Goal: Task Accomplishment & Management: Use online tool/utility

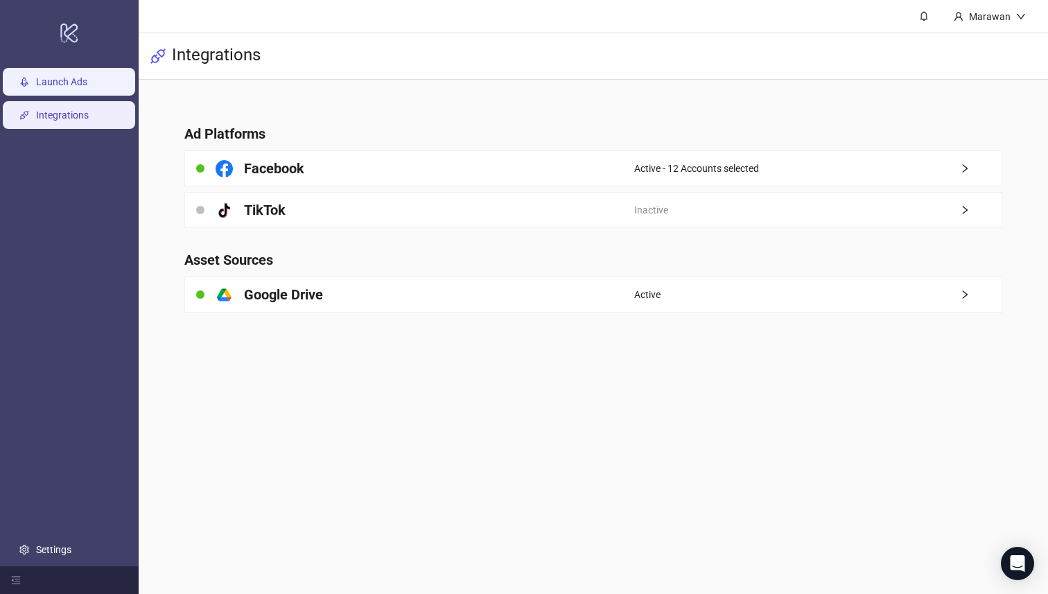
click at [55, 77] on link "Launch Ads" at bounding box center [61, 82] width 51 height 11
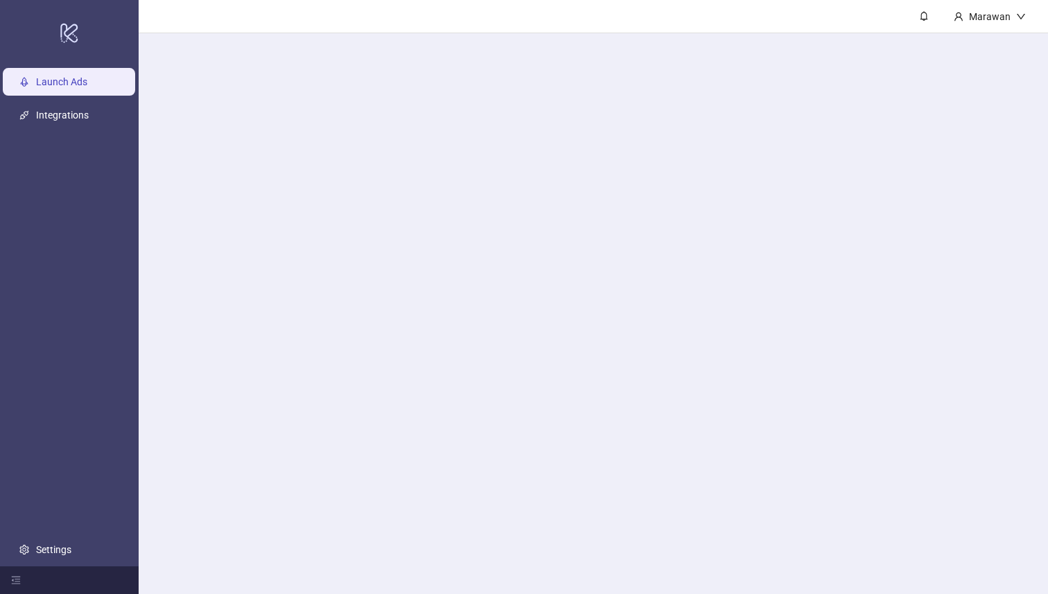
click at [54, 77] on link "Launch Ads" at bounding box center [61, 82] width 51 height 11
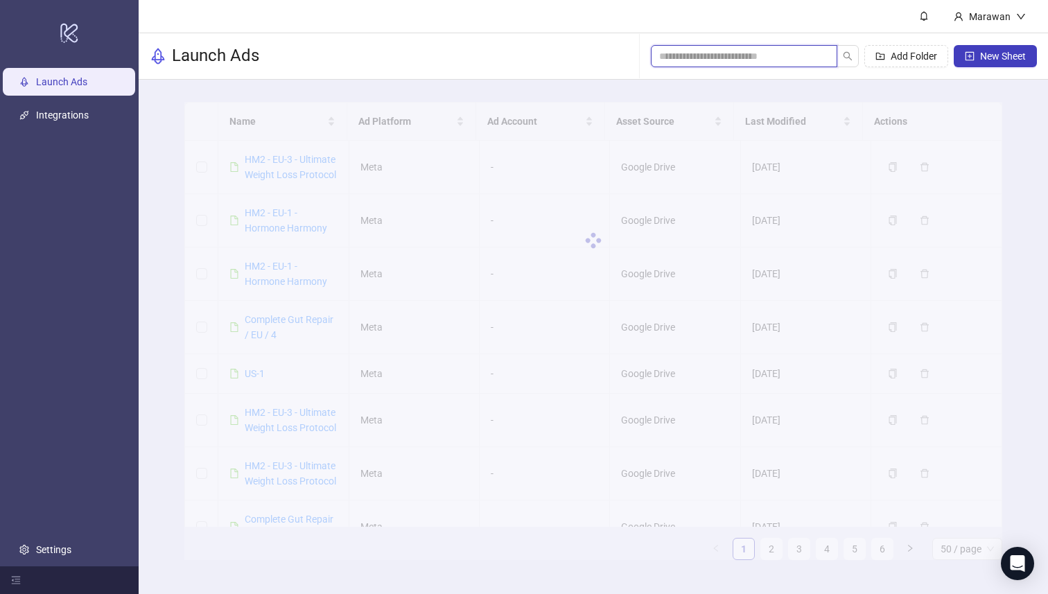
click at [781, 55] on input "search" at bounding box center [738, 56] width 159 height 15
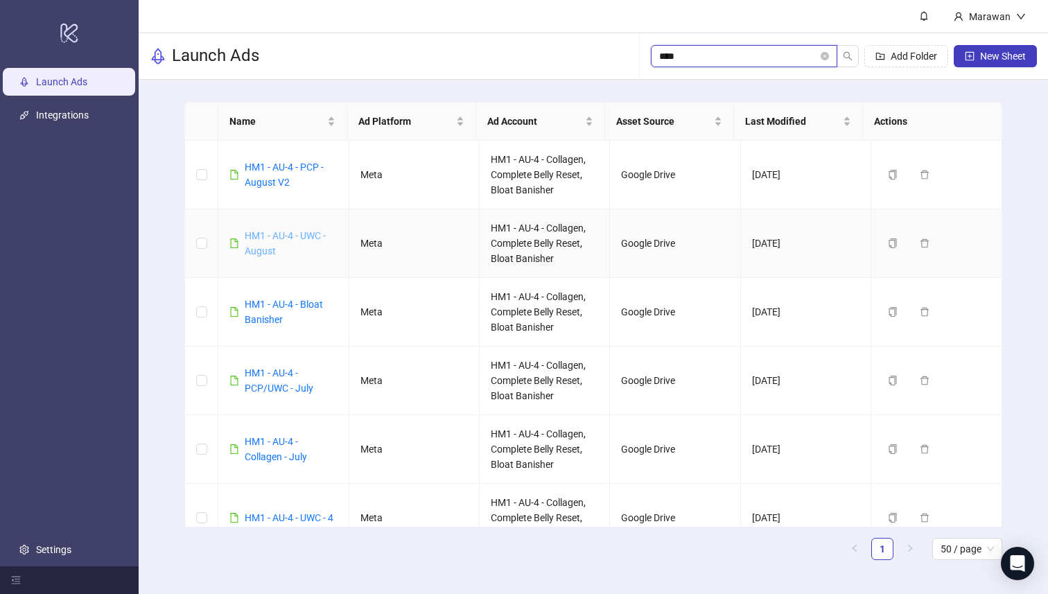
type input "****"
click at [281, 240] on link "HM1 - AU-4 - UWC - August" at bounding box center [285, 243] width 81 height 26
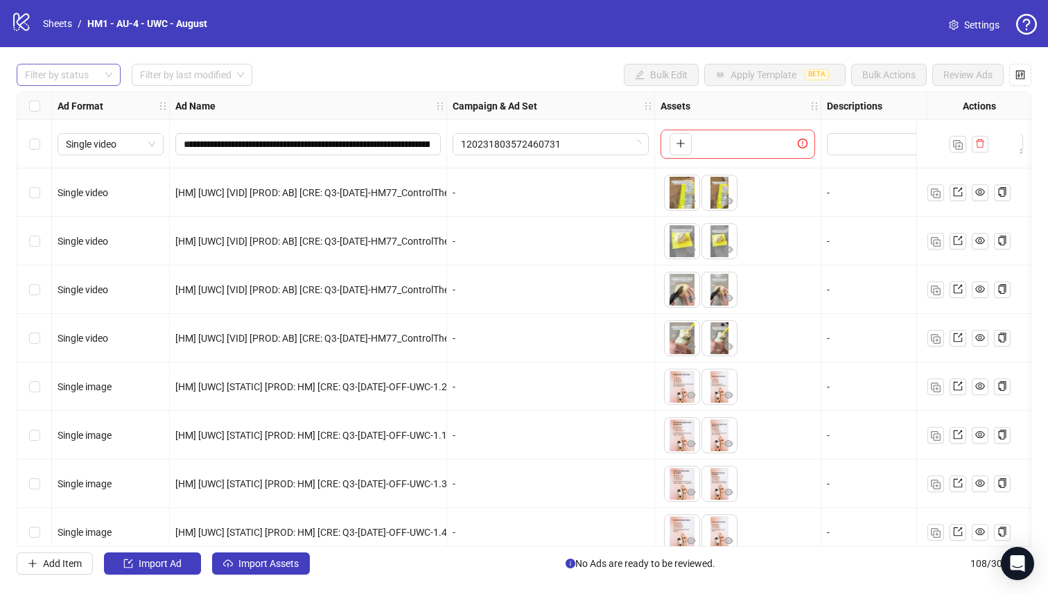
drag, startPoint x: 98, startPoint y: 71, endPoint x: 92, endPoint y: 82, distance: 12.4
click at [98, 71] on div at bounding box center [61, 74] width 84 height 19
click at [80, 108] on div "Draft" at bounding box center [69, 103] width 82 height 15
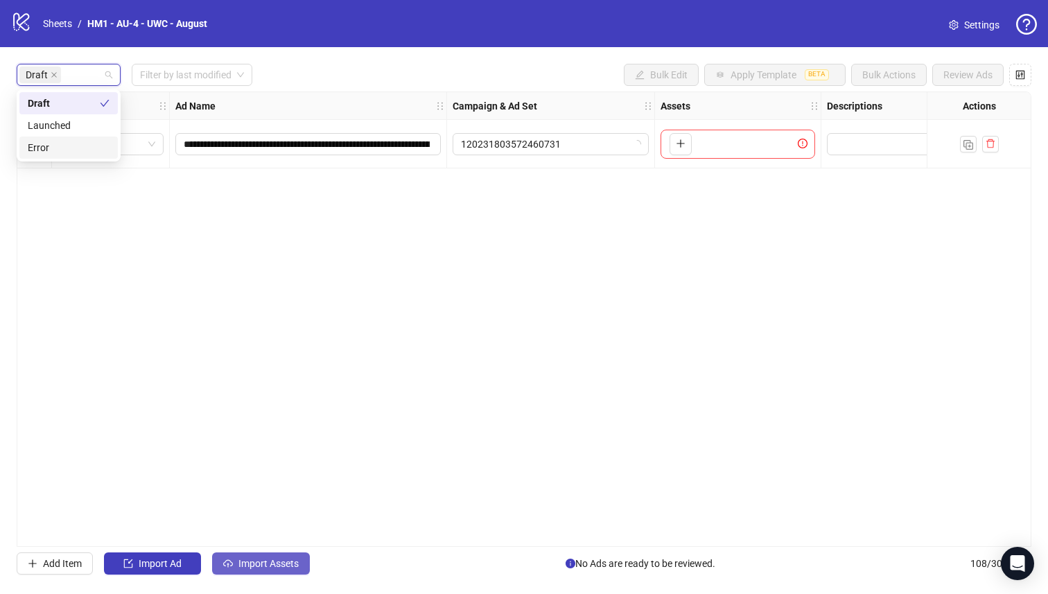
click at [284, 566] on span "Import Assets" at bounding box center [268, 563] width 60 height 11
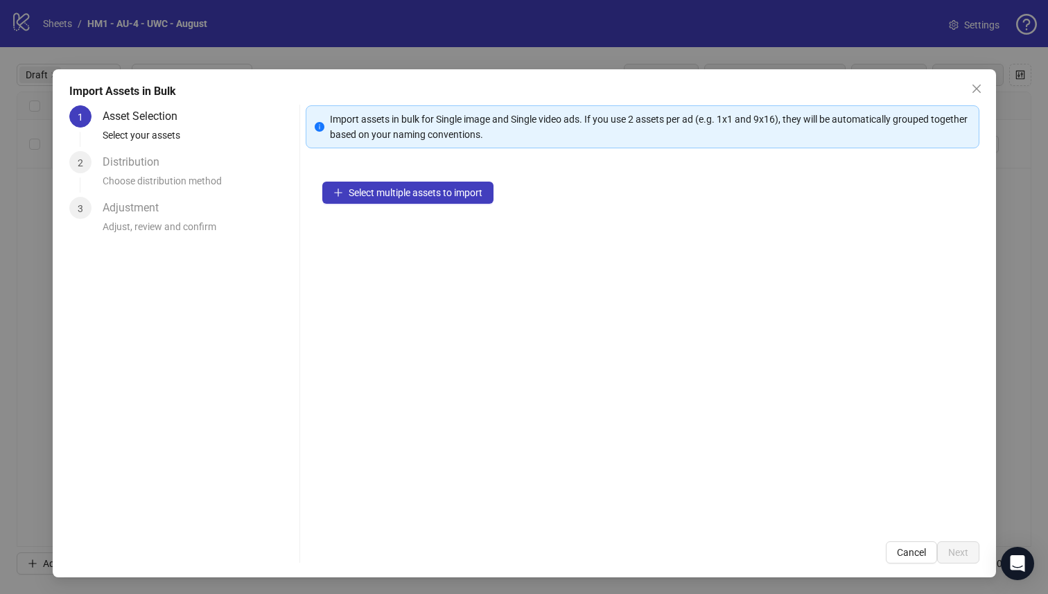
click at [284, 566] on div "Import Assets in Bulk 1 Asset Selection Select your assets 2 Distribution Choos…" at bounding box center [524, 323] width 943 height 508
click at [450, 193] on span "Select multiple assets to import" at bounding box center [416, 192] width 134 height 11
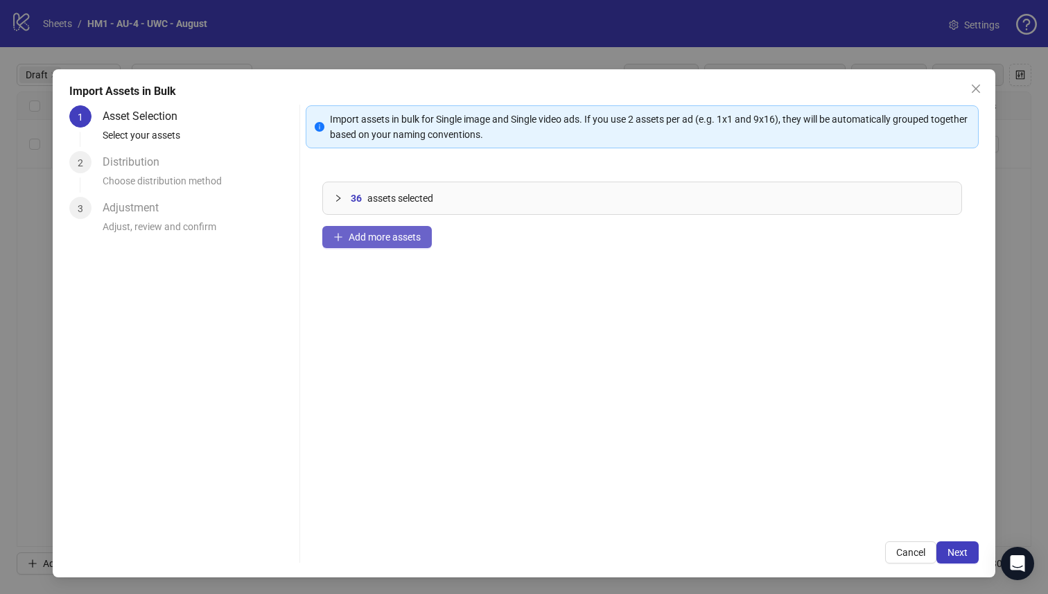
click at [385, 247] on button "Add more assets" at bounding box center [377, 237] width 110 height 22
click at [451, 238] on div "54 assets selected Add more assets" at bounding box center [643, 345] width 674 height 360
click at [407, 241] on span "Add more assets" at bounding box center [385, 237] width 72 height 11
click at [412, 243] on button "Add more assets" at bounding box center [377, 237] width 110 height 22
click at [399, 243] on button "Add more assets" at bounding box center [377, 237] width 110 height 22
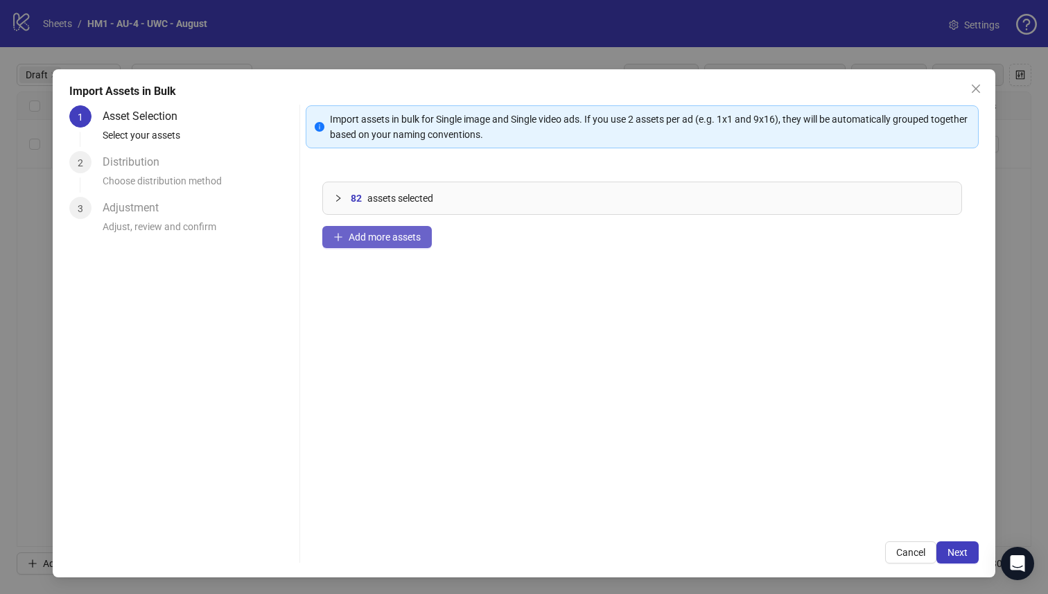
click at [424, 247] on button "Add more assets" at bounding box center [377, 237] width 110 height 22
click at [374, 236] on span "Add more assets" at bounding box center [385, 237] width 72 height 11
click at [360, 242] on span "Add more assets" at bounding box center [385, 237] width 72 height 11
click at [951, 555] on span "Next" at bounding box center [958, 552] width 20 height 11
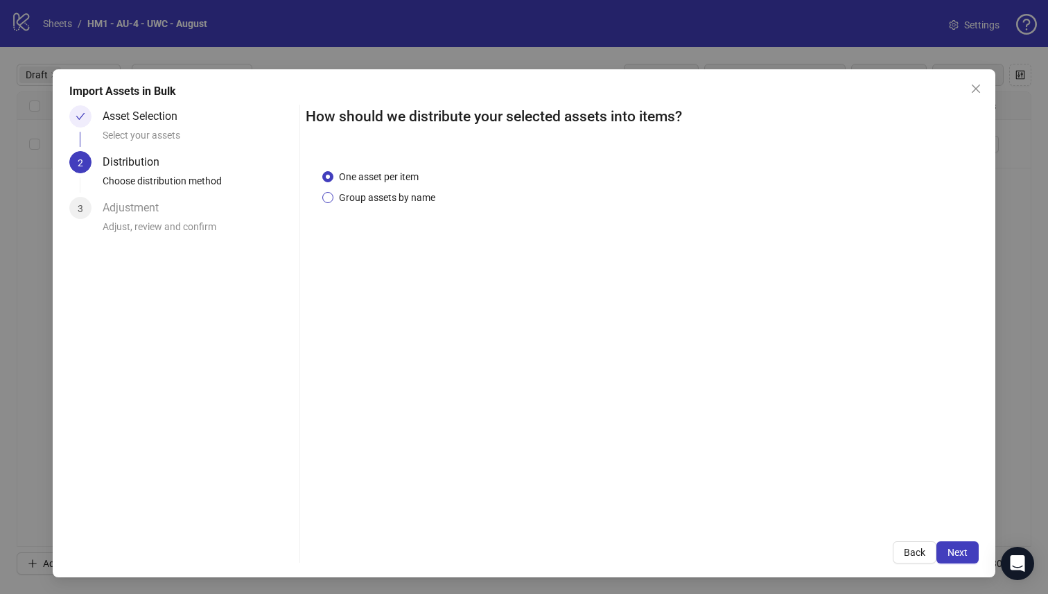
click at [378, 198] on span "Group assets by name" at bounding box center [386, 197] width 107 height 15
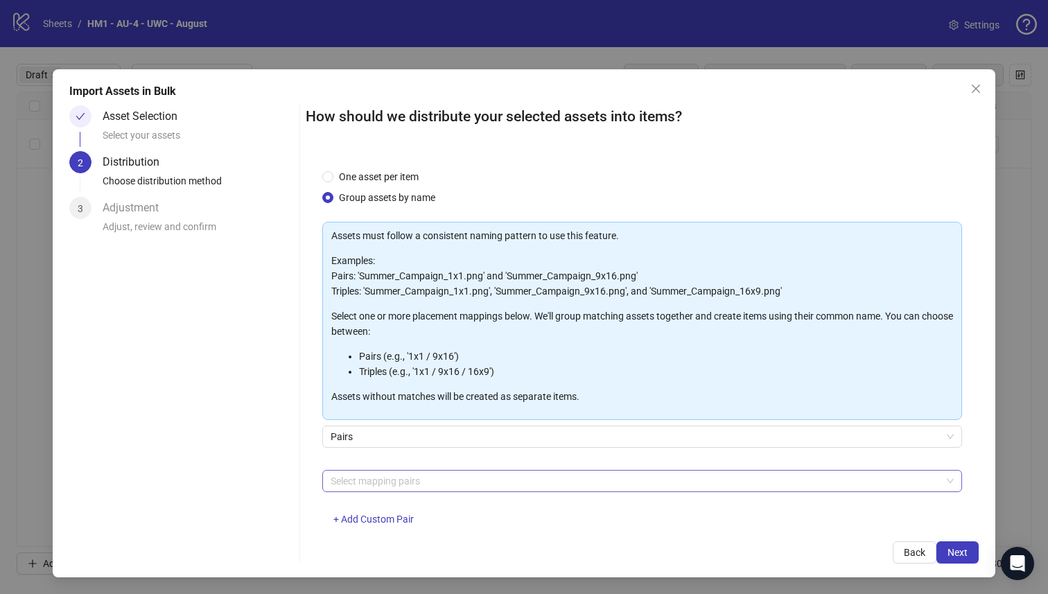
click at [410, 488] on div at bounding box center [635, 480] width 620 height 19
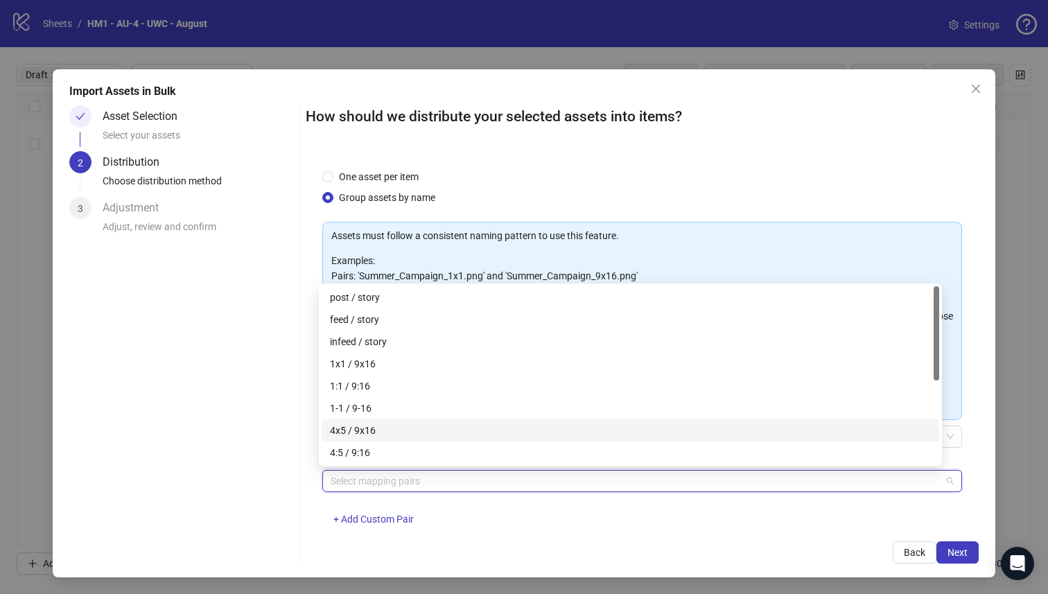
drag, startPoint x: 384, startPoint y: 428, endPoint x: 485, endPoint y: 450, distance: 103.6
click at [385, 428] on div "4x5 / 9x16" at bounding box center [630, 430] width 601 height 15
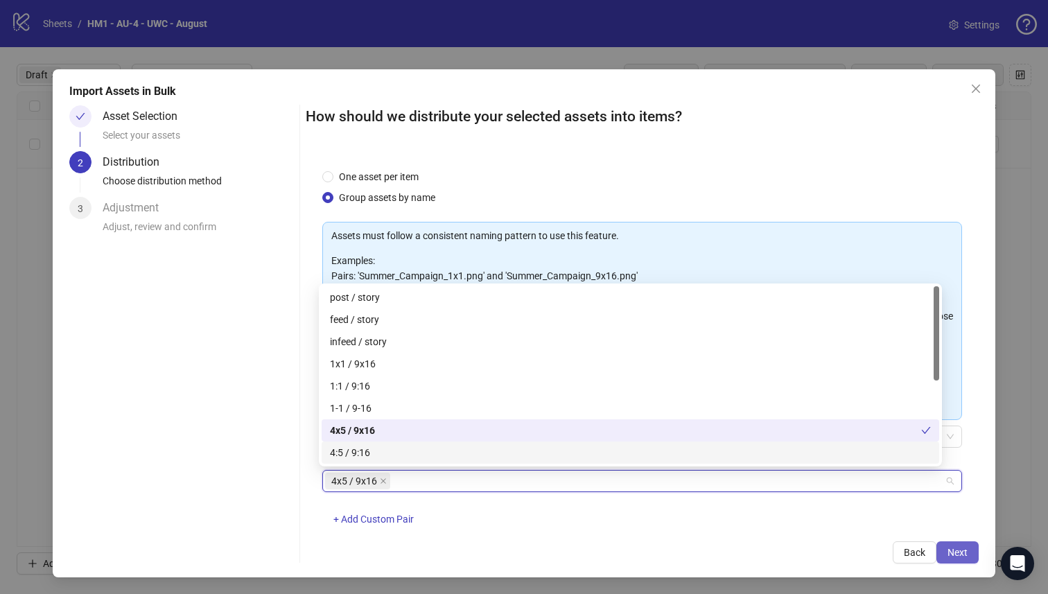
click at [948, 548] on span "Next" at bounding box center [958, 552] width 20 height 11
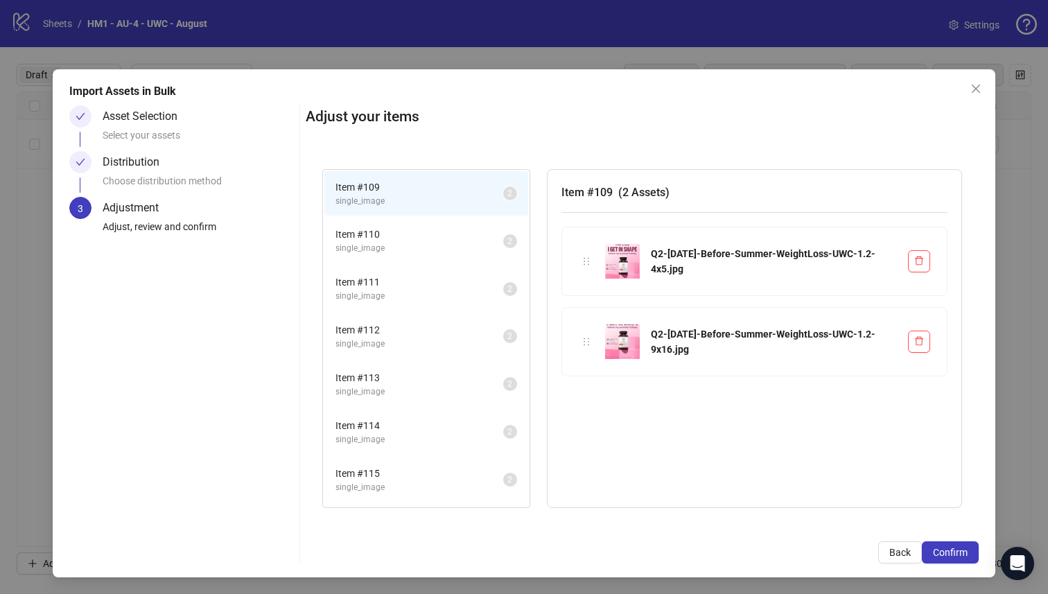
click at [945, 548] on span "Confirm" at bounding box center [950, 552] width 35 height 11
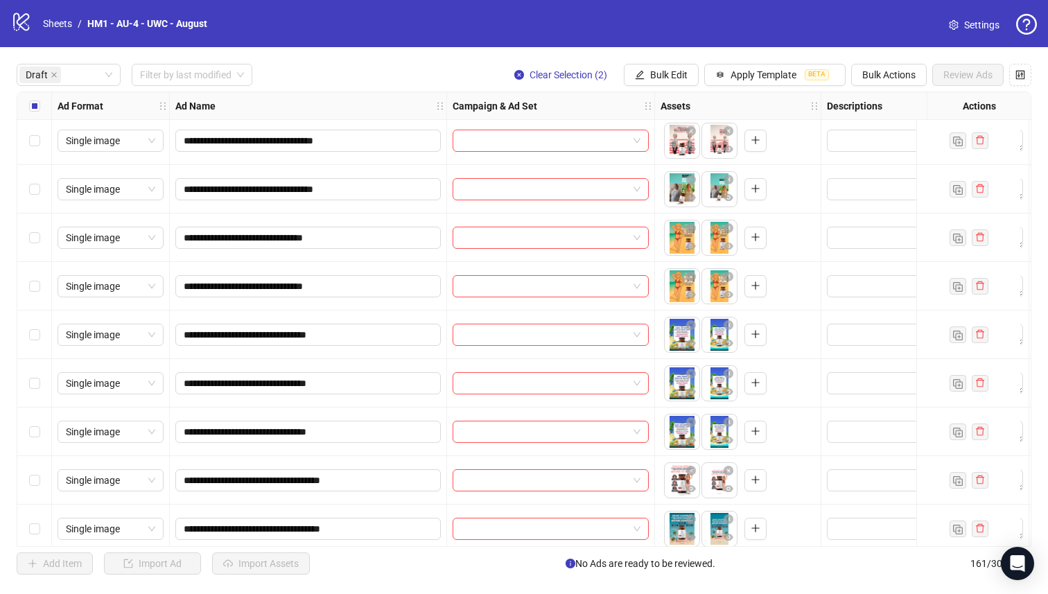
scroll to position [1393, 0]
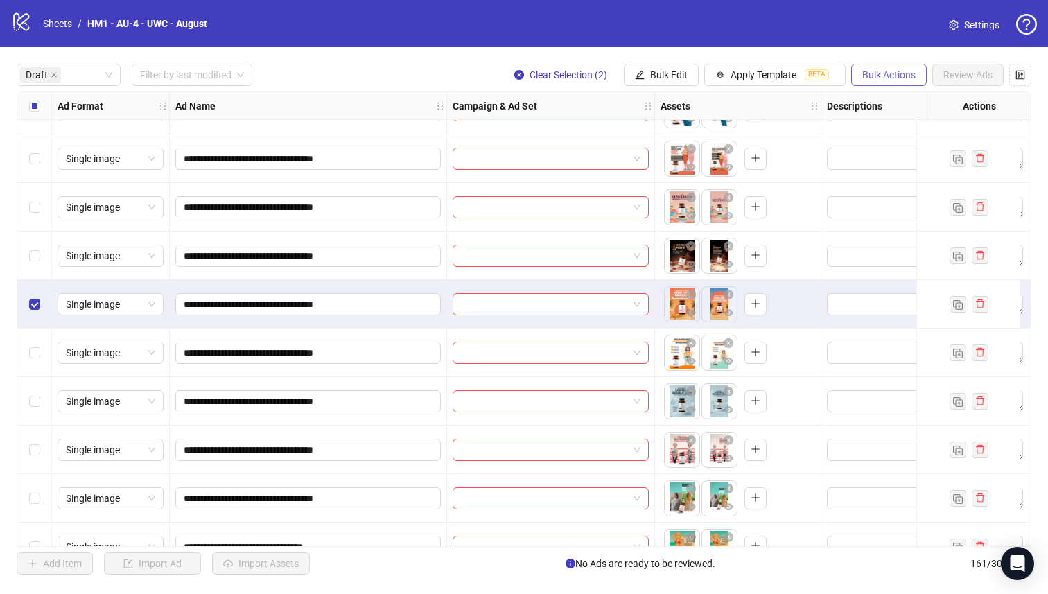
click at [910, 74] on span "Bulk Actions" at bounding box center [888, 74] width 53 height 11
click at [859, 96] on li "Delete" at bounding box center [909, 103] width 112 height 22
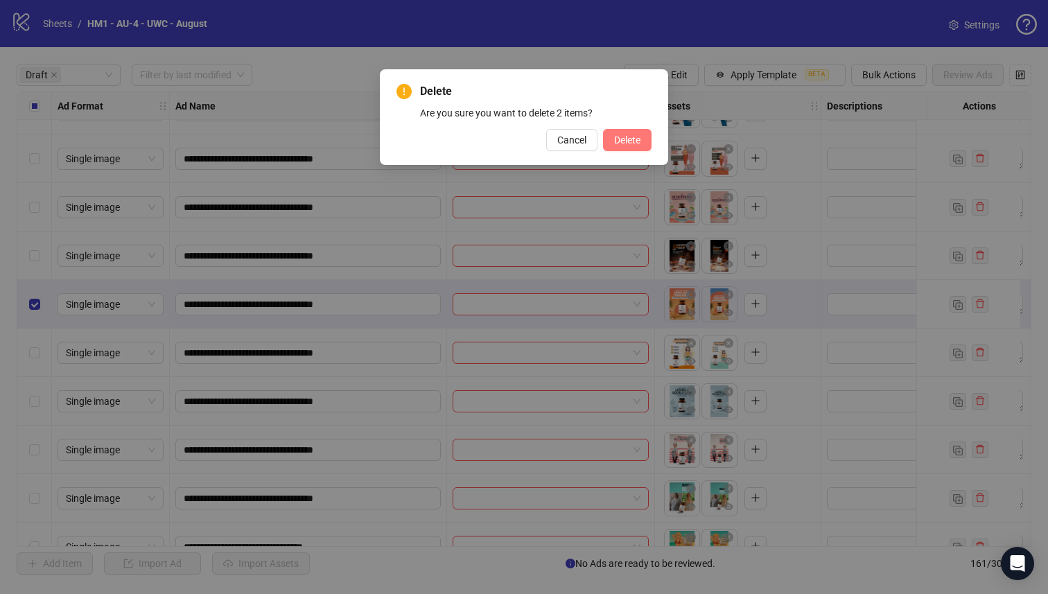
click at [643, 147] on button "Delete" at bounding box center [627, 140] width 49 height 22
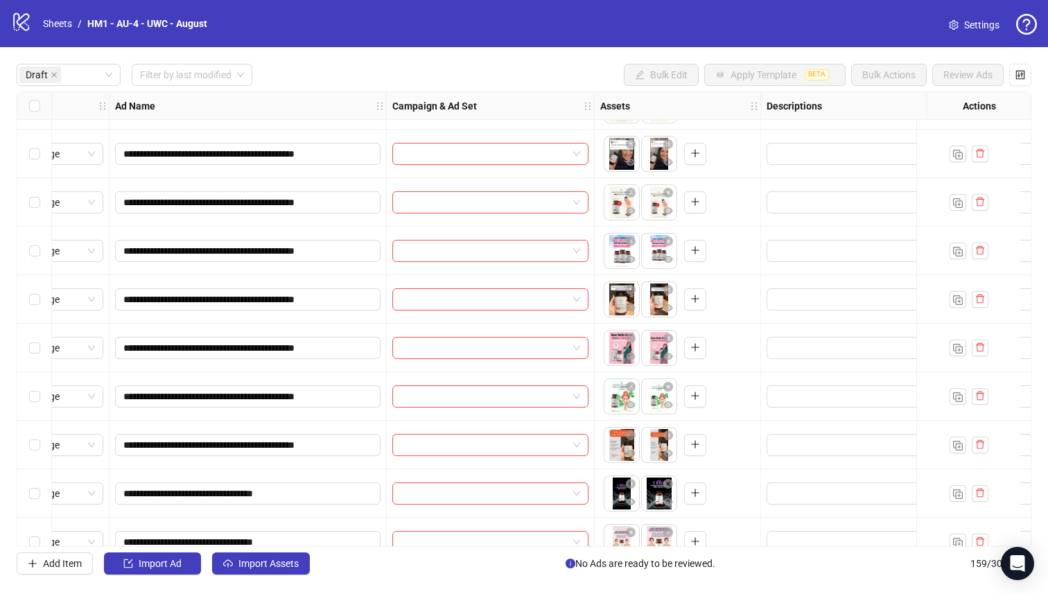
scroll to position [524, 0]
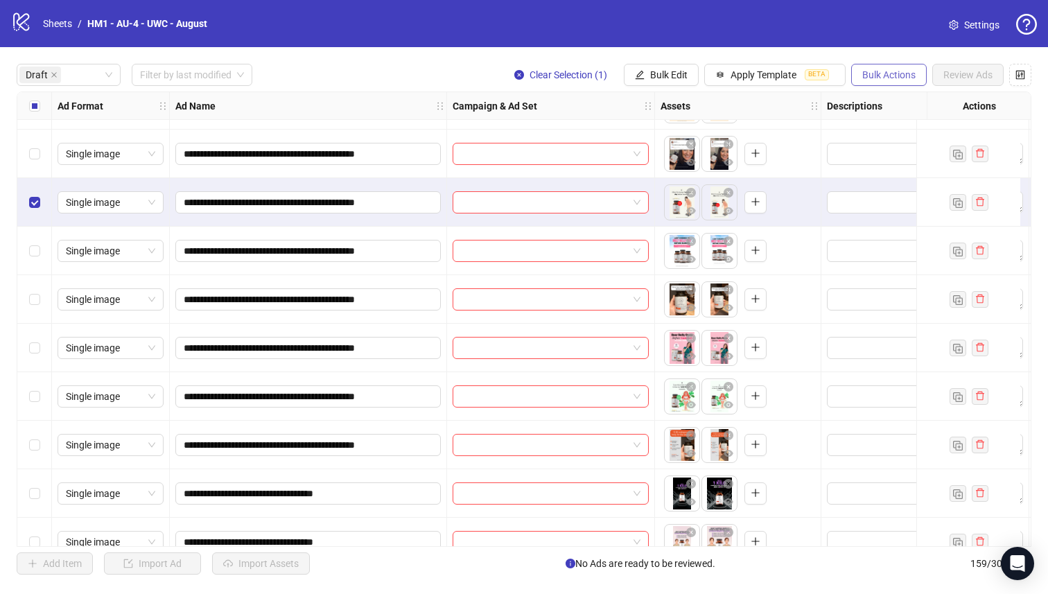
click at [896, 71] on span "Bulk Actions" at bounding box center [888, 74] width 53 height 11
click at [876, 97] on span "Delete" at bounding box center [908, 103] width 95 height 15
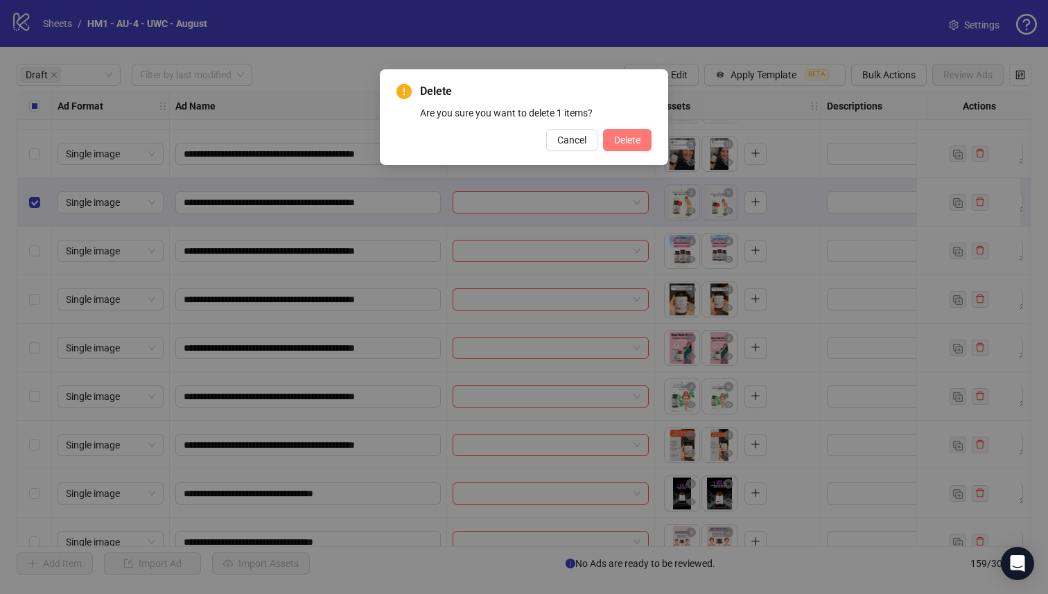
click at [616, 138] on span "Delete" at bounding box center [627, 139] width 26 height 11
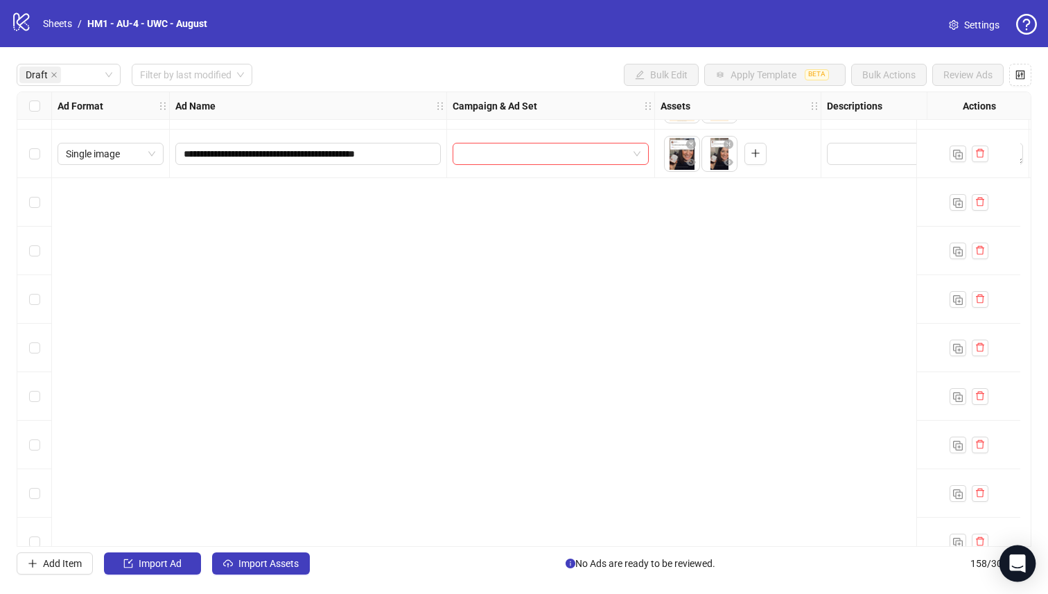
scroll to position [0, 0]
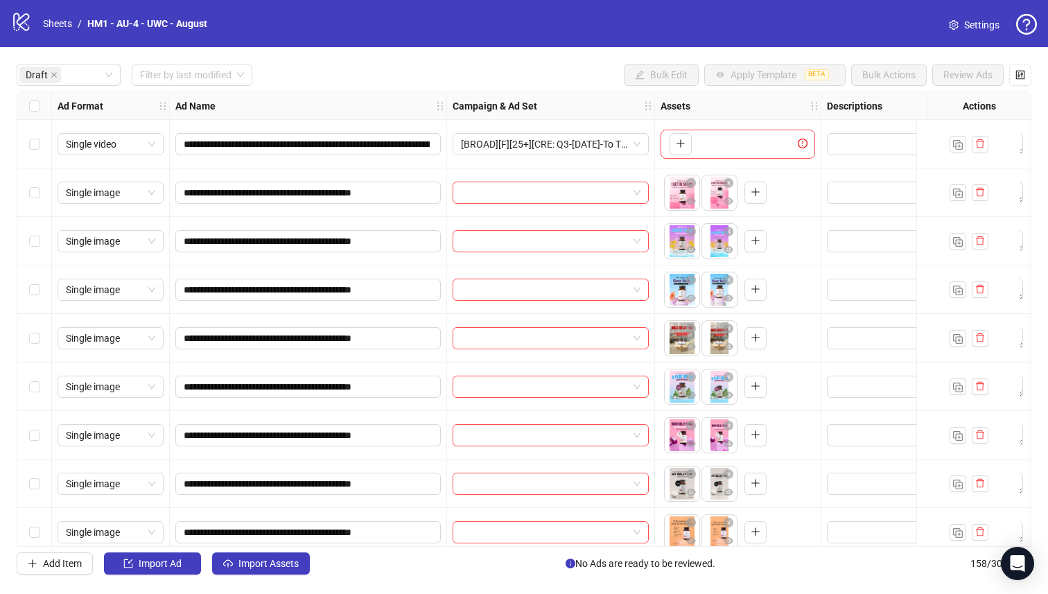
click at [26, 96] on div "Select all rows" at bounding box center [34, 106] width 35 height 28
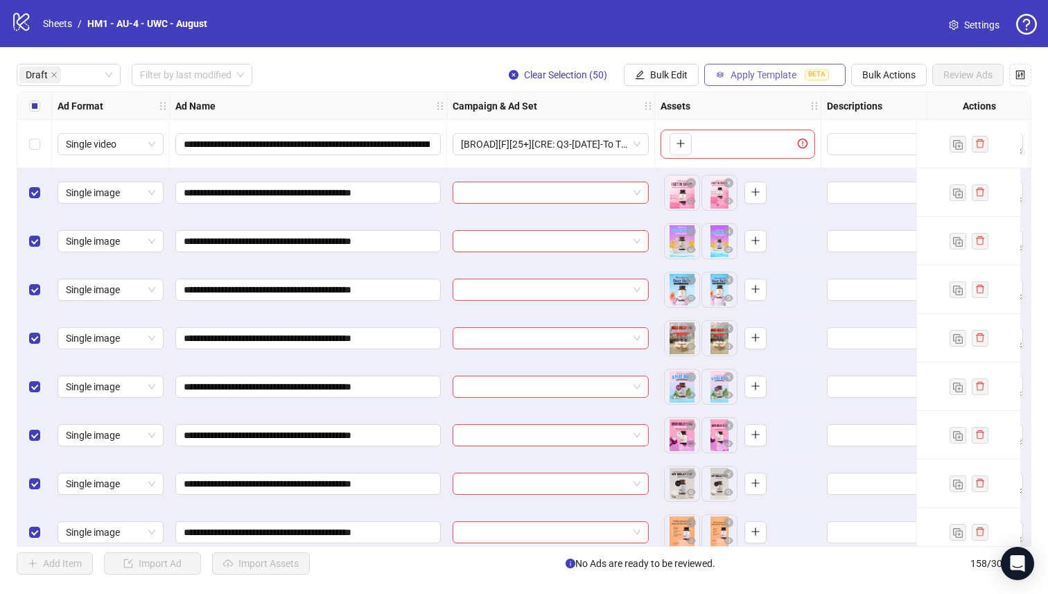
click at [792, 70] on span "Apply Template" at bounding box center [764, 74] width 66 height 11
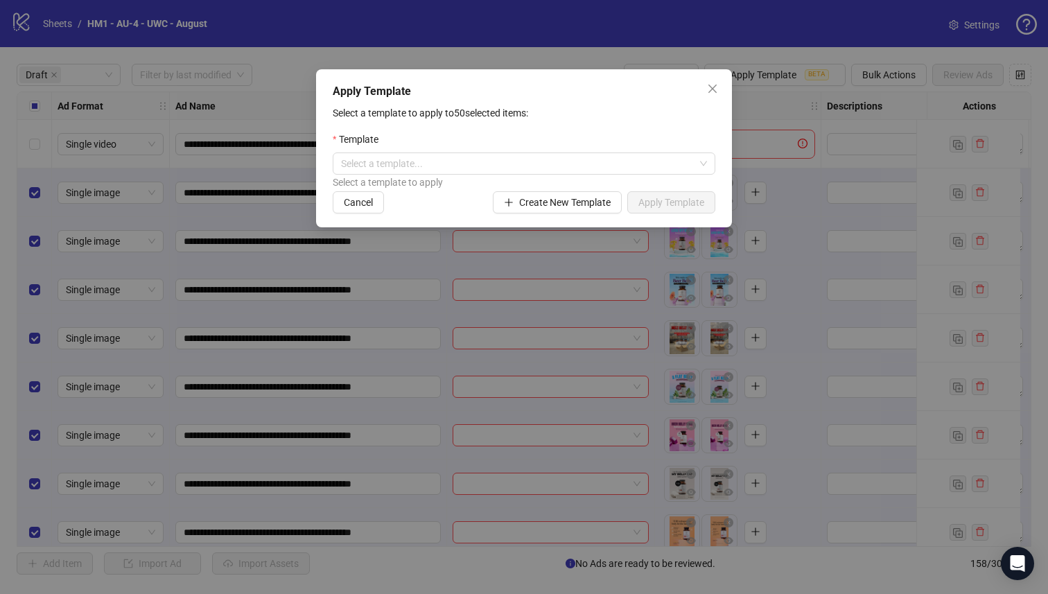
click at [799, 137] on div "Apply Template Select a template to apply to 50 selected items: Template Select…" at bounding box center [524, 297] width 1048 height 594
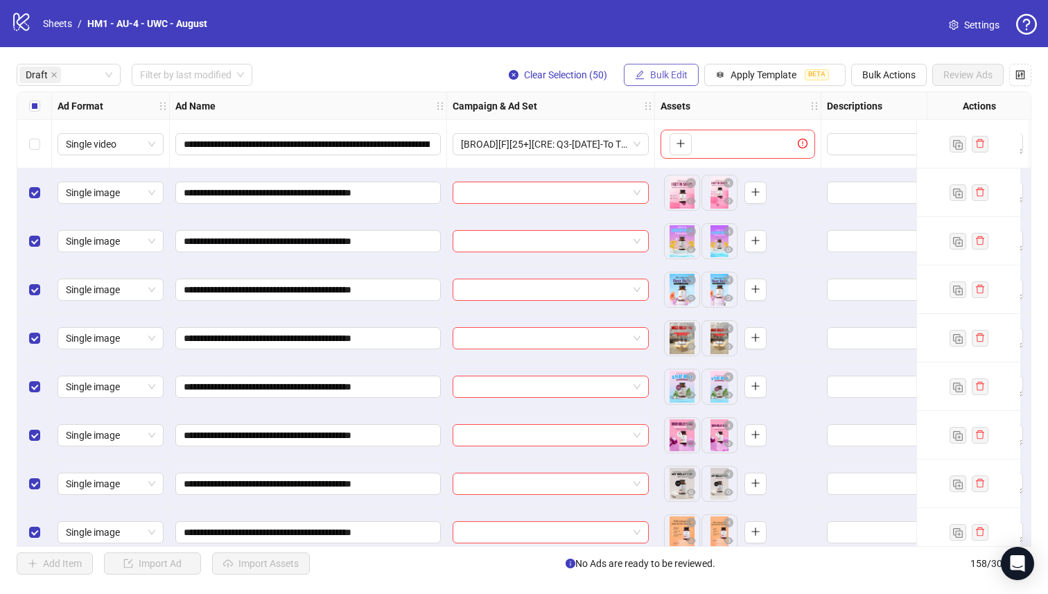
click at [665, 69] on span "Bulk Edit" at bounding box center [668, 74] width 37 height 11
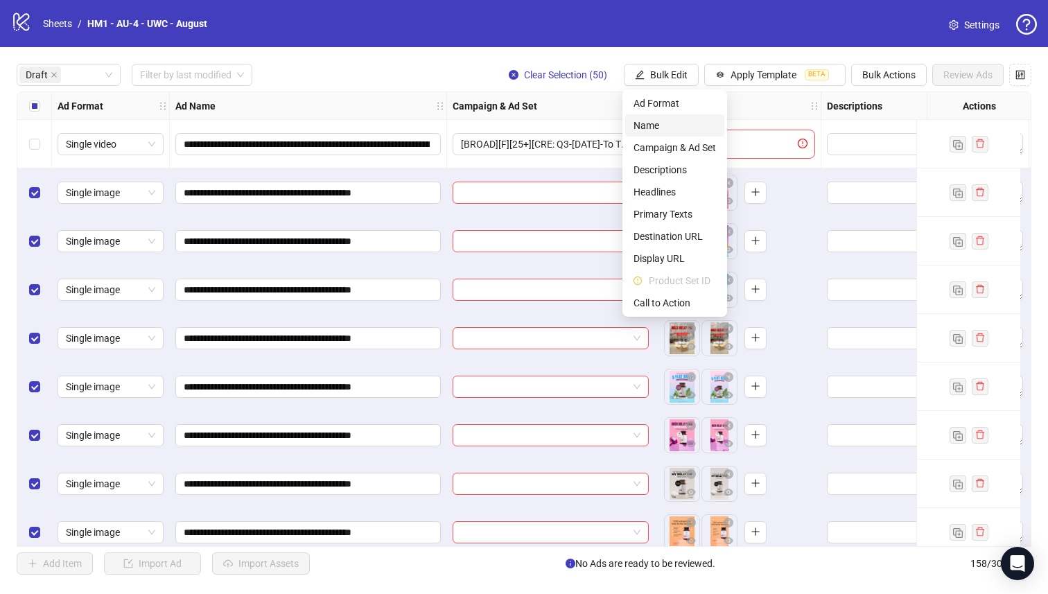
click at [661, 122] on span "Name" at bounding box center [675, 125] width 82 height 15
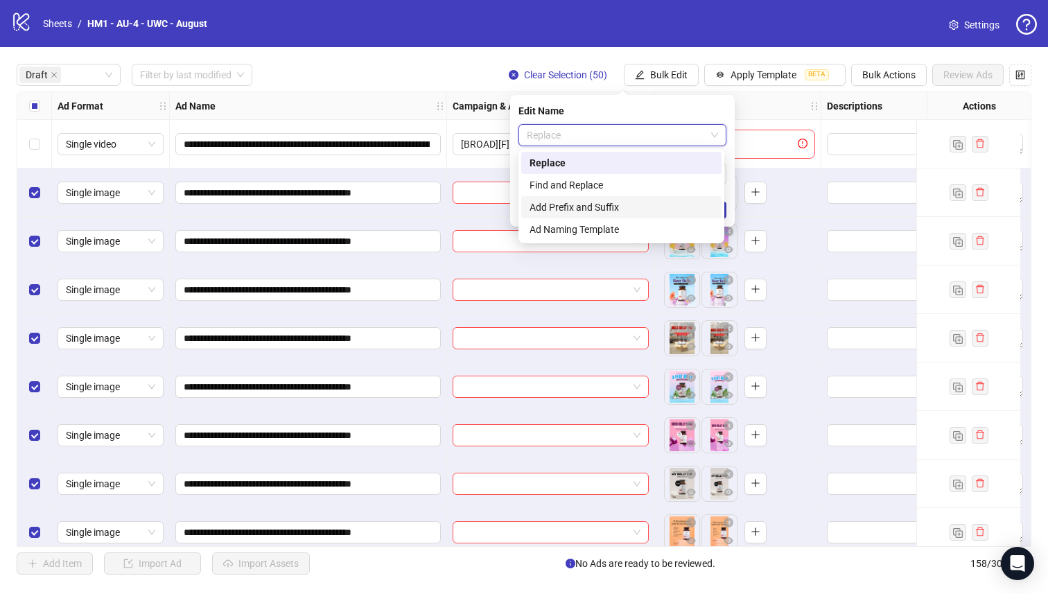
click at [622, 207] on div "Add Prefix and Suffix" at bounding box center [622, 207] width 184 height 15
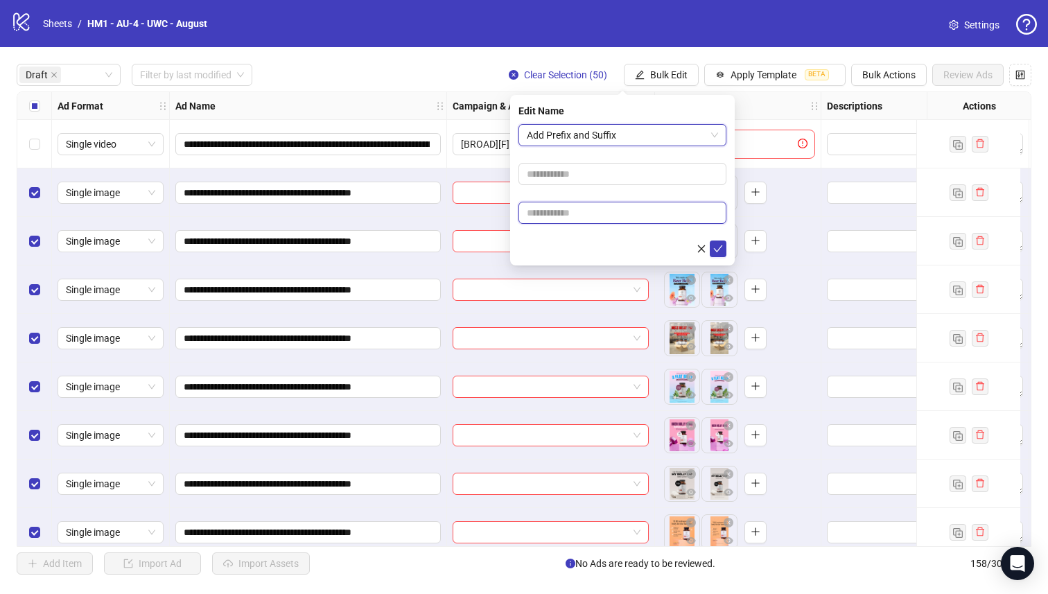
click at [618, 212] on input "text" at bounding box center [623, 213] width 208 height 22
paste input "**********"
type input "**********"
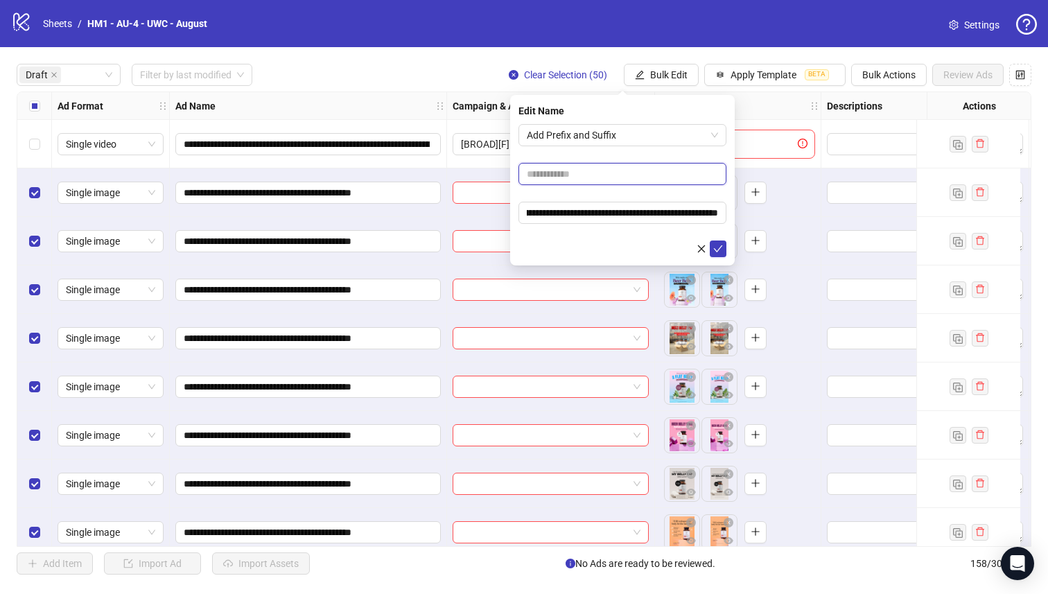
scroll to position [0, 0]
click at [622, 180] on input "text" at bounding box center [623, 174] width 208 height 22
type input "**********"
click at [715, 251] on icon "check" at bounding box center [718, 249] width 10 height 10
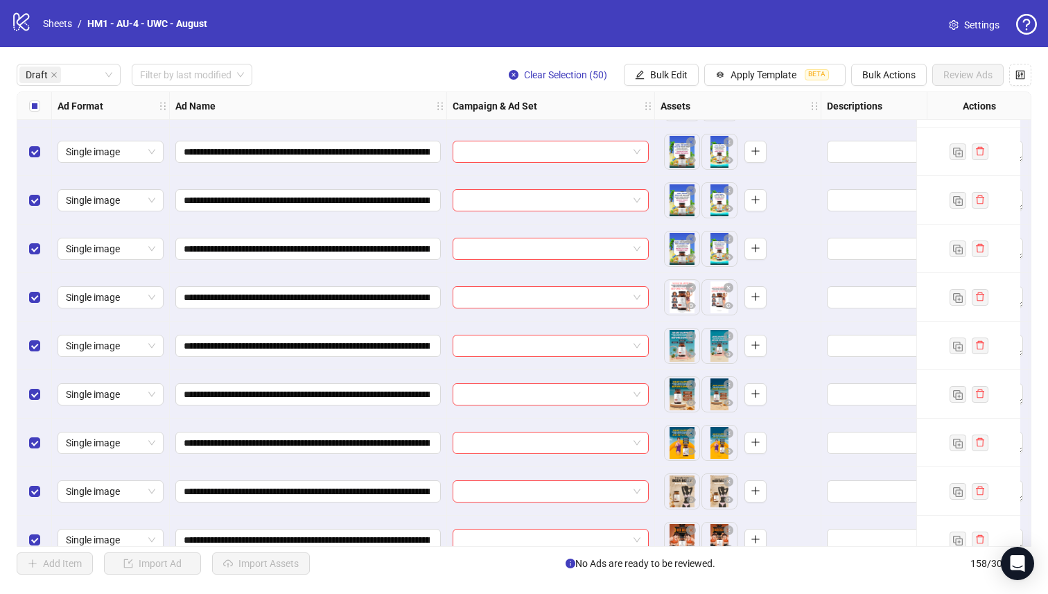
scroll to position [2054, 0]
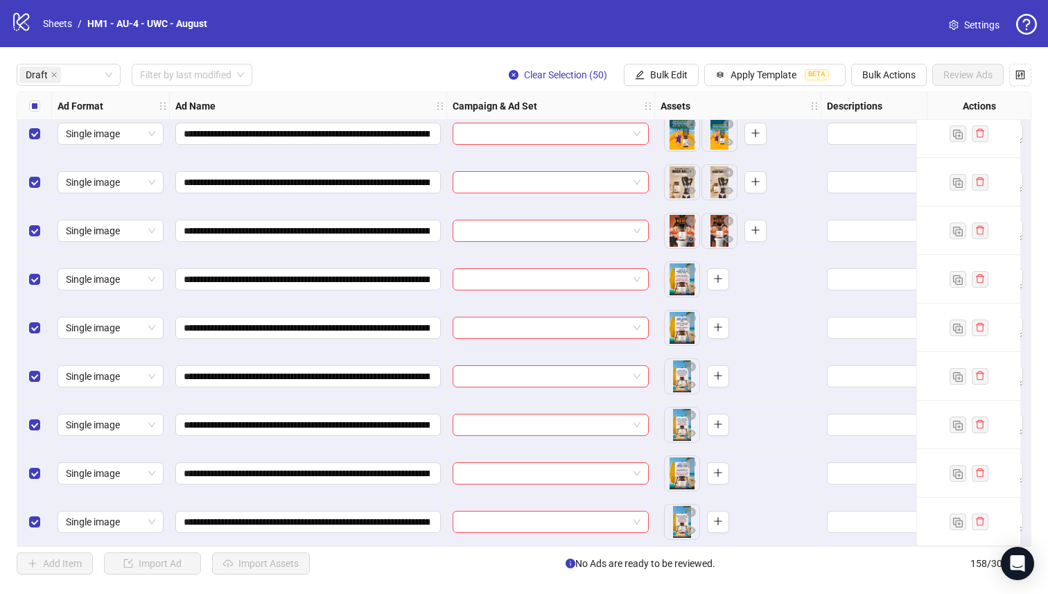
click at [23, 103] on div "Select all rows" at bounding box center [34, 106] width 35 height 28
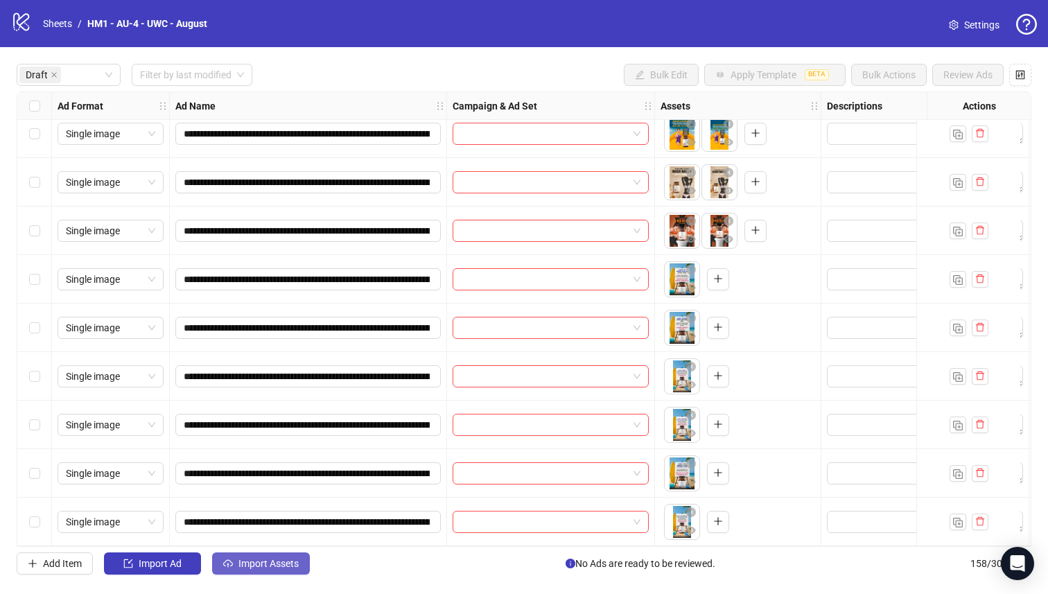
click at [289, 564] on span "Import Assets" at bounding box center [268, 563] width 60 height 11
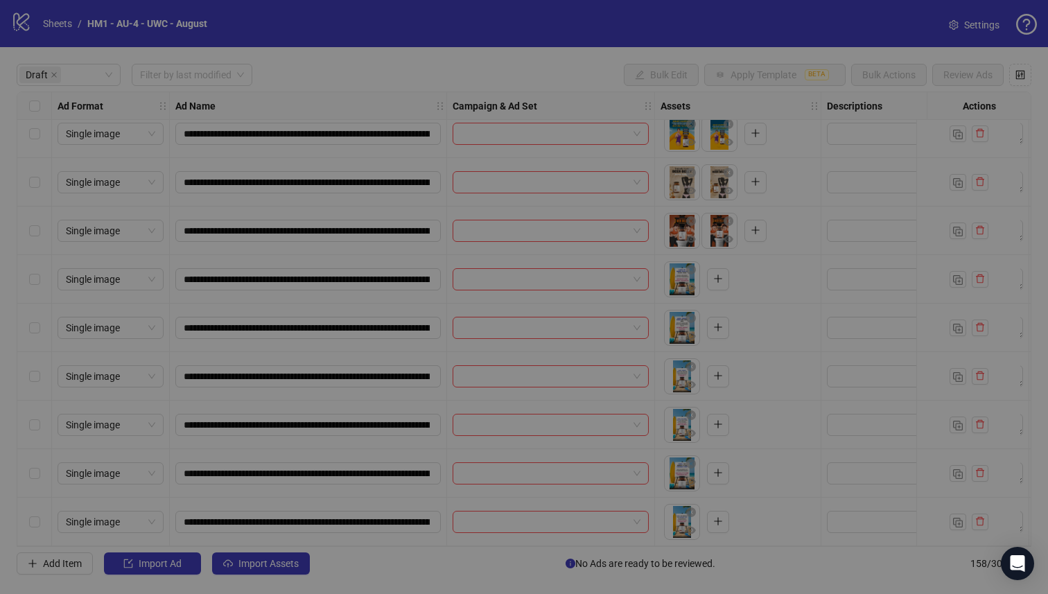
click at [288, 564] on div "Import Assets in Bulk 1 Asset Selection Select your assets 2 Distribution Choos…" at bounding box center [524, 323] width 943 height 508
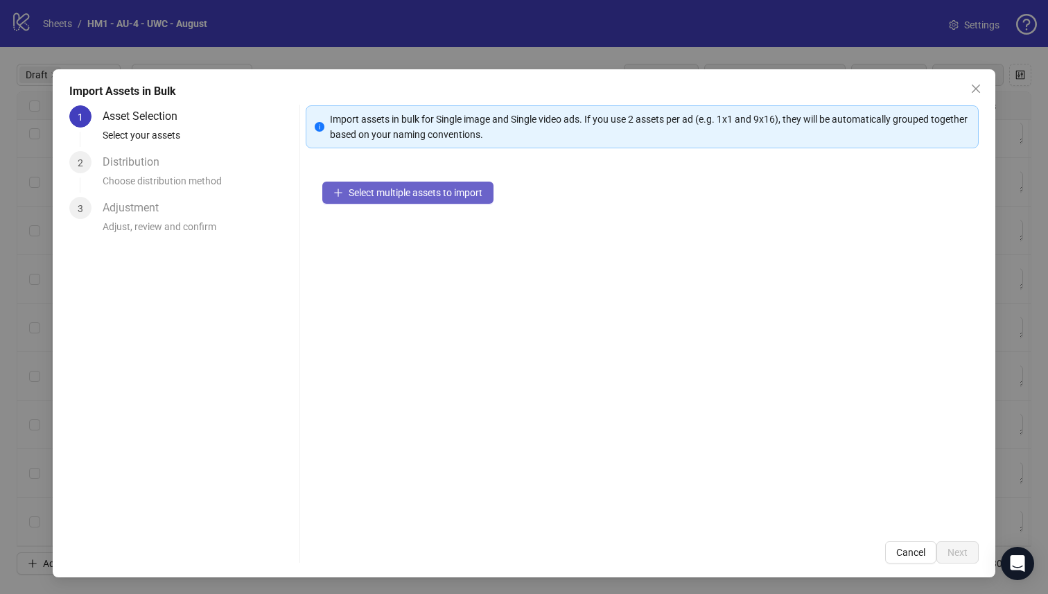
click at [417, 191] on span "Select multiple assets to import" at bounding box center [416, 192] width 134 height 11
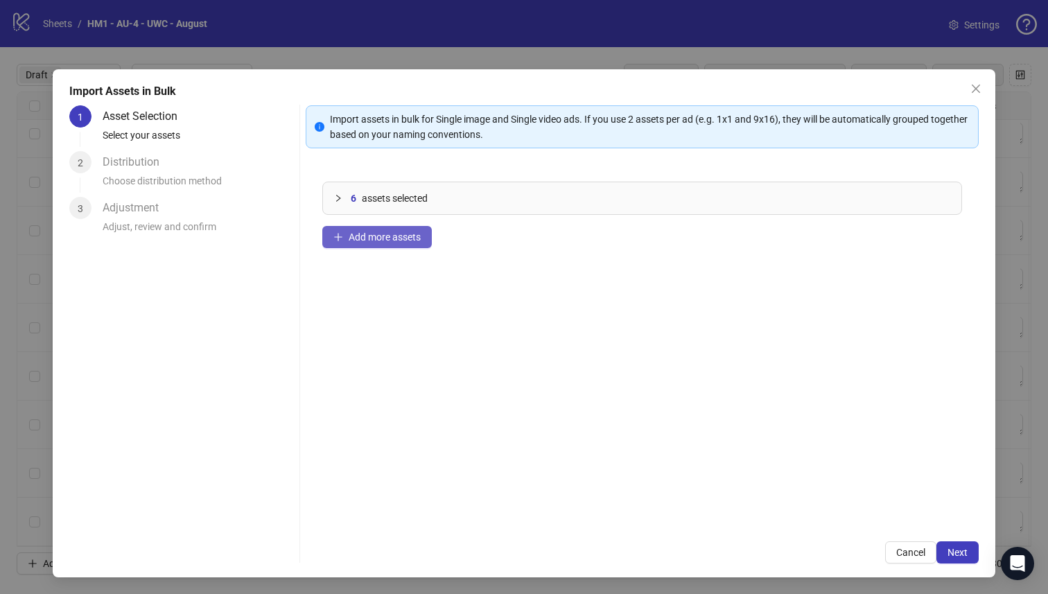
click at [385, 234] on span "Add more assets" at bounding box center [385, 237] width 72 height 11
drag, startPoint x: 949, startPoint y: 550, endPoint x: 1042, endPoint y: 419, distance: 160.6
click at [949, 550] on span "Next" at bounding box center [958, 552] width 20 height 11
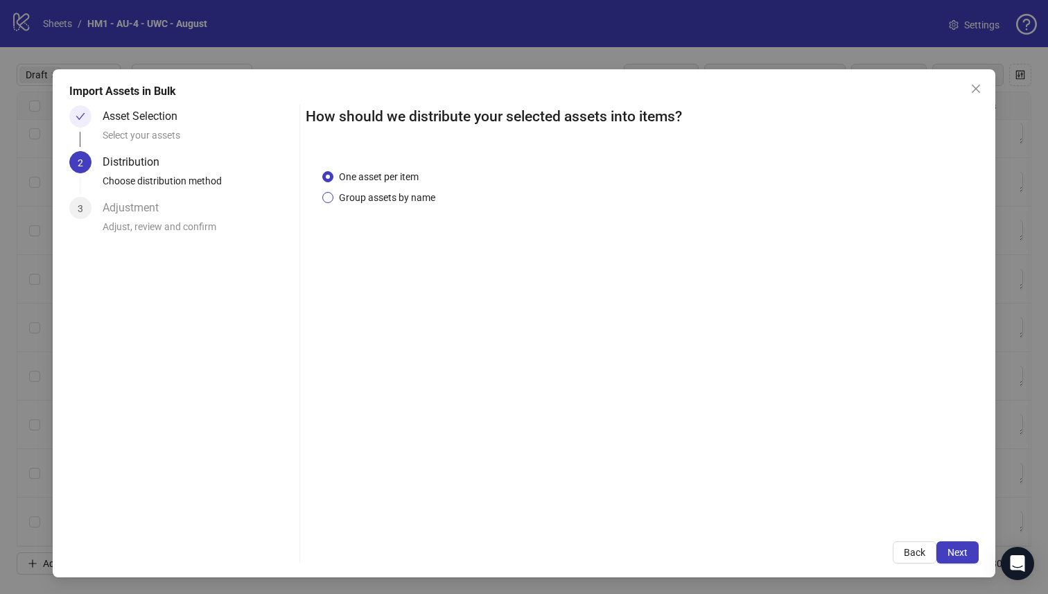
click at [401, 204] on span "Group assets by name" at bounding box center [386, 197] width 107 height 15
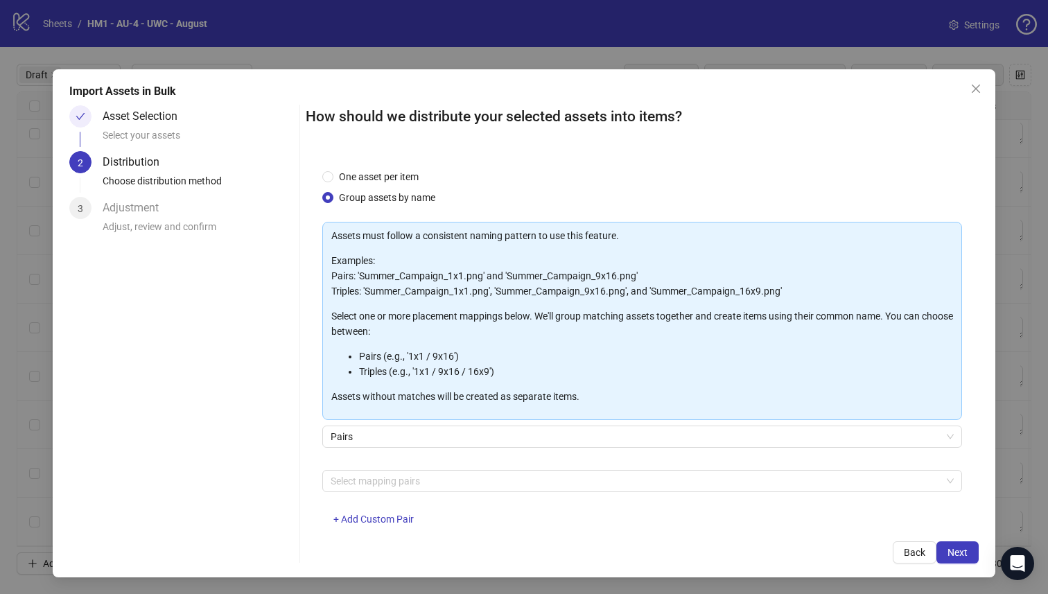
click at [451, 465] on div "Assets must follow a consistent naming pattern to use this feature. Examples: P…" at bounding box center [642, 382] width 641 height 320
click at [448, 476] on div at bounding box center [635, 480] width 620 height 19
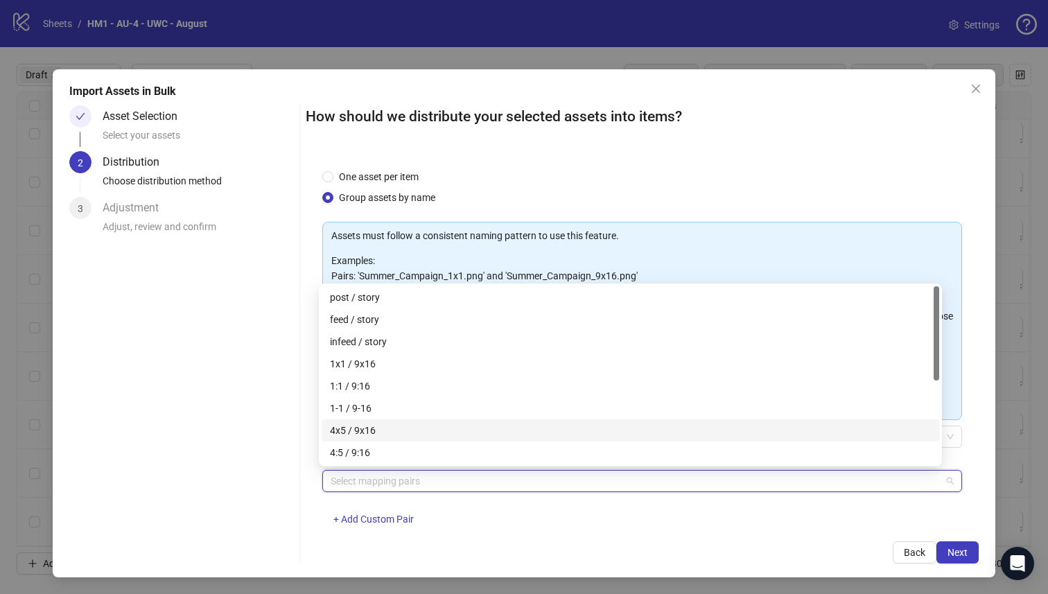
click at [430, 429] on div "4x5 / 9x16" at bounding box center [630, 430] width 601 height 15
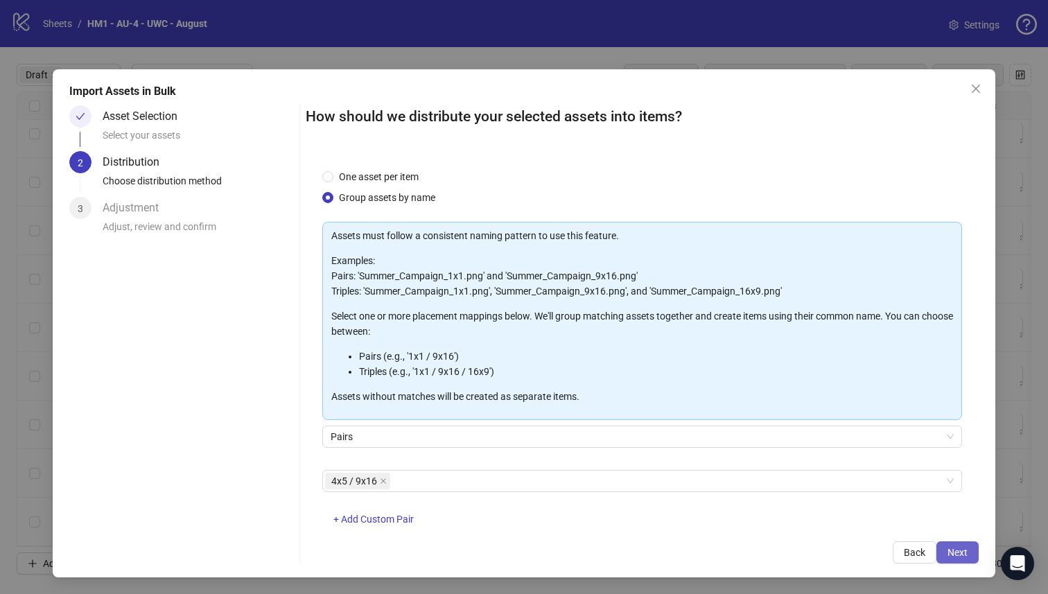
click at [948, 551] on span "Next" at bounding box center [958, 552] width 20 height 11
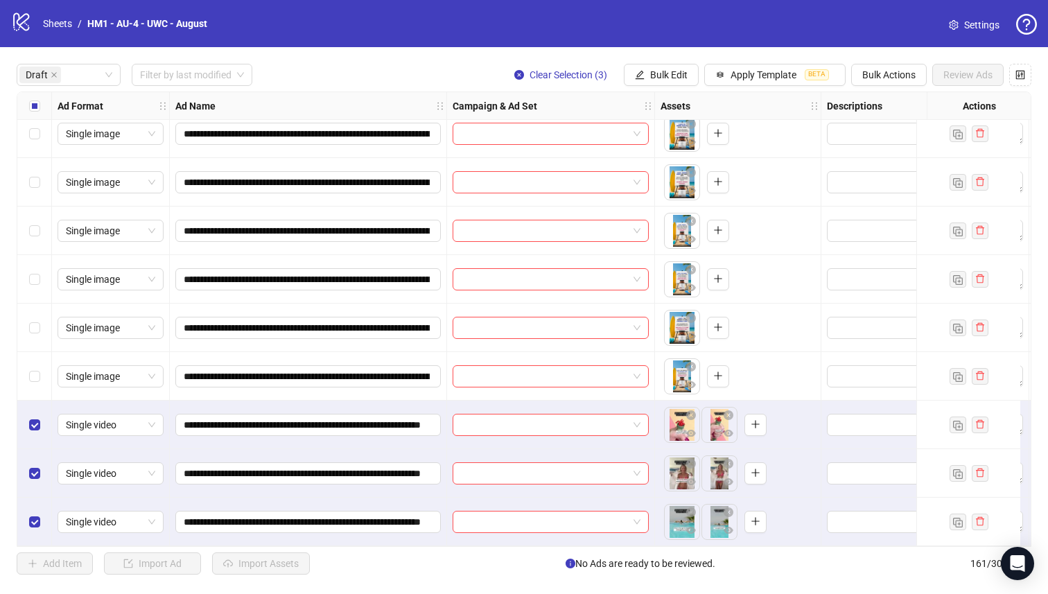
scroll to position [2199, 0]
click at [42, 101] on div "Select all rows" at bounding box center [34, 106] width 35 height 28
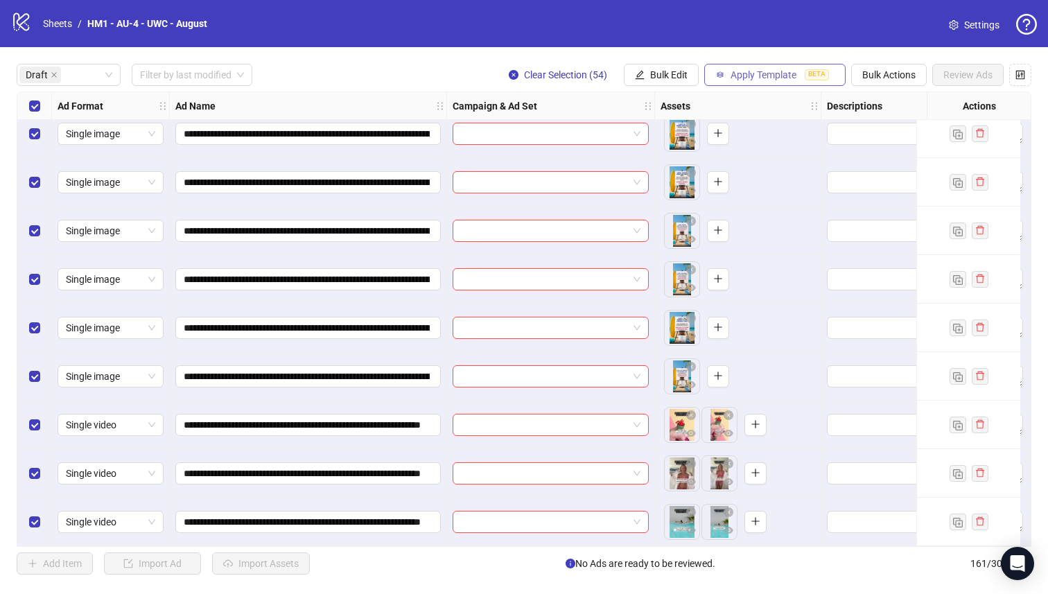
click at [758, 76] on span "Apply Template" at bounding box center [764, 74] width 66 height 11
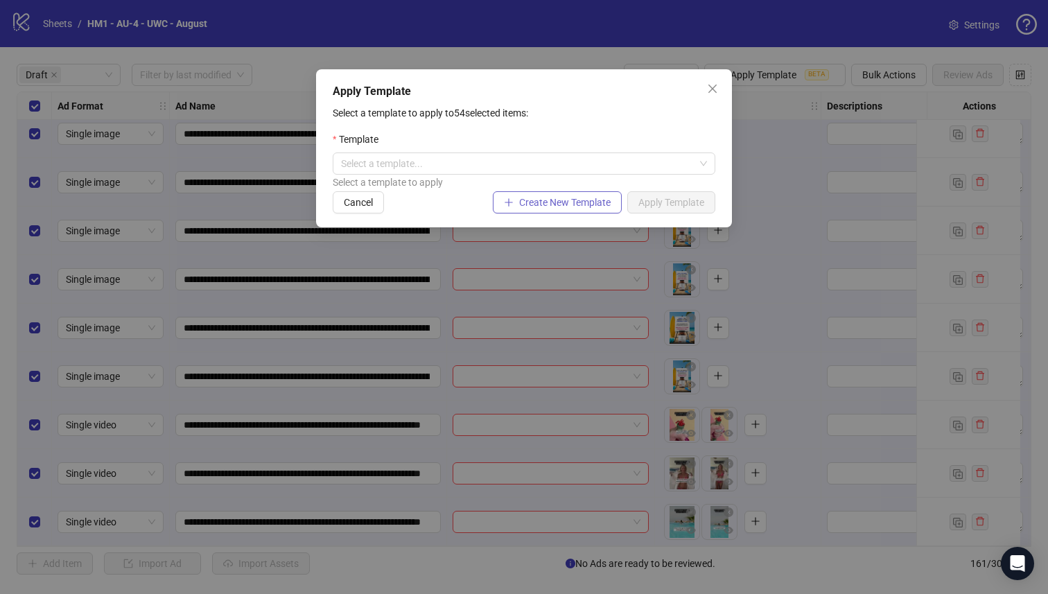
click at [519, 200] on span "Create New Template" at bounding box center [565, 202] width 92 height 11
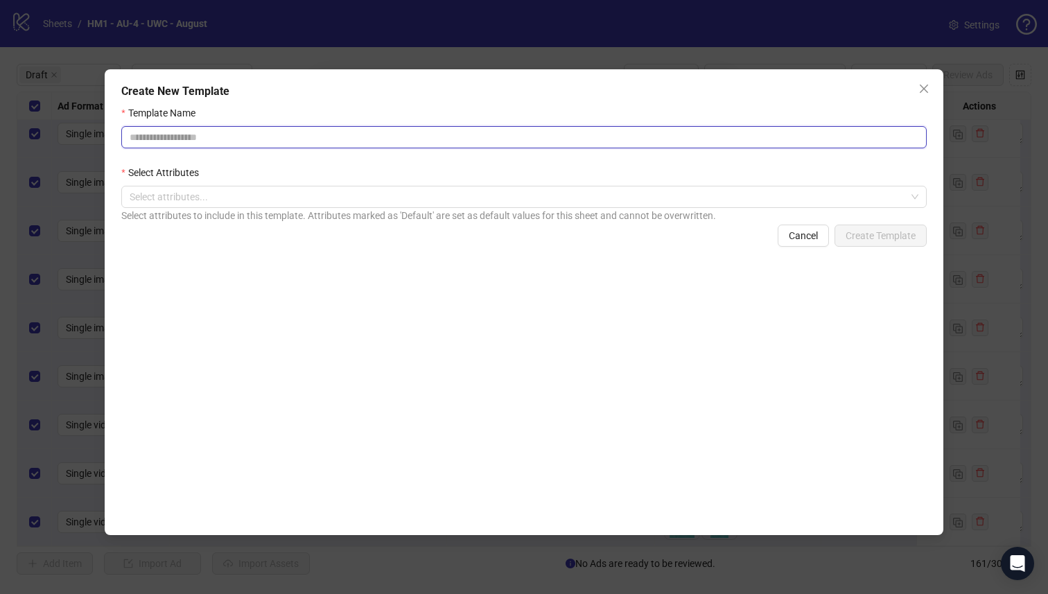
click at [363, 146] on input "Template Name" at bounding box center [523, 137] width 805 height 22
type input "*"
paste input "**********"
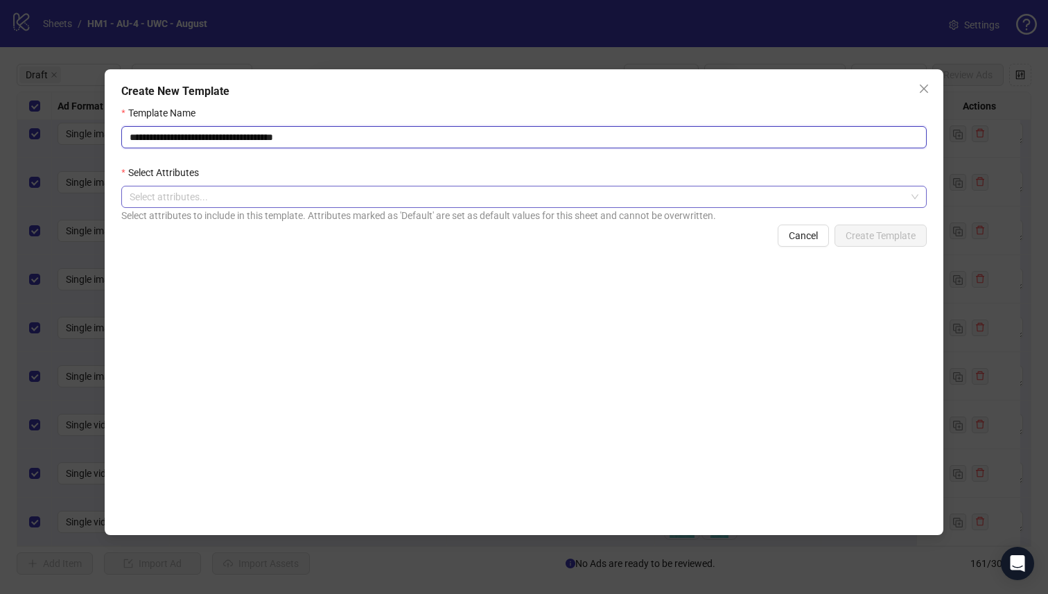
click at [311, 198] on div at bounding box center [516, 196] width 785 height 19
type input "**********"
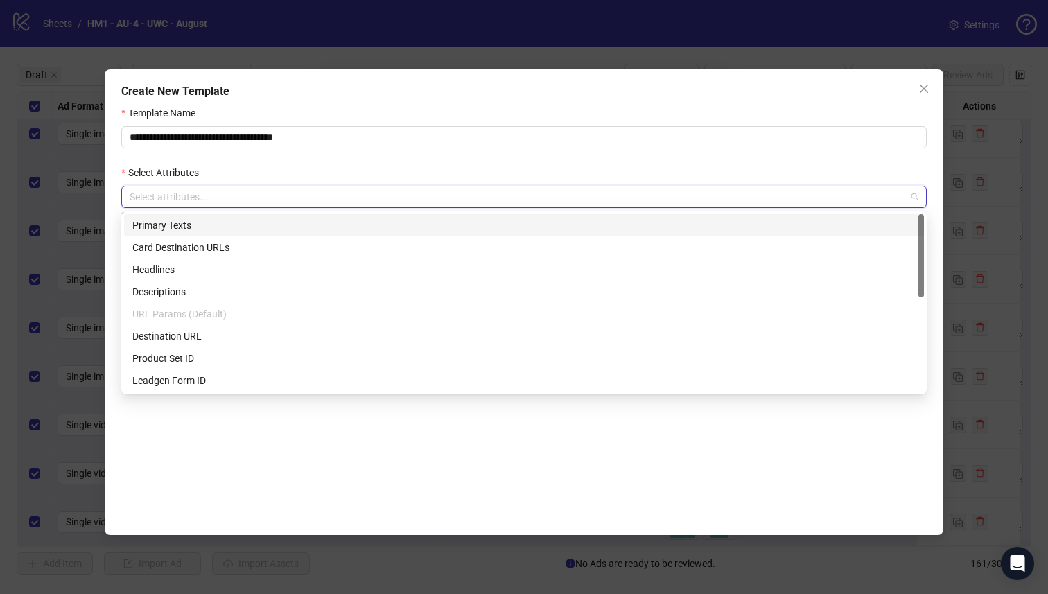
click at [260, 229] on div "Primary Texts" at bounding box center [523, 225] width 783 height 15
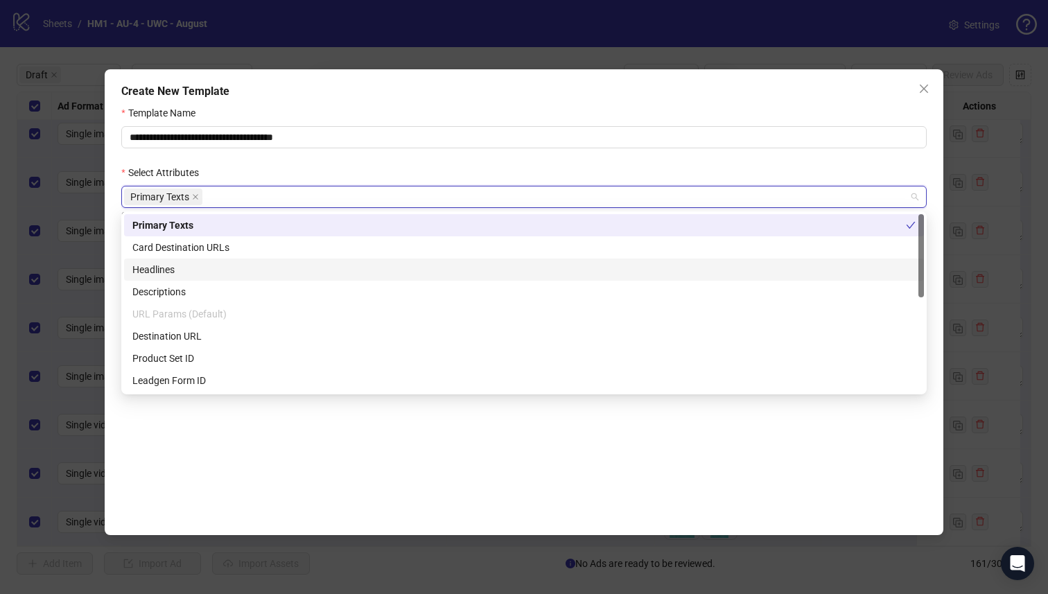
click at [238, 275] on div "Headlines" at bounding box center [523, 269] width 783 height 15
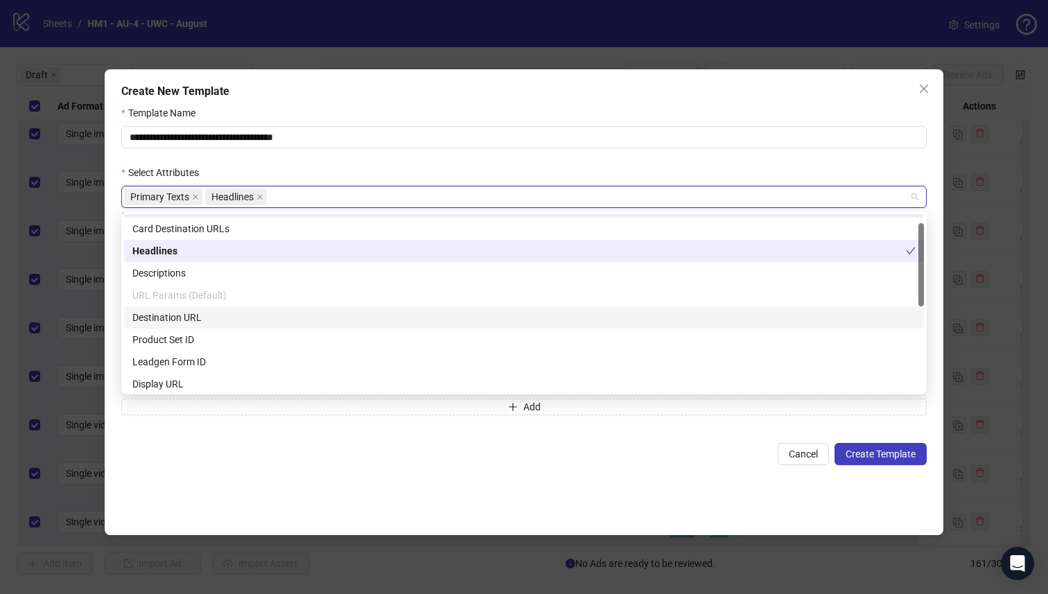
click at [243, 311] on div "Destination URL" at bounding box center [523, 317] width 783 height 15
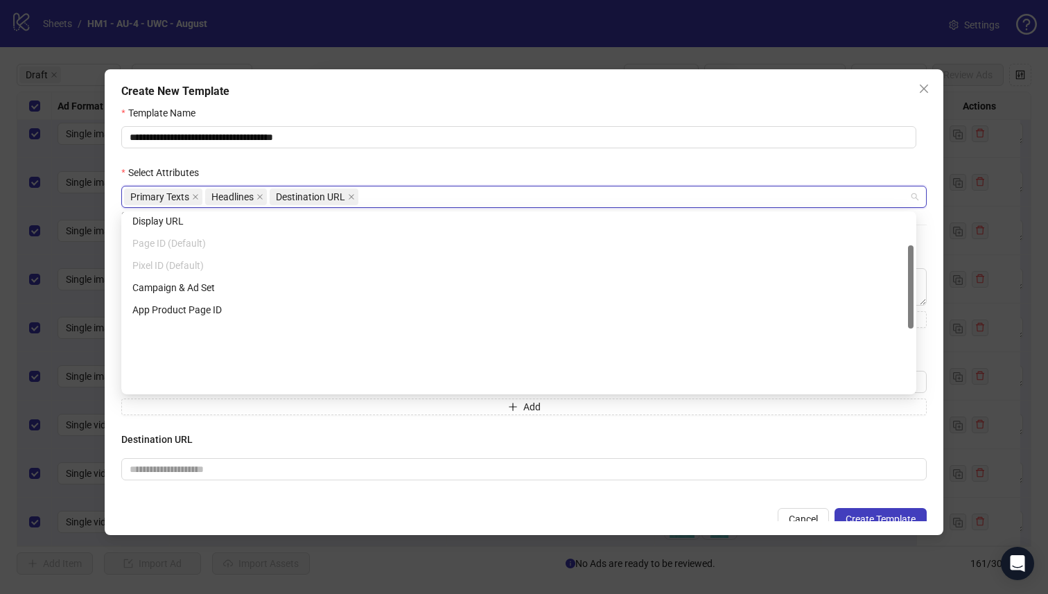
scroll to position [200, 0]
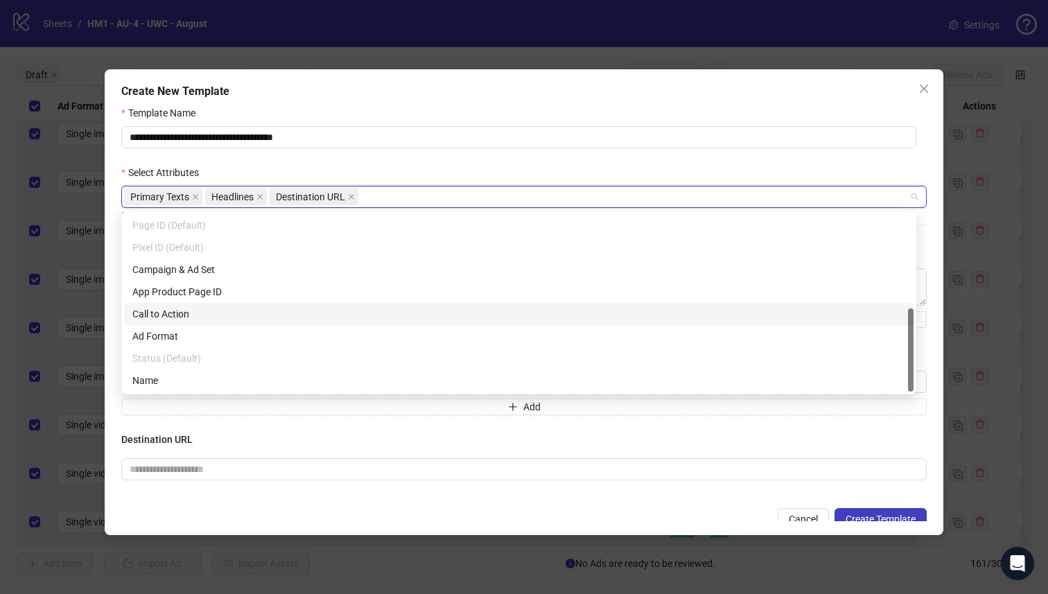
click at [249, 314] on div "Call to Action" at bounding box center [518, 313] width 773 height 15
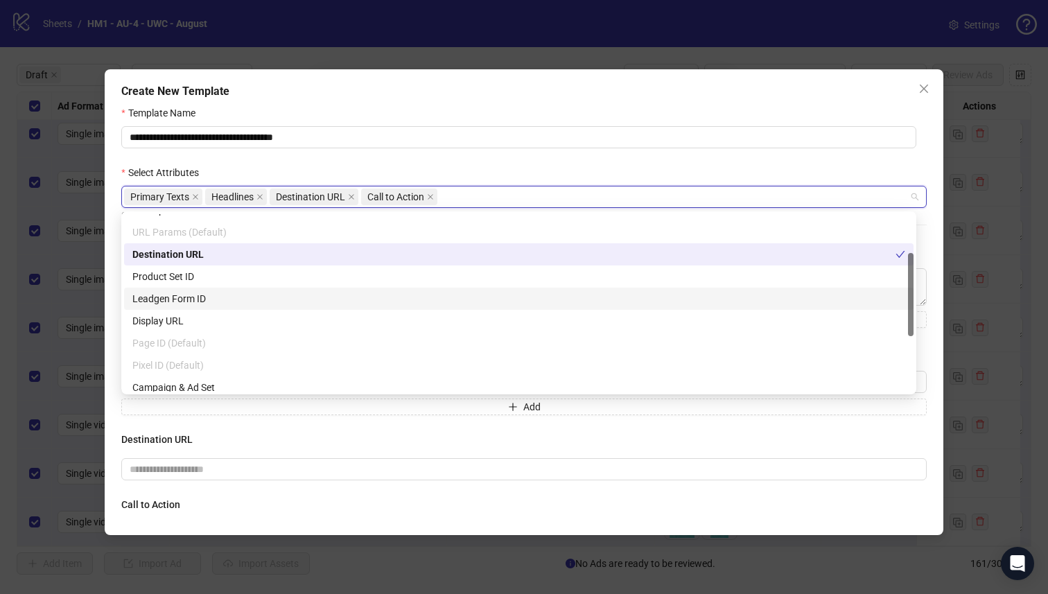
scroll to position [0, 0]
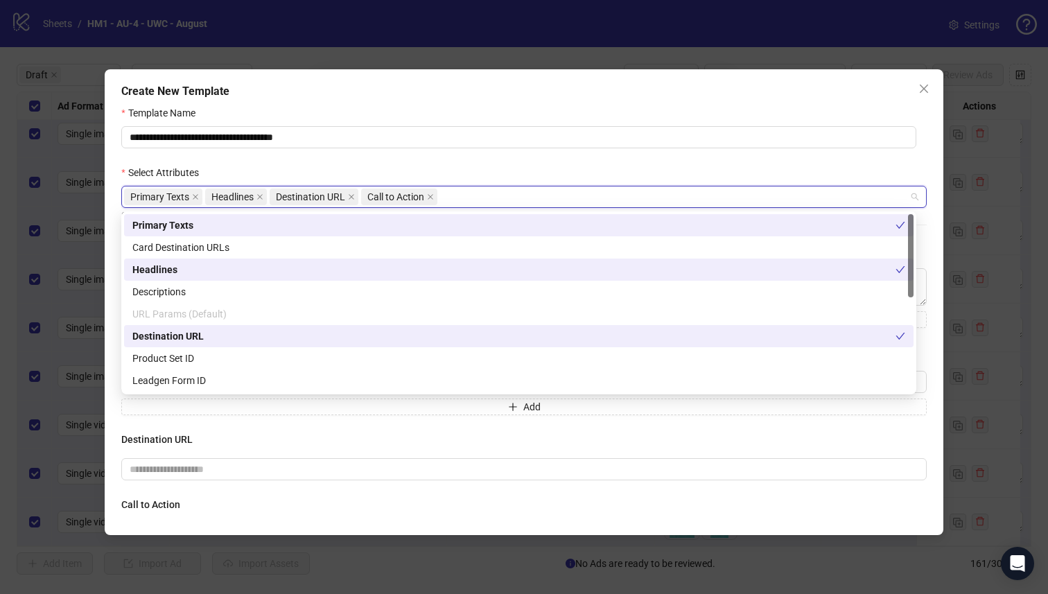
click at [566, 101] on div "**********" at bounding box center [524, 302] width 839 height 466
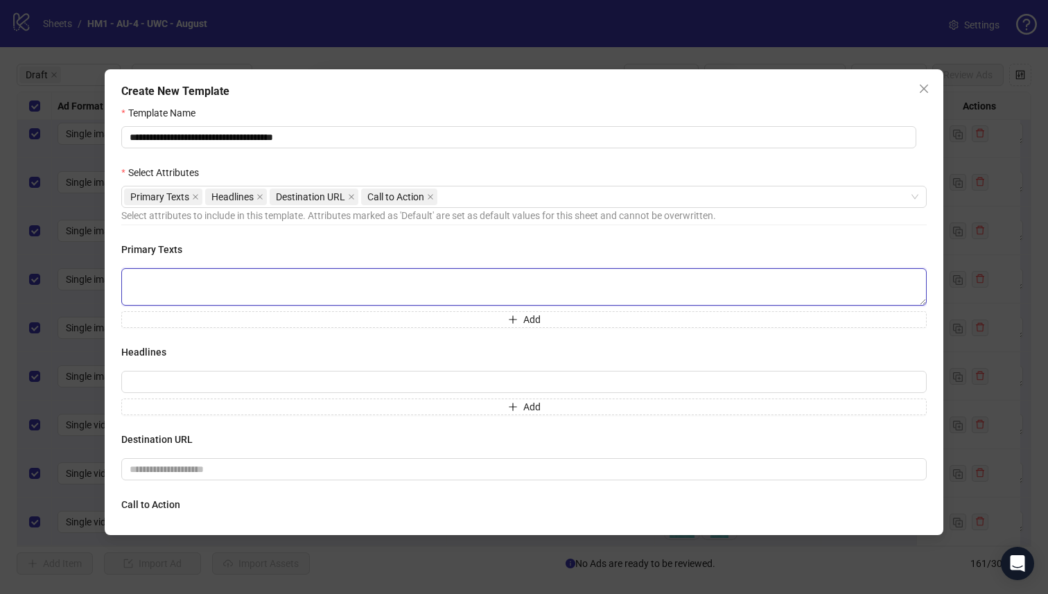
click at [339, 280] on textarea at bounding box center [523, 286] width 805 height 37
paste textarea "**********"
type textarea "**********"
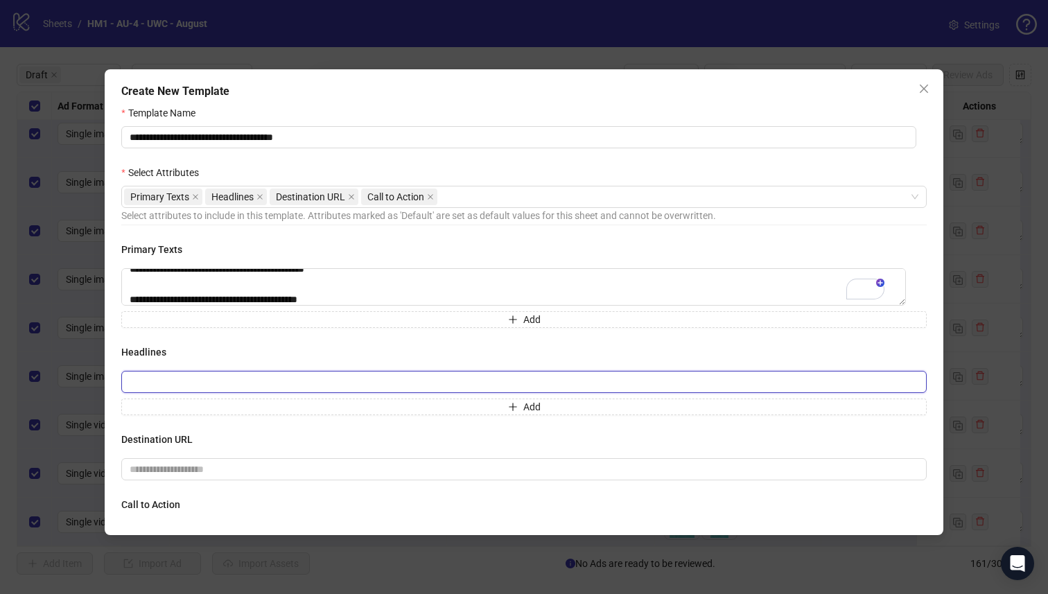
click at [315, 388] on input "text" at bounding box center [523, 382] width 805 height 22
paste input "**********"
type input "**********"
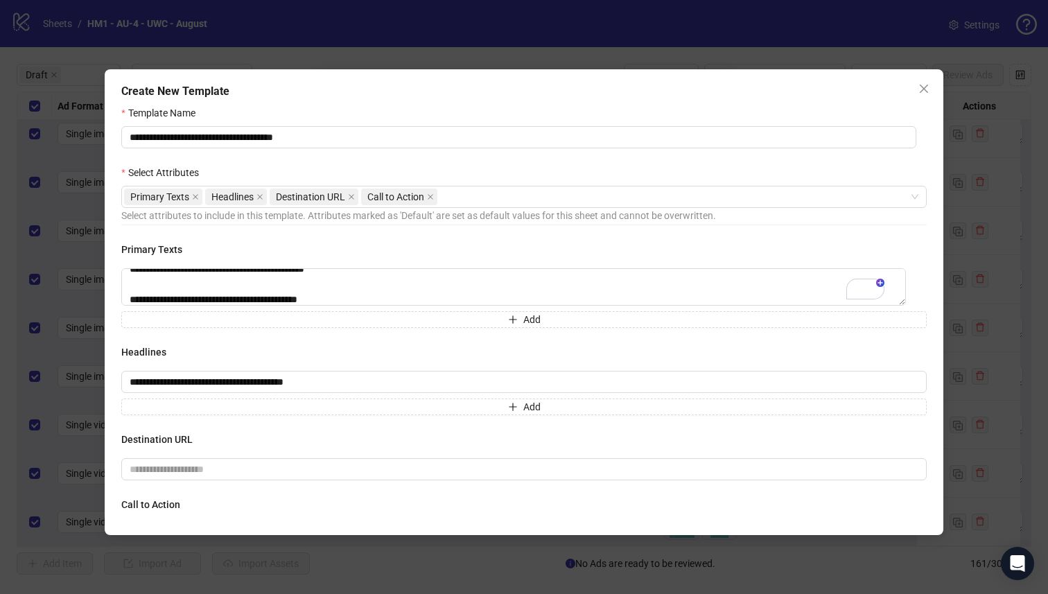
click at [328, 344] on div "**********" at bounding box center [523, 380] width 805 height 277
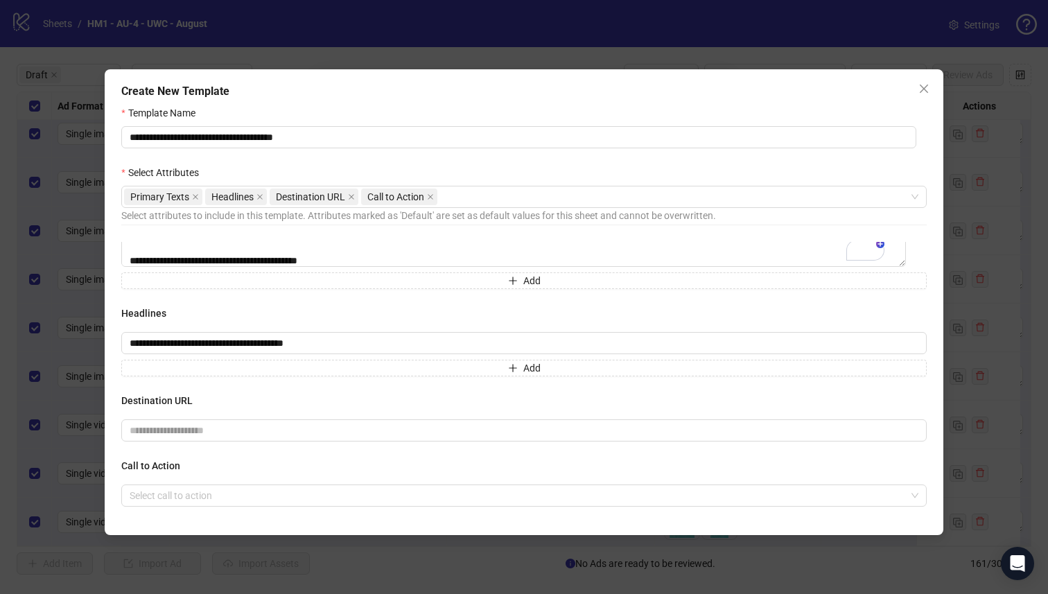
scroll to position [43, 0]
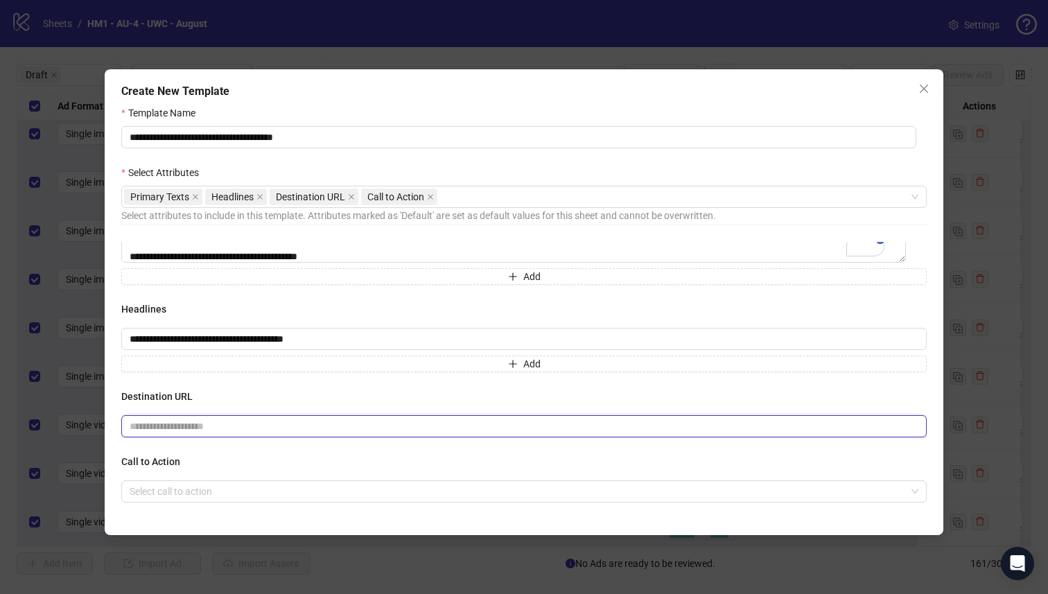
click at [326, 426] on input "text" at bounding box center [519, 426] width 778 height 15
paste input "**********"
type input "**********"
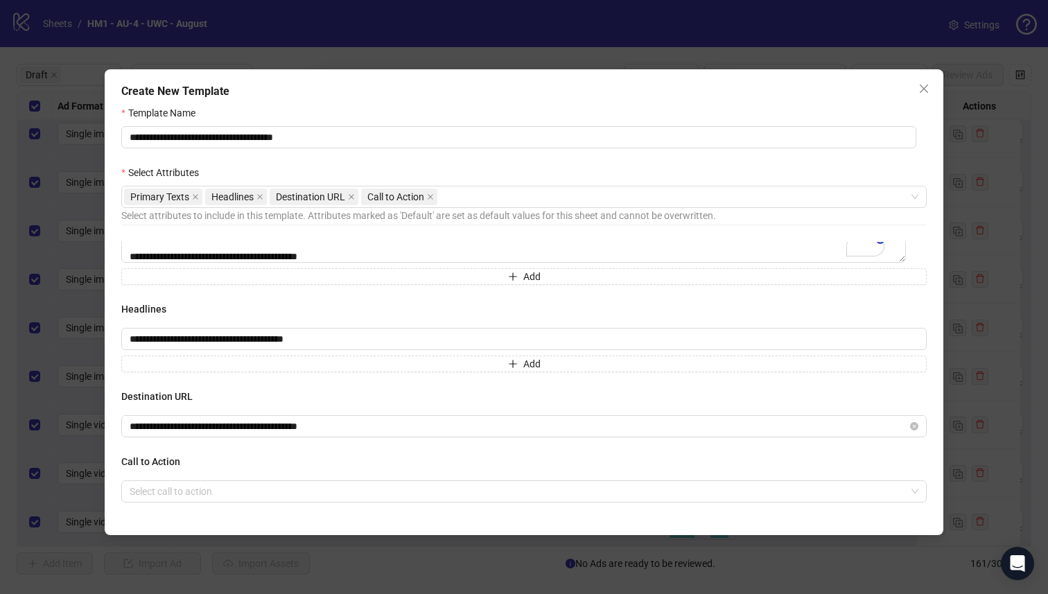
click at [340, 376] on div "**********" at bounding box center [523, 380] width 805 height 277
drag, startPoint x: 345, startPoint y: 476, endPoint x: 337, endPoint y: 508, distance: 33.6
click at [345, 476] on div "Call to Action Select call to action" at bounding box center [523, 478] width 805 height 49
click at [338, 508] on div "**********" at bounding box center [523, 380] width 805 height 277
click at [346, 493] on input "search" at bounding box center [518, 491] width 776 height 21
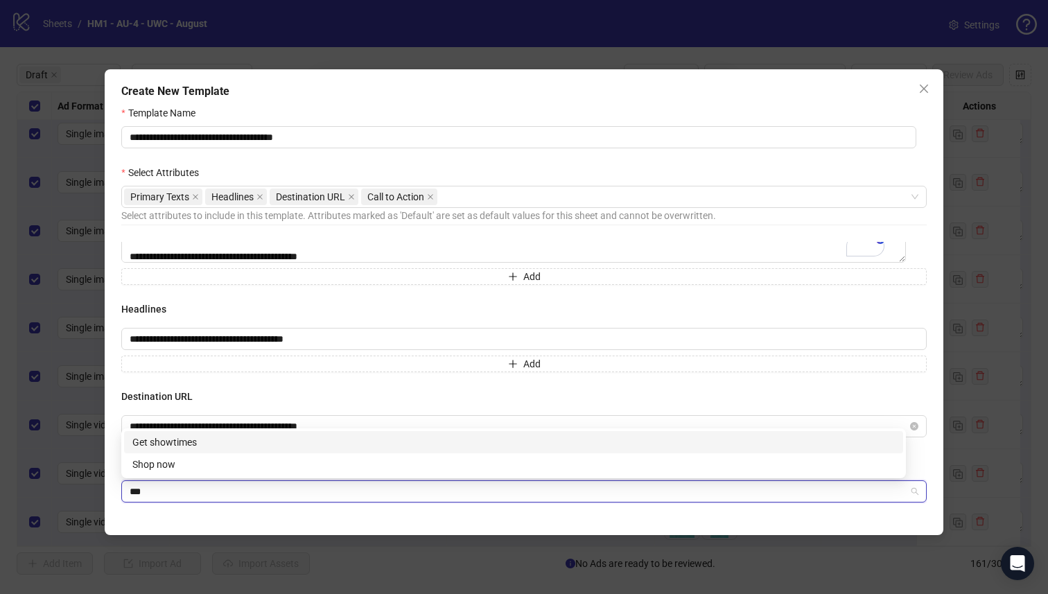
type input "****"
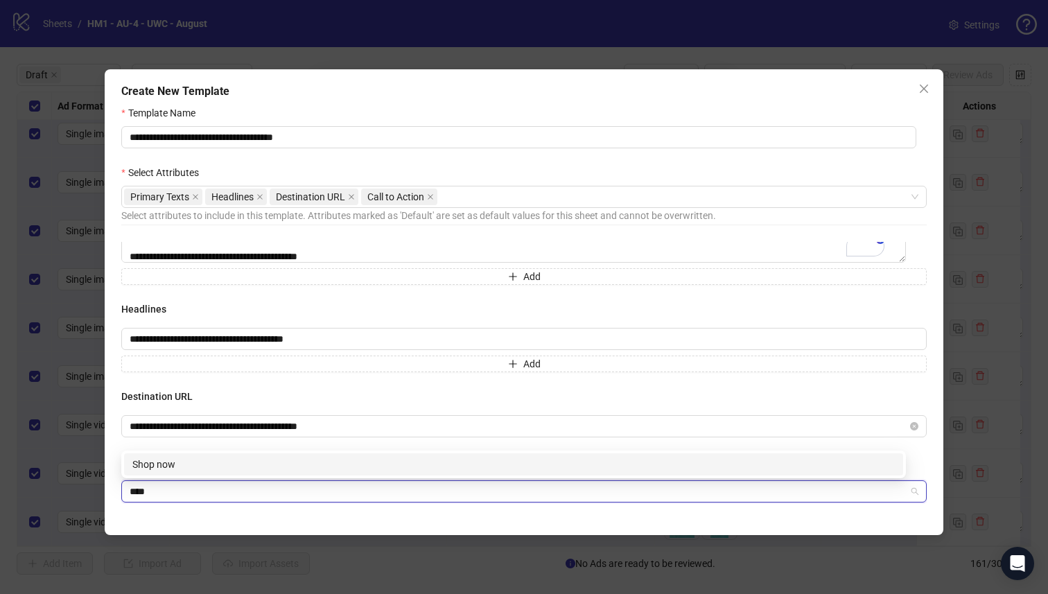
click at [326, 464] on div "Shop now" at bounding box center [513, 464] width 763 height 15
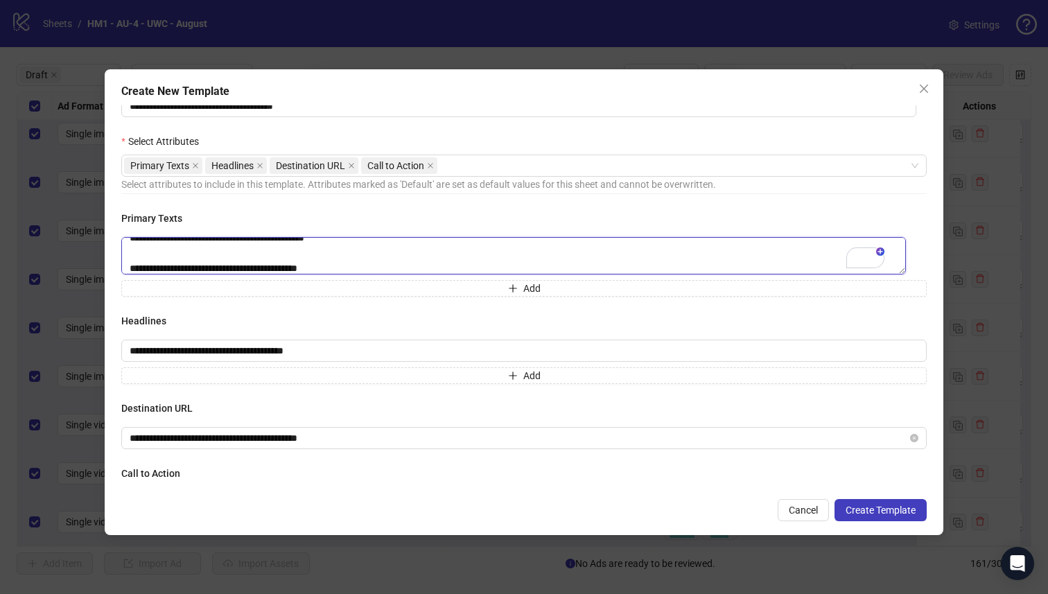
scroll to position [0, 0]
drag, startPoint x: 363, startPoint y: 269, endPoint x: 286, endPoint y: 267, distance: 76.3
click at [286, 267] on textarea "**********" at bounding box center [513, 255] width 785 height 37
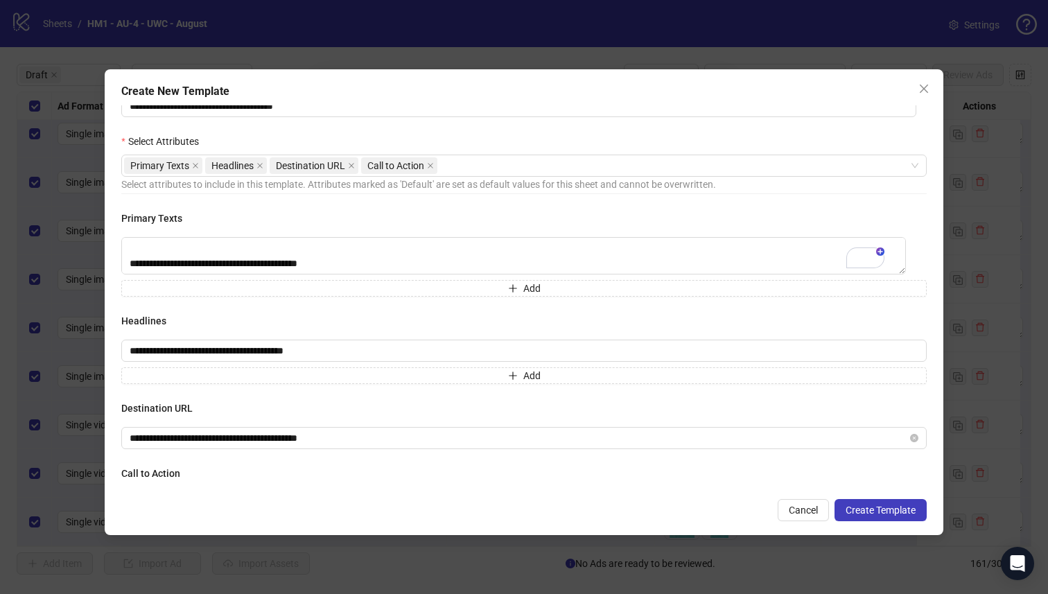
click at [898, 521] on div "**********" at bounding box center [524, 302] width 839 height 466
click at [896, 507] on span "Create Template" at bounding box center [881, 510] width 70 height 11
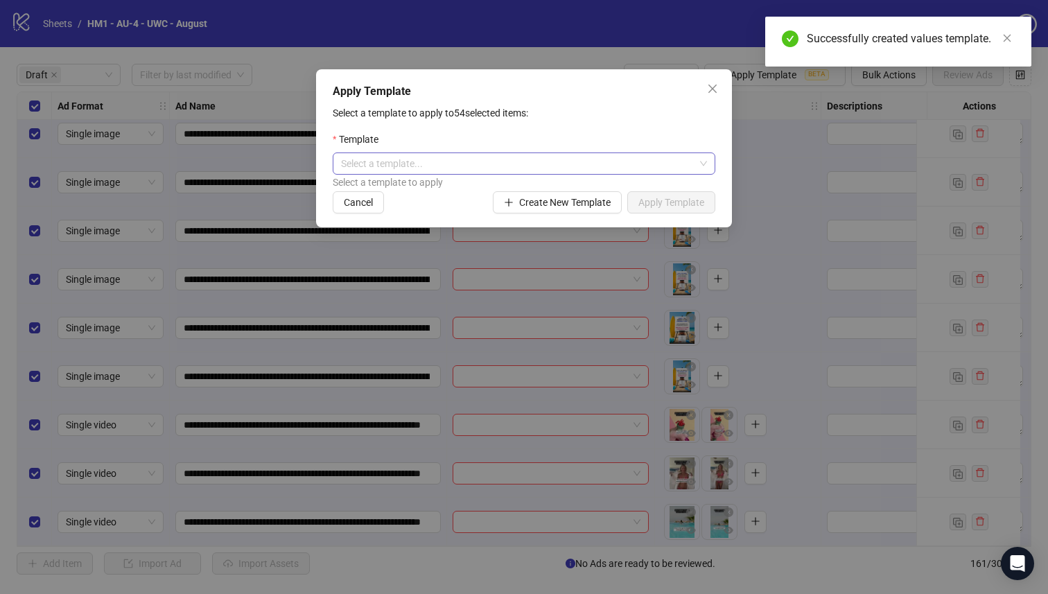
click at [595, 164] on input "search" at bounding box center [518, 163] width 354 height 21
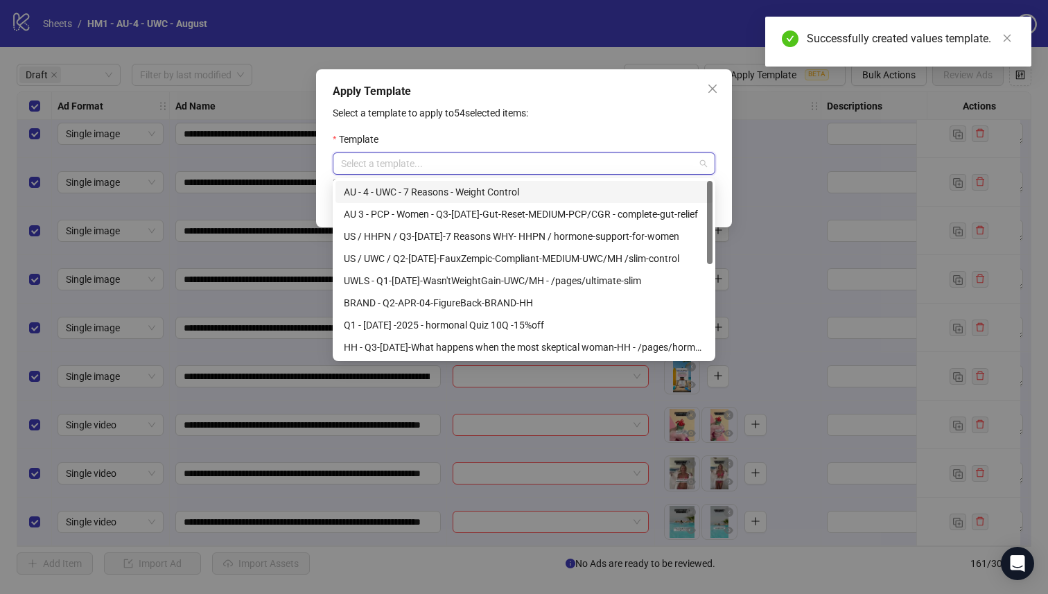
click at [591, 187] on div "AU - 4 - UWC - 7 Reasons - Weight Control" at bounding box center [524, 191] width 360 height 15
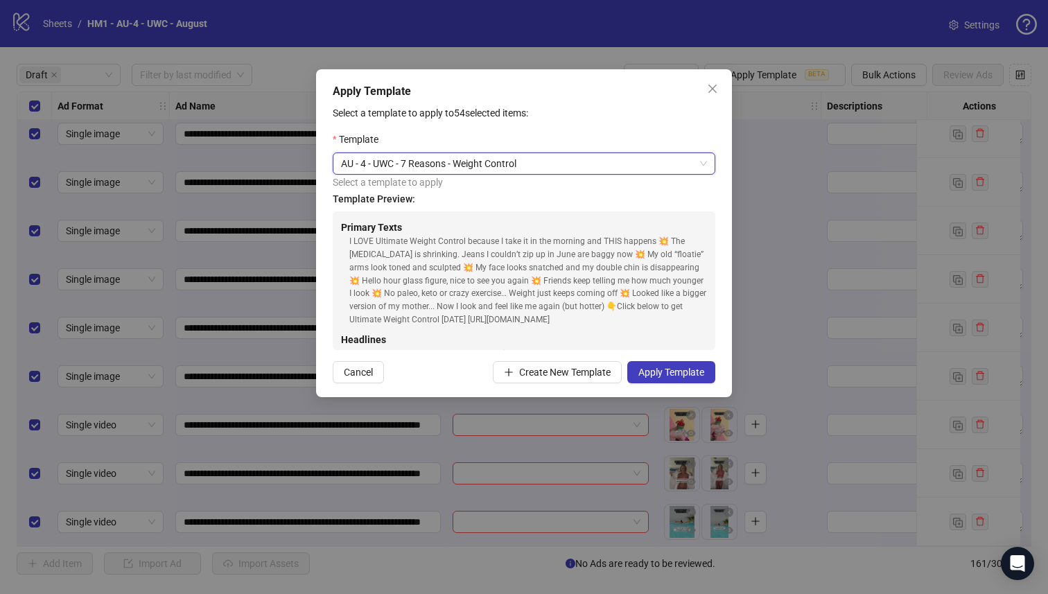
click at [234, 270] on div "Apply Template Select a template to apply to 54 selected items: Template AU - 4…" at bounding box center [524, 297] width 1048 height 594
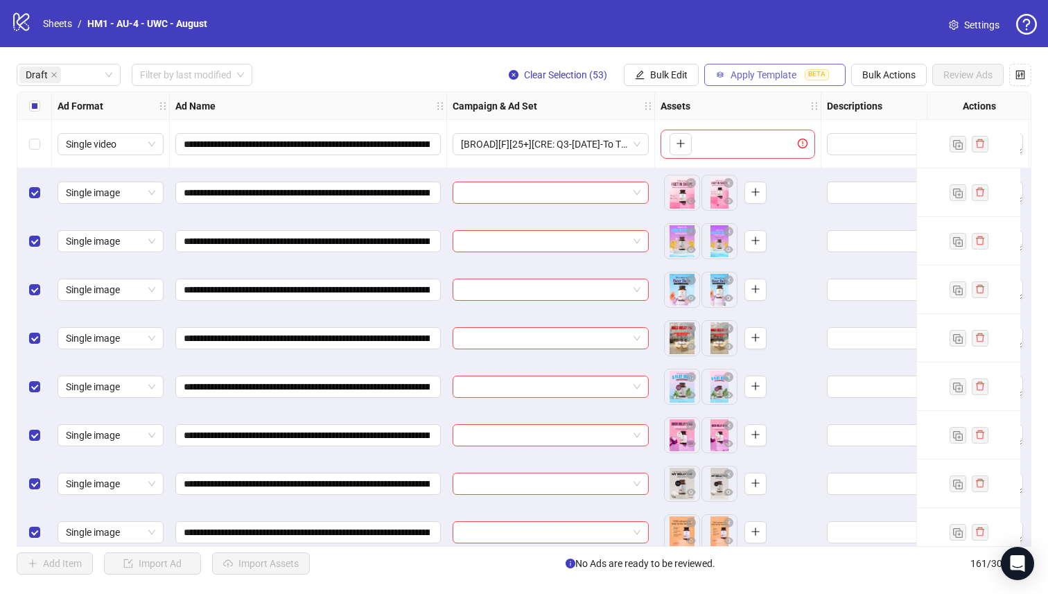
click at [784, 74] on span "Apply Template" at bounding box center [764, 74] width 66 height 11
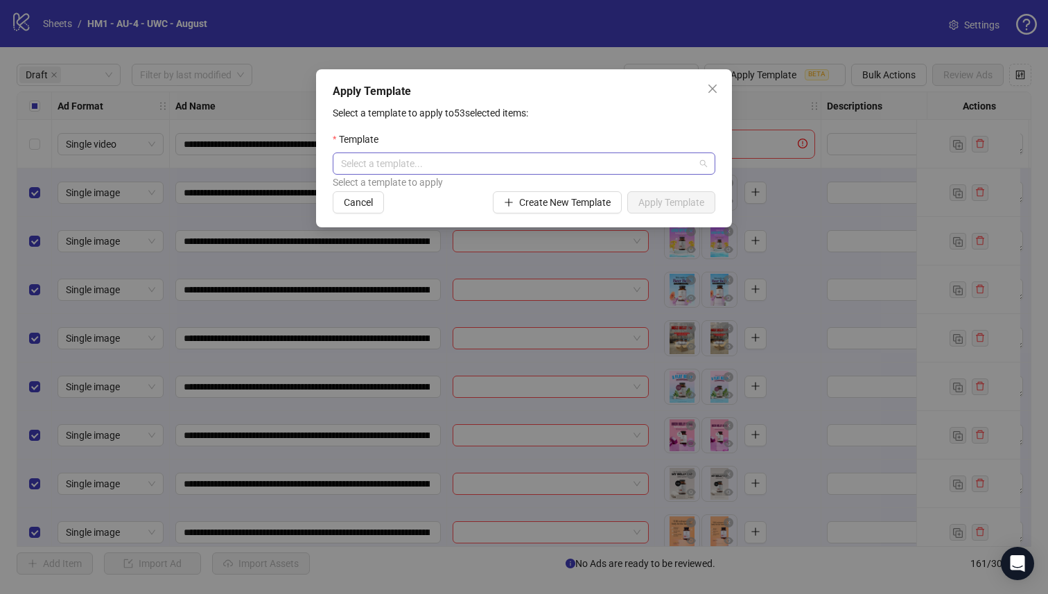
click at [583, 163] on input "search" at bounding box center [518, 163] width 354 height 21
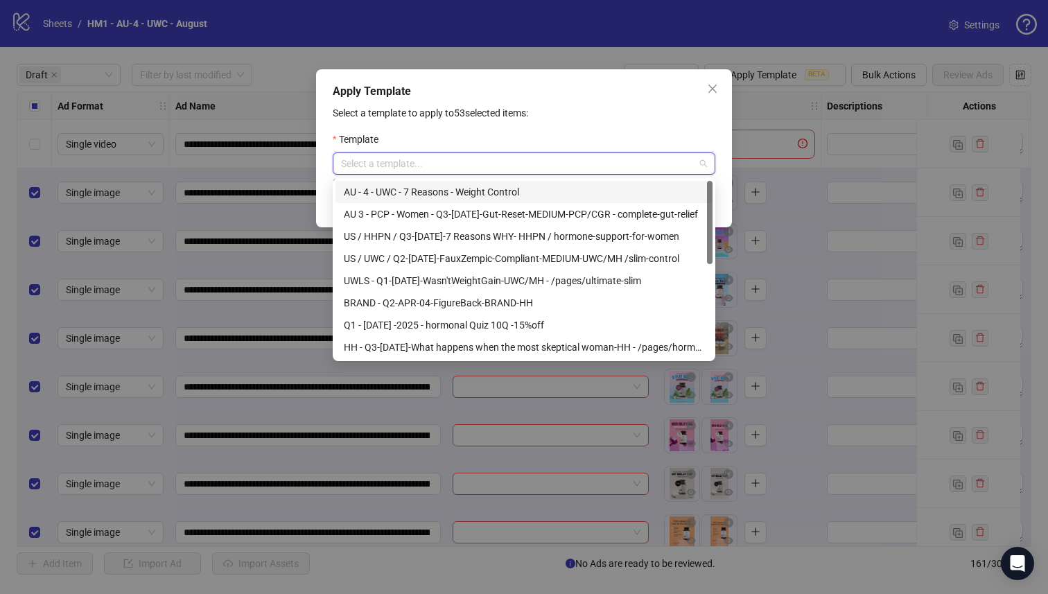
click at [513, 195] on div "AU - 4 - UWC - 7 Reasons - Weight Control" at bounding box center [524, 191] width 360 height 15
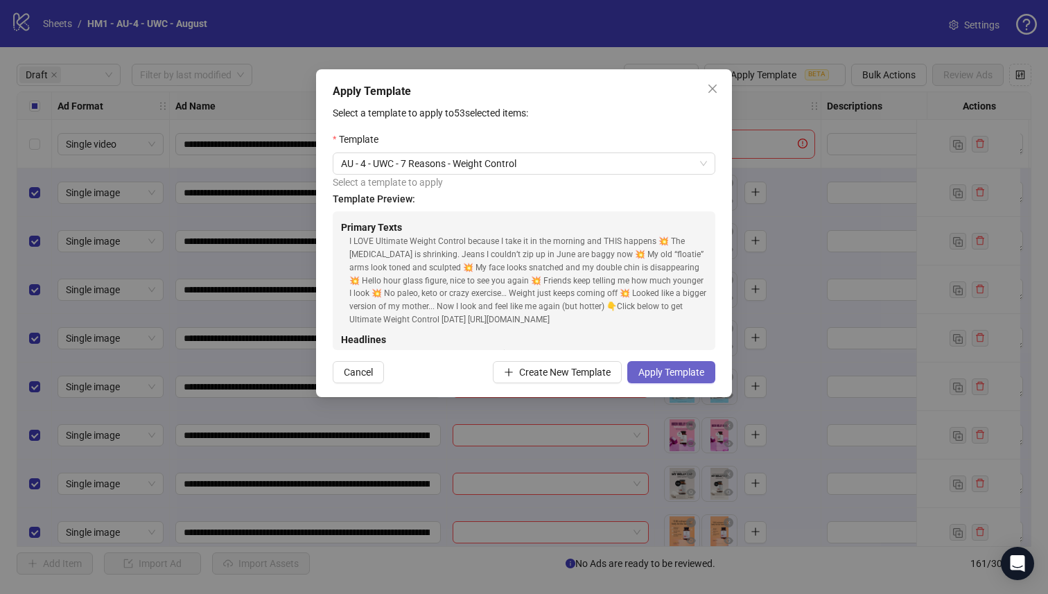
click at [695, 367] on span "Apply Template" at bounding box center [671, 372] width 66 height 11
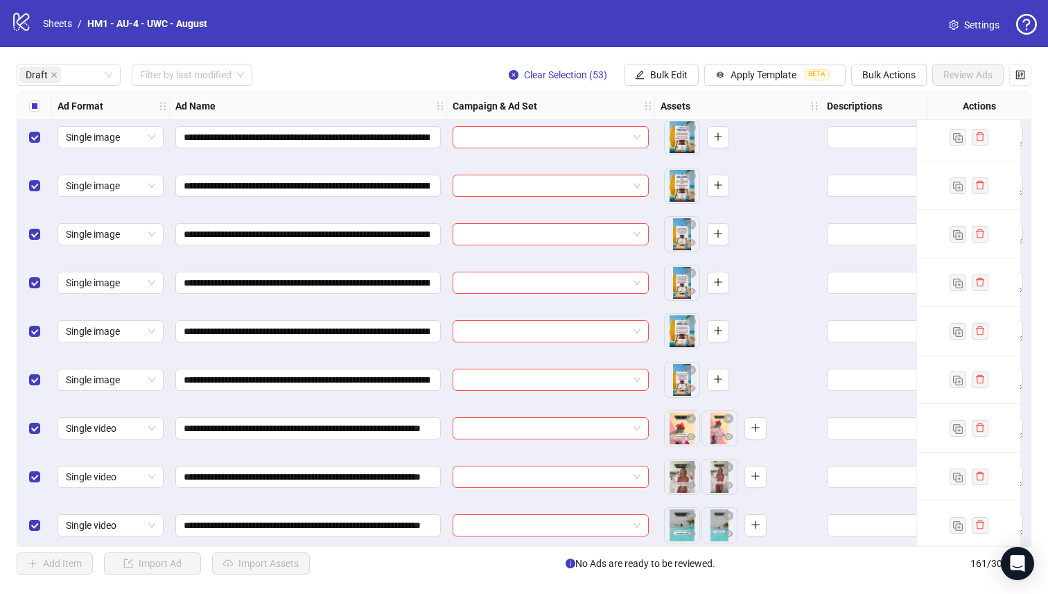
click at [31, 99] on label "Select all rows" at bounding box center [34, 105] width 11 height 15
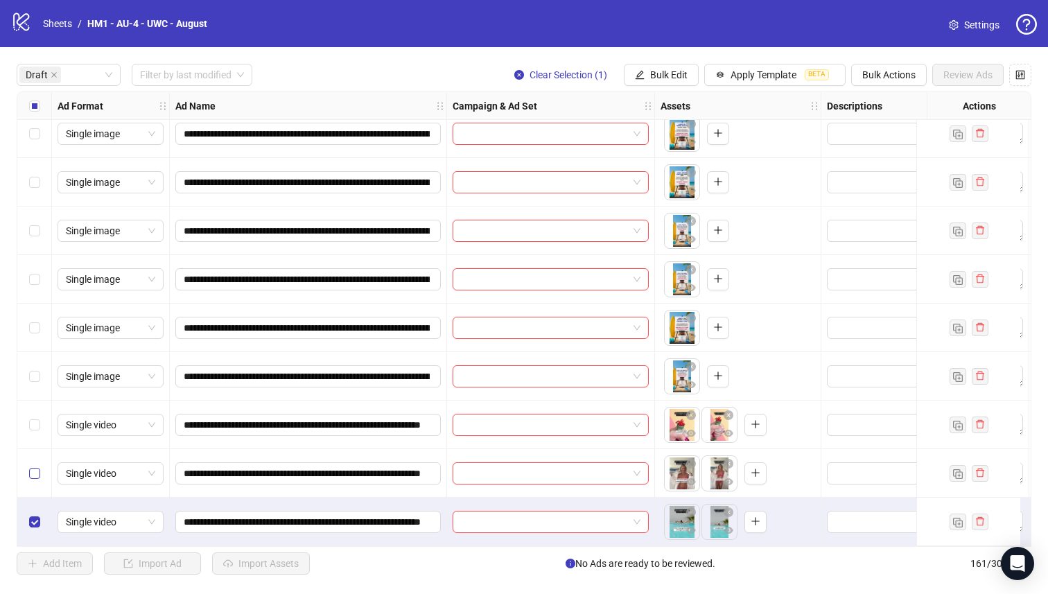
click at [35, 482] on div "Select row 53" at bounding box center [34, 473] width 35 height 49
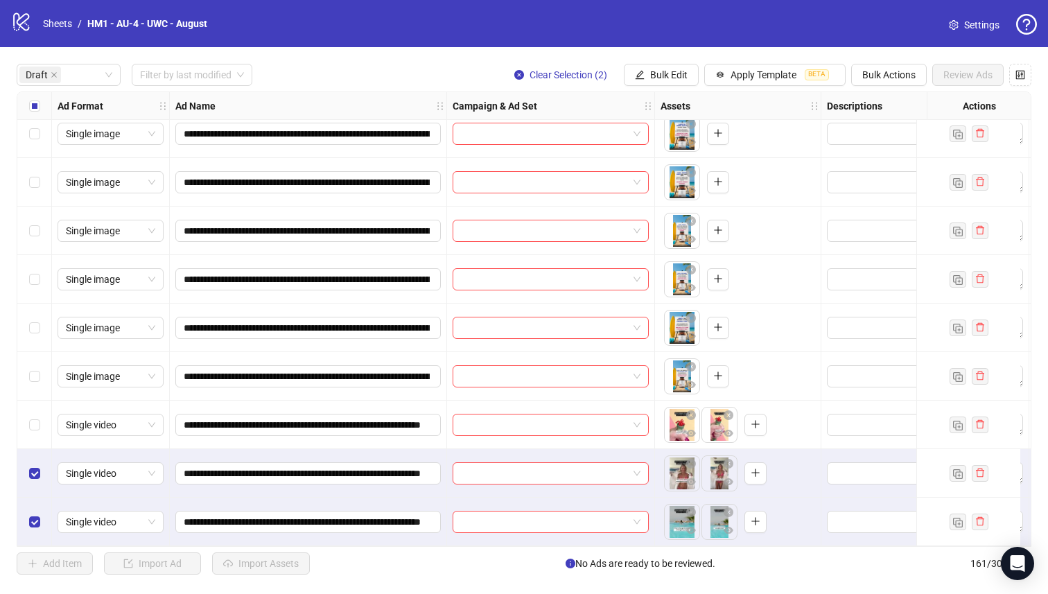
click at [28, 416] on div "Select row 52" at bounding box center [34, 425] width 35 height 49
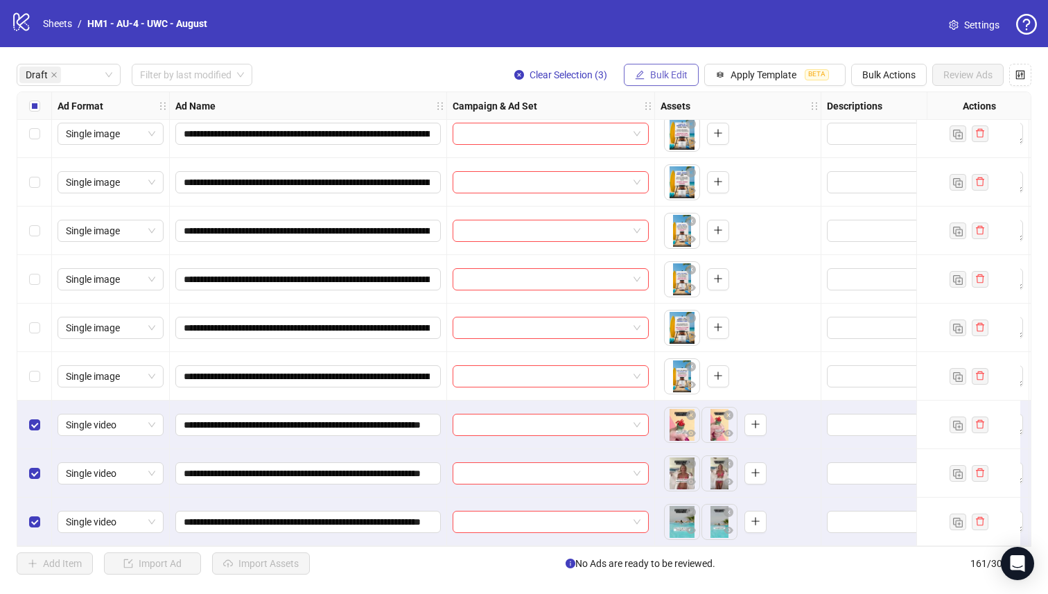
click at [686, 68] on button "Bulk Edit" at bounding box center [661, 75] width 75 height 22
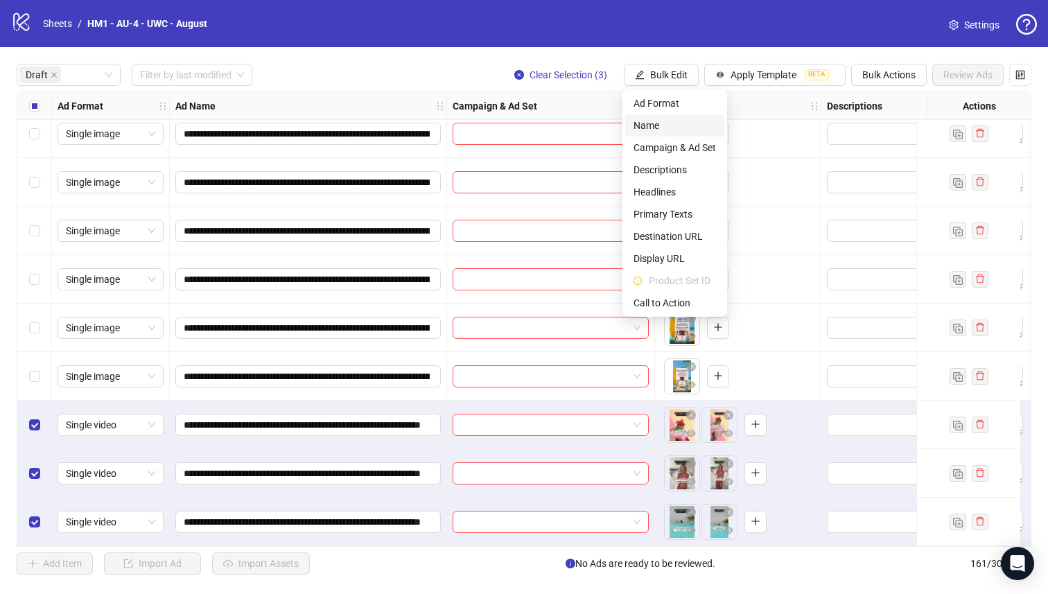
click at [633, 130] on li "Name" at bounding box center [674, 125] width 99 height 22
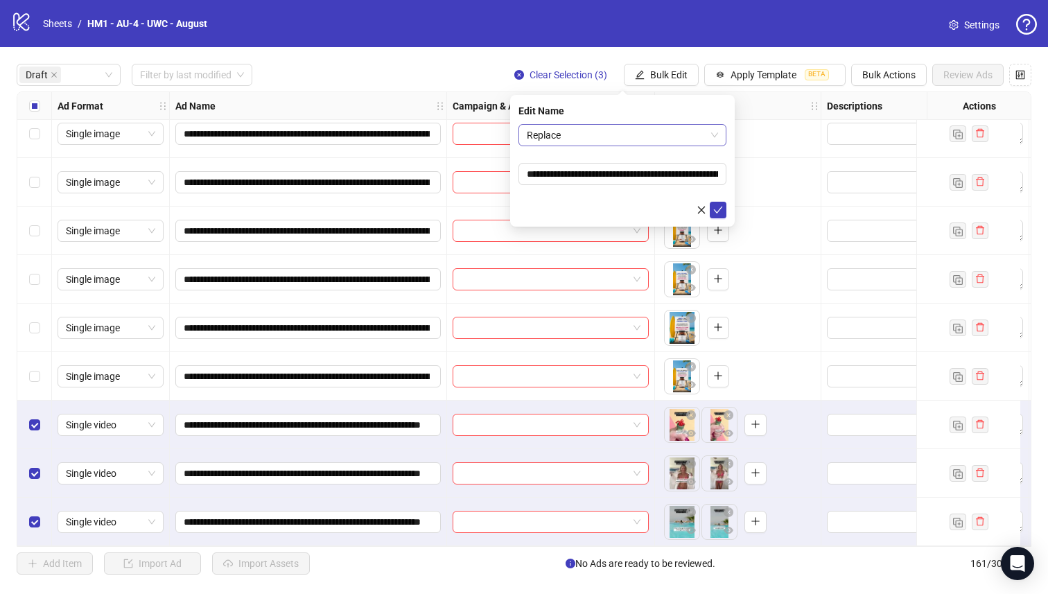
click at [614, 132] on span "Replace" at bounding box center [622, 135] width 191 height 21
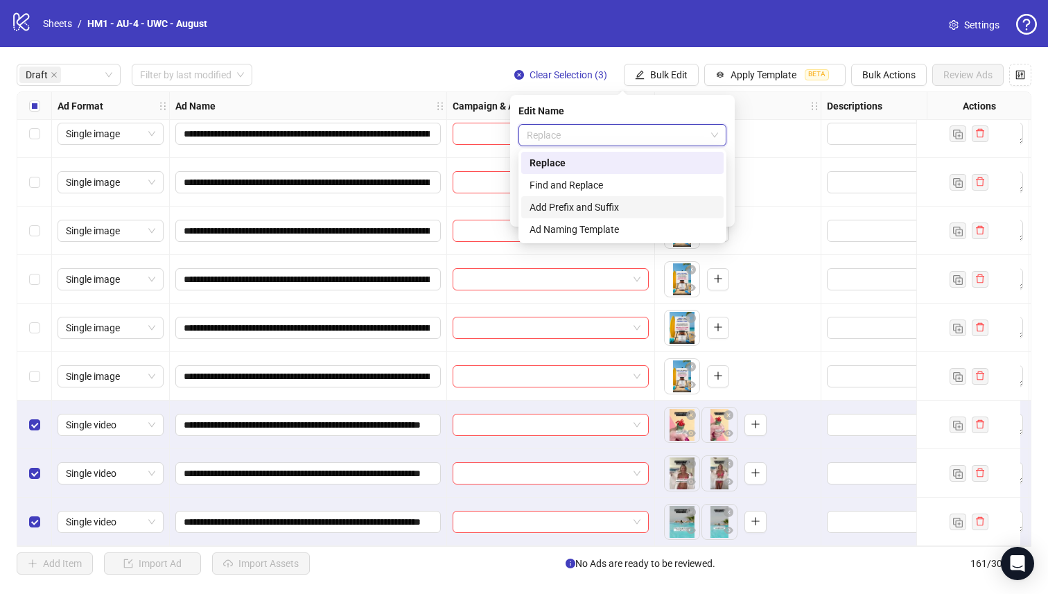
click at [641, 213] on div "Add Prefix and Suffix" at bounding box center [623, 207] width 186 height 15
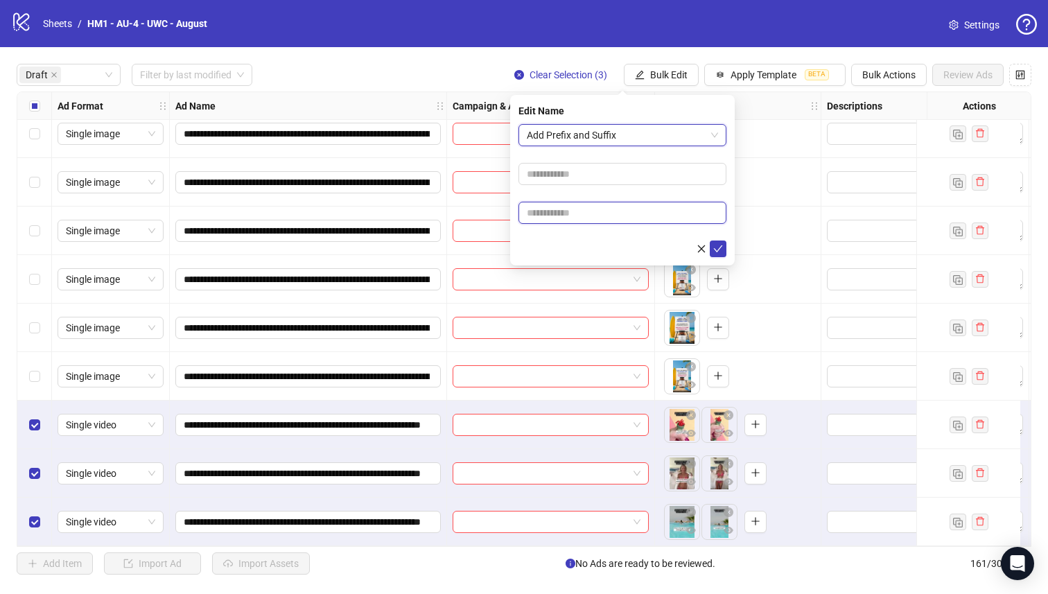
click at [582, 220] on input "text" at bounding box center [623, 213] width 208 height 22
paste input "**********"
type input "**********"
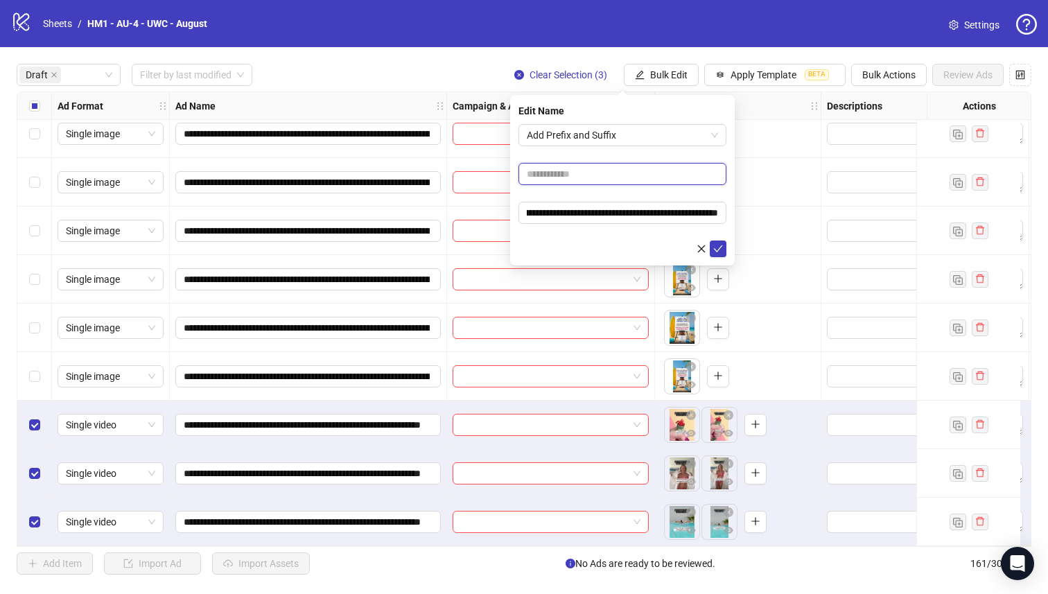
click at [583, 174] on input "text" at bounding box center [623, 174] width 208 height 22
drag, startPoint x: 612, startPoint y: 178, endPoint x: 581, endPoint y: 175, distance: 31.3
click at [581, 175] on input "**********" at bounding box center [623, 174] width 208 height 22
type input "**********"
click at [718, 245] on icon "check" at bounding box center [718, 249] width 10 height 10
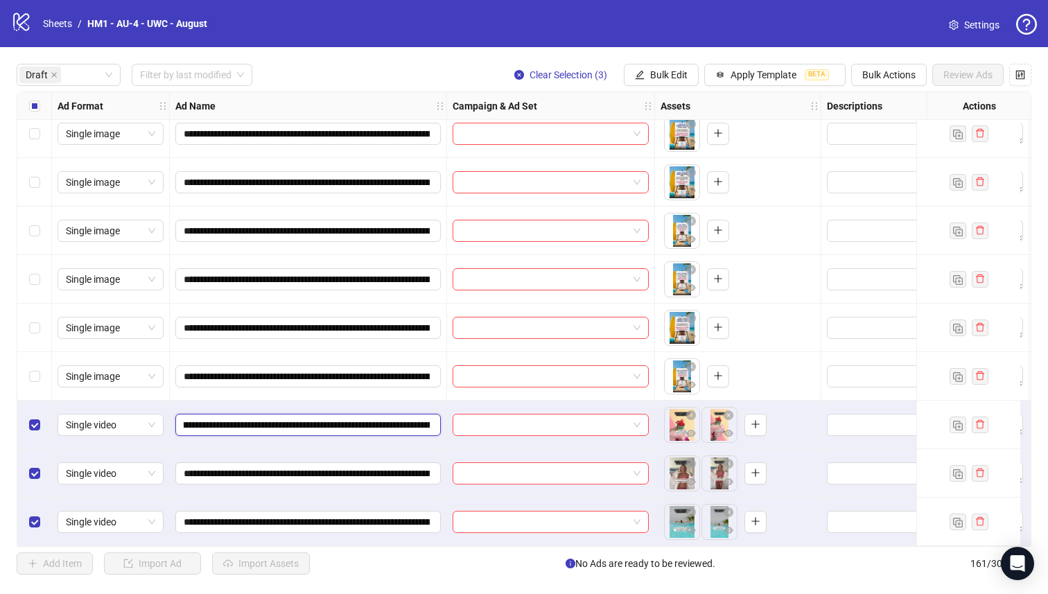
drag, startPoint x: 339, startPoint y: 419, endPoint x: 403, endPoint y: 426, distance: 64.8
click at [403, 426] on input "**********" at bounding box center [307, 424] width 246 height 15
click at [338, 404] on div "**********" at bounding box center [308, 425] width 277 height 49
drag, startPoint x: 336, startPoint y: 419, endPoint x: 326, endPoint y: 418, distance: 9.7
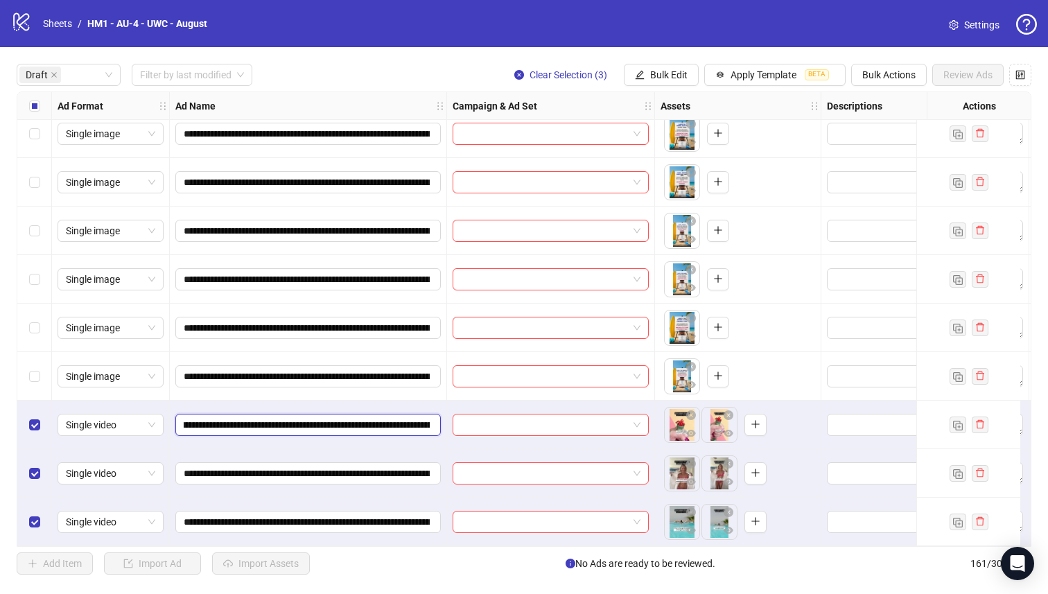
click at [326, 418] on input "**********" at bounding box center [307, 424] width 246 height 15
click at [663, 73] on span "Bulk Edit" at bounding box center [668, 74] width 37 height 11
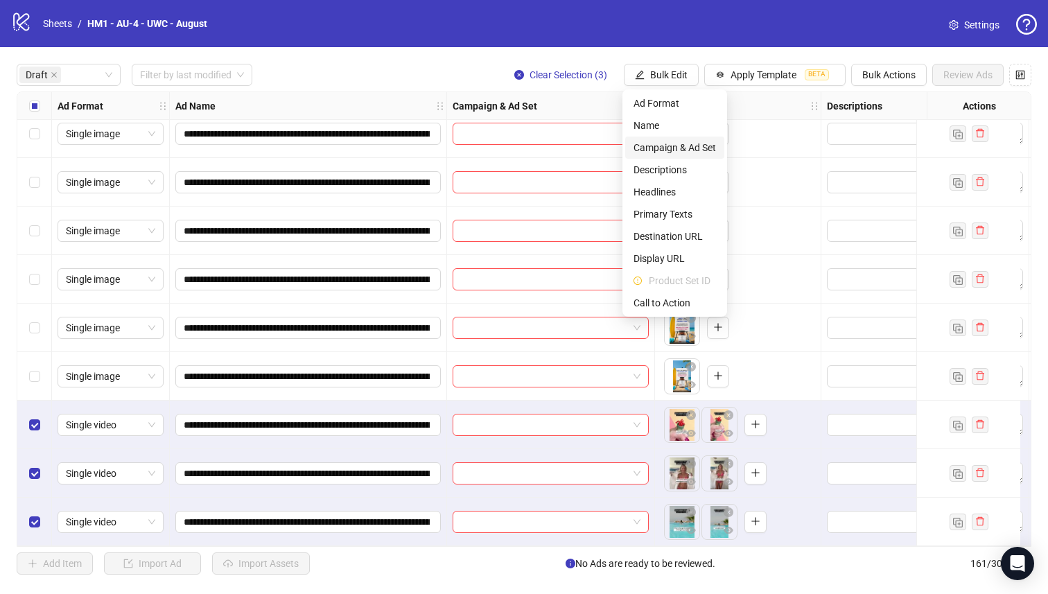
click at [680, 149] on span "Campaign & Ad Set" at bounding box center [675, 147] width 82 height 15
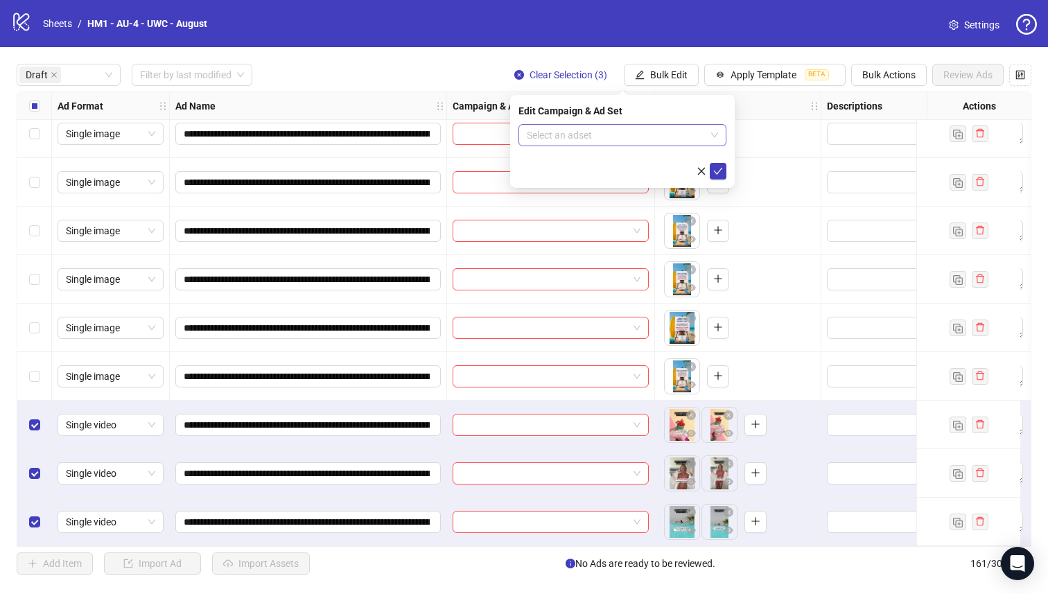
click at [600, 132] on input "search" at bounding box center [616, 135] width 179 height 21
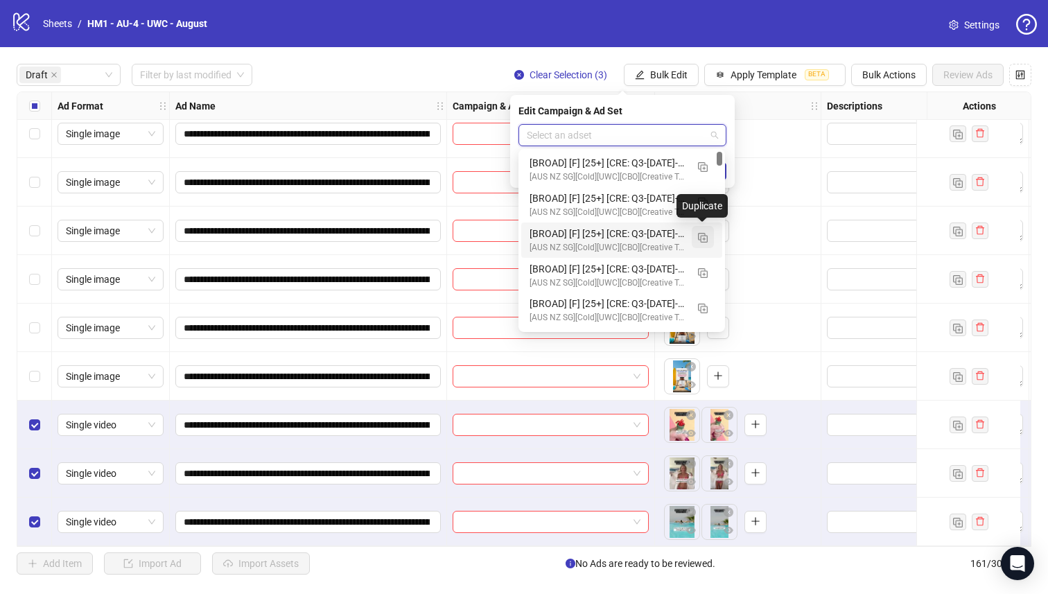
click at [703, 238] on img "button" at bounding box center [703, 238] width 10 height 10
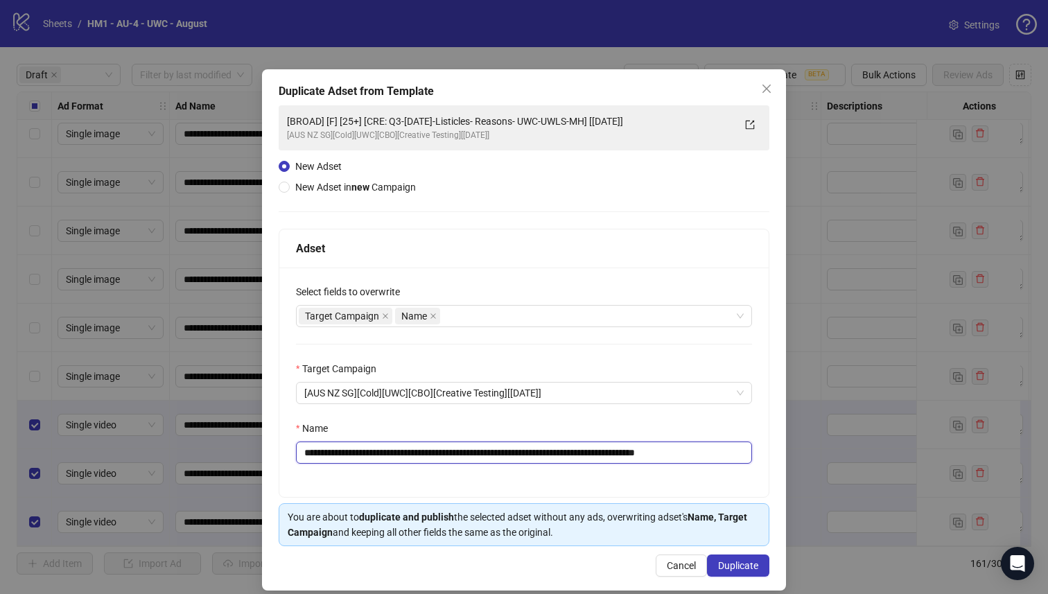
drag, startPoint x: 625, startPoint y: 453, endPoint x: 399, endPoint y: 451, distance: 226.0
click at [399, 451] on input "**********" at bounding box center [524, 453] width 456 height 22
paste input "**********"
type input "**********"
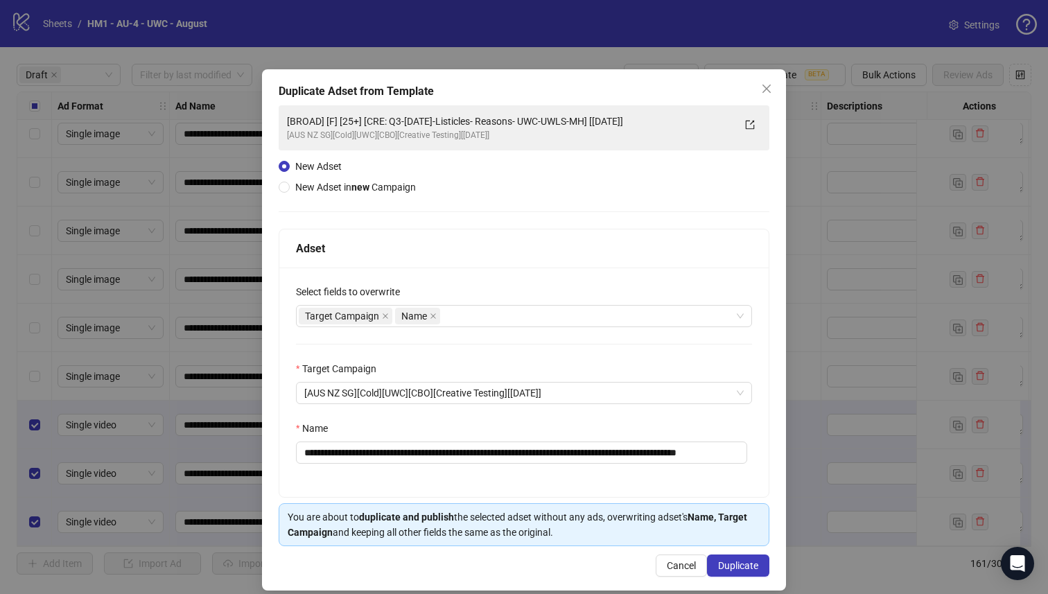
click at [670, 426] on div "Name" at bounding box center [524, 431] width 456 height 21
click at [735, 560] on span "Duplicate" at bounding box center [738, 565] width 40 height 11
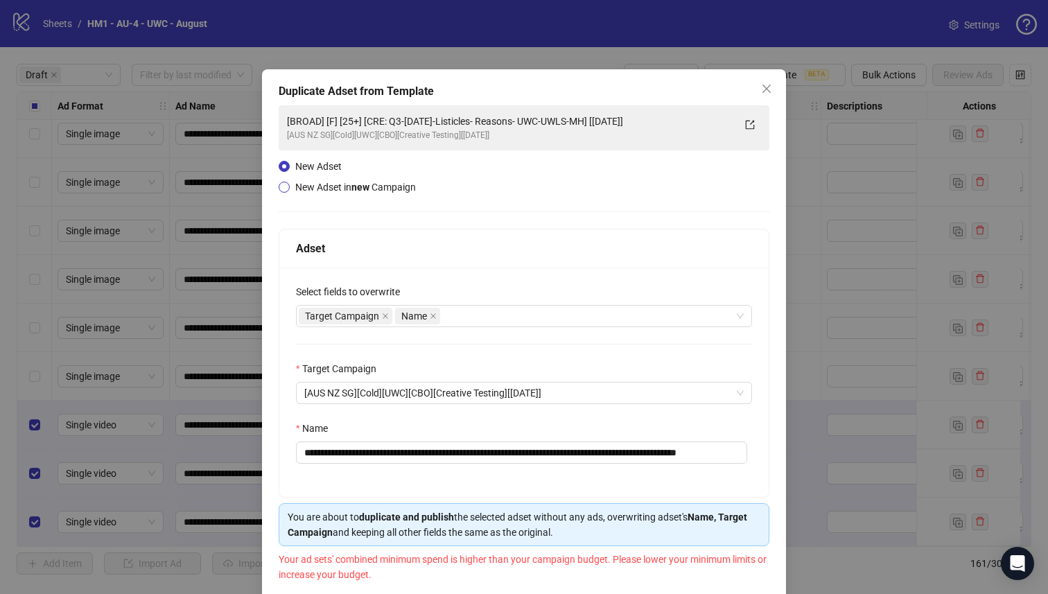
click at [380, 186] on span "New Adset in new Campaign" at bounding box center [355, 187] width 121 height 11
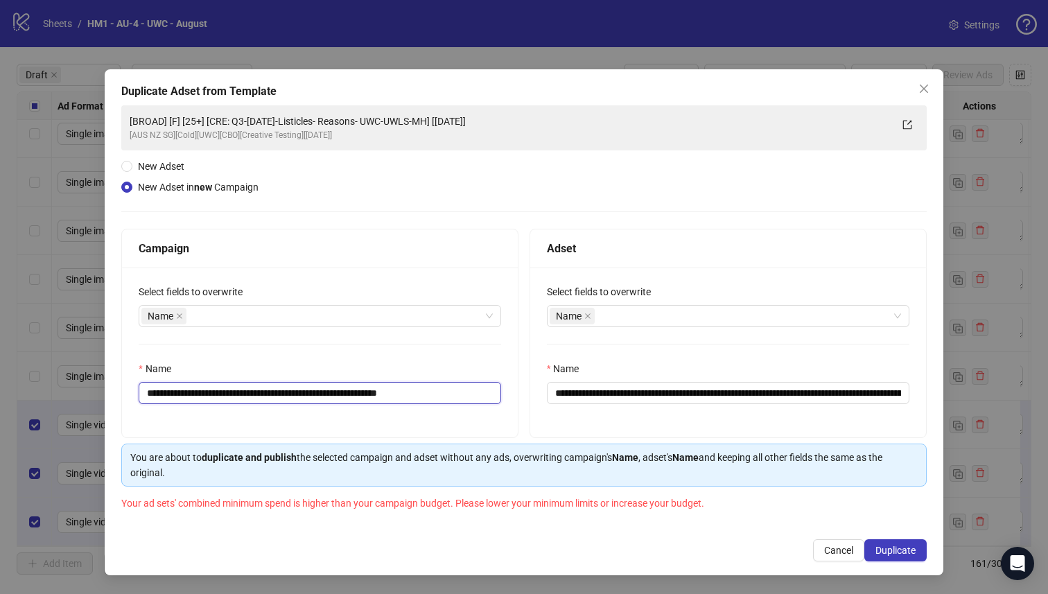
click at [345, 397] on input "**********" at bounding box center [320, 393] width 363 height 22
click at [198, 399] on input "**********" at bounding box center [320, 393] width 363 height 22
type input "**********"
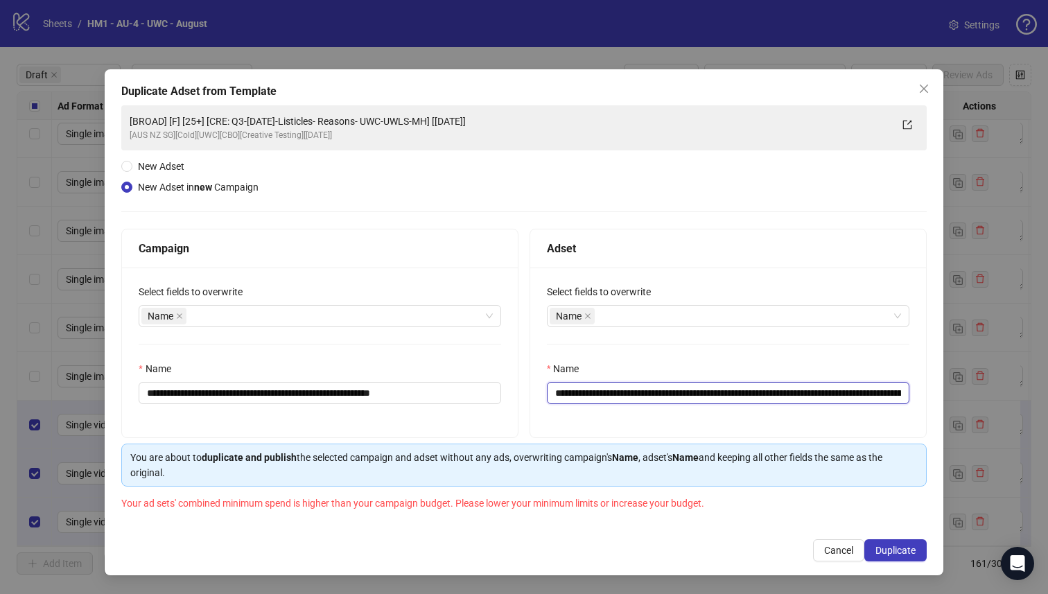
click at [656, 391] on input "**********" at bounding box center [728, 393] width 363 height 22
drag, startPoint x: 659, startPoint y: 393, endPoint x: 807, endPoint y: 397, distance: 148.4
click at [807, 397] on input "**********" at bounding box center [728, 393] width 363 height 22
paste input "text"
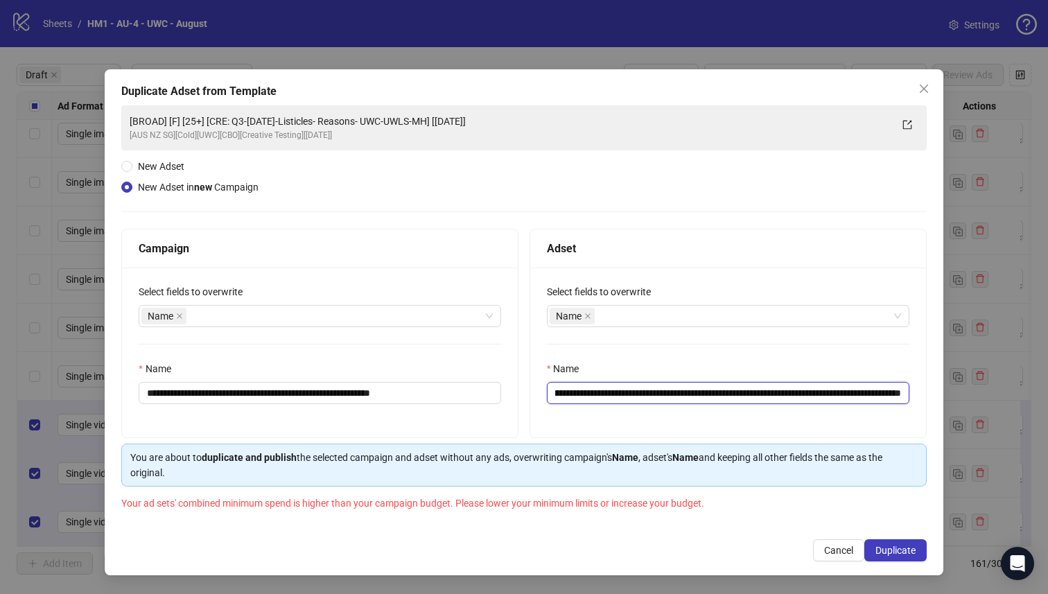
scroll to position [0, 145]
type input "**********"
click at [830, 418] on div "**********" at bounding box center [728, 353] width 396 height 170
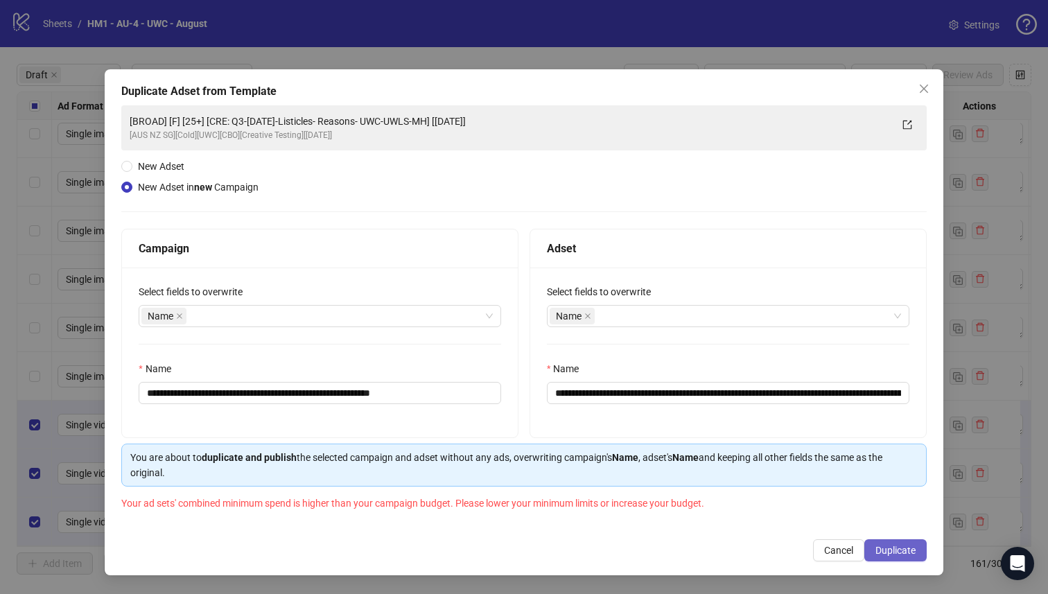
click at [903, 547] on span "Duplicate" at bounding box center [895, 550] width 40 height 11
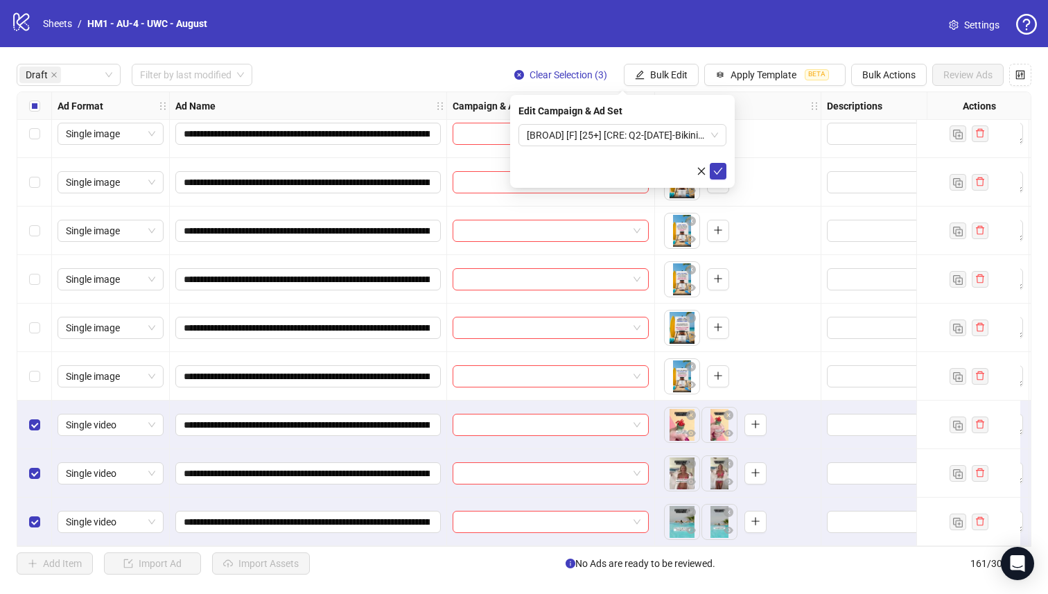
click at [624, 156] on form "[BROAD] [F] [25+] [CRE: Q2-[DATE]-Bikini-Emergency-Plan-WeightLoss-Testimonial-…" at bounding box center [623, 151] width 208 height 55
click at [623, 143] on span "[BROAD] [F] [25+] [CRE: Q2-[DATE]-Bikini-Emergency-Plan-WeightLoss-Testimonial-…" at bounding box center [622, 135] width 191 height 21
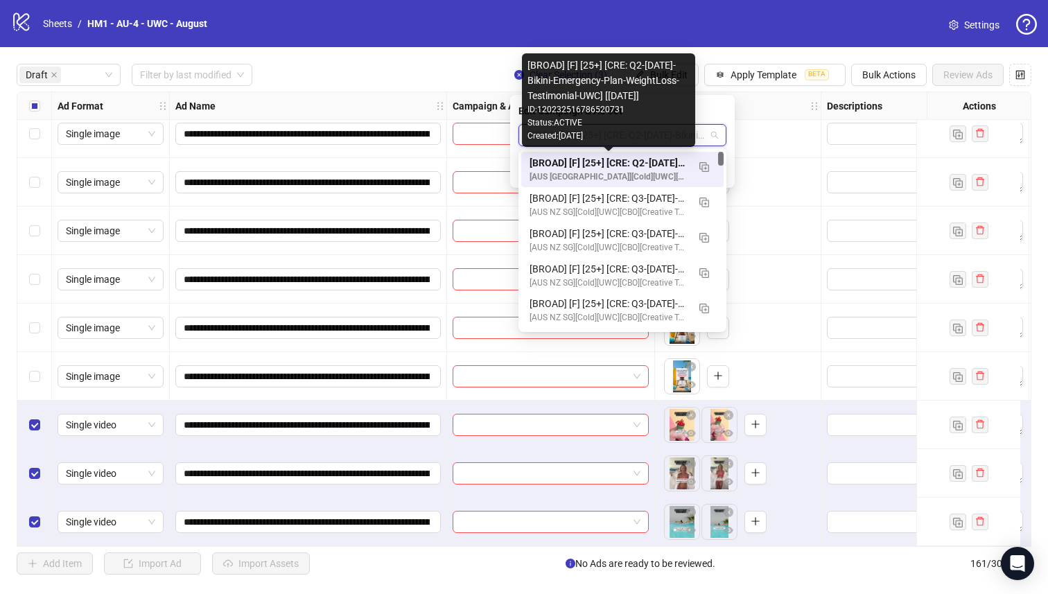
click at [625, 164] on div "[BROAD] [F] [25+] [CRE: Q2-[DATE]-Bikini-Emergency-Plan-WeightLoss-Testimonial-…" at bounding box center [609, 162] width 158 height 15
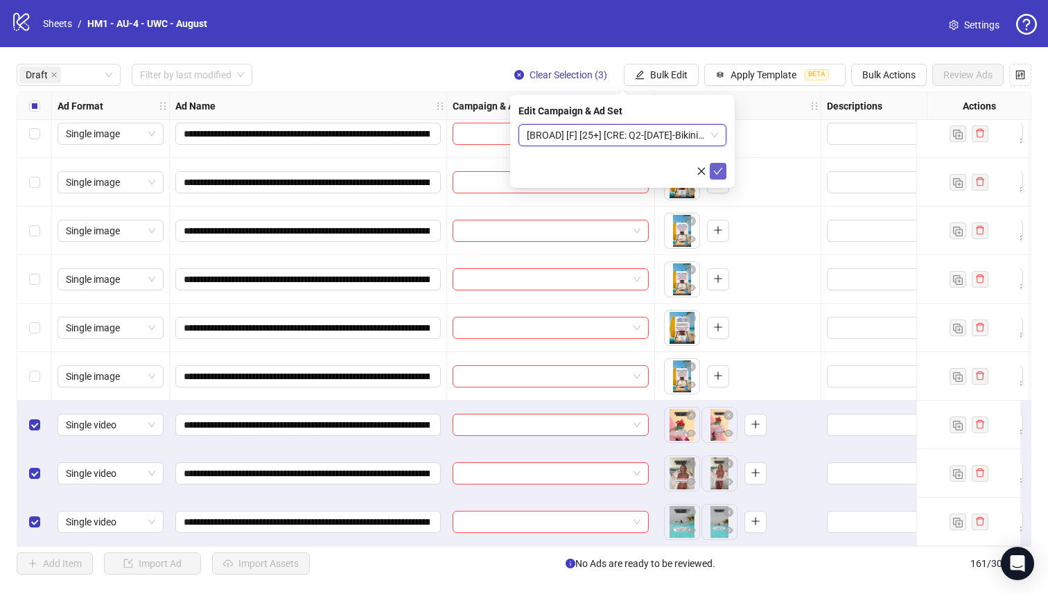
click at [720, 176] on span "submit" at bounding box center [718, 171] width 10 height 11
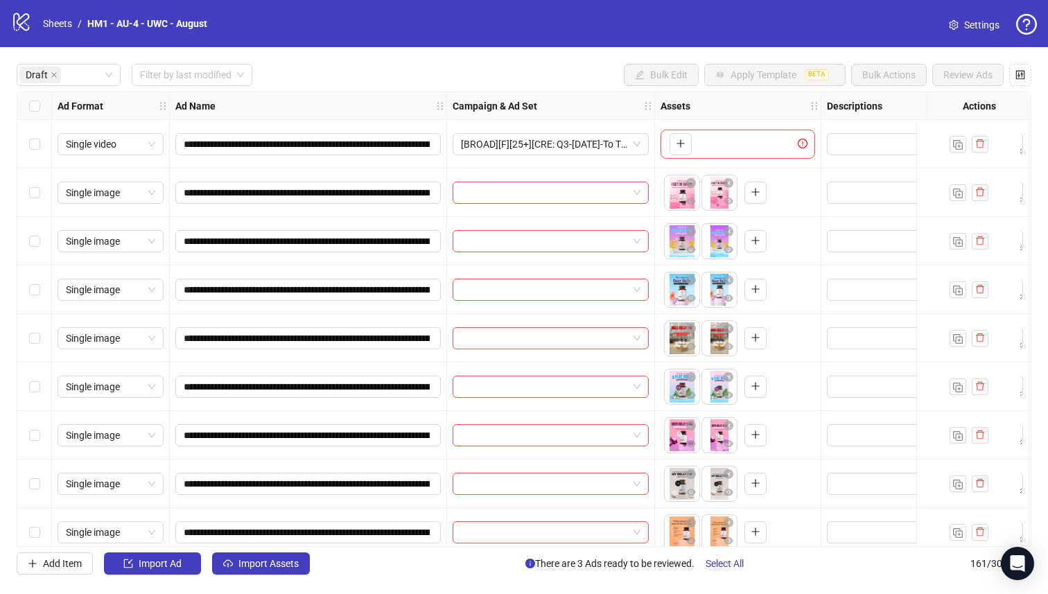
click at [52, 169] on div "Single image" at bounding box center [111, 192] width 118 height 49
drag, startPoint x: 35, startPoint y: 381, endPoint x: 39, endPoint y: 356, distance: 24.6
click at [35, 380] on label "Select row 6" at bounding box center [34, 386] width 11 height 15
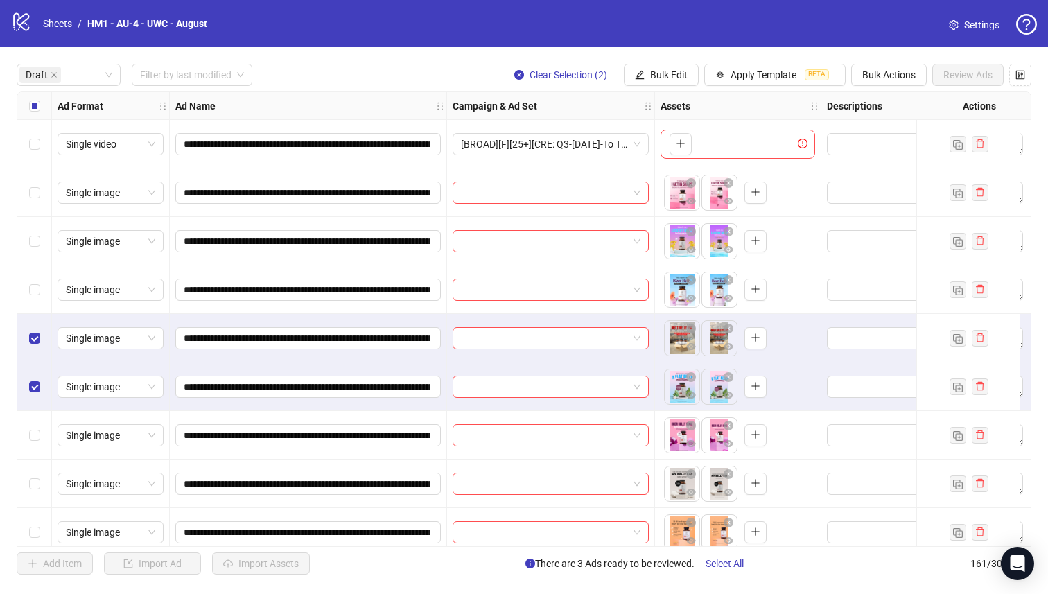
click at [29, 281] on div "Select row 4" at bounding box center [34, 289] width 35 height 49
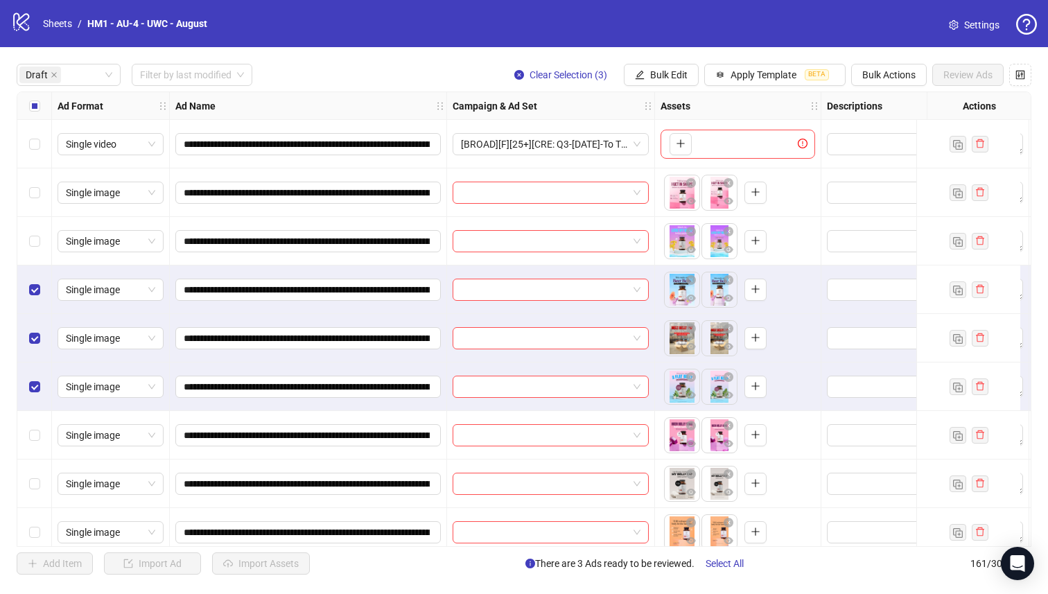
click at [31, 232] on div "Select row 3" at bounding box center [34, 241] width 35 height 49
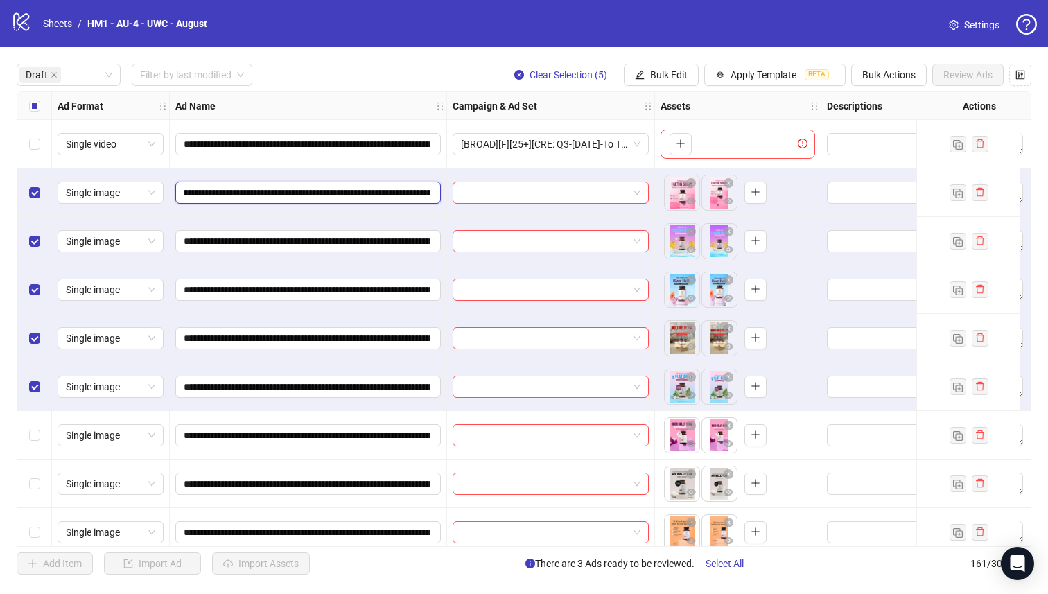
scroll to position [0, 243]
drag, startPoint x: 353, startPoint y: 194, endPoint x: 324, endPoint y: 193, distance: 28.4
click at [324, 193] on input "**********" at bounding box center [307, 192] width 246 height 15
click at [661, 67] on button "Bulk Edit" at bounding box center [661, 75] width 75 height 22
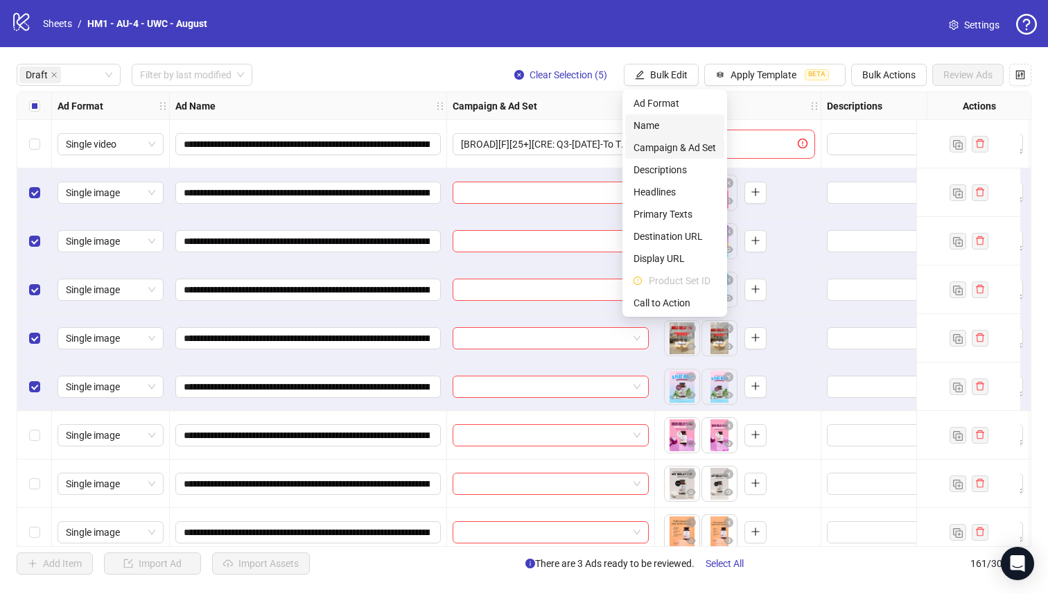
click at [695, 145] on span "Campaign & Ad Set" at bounding box center [675, 147] width 82 height 15
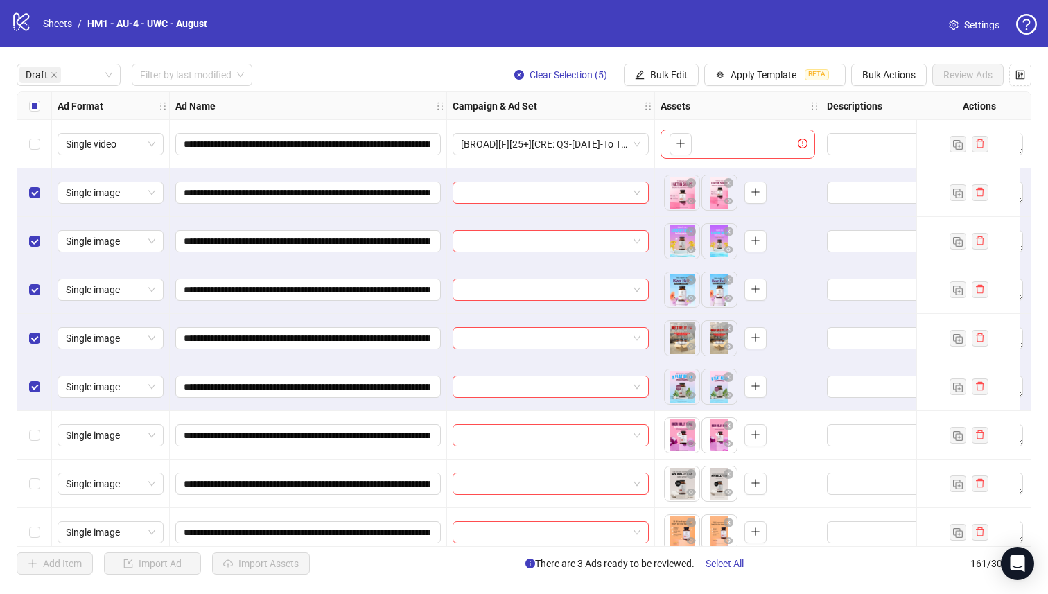
click at [622, 91] on input "search" at bounding box center [622, 91] width 0 height 0
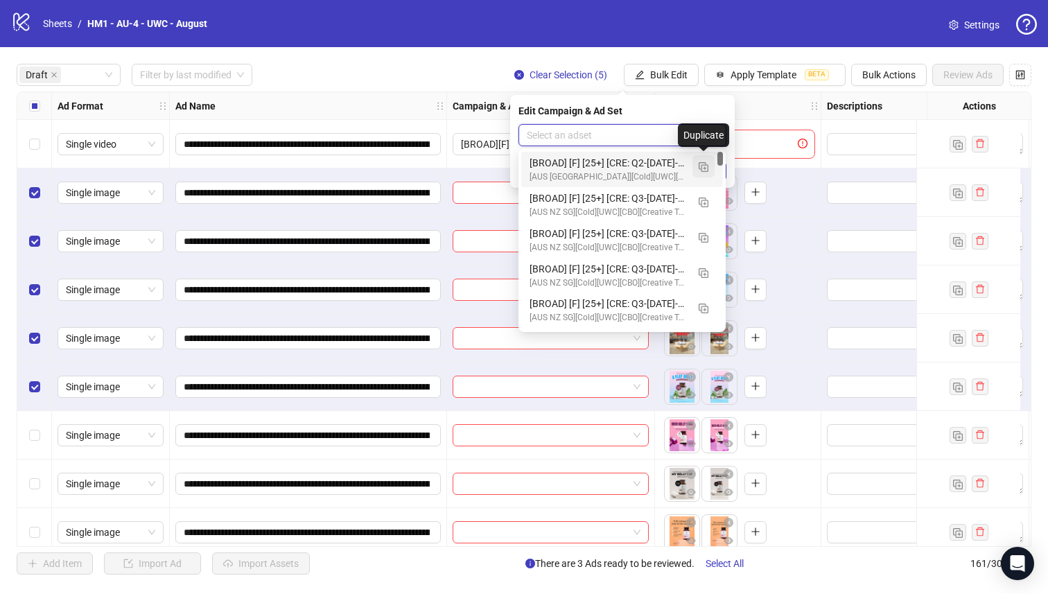
click at [710, 166] on button "button" at bounding box center [703, 166] width 22 height 22
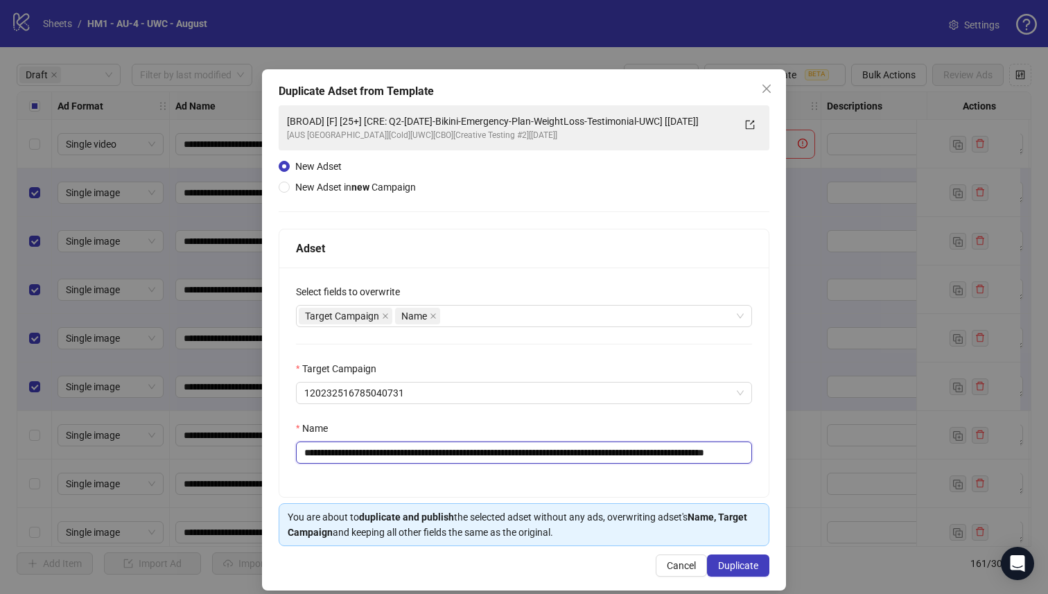
drag, startPoint x: 702, startPoint y: 454, endPoint x: 406, endPoint y: 455, distance: 296.7
click at [406, 455] on input "**********" at bounding box center [524, 453] width 456 height 22
paste input "text"
type input "**********"
click at [707, 566] on button "Duplicate" at bounding box center [738, 566] width 62 height 22
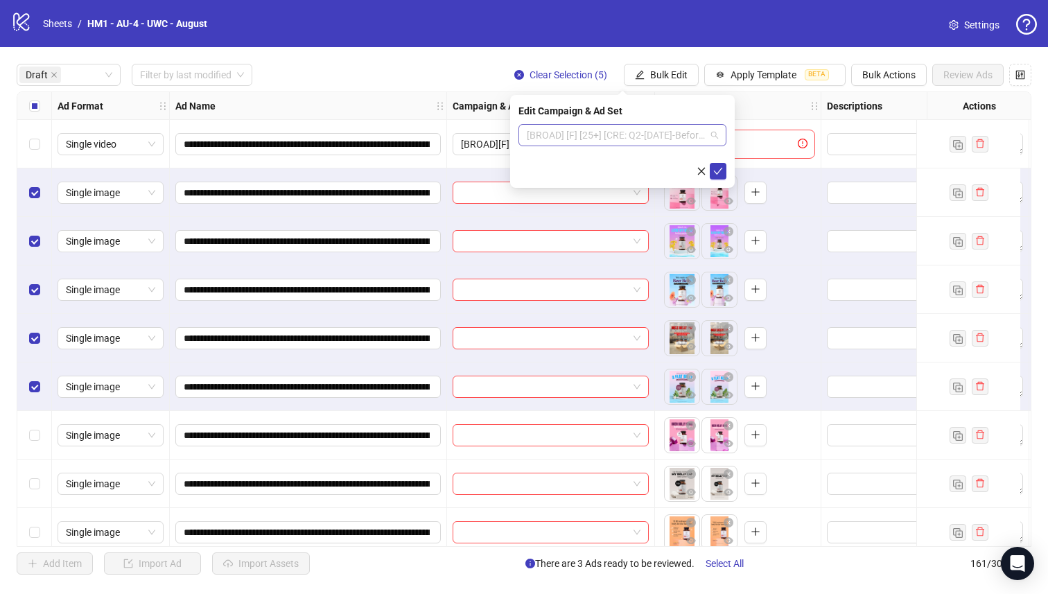
click at [648, 135] on span "[BROAD] [F] [25+] [CRE: Q2-[DATE]-Before-Summer-WeightLoss-UWC] [[DATE]]" at bounding box center [622, 135] width 191 height 21
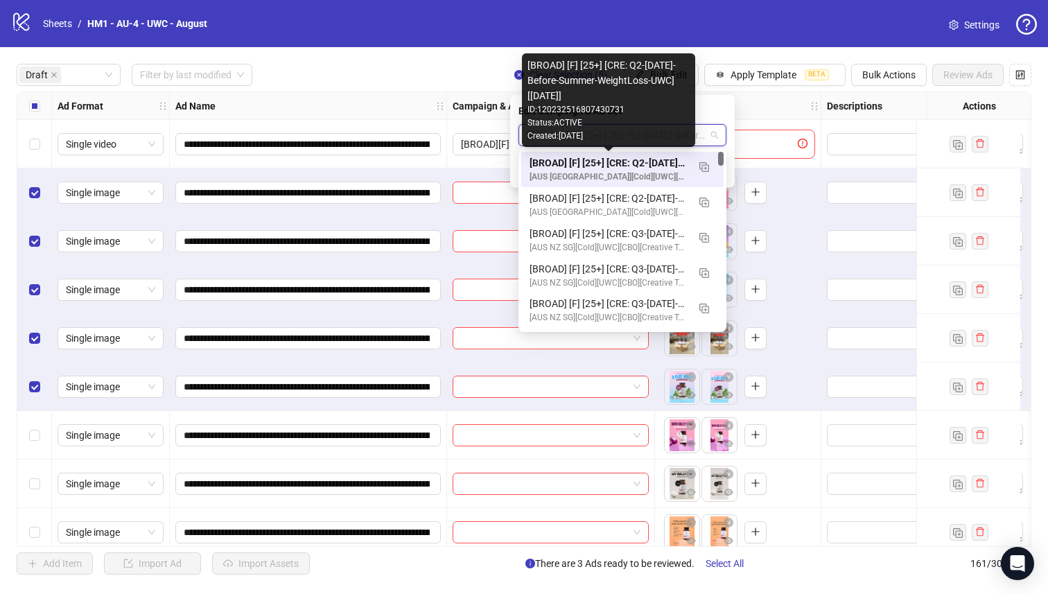
click at [640, 157] on div "[BROAD] [F] [25+] [CRE: Q2-[DATE]-Before-Summer-WeightLoss-UWC] [[DATE]]" at bounding box center [609, 162] width 158 height 15
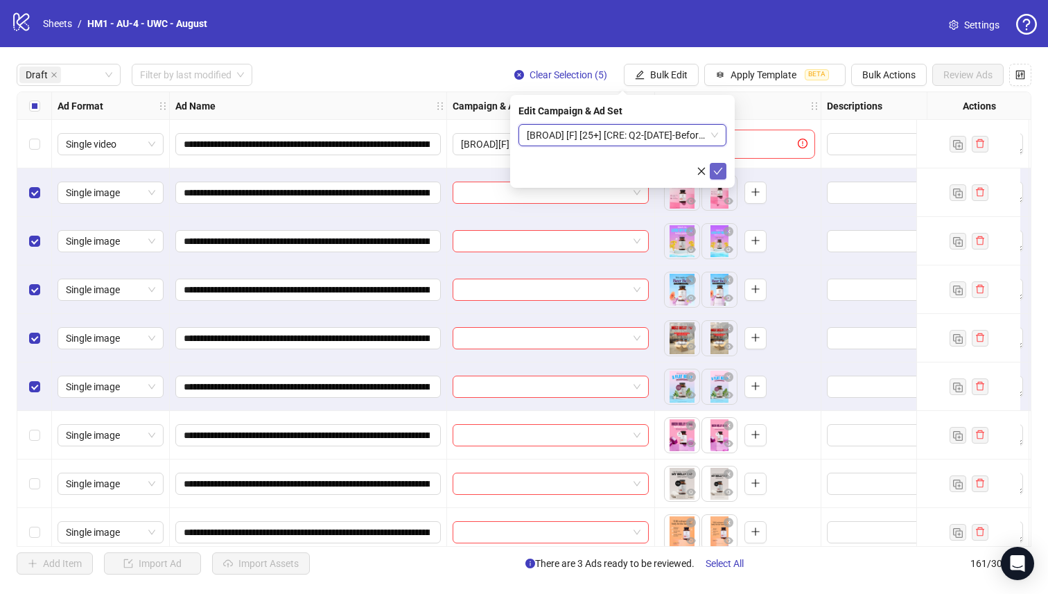
click at [717, 168] on icon "check" at bounding box center [718, 171] width 10 height 10
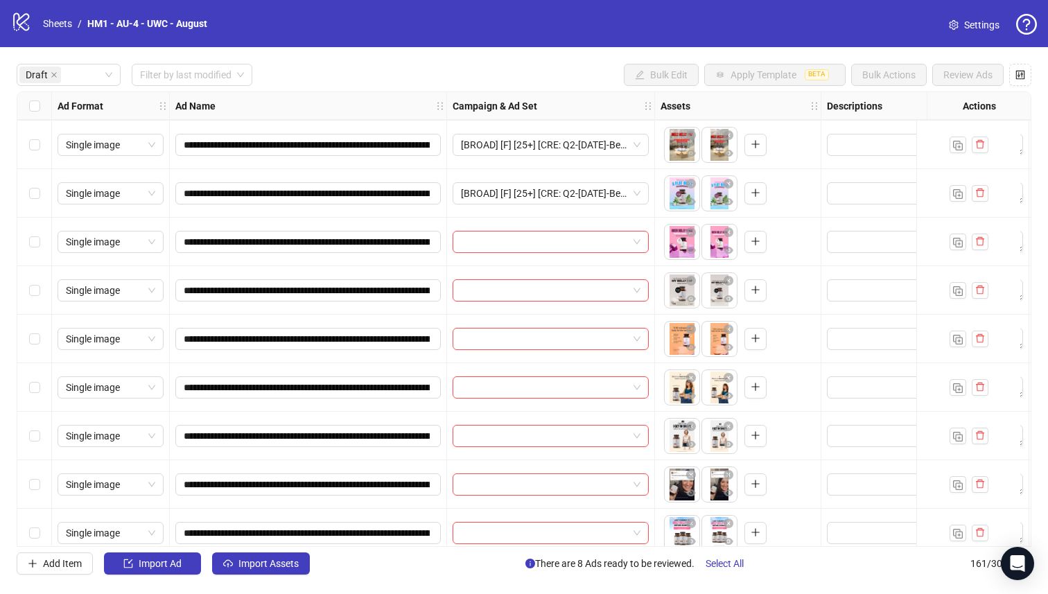
scroll to position [188, 0]
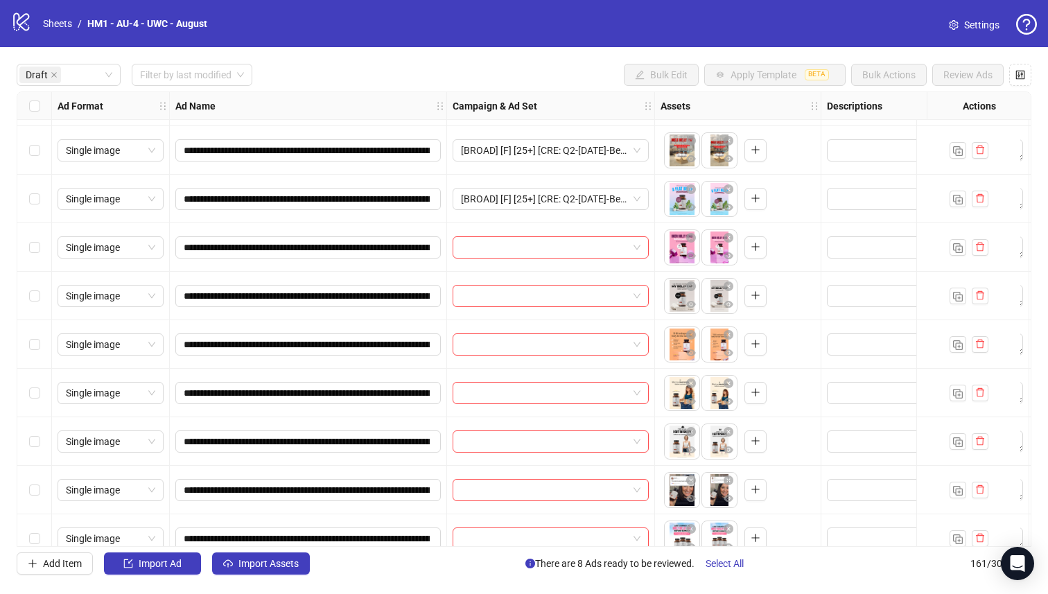
drag, startPoint x: 20, startPoint y: 340, endPoint x: 26, endPoint y: 292, distance: 48.2
click at [21, 340] on div "Select row 9" at bounding box center [34, 344] width 35 height 49
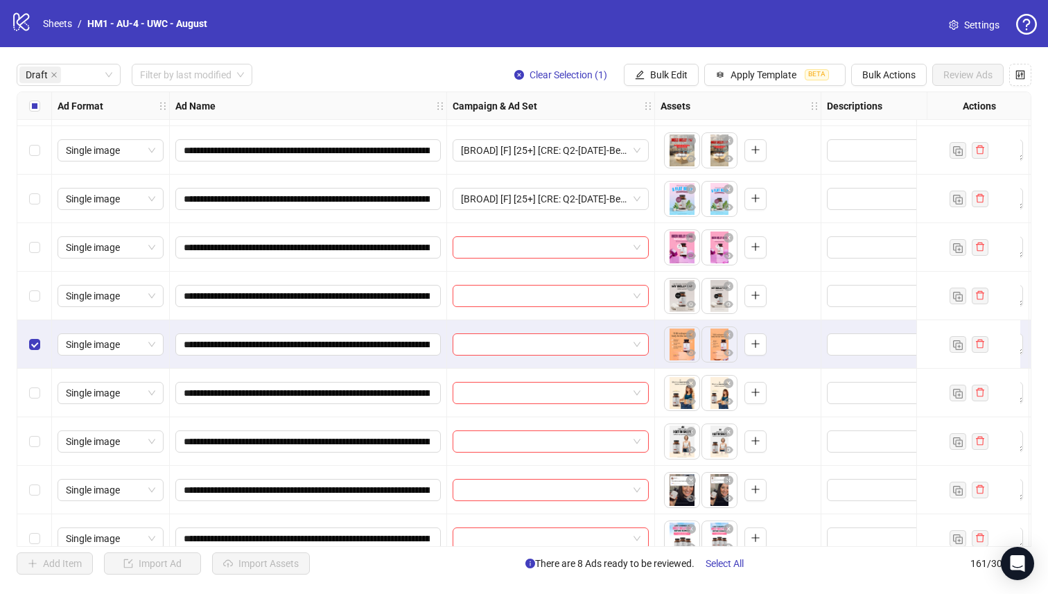
click at [26, 290] on div "Select row 8" at bounding box center [34, 296] width 35 height 49
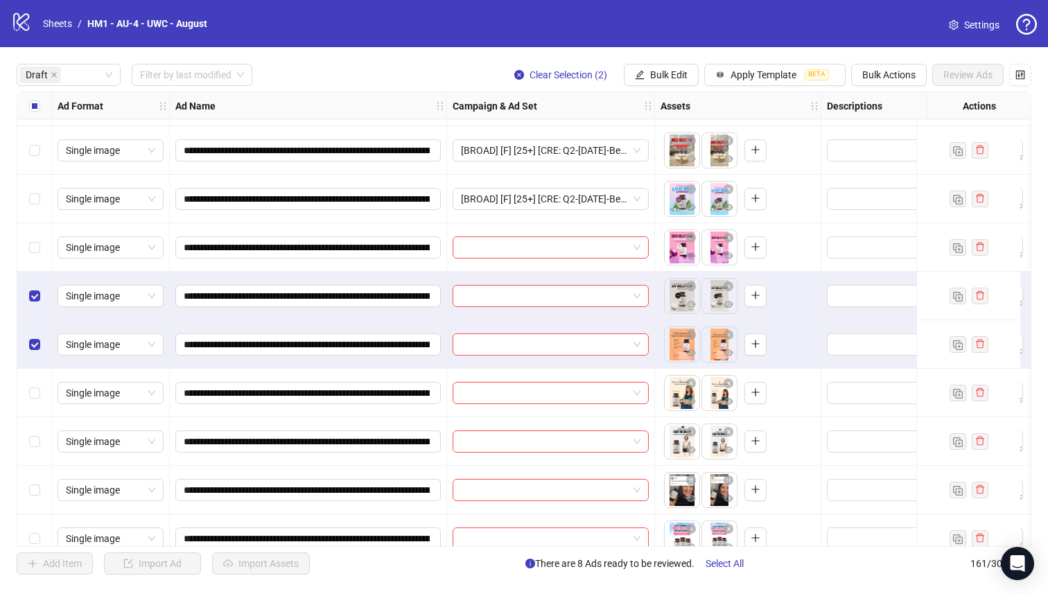
click at [28, 236] on div "Select row 7" at bounding box center [34, 247] width 35 height 49
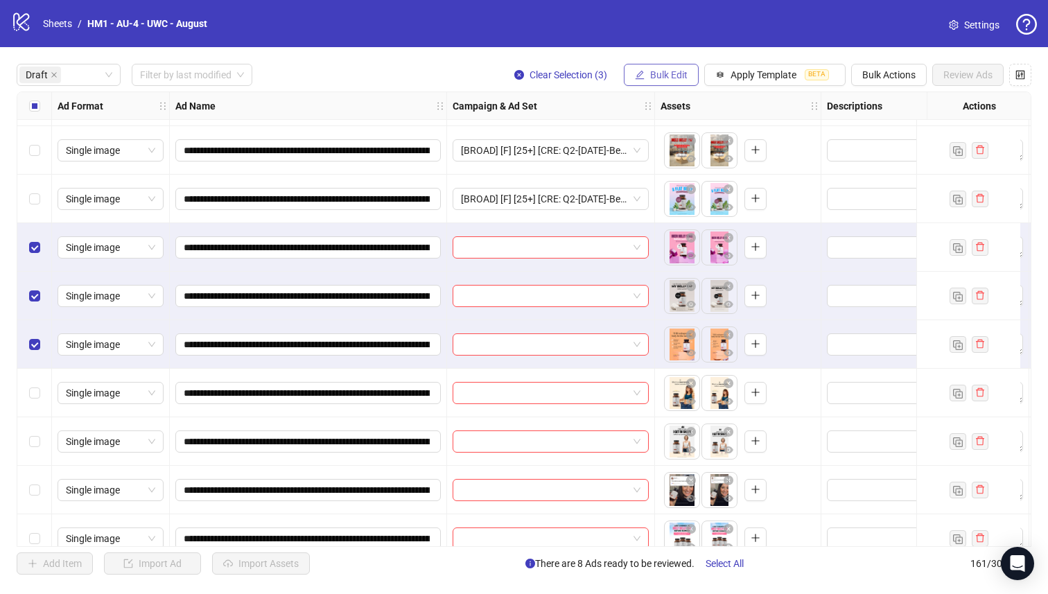
click at [676, 76] on span "Bulk Edit" at bounding box center [668, 74] width 37 height 11
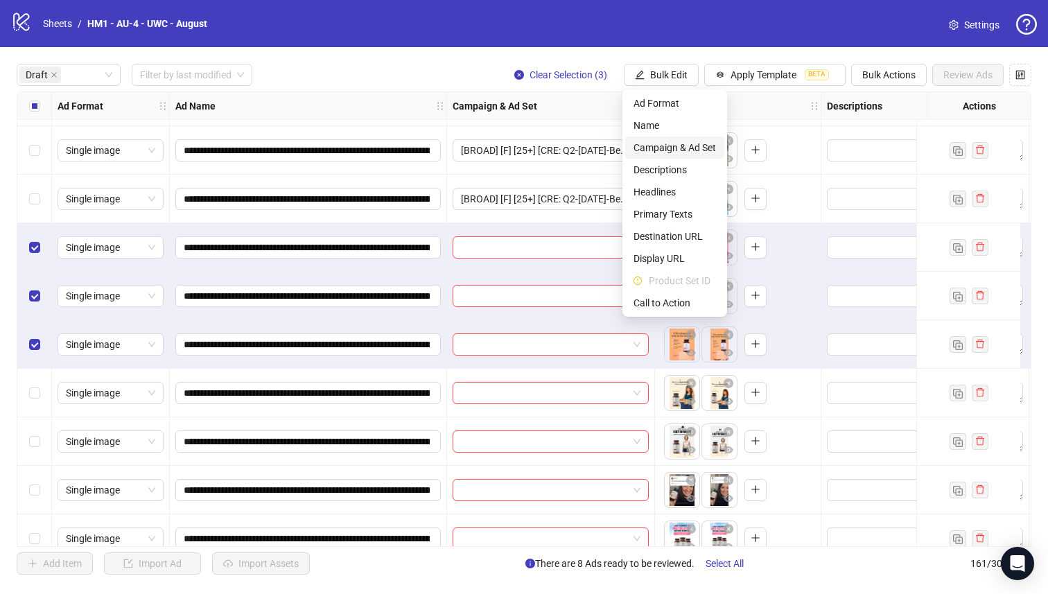
click at [681, 148] on span "Campaign & Ad Set" at bounding box center [675, 147] width 82 height 15
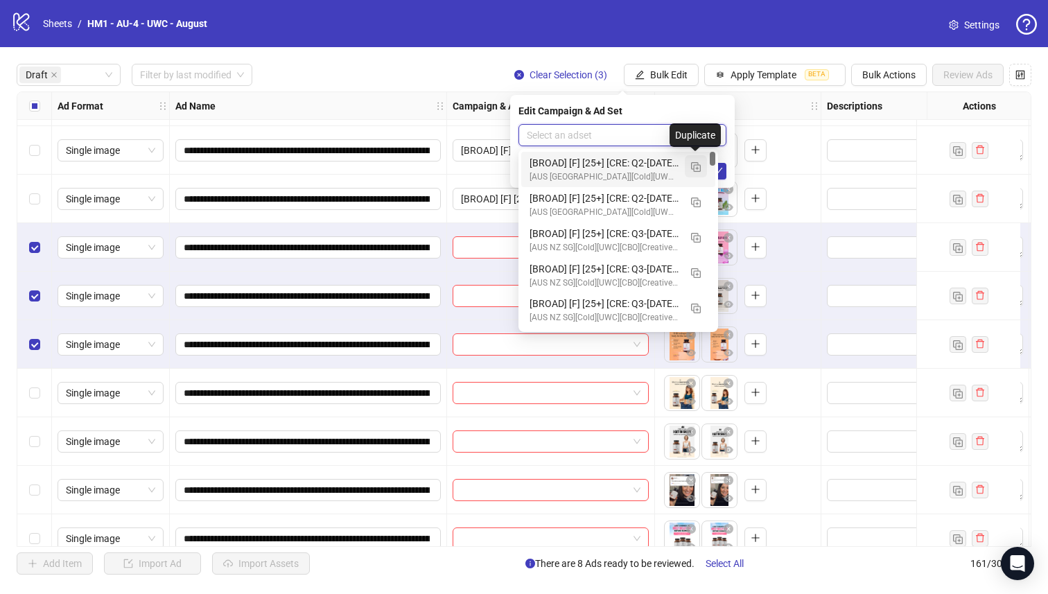
click at [694, 166] on img "button" at bounding box center [696, 167] width 10 height 10
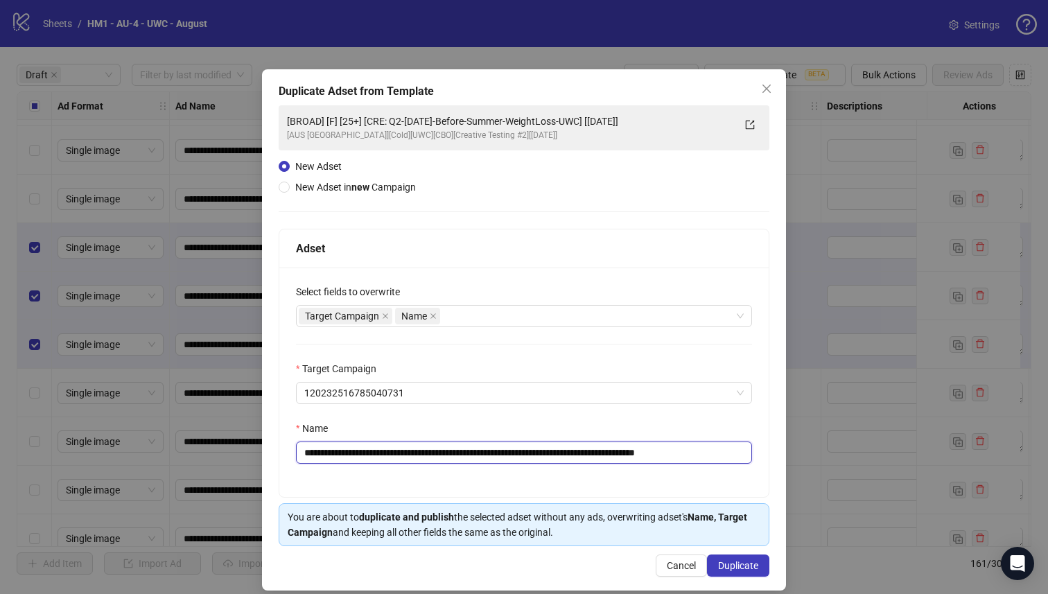
click at [620, 453] on input "**********" at bounding box center [524, 453] width 456 height 22
type input "**********"
click at [748, 566] on span "Duplicate" at bounding box center [738, 565] width 40 height 11
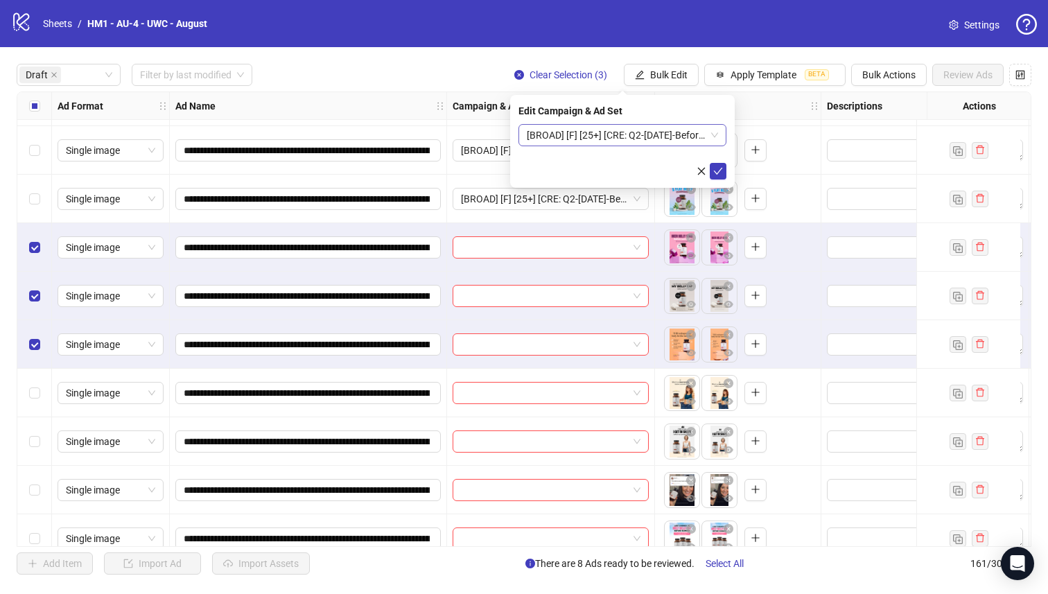
click at [650, 127] on span "[BROAD] [F] [25+] [CRE: Q2-[DATE]-Before-Summer-WeightLoss-UWC-2] [[DATE]]" at bounding box center [622, 135] width 191 height 21
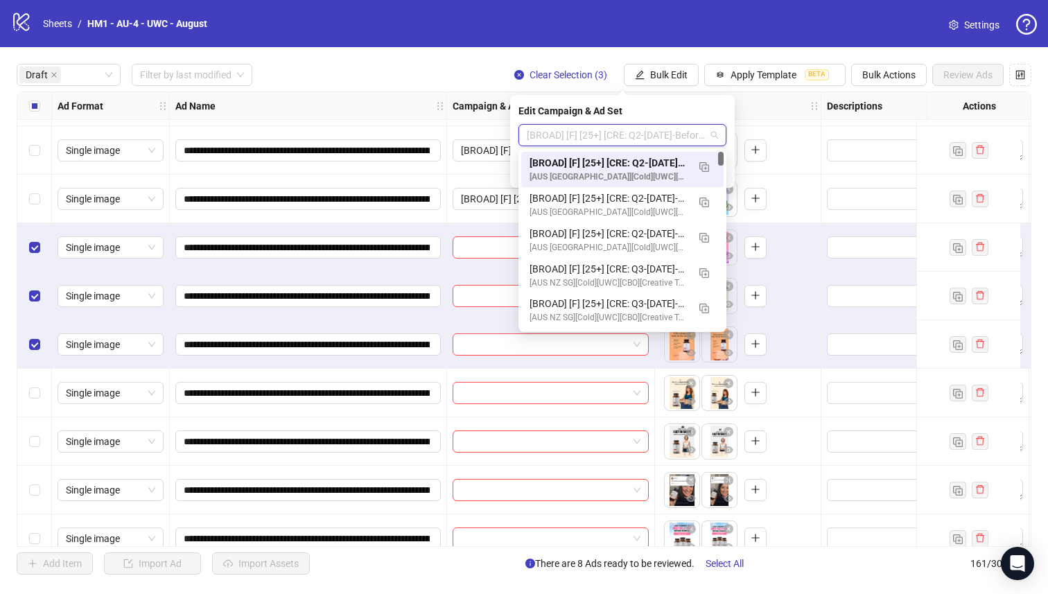
click at [645, 160] on div "[BROAD] [F] [25+] [CRE: Q2-[DATE]-Before-Summer-WeightLoss-UWC-2] [[DATE]]" at bounding box center [609, 162] width 158 height 15
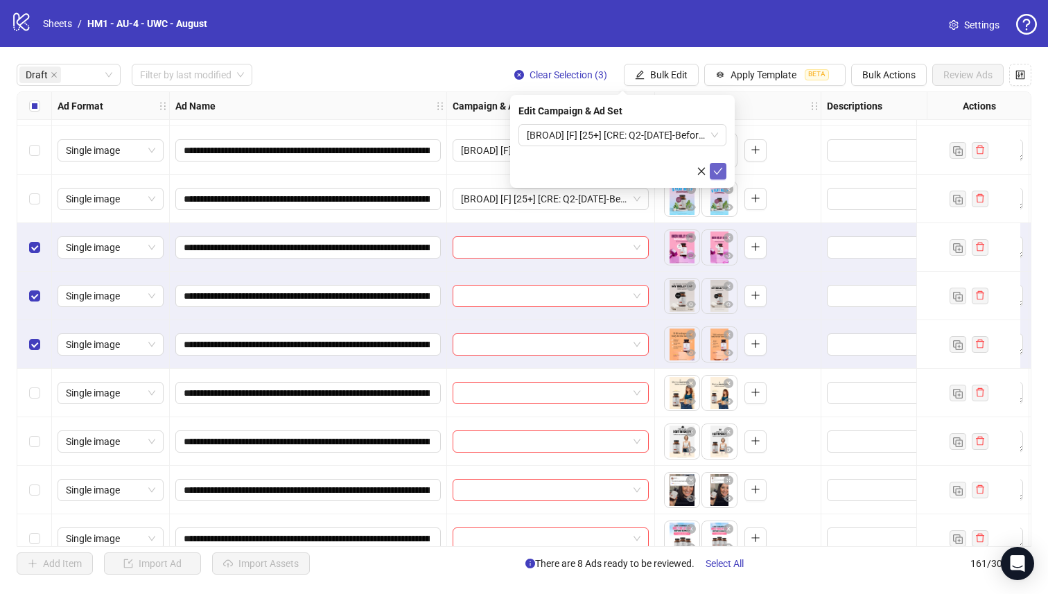
click at [717, 164] on button "submit" at bounding box center [718, 171] width 17 height 17
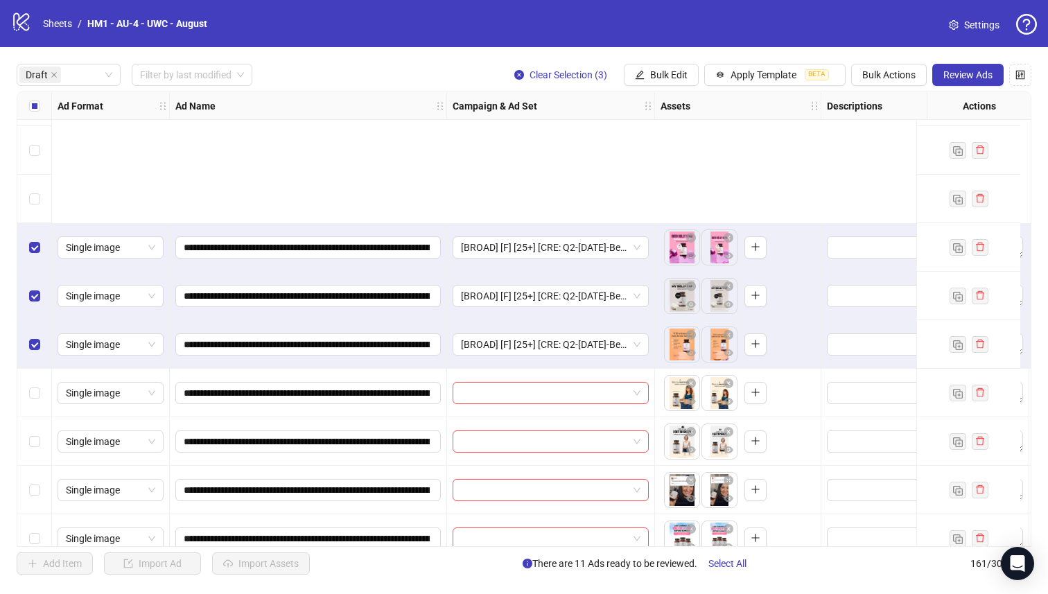
scroll to position [453, 0]
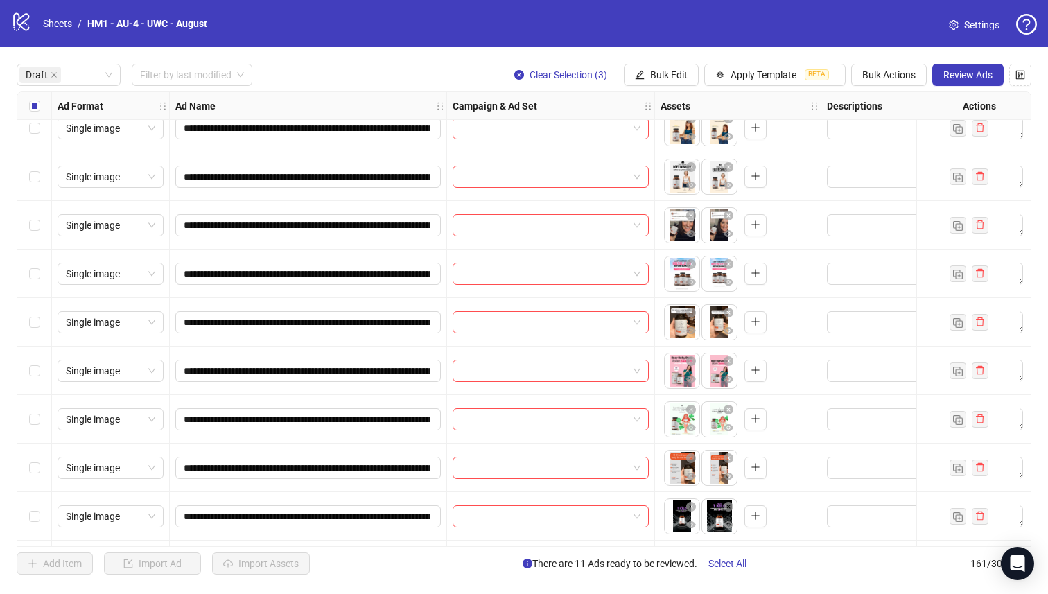
click at [28, 103] on div "Select all rows" at bounding box center [34, 106] width 35 height 28
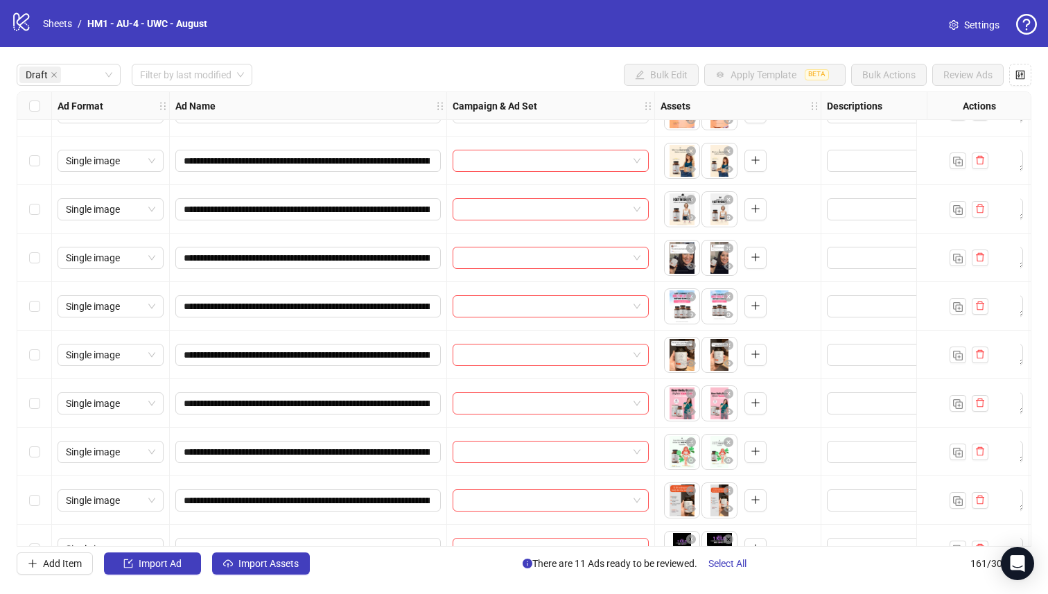
scroll to position [369, 0]
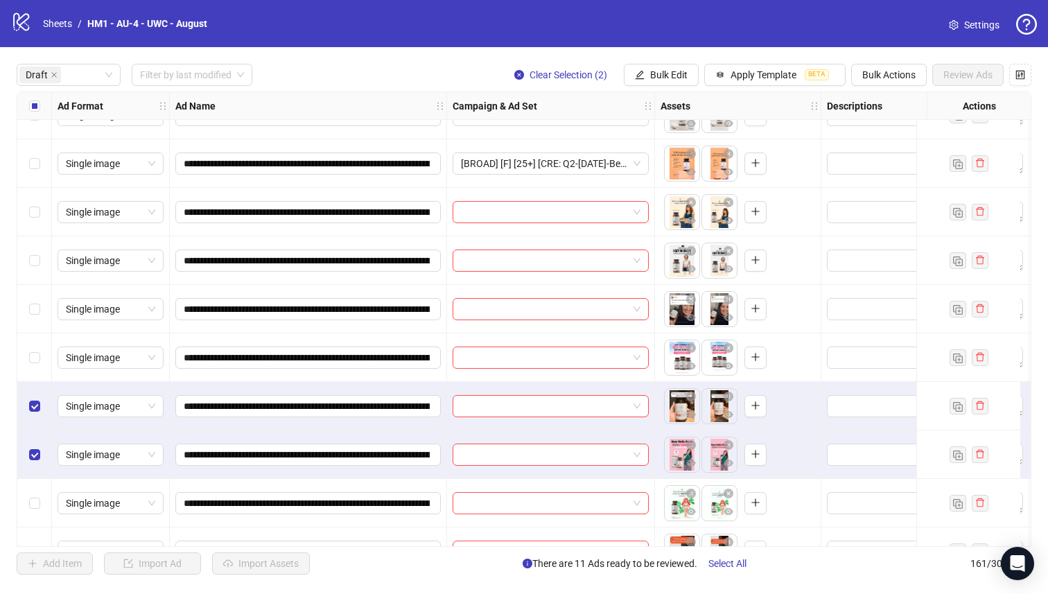
click at [40, 368] on div "Select row 13" at bounding box center [34, 357] width 35 height 49
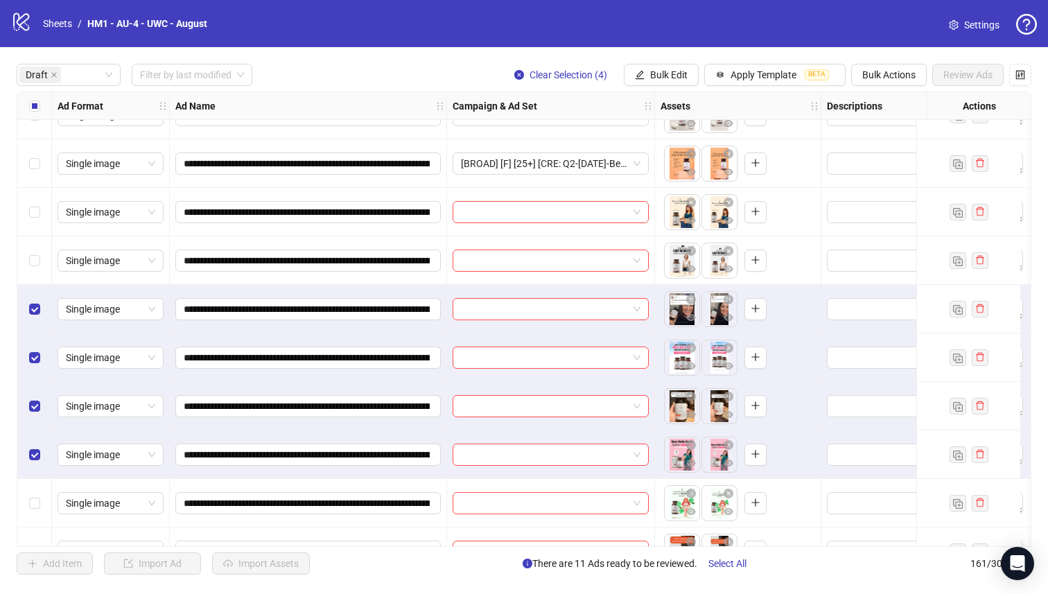
click at [31, 273] on div "Select row 11" at bounding box center [34, 260] width 35 height 49
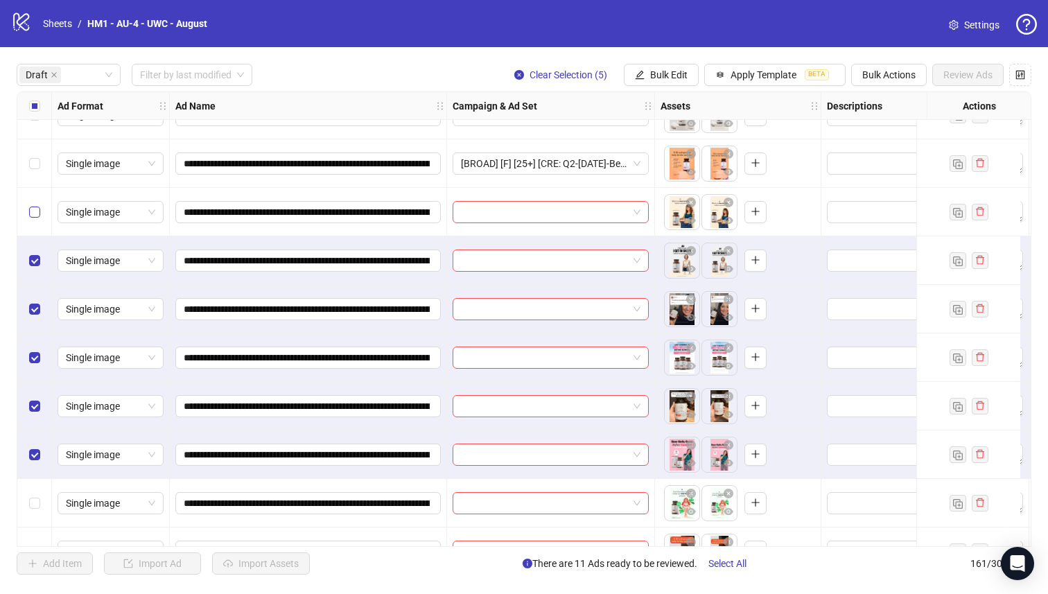
click at [31, 217] on label "Select row 10" at bounding box center [34, 211] width 11 height 15
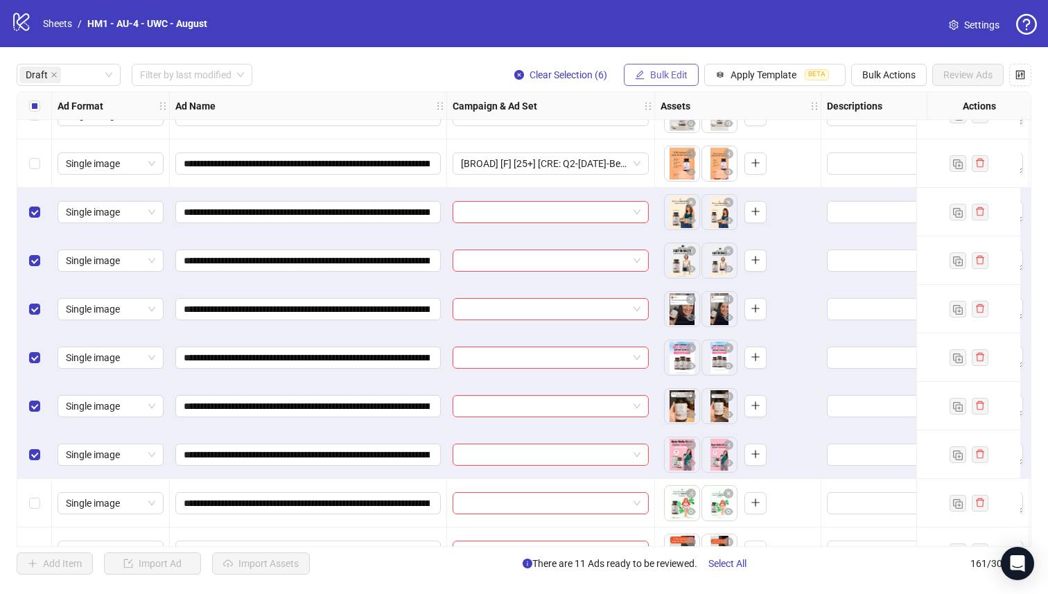
click at [661, 77] on span "Bulk Edit" at bounding box center [668, 74] width 37 height 11
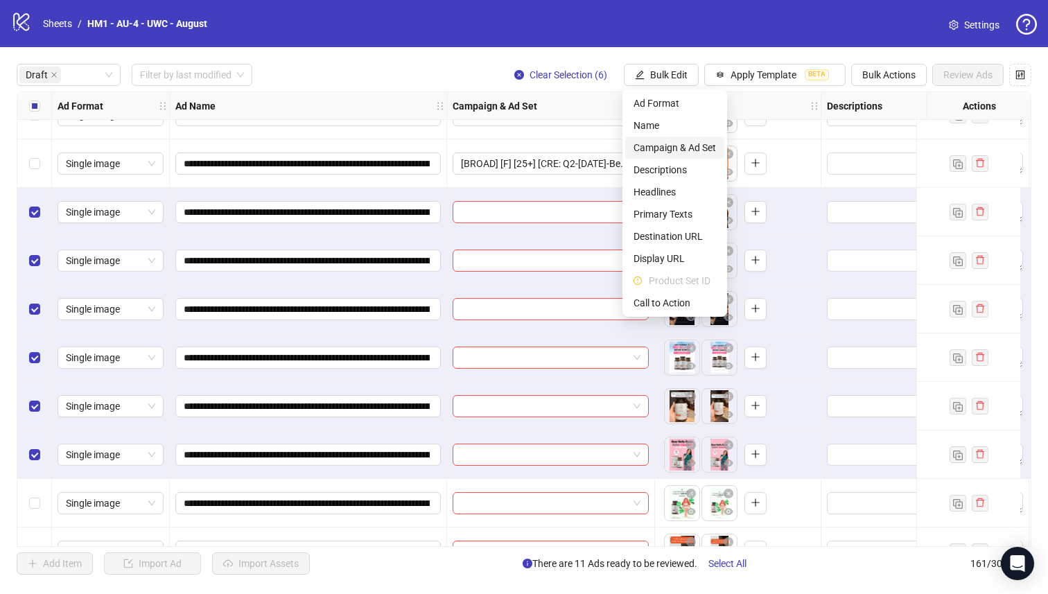
click at [668, 143] on span "Campaign & Ad Set" at bounding box center [675, 147] width 82 height 15
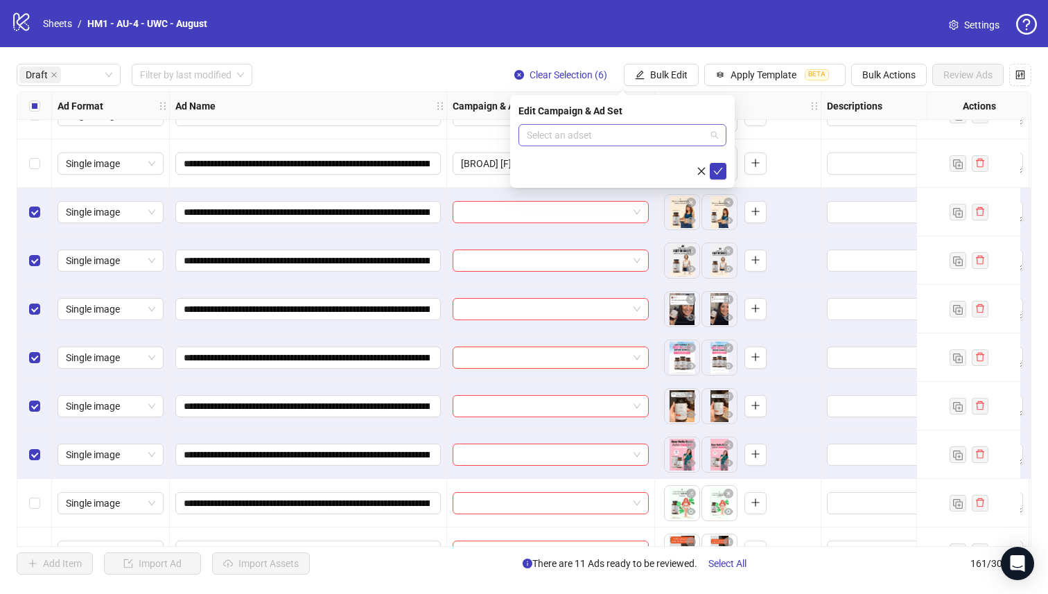
click at [652, 134] on input "search" at bounding box center [616, 135] width 179 height 21
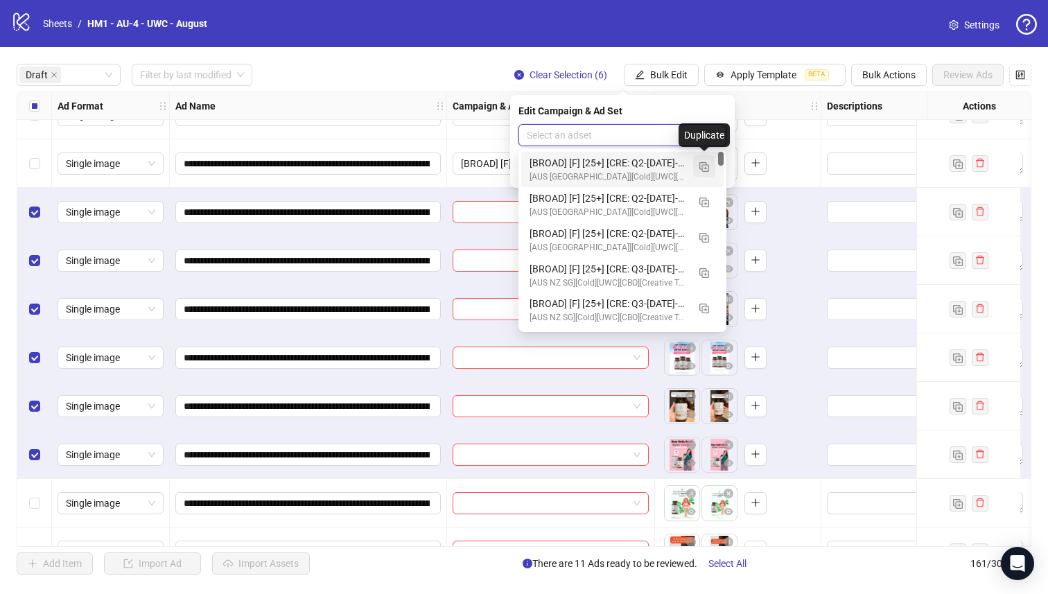
click at [710, 166] on button "button" at bounding box center [704, 166] width 22 height 22
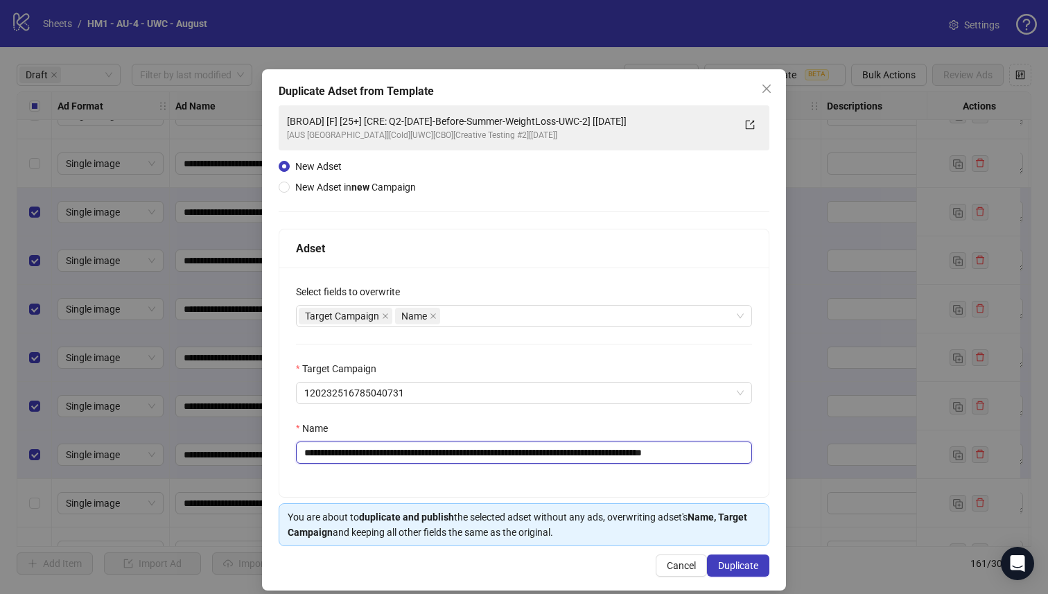
click at [629, 454] on input "**********" at bounding box center [524, 453] width 456 height 22
type input "**********"
click at [741, 558] on button "Duplicate" at bounding box center [738, 566] width 62 height 22
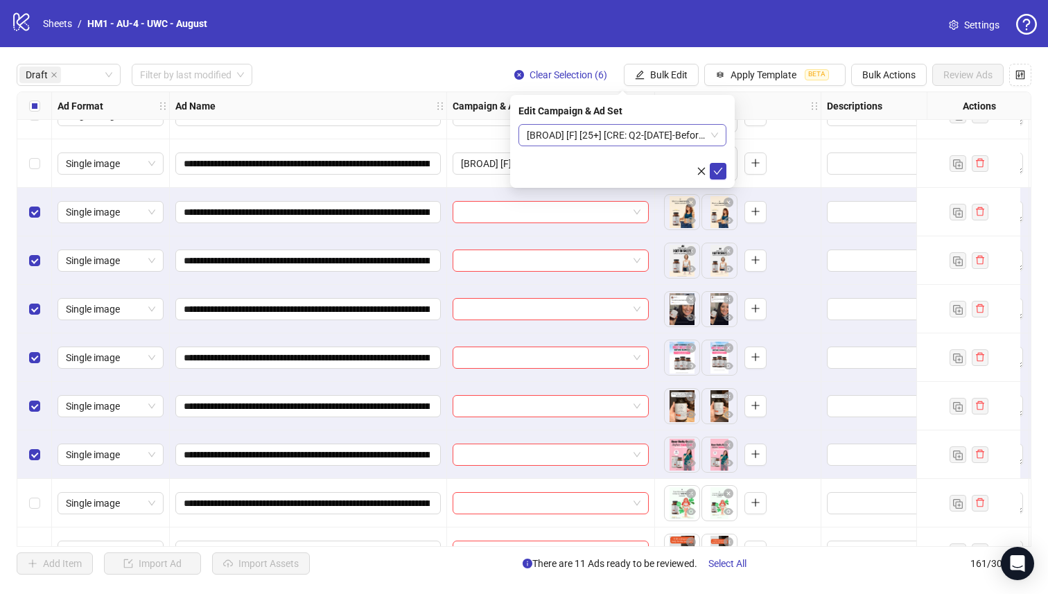
click at [683, 141] on span "[BROAD] [F] [25+] [CRE: Q2-[DATE]-Before-Summer-WeightLoss-UWC-3] [[DATE]]" at bounding box center [622, 135] width 191 height 21
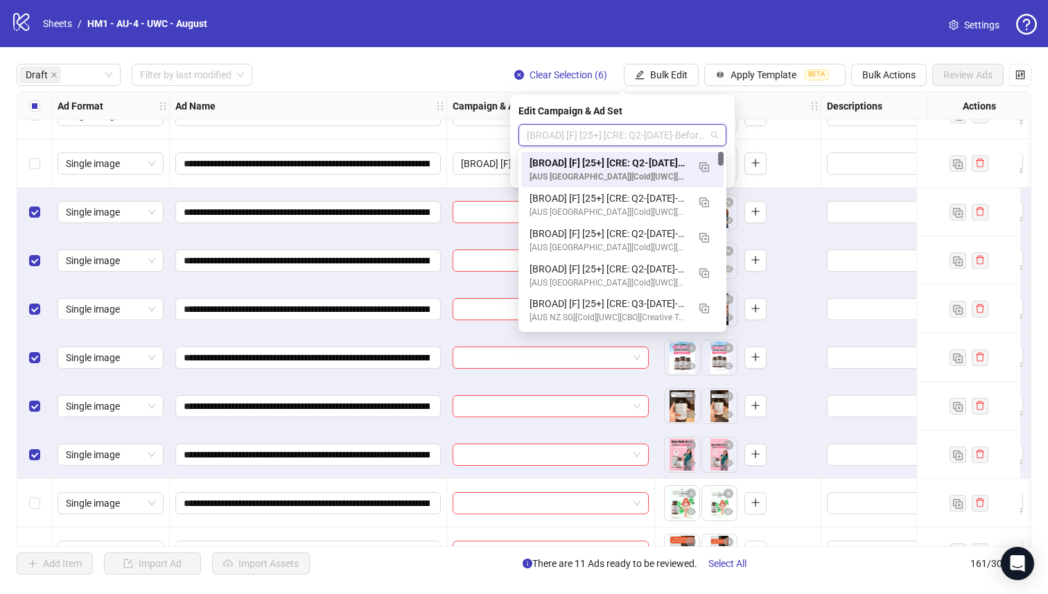
click at [666, 158] on div "[BROAD] [F] [25+] [CRE: Q2-[DATE]-Before-Summer-WeightLoss-UWC-3] [[DATE]]" at bounding box center [609, 162] width 158 height 15
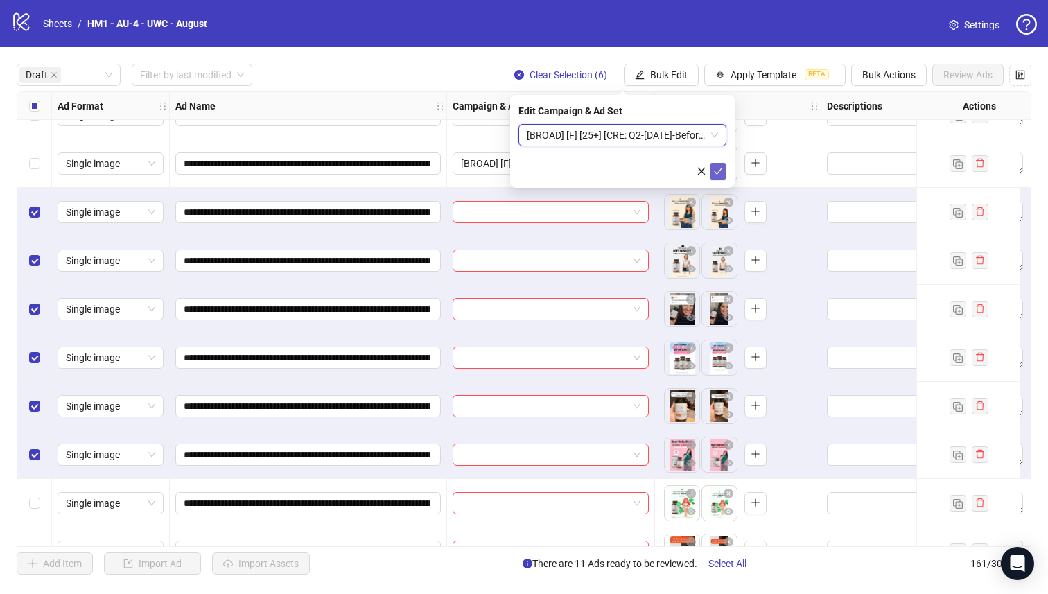
click at [717, 174] on icon "check" at bounding box center [718, 171] width 10 height 10
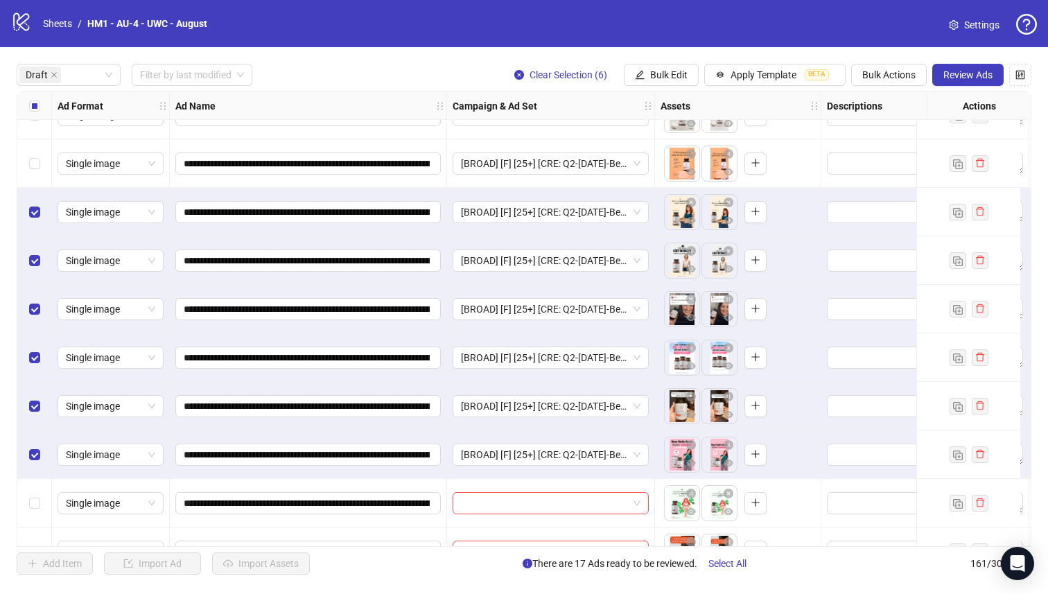
click at [23, 105] on div "Select all rows" at bounding box center [34, 106] width 35 height 28
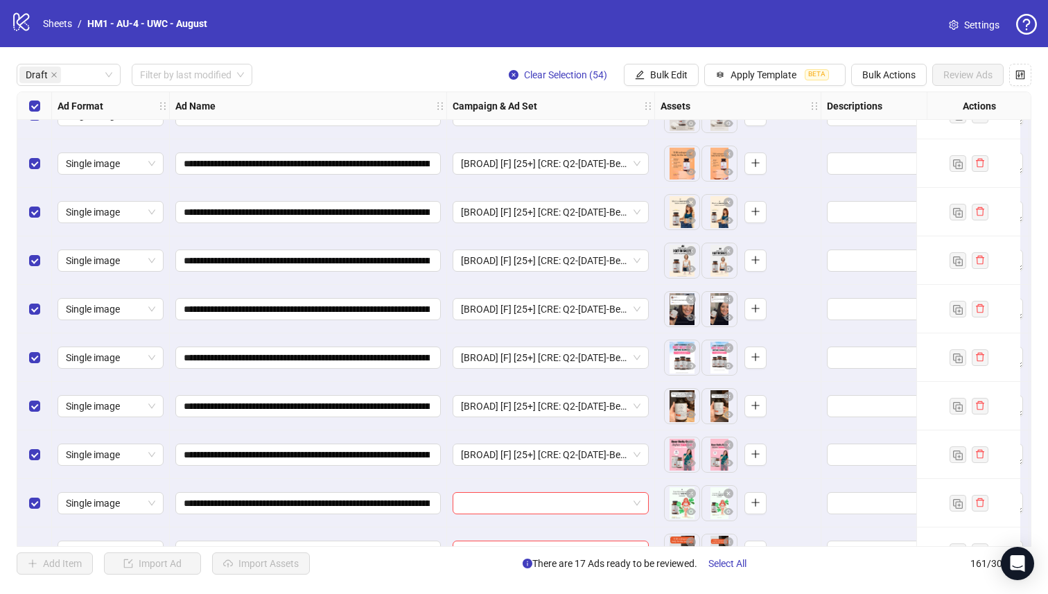
click at [23, 105] on div "Select all rows" at bounding box center [34, 106] width 35 height 28
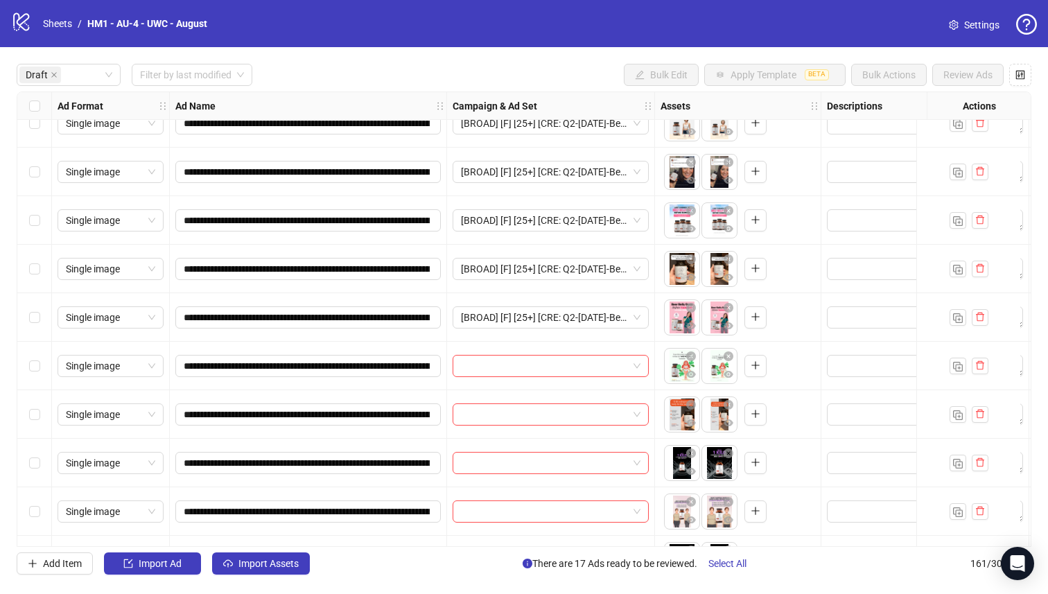
scroll to position [647, 0]
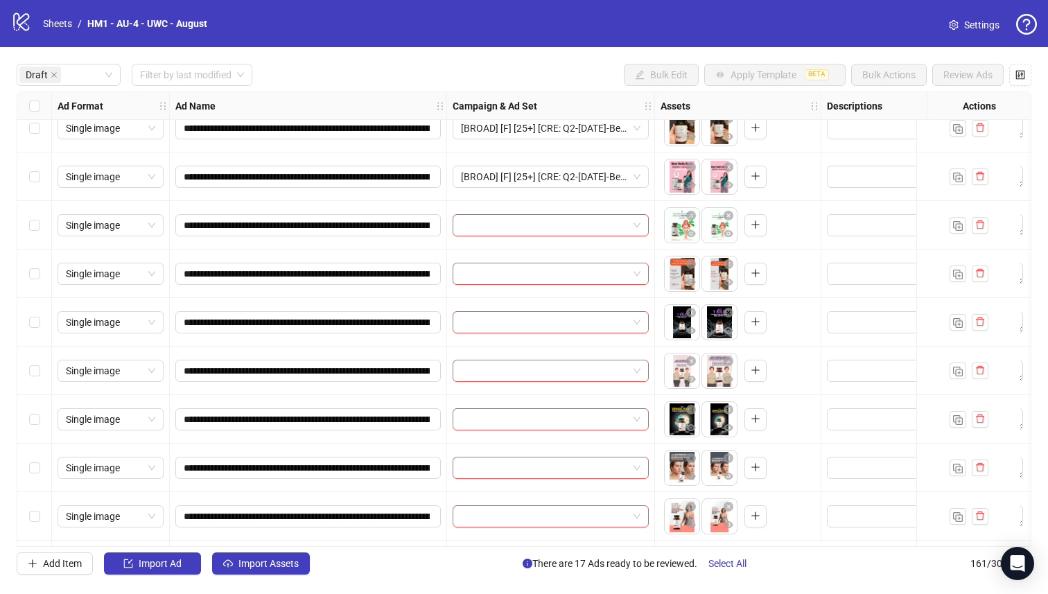
click at [40, 292] on div "Select row 17" at bounding box center [34, 274] width 35 height 49
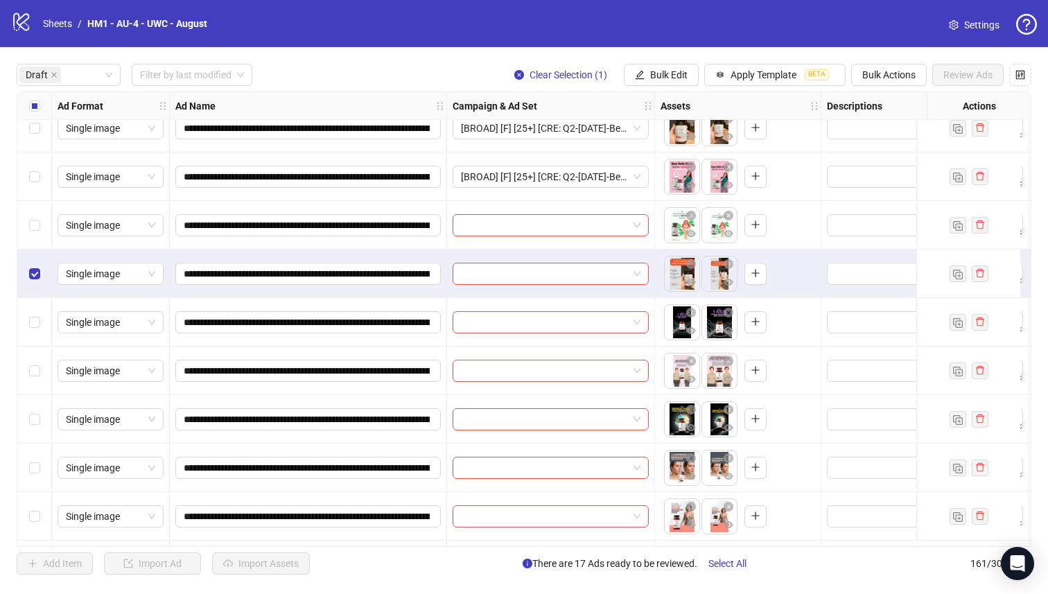
click at [36, 250] on div "Select row 17" at bounding box center [34, 274] width 35 height 49
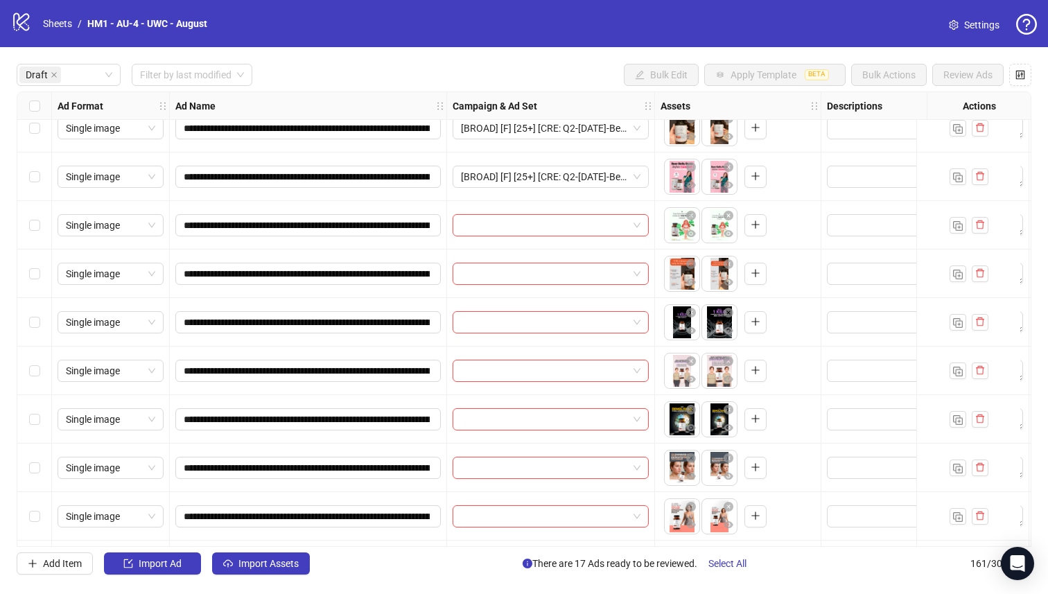
click at [31, 233] on div "Select row 16" at bounding box center [34, 225] width 35 height 49
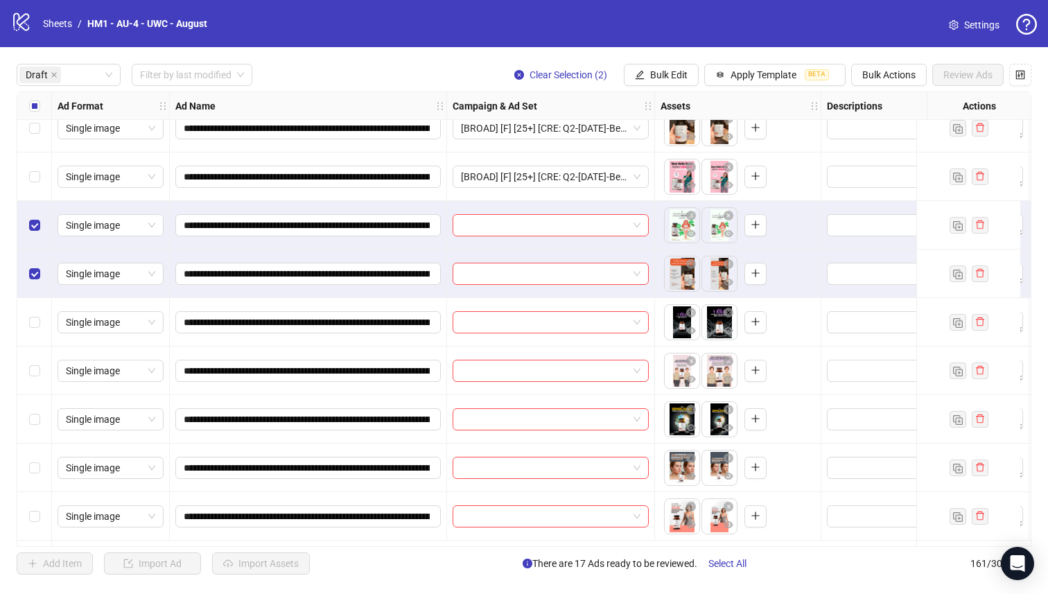
scroll to position [524, 0]
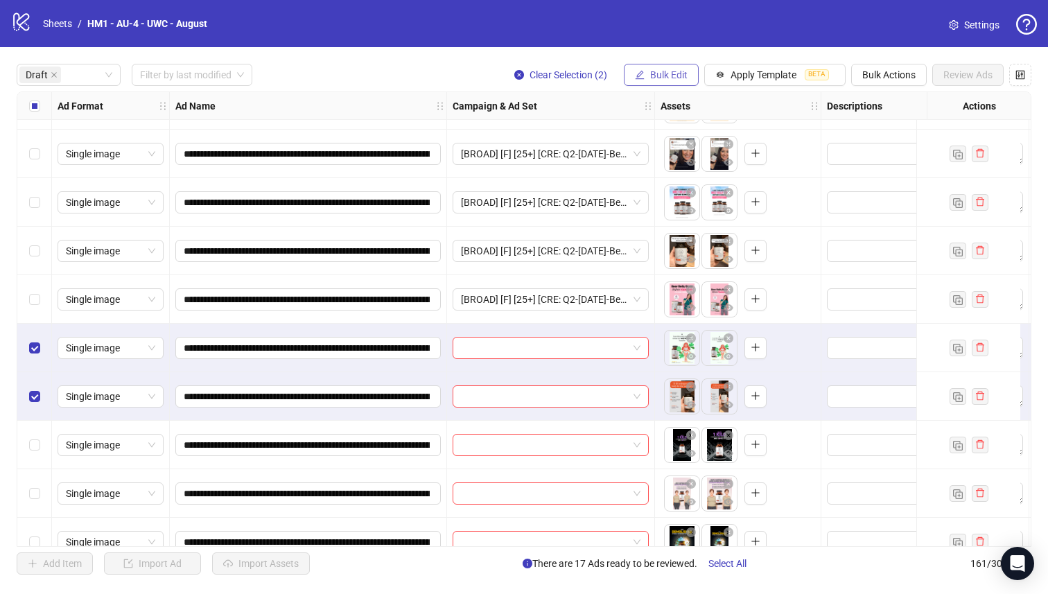
click at [657, 78] on span "Bulk Edit" at bounding box center [668, 74] width 37 height 11
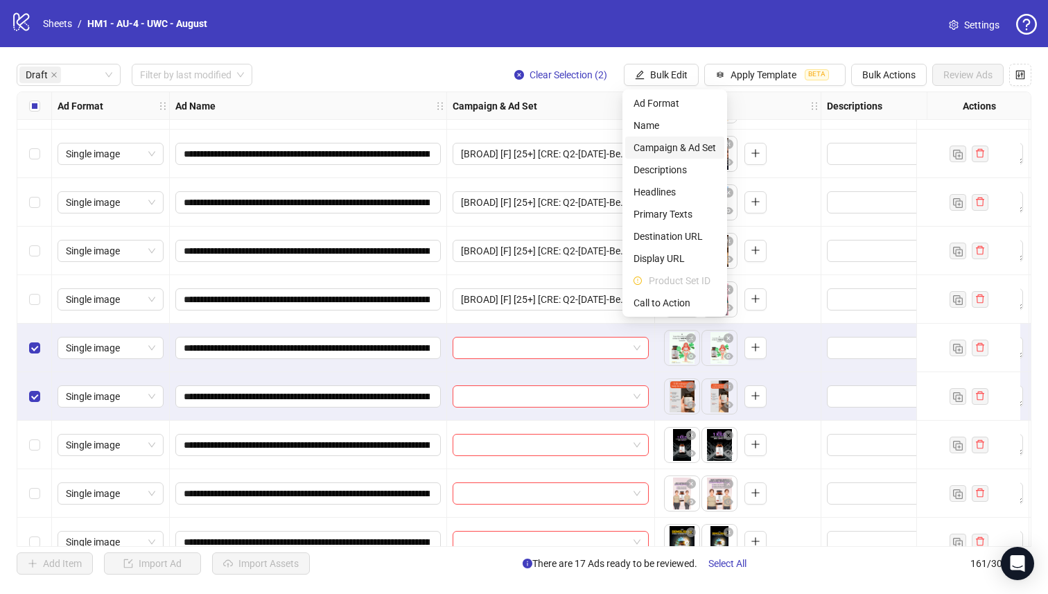
click at [702, 148] on span "Campaign & Ad Set" at bounding box center [675, 147] width 82 height 15
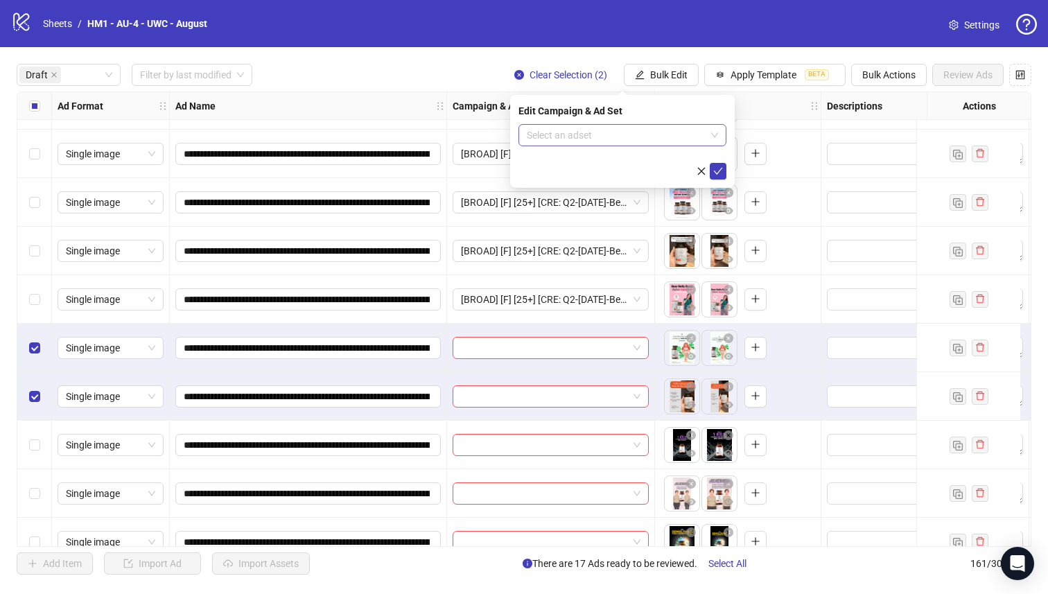
click at [663, 130] on input "search" at bounding box center [616, 135] width 179 height 21
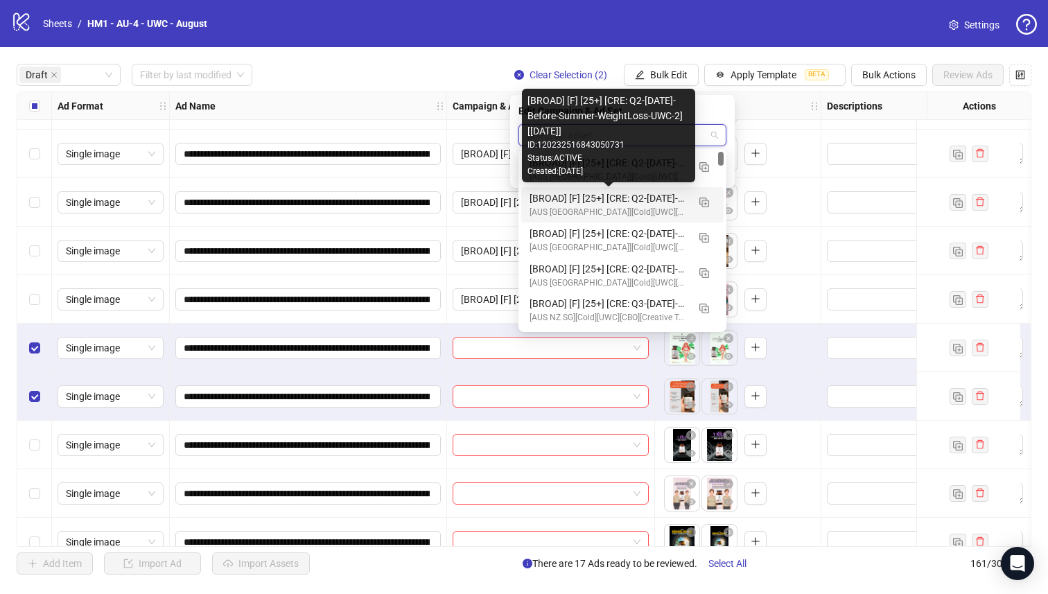
click at [661, 193] on div "[BROAD] [F] [25+] [CRE: Q2-[DATE]-Before-Summer-WeightLoss-UWC-2] [[DATE]]" at bounding box center [609, 198] width 158 height 15
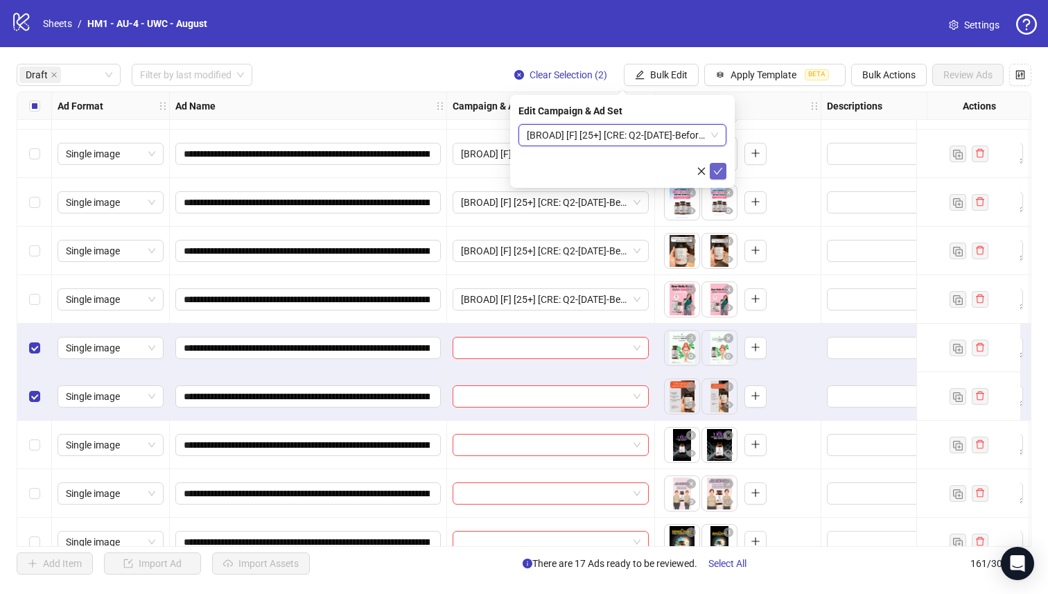
click at [720, 171] on icon "check" at bounding box center [718, 171] width 10 height 10
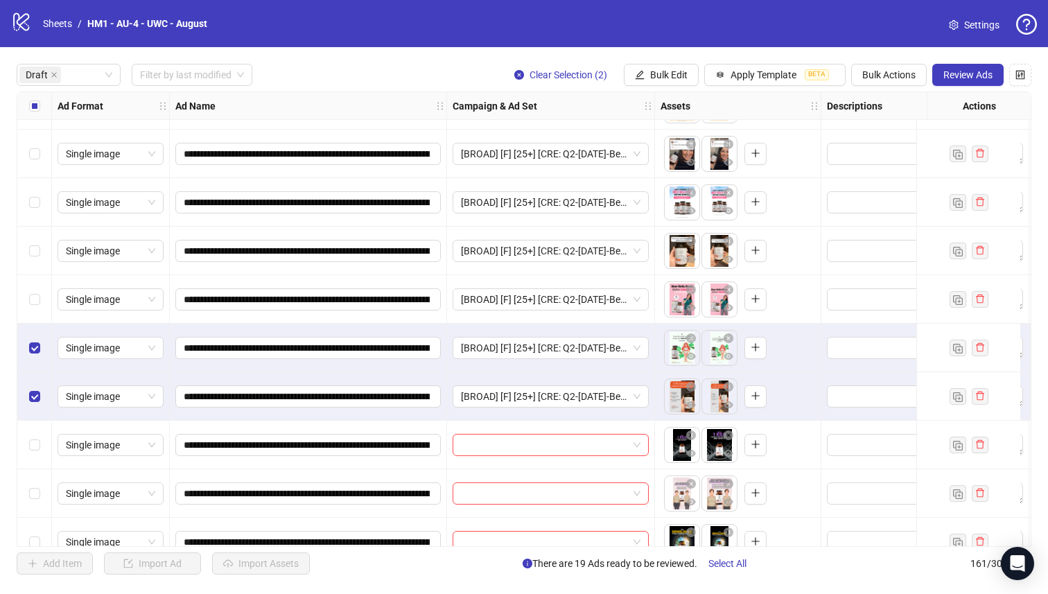
click at [27, 103] on div "Select all rows" at bounding box center [34, 106] width 35 height 28
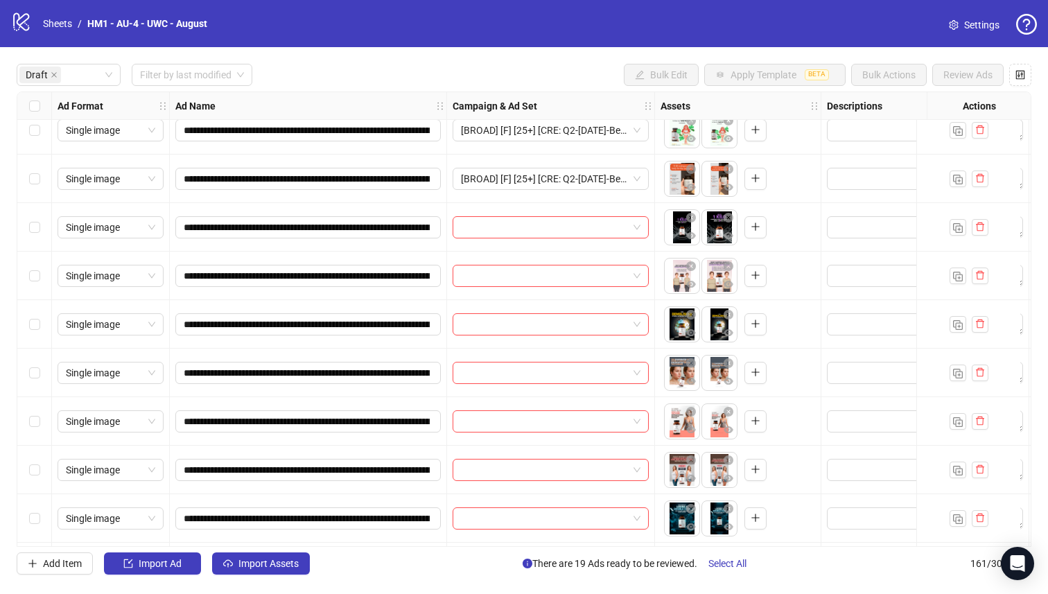
scroll to position [744, 0]
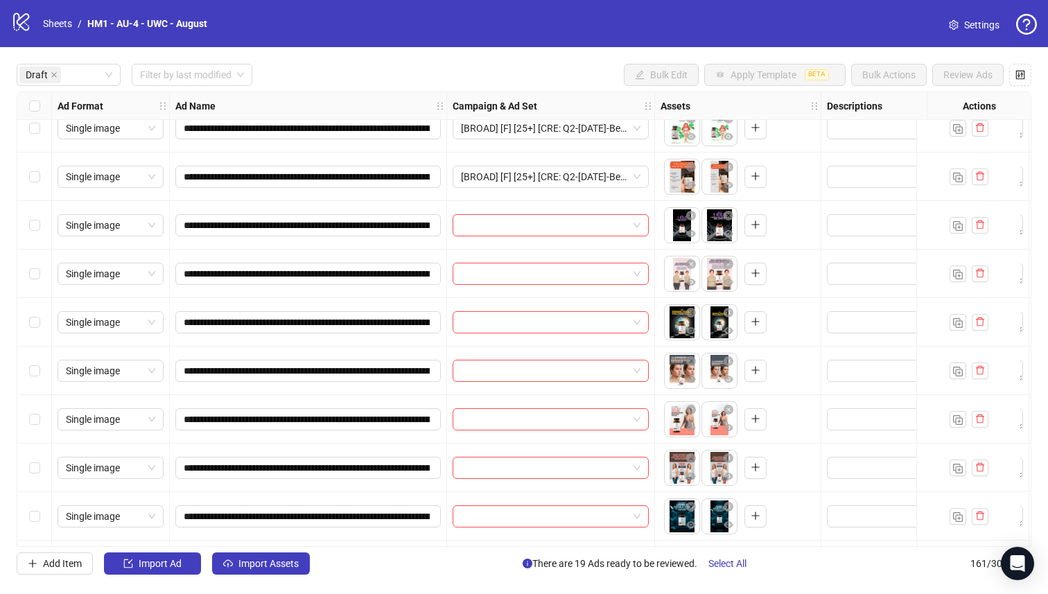
click at [44, 378] on div "Select row 21" at bounding box center [34, 371] width 35 height 49
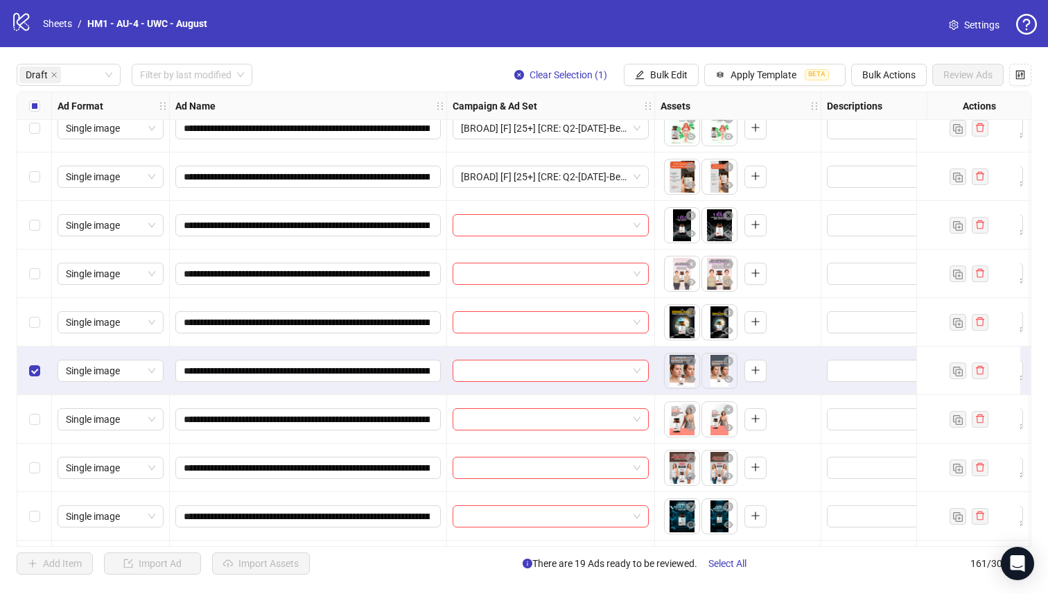
click at [33, 333] on div "Select row 20" at bounding box center [34, 322] width 35 height 49
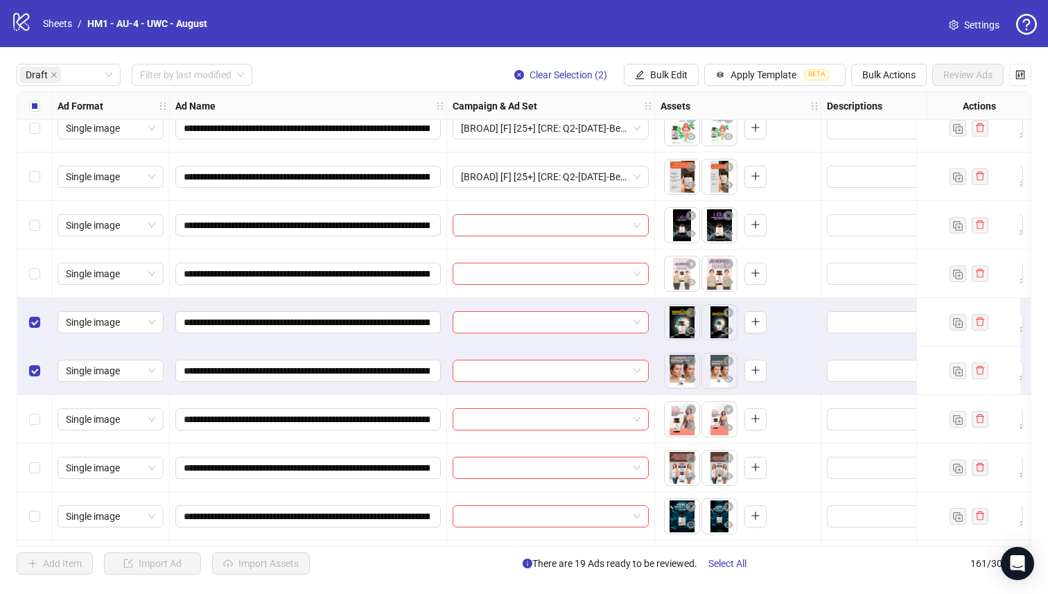
click at [31, 264] on div "Select row 19" at bounding box center [34, 274] width 35 height 49
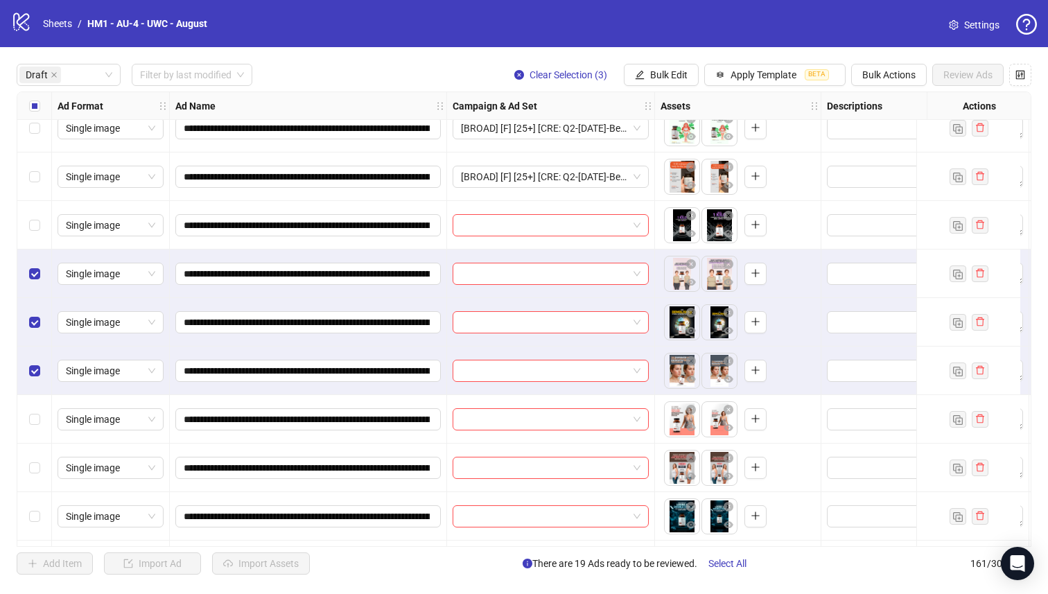
click at [37, 217] on div "Select row 18" at bounding box center [34, 225] width 35 height 49
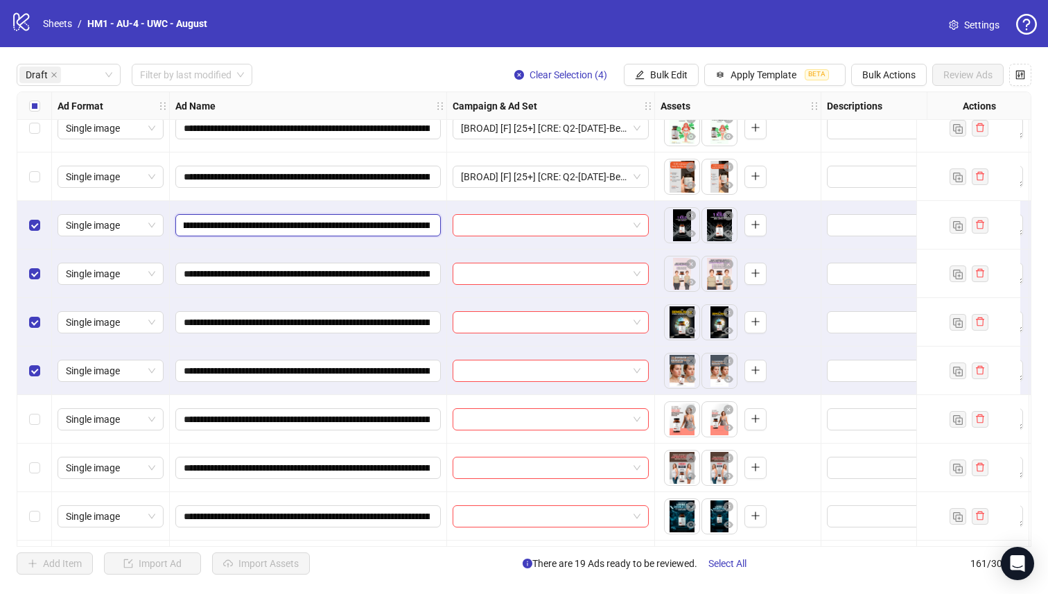
scroll to position [0, 169]
click at [351, 220] on input "**********" at bounding box center [307, 225] width 246 height 15
click at [653, 80] on span "Bulk Edit" at bounding box center [668, 74] width 37 height 11
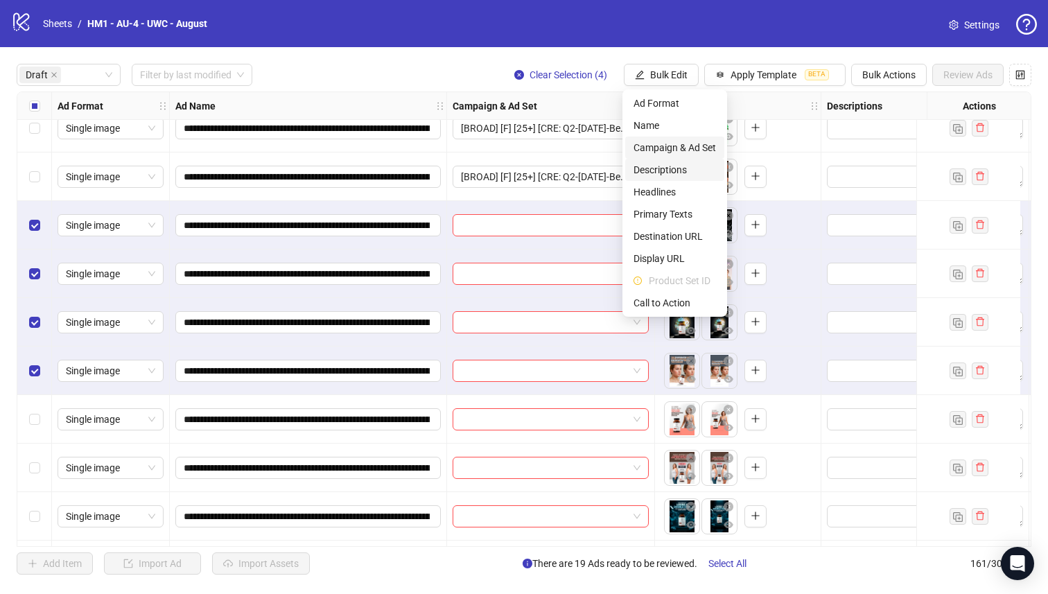
click at [693, 150] on span "Campaign & Ad Set" at bounding box center [675, 147] width 82 height 15
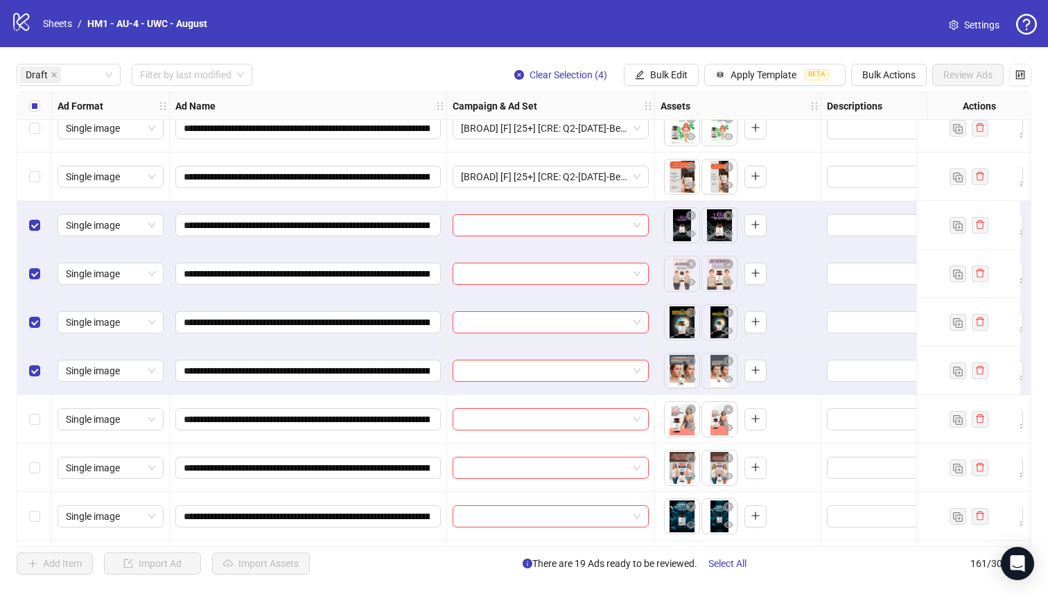
click at [622, 91] on input "search" at bounding box center [622, 91] width 0 height 0
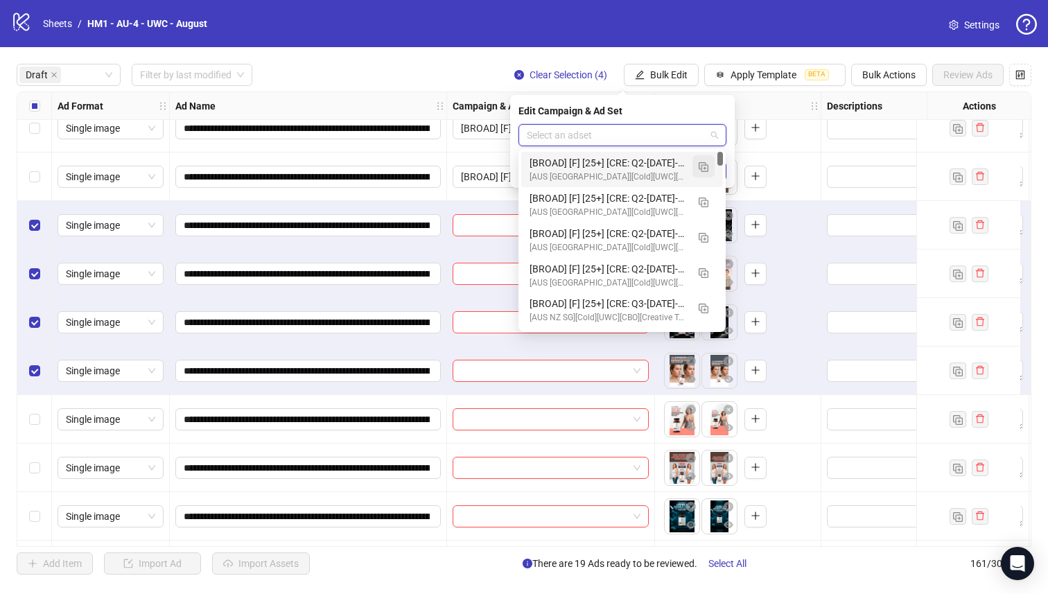
click at [704, 162] on img "button" at bounding box center [704, 167] width 10 height 10
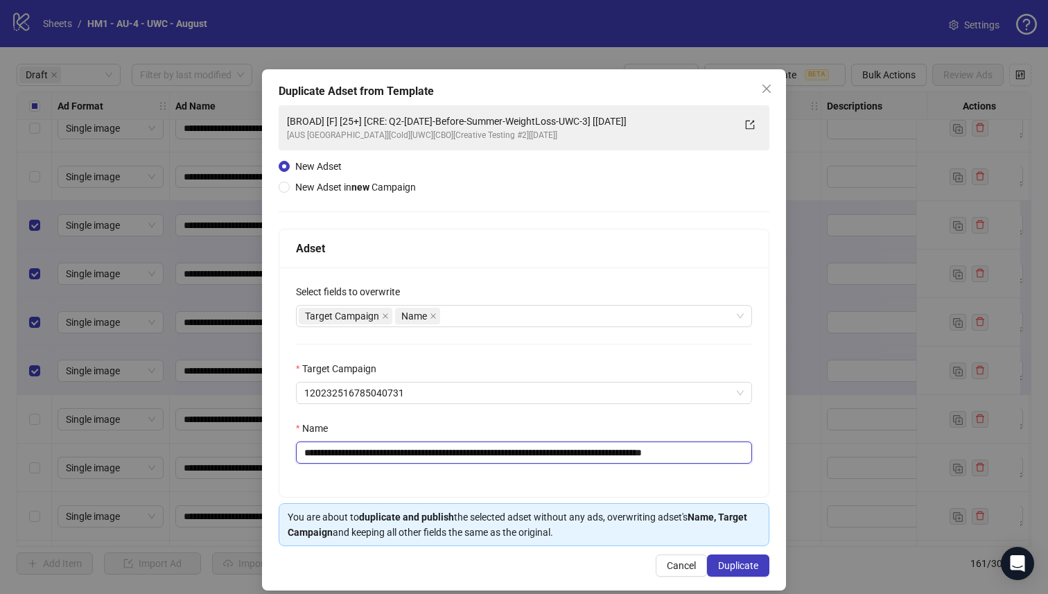
drag, startPoint x: 629, startPoint y: 454, endPoint x: 401, endPoint y: 448, distance: 228.1
click at [401, 448] on input "**********" at bounding box center [524, 453] width 456 height 22
paste input "text"
click at [402, 453] on input "**********" at bounding box center [524, 453] width 456 height 22
type input "**********"
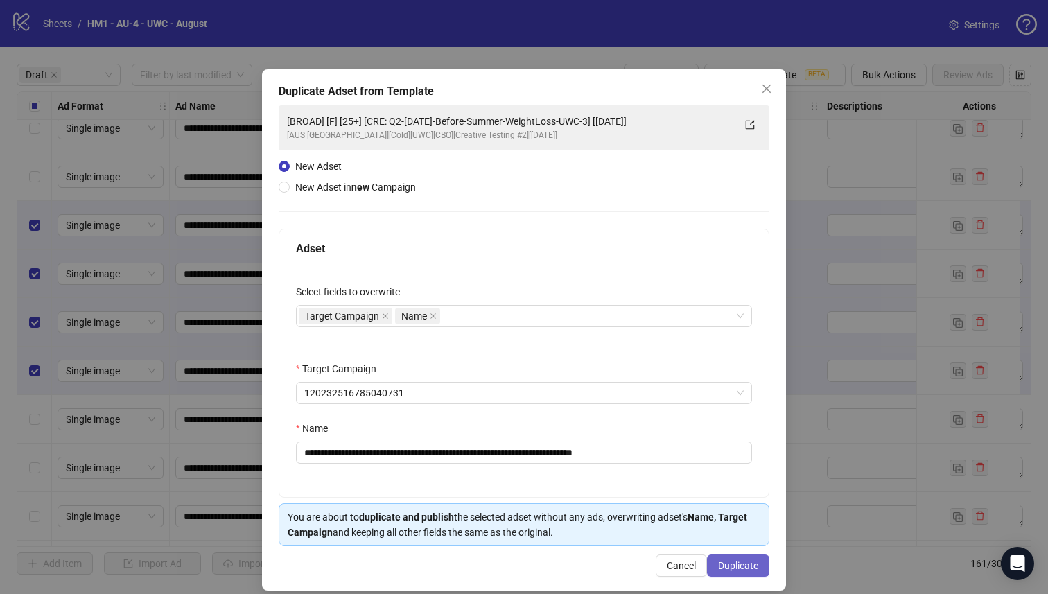
click at [720, 560] on span "Duplicate" at bounding box center [738, 565] width 40 height 11
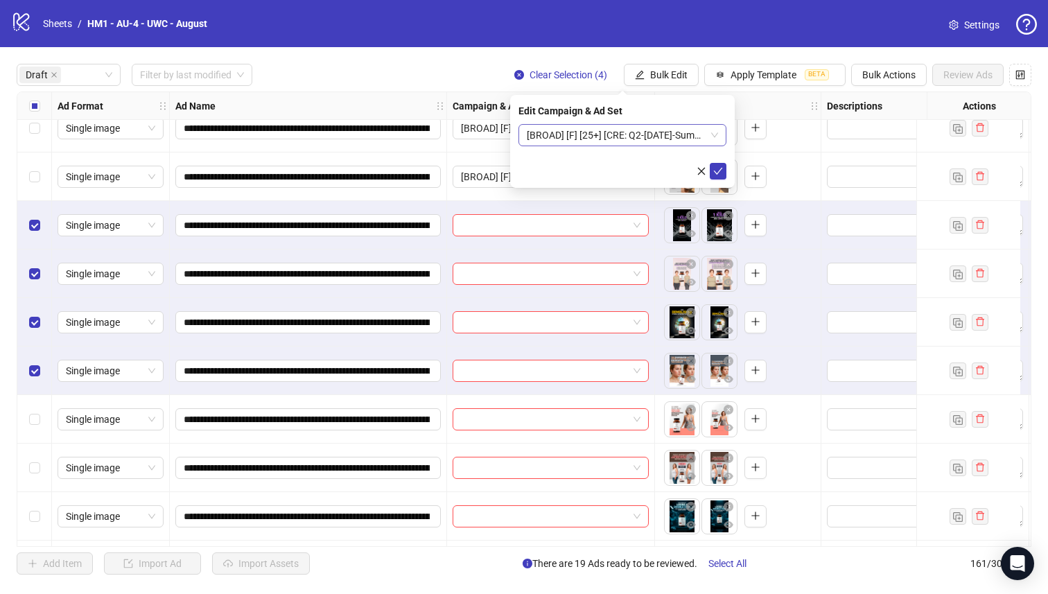
click at [661, 127] on span "[BROAD] [F] [25+] [CRE: Q2-[DATE]-SummerRequest-UWC] [[DATE]]" at bounding box center [622, 135] width 191 height 21
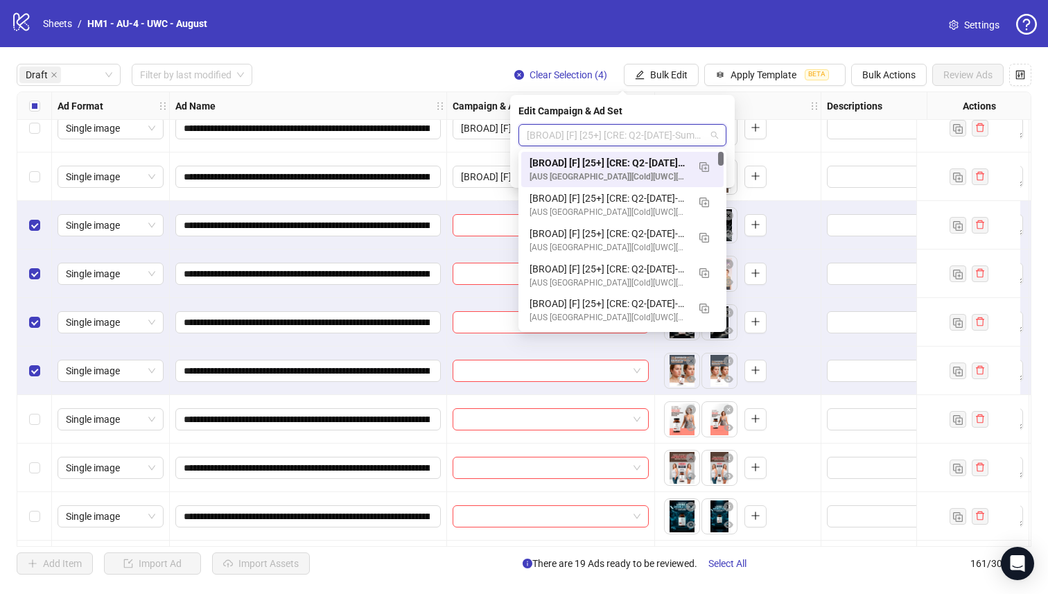
click at [659, 161] on div "[BROAD] [F] [25+] [CRE: Q2-[DATE]-SummerRequest-UWC] [[DATE]]" at bounding box center [609, 162] width 158 height 15
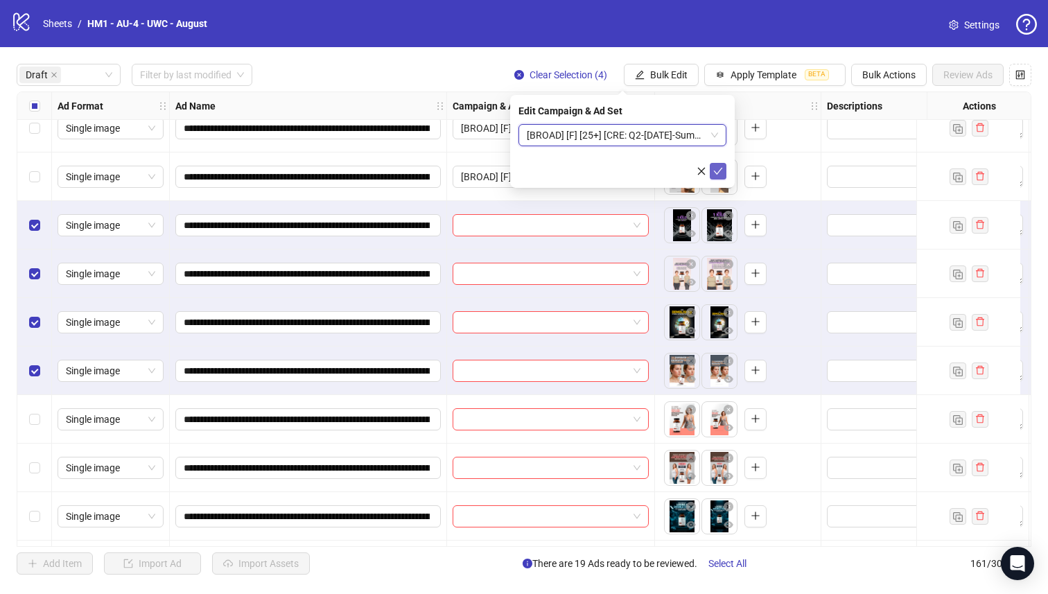
click at [713, 171] on icon "check" at bounding box center [718, 171] width 10 height 10
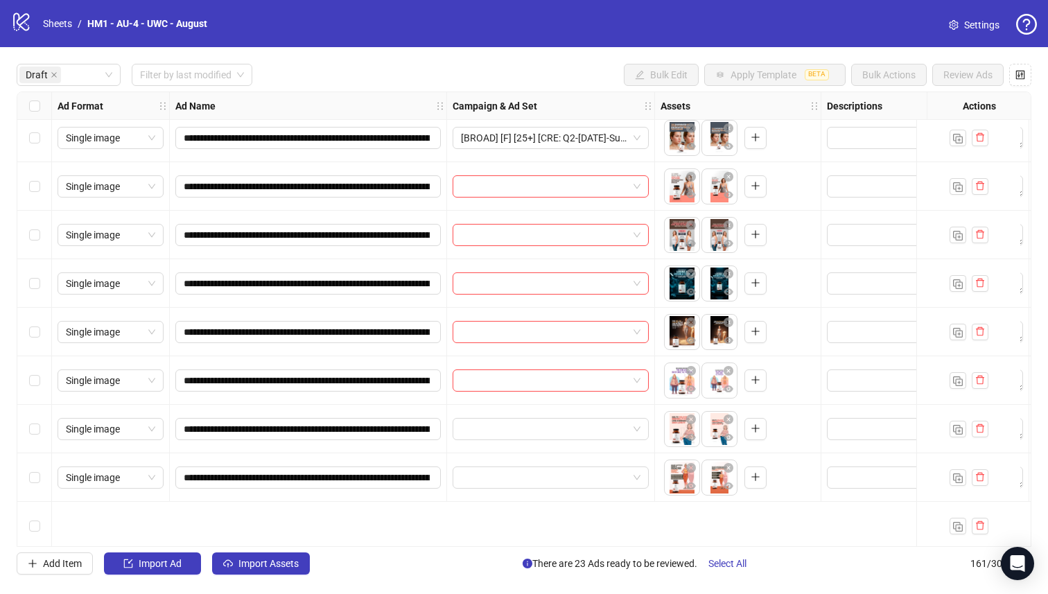
scroll to position [1000, 0]
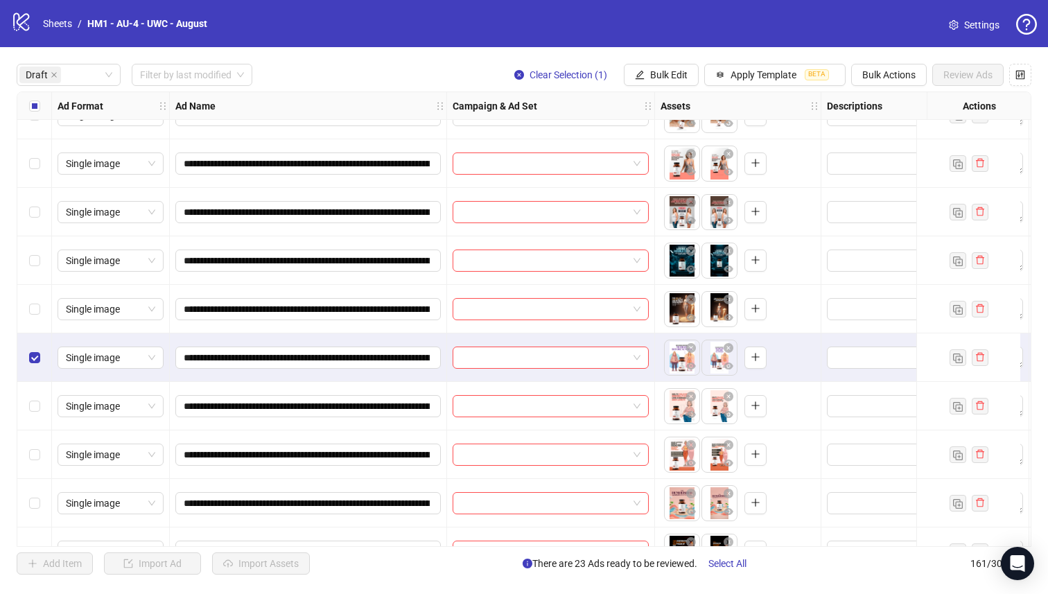
click at [36, 281] on div "Select row 24" at bounding box center [34, 260] width 35 height 49
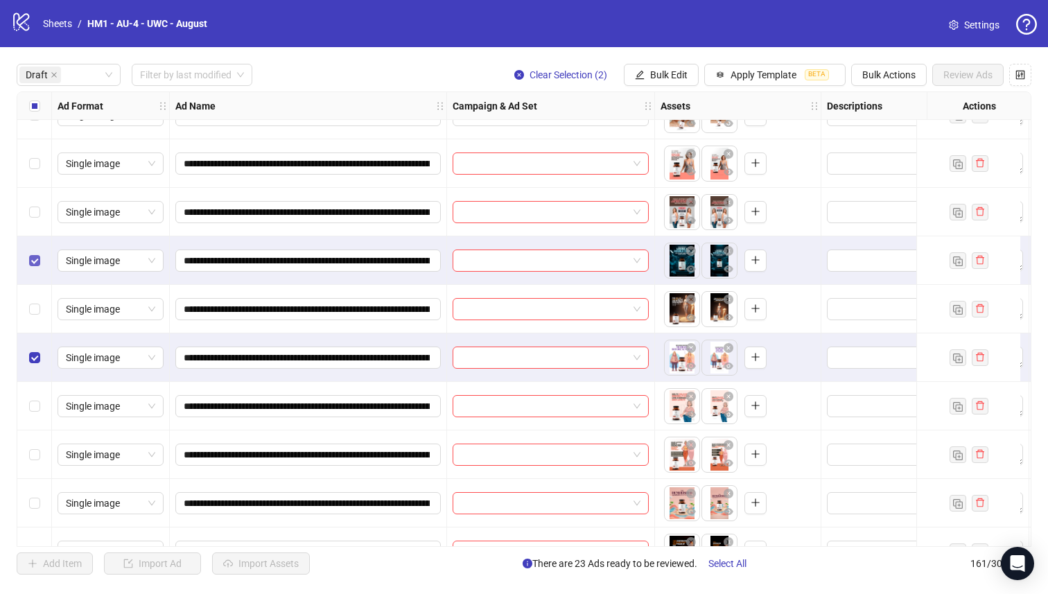
click at [39, 253] on label "Select row 24" at bounding box center [34, 260] width 11 height 15
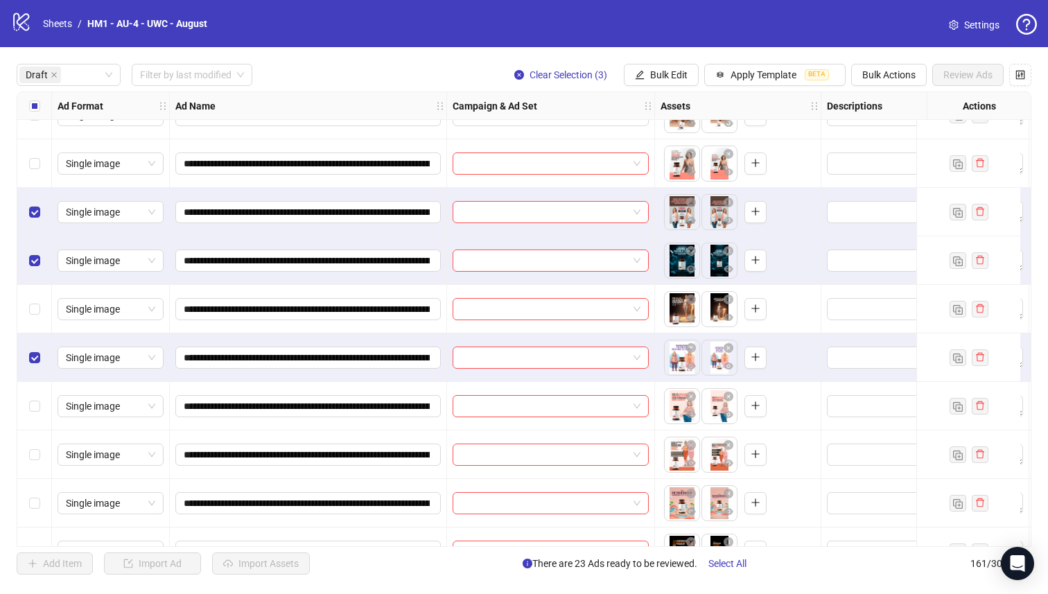
click at [27, 318] on div "Select row 25" at bounding box center [34, 309] width 35 height 49
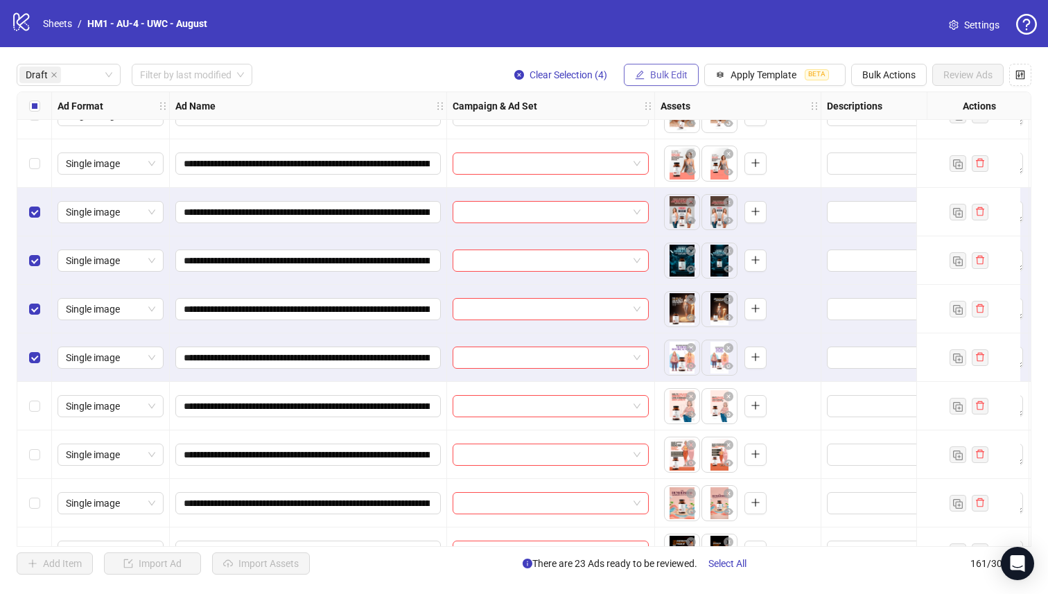
click at [662, 77] on span "Bulk Edit" at bounding box center [668, 74] width 37 height 11
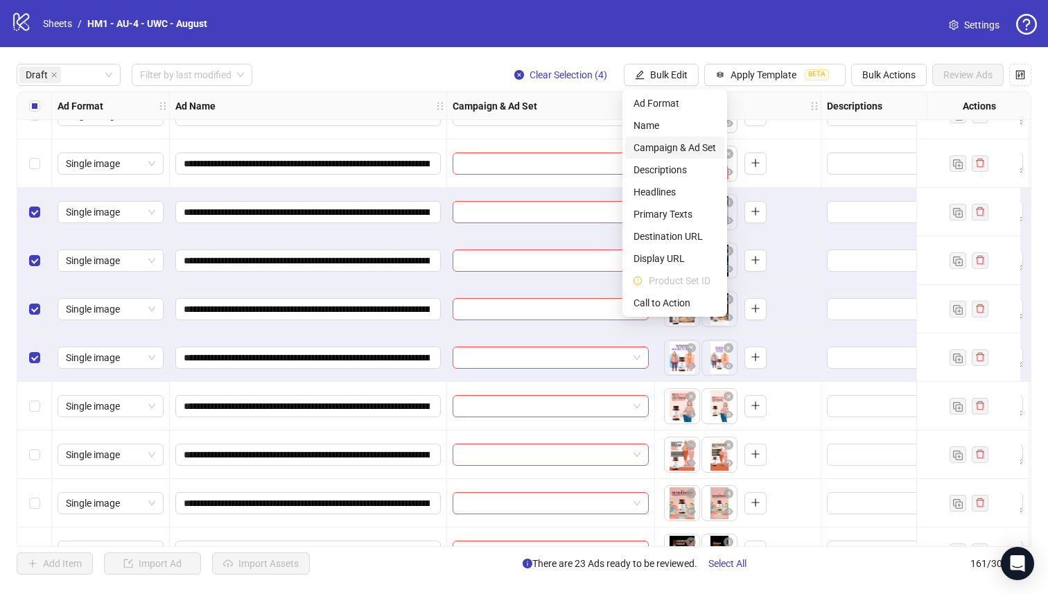
click at [697, 149] on span "Campaign & Ad Set" at bounding box center [675, 147] width 82 height 15
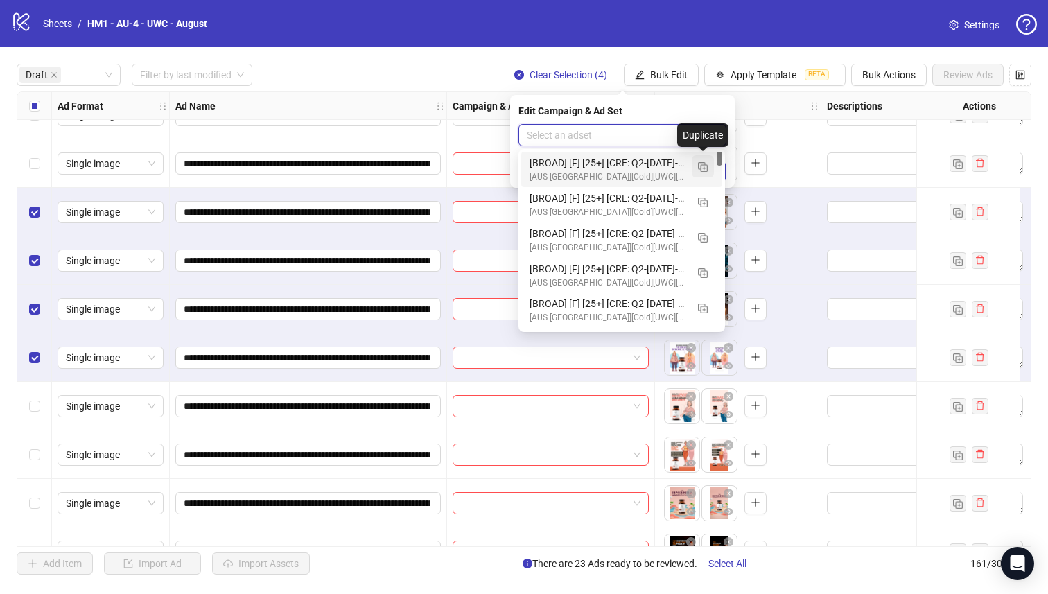
click at [702, 169] on img "button" at bounding box center [703, 167] width 10 height 10
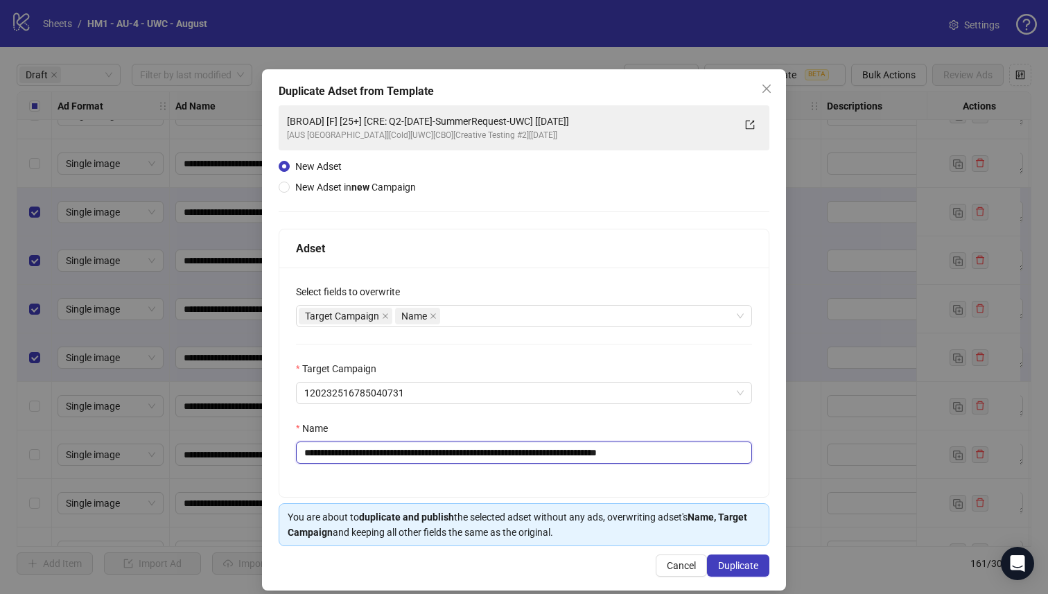
click at [573, 453] on input "**********" at bounding box center [524, 453] width 456 height 22
type input "**********"
click at [721, 566] on span "Duplicate" at bounding box center [738, 565] width 40 height 11
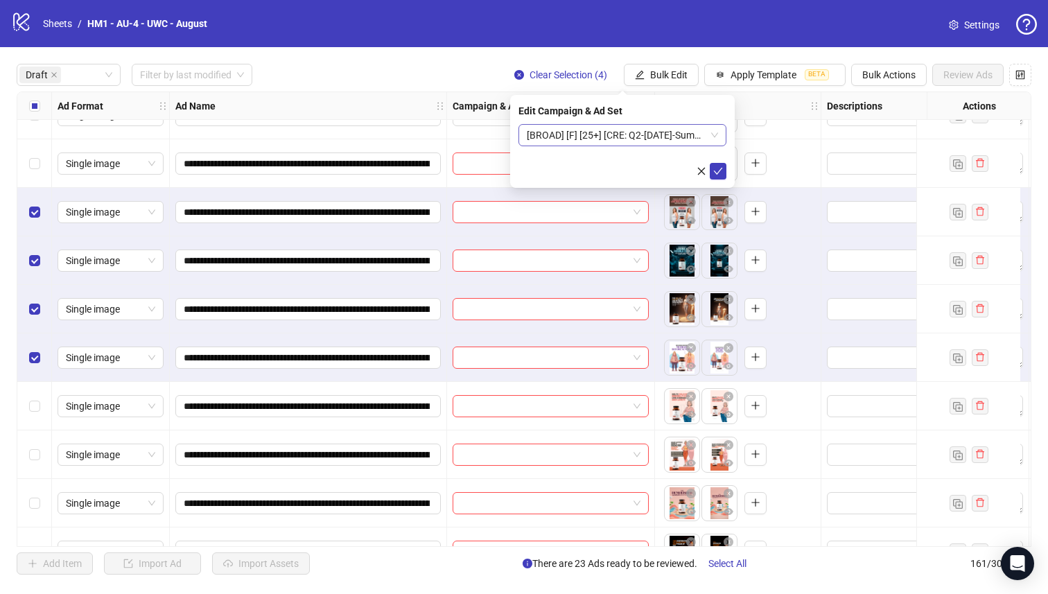
click at [657, 141] on span "[BROAD] [F] [25+] [CRE: Q2-[DATE]-SummerRequest-UWC-2] [[DATE]]" at bounding box center [622, 135] width 191 height 21
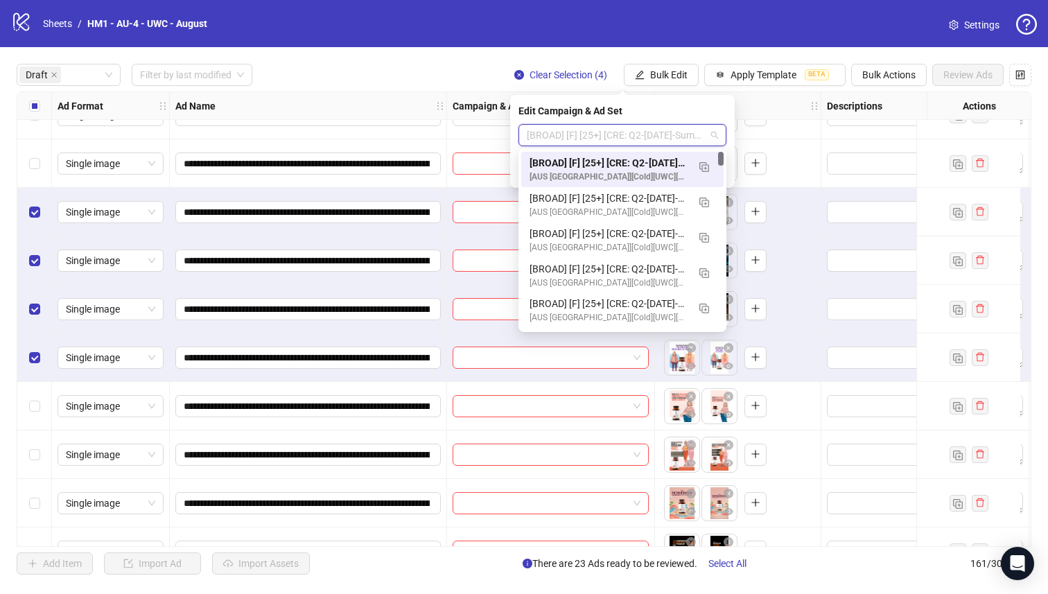
click at [663, 168] on div "[BROAD] [F] [25+] [CRE: Q2-[DATE]-SummerRequest-UWC-2] [[DATE]] [AUS [GEOGRAPHI…" at bounding box center [609, 169] width 158 height 28
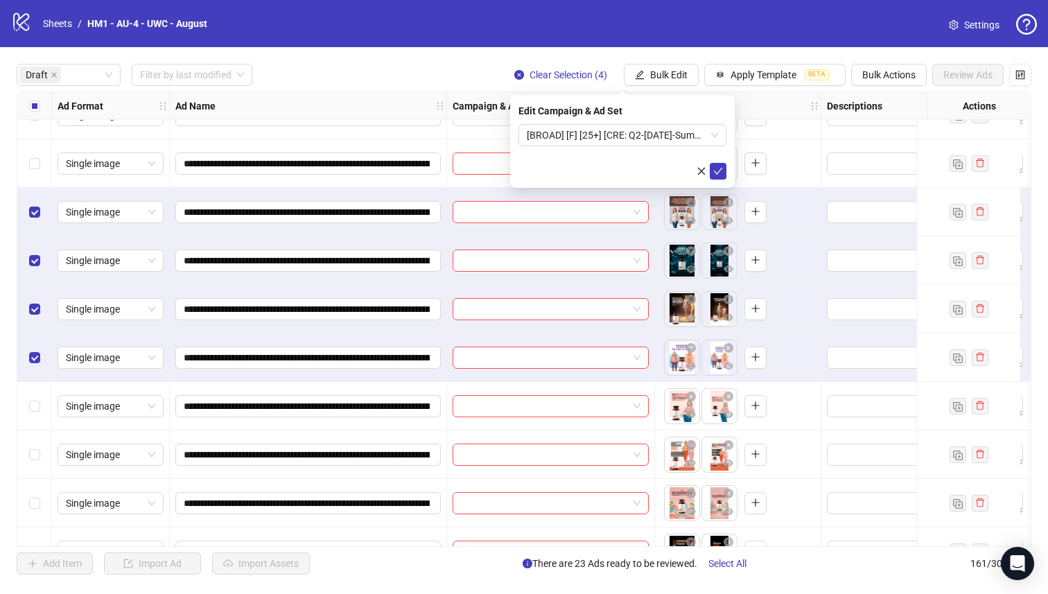
click at [726, 173] on div "Edit Campaign & Ad Set [BROAD] [F] [25+] [CRE: Q2-[DATE]-SummerRequest-UWC-2] […" at bounding box center [622, 141] width 225 height 93
click at [715, 166] on icon "check" at bounding box center [718, 171] width 10 height 10
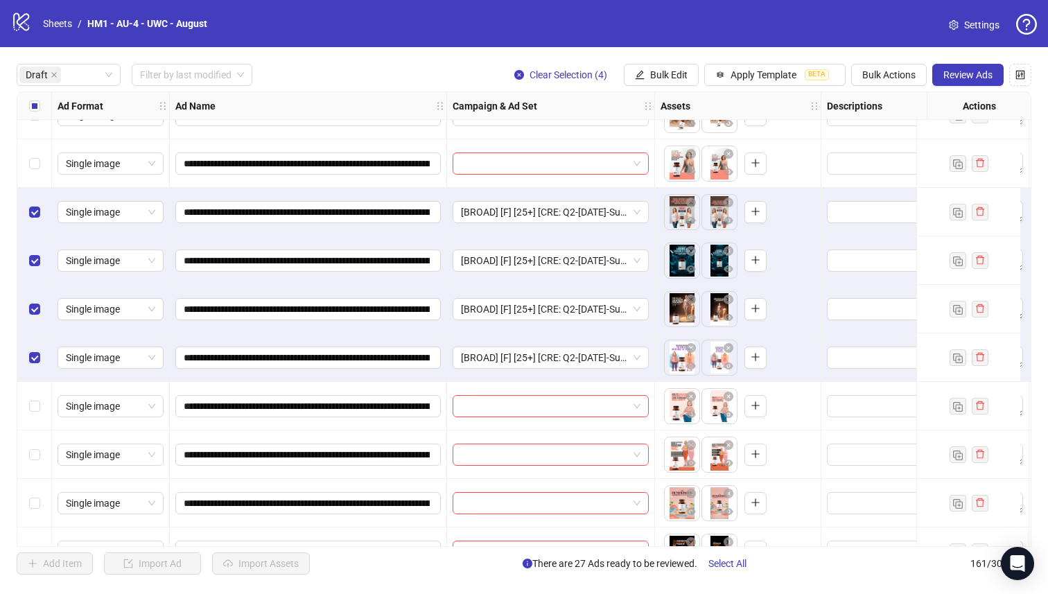
click at [27, 105] on div "Select all rows" at bounding box center [34, 106] width 35 height 28
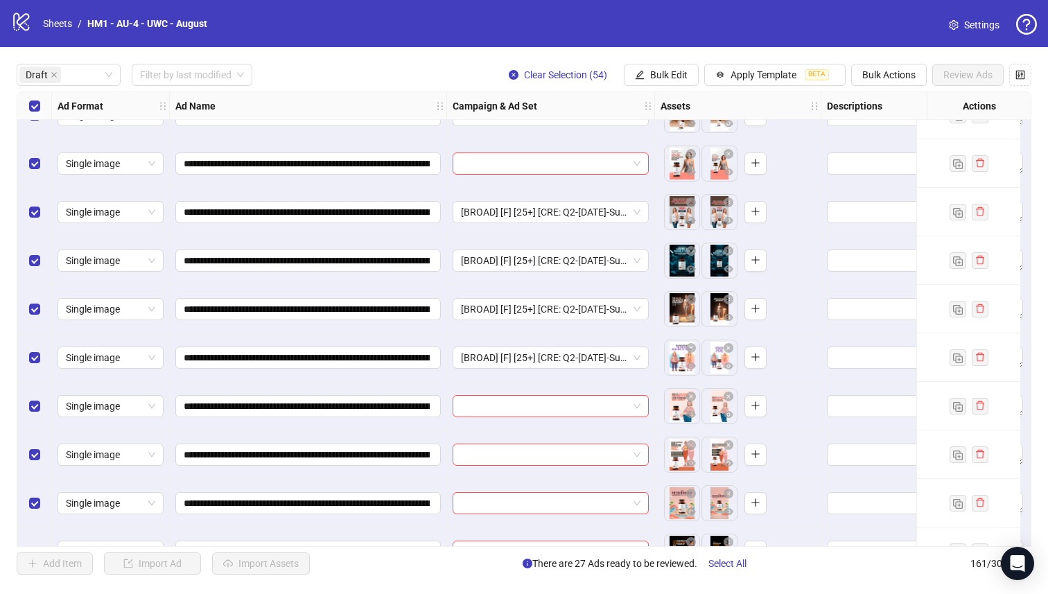
click at [28, 105] on div "Select all rows" at bounding box center [34, 106] width 35 height 28
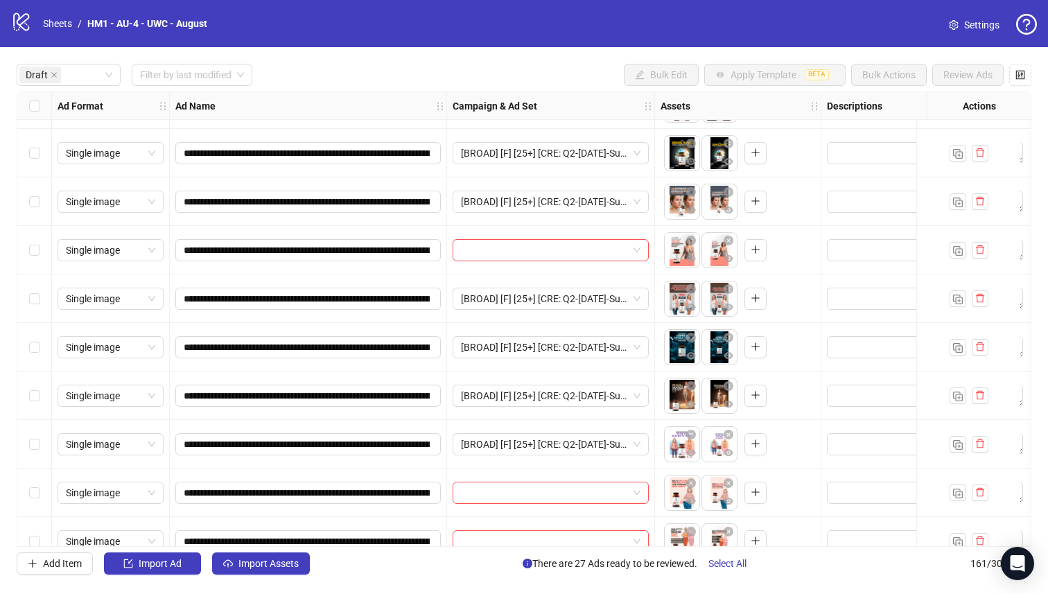
scroll to position [896, 0]
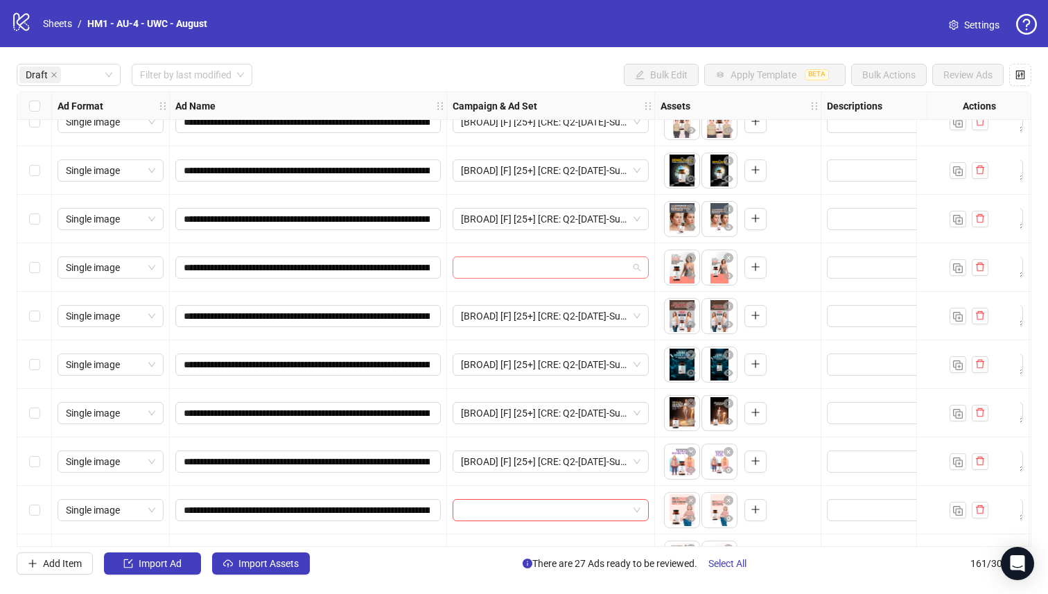
click at [528, 271] on input "search" at bounding box center [544, 267] width 167 height 21
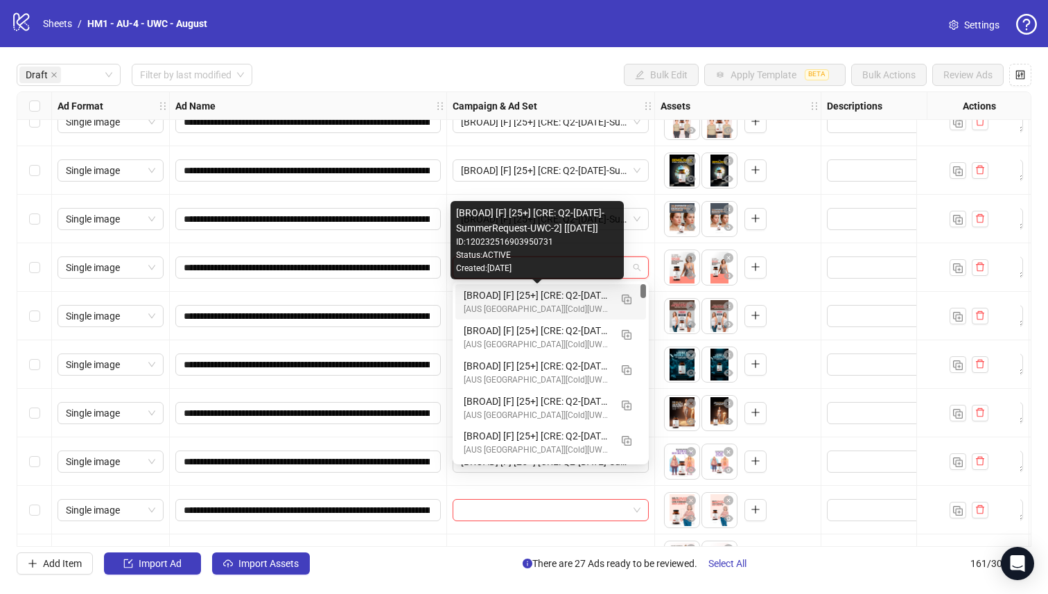
click at [559, 295] on div "[BROAD] [F] [25+] [CRE: Q2-[DATE]-SummerRequest-UWC-2] [[DATE]]" at bounding box center [537, 295] width 146 height 15
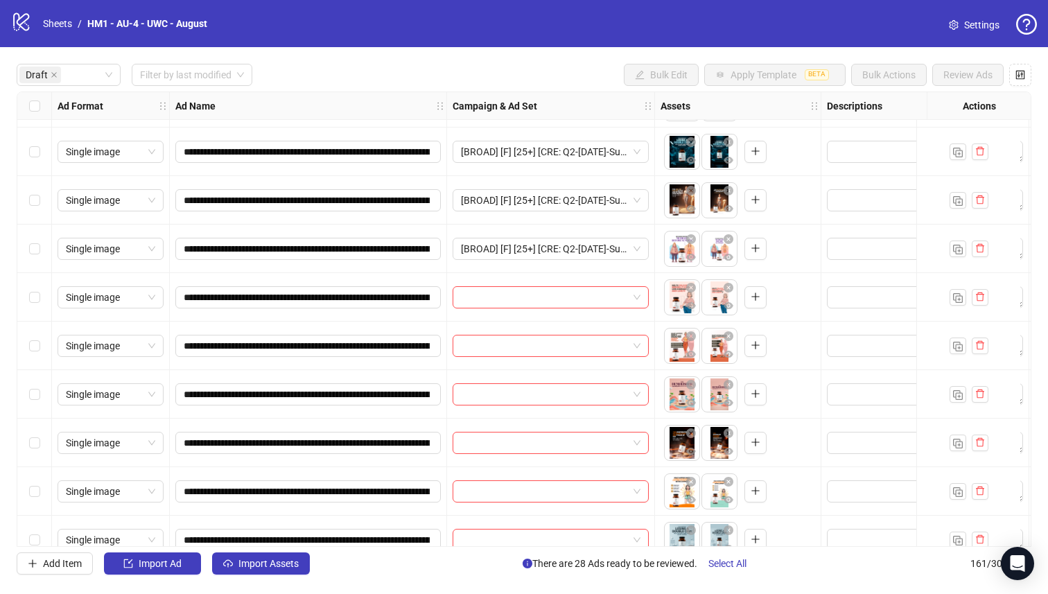
scroll to position [1126, 0]
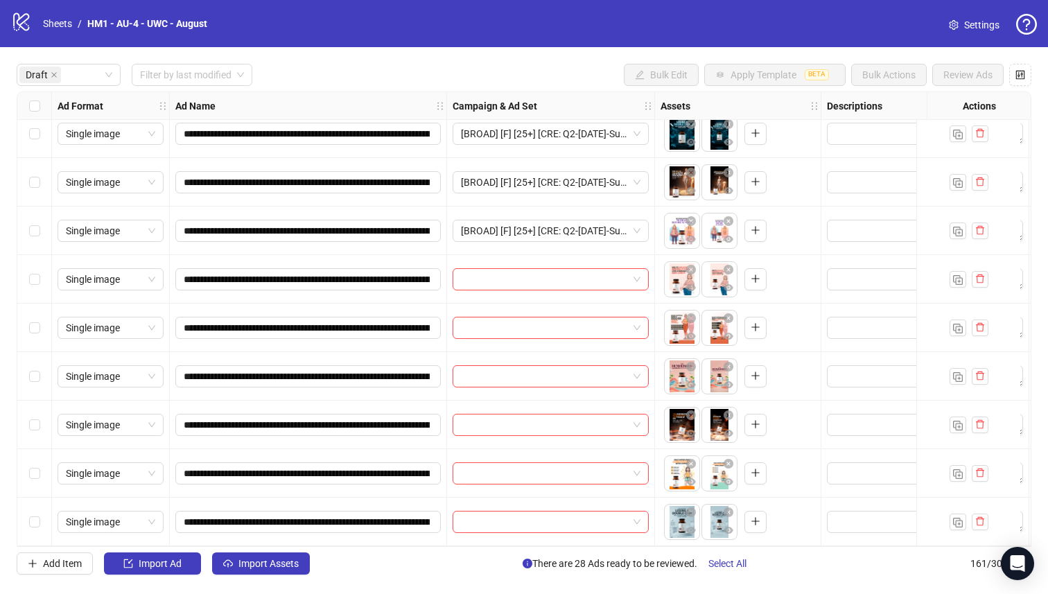
click at [32, 518] on div "Select row 32" at bounding box center [34, 522] width 35 height 49
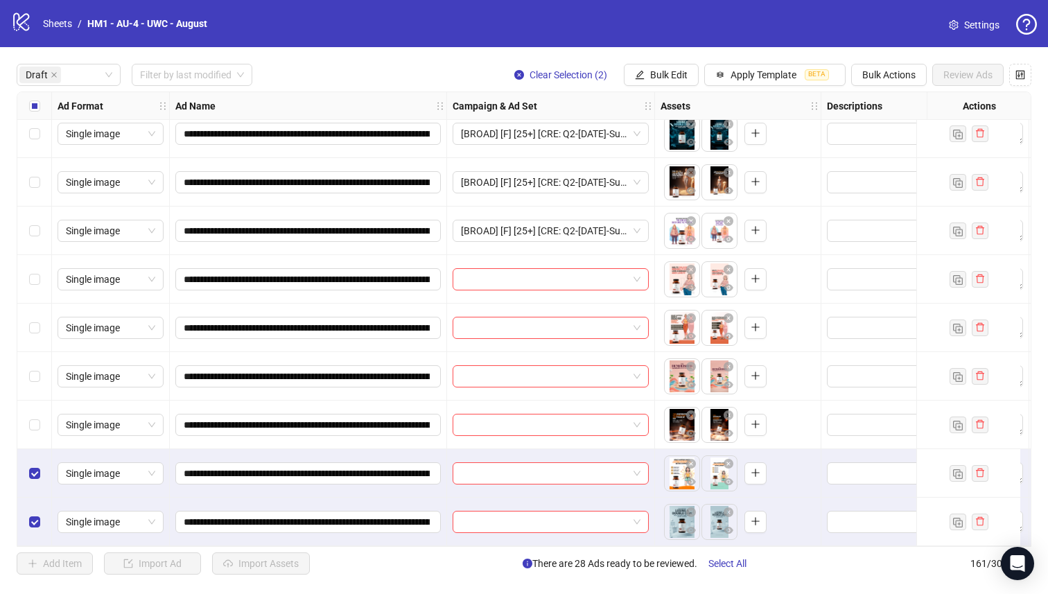
click at [37, 416] on div "Select row 30" at bounding box center [34, 425] width 35 height 49
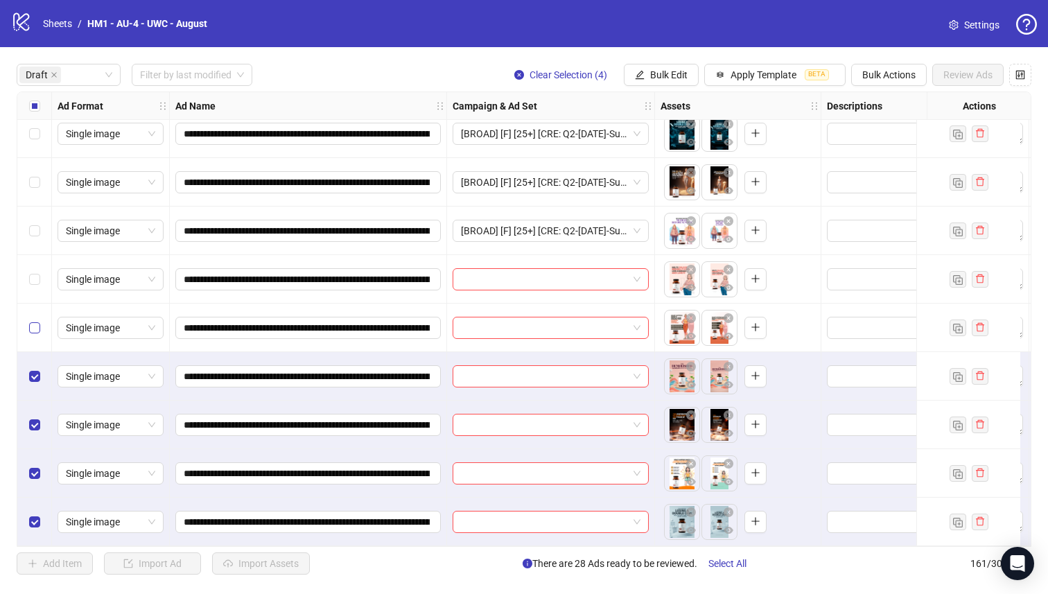
click at [35, 335] on label "Select row 28" at bounding box center [34, 327] width 11 height 15
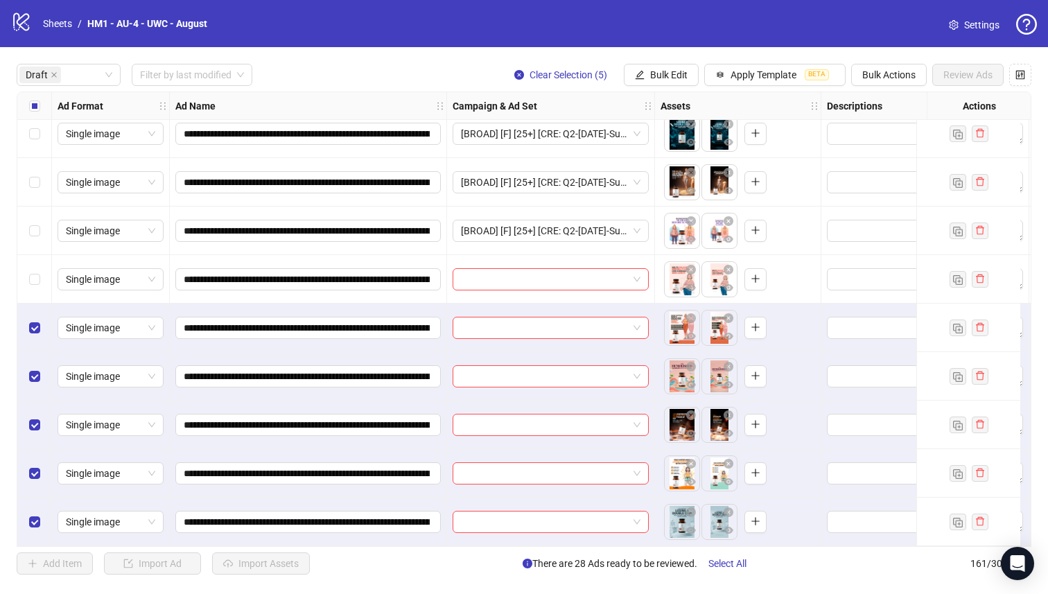
click at [27, 252] on div "Select row 26" at bounding box center [34, 231] width 35 height 49
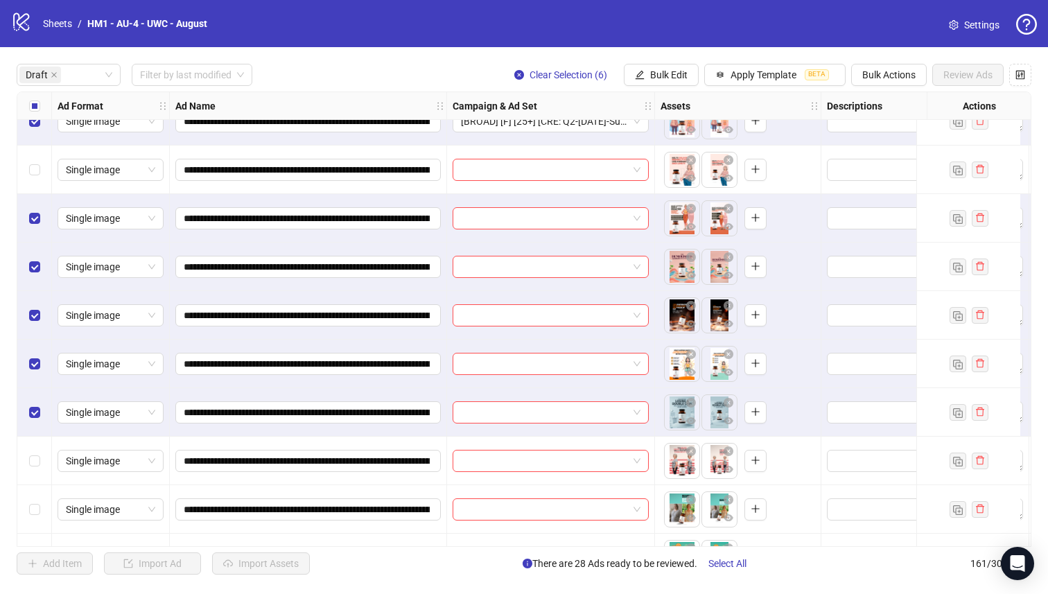
scroll to position [1106, 0]
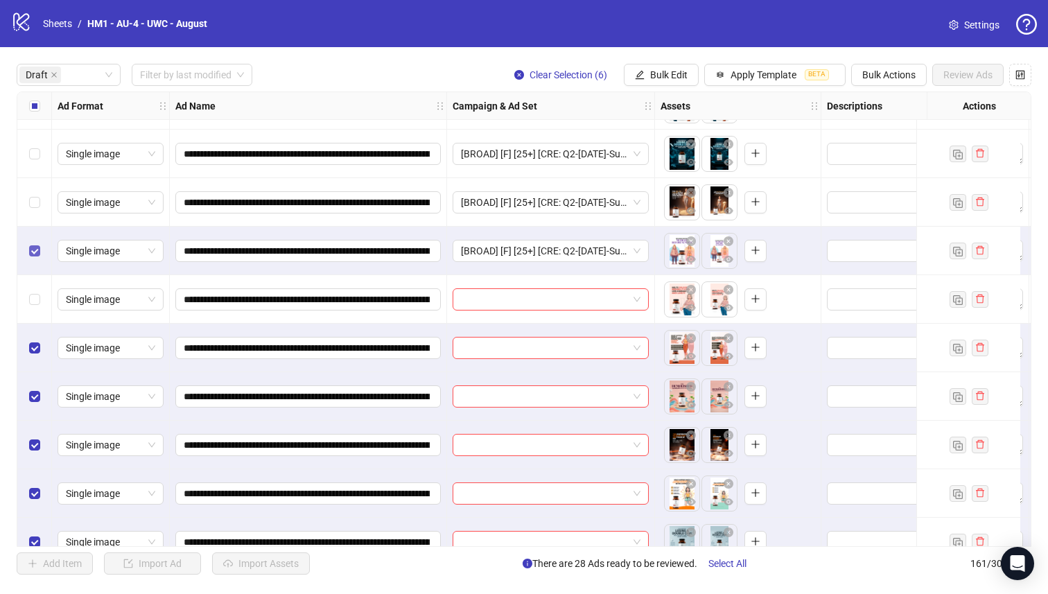
click at [35, 236] on div "Select row 26" at bounding box center [34, 251] width 35 height 49
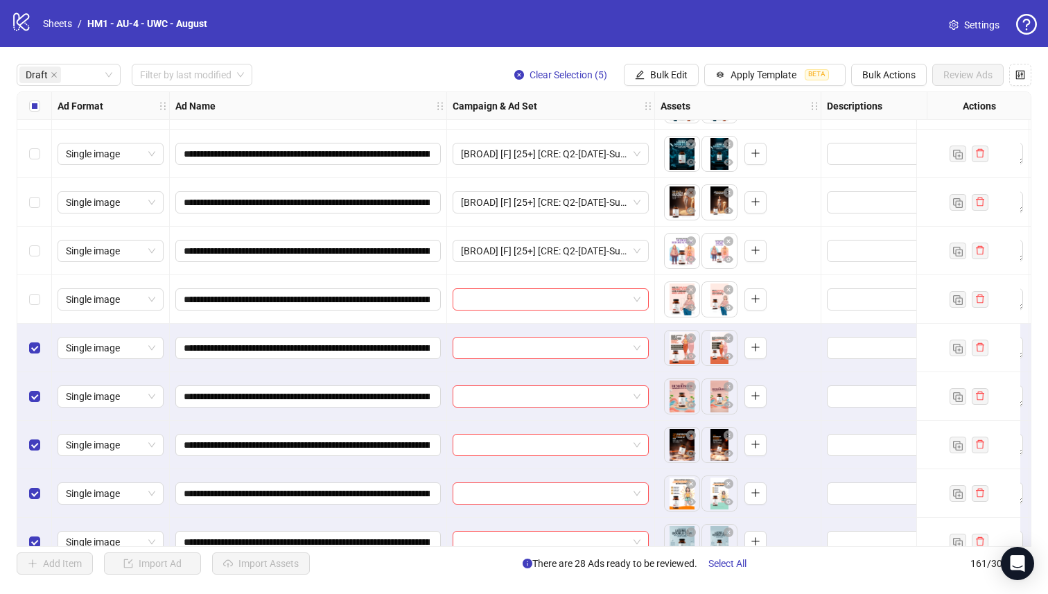
click at [38, 289] on div "Select row 27" at bounding box center [34, 299] width 35 height 49
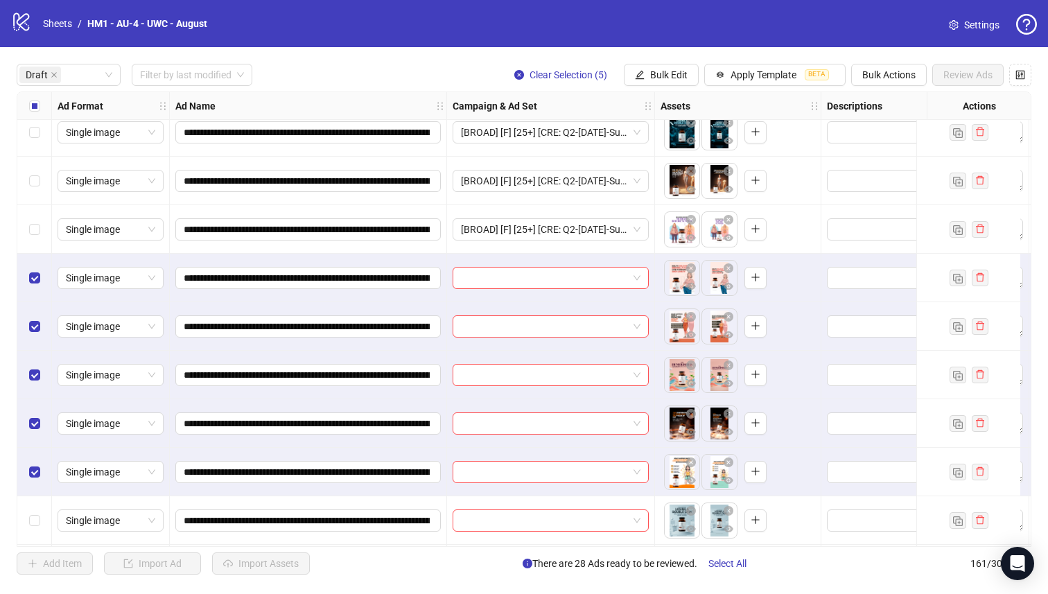
scroll to position [1118, 0]
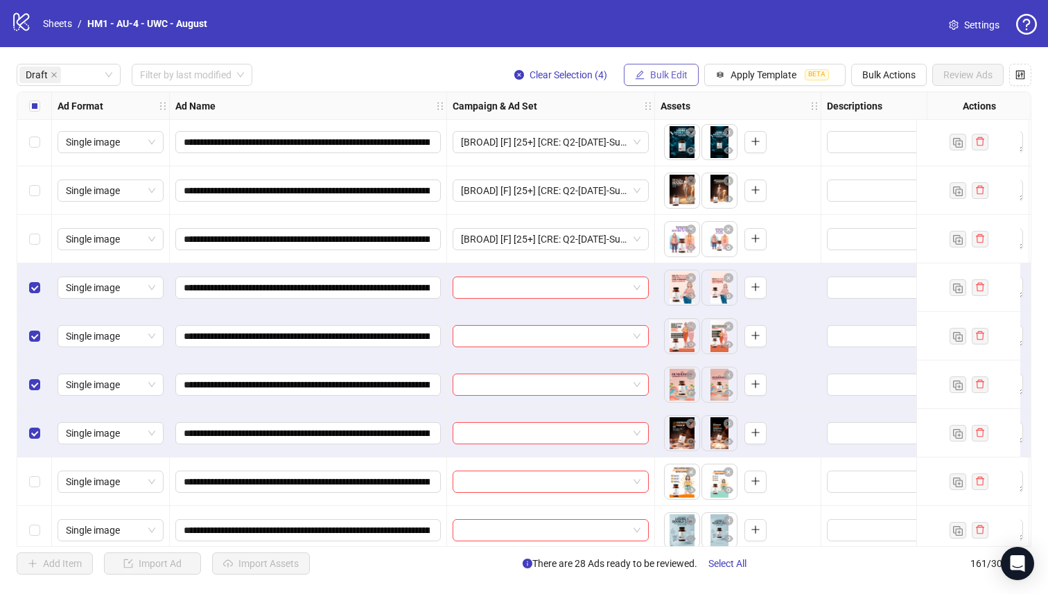
click at [659, 72] on span "Bulk Edit" at bounding box center [668, 74] width 37 height 11
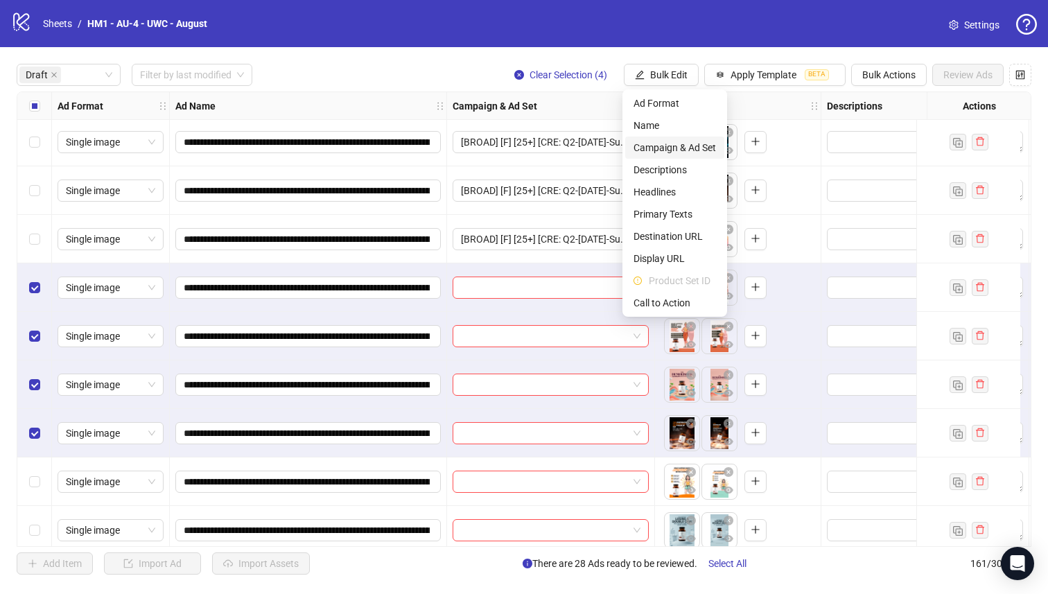
click at [683, 143] on span "Campaign & Ad Set" at bounding box center [675, 147] width 82 height 15
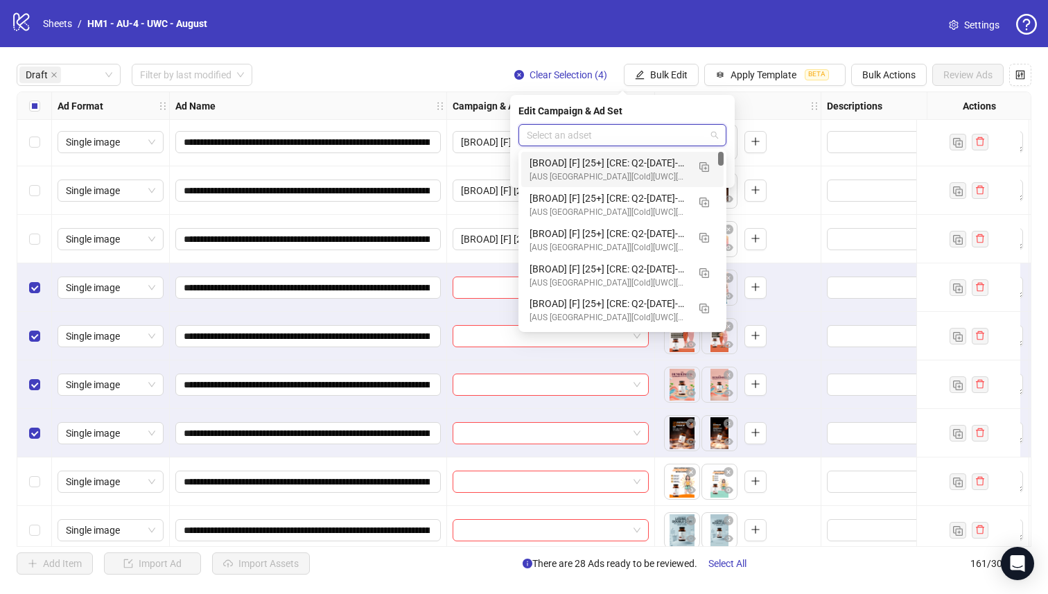
click at [637, 135] on input "search" at bounding box center [616, 135] width 179 height 21
click at [699, 171] on img "button" at bounding box center [704, 167] width 10 height 10
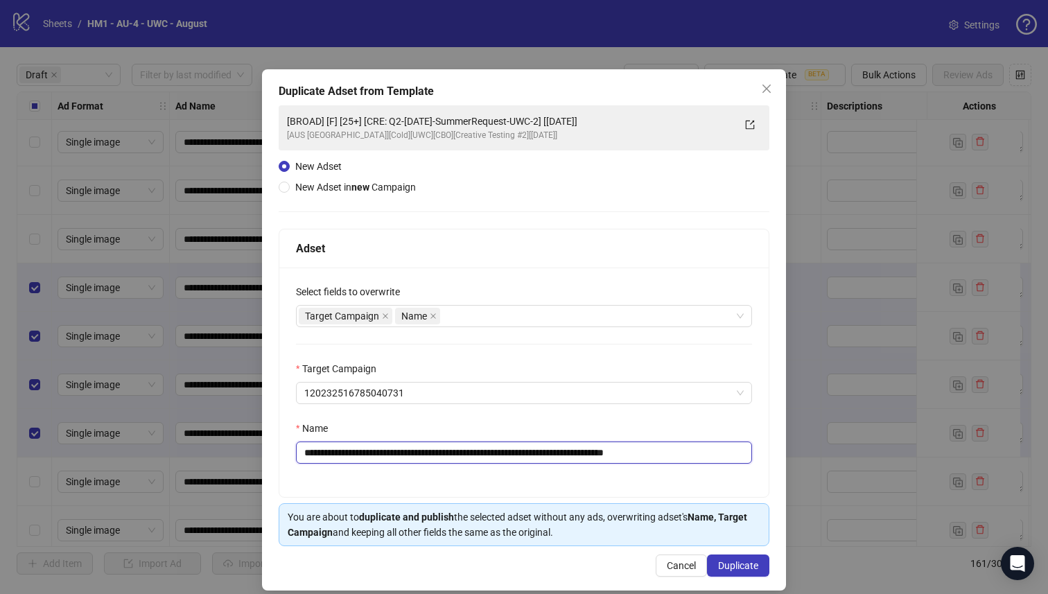
drag, startPoint x: 579, startPoint y: 454, endPoint x: 580, endPoint y: 480, distance: 25.7
click at [578, 454] on input "**********" at bounding box center [524, 453] width 456 height 22
type input "**********"
click at [726, 577] on div "**********" at bounding box center [524, 329] width 524 height 521
click at [491, 438] on div "Name" at bounding box center [524, 431] width 456 height 21
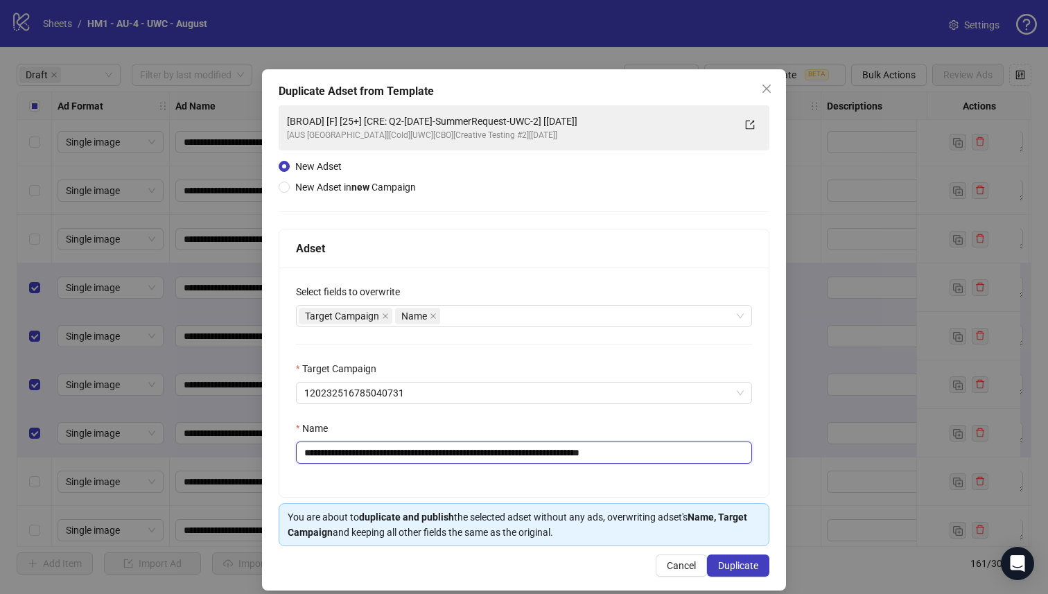
click at [494, 447] on input "**********" at bounding box center [524, 453] width 456 height 22
click at [510, 452] on input "**********" at bounding box center [524, 453] width 456 height 22
click at [738, 557] on button "Duplicate" at bounding box center [738, 566] width 62 height 22
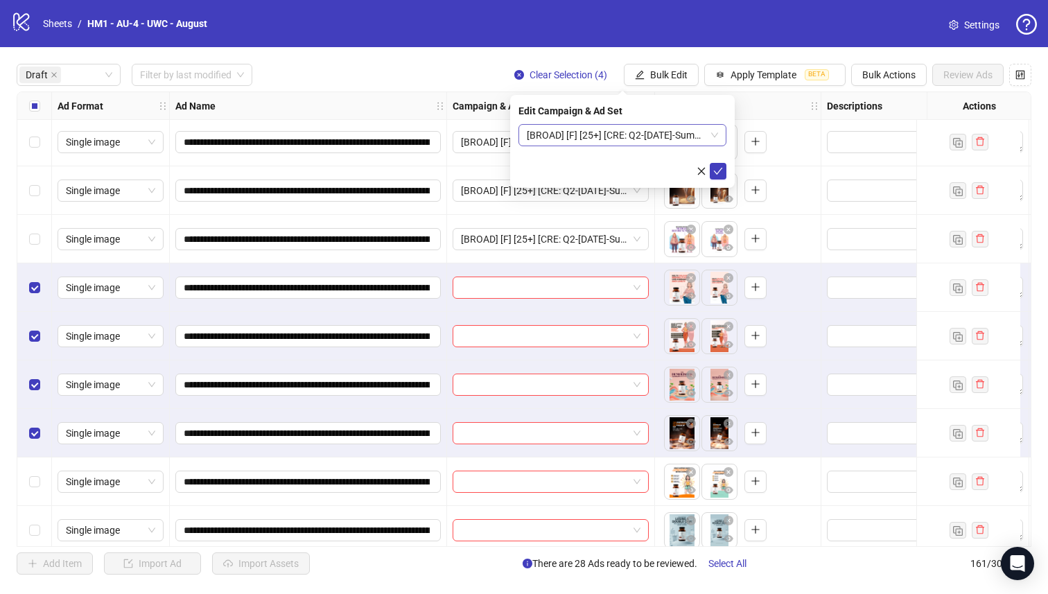
click at [671, 137] on span "[BROAD] [F] [25+] [CRE: Q2-[DATE]-SummerRequest-UWC-3] [[DATE]]" at bounding box center [622, 135] width 191 height 21
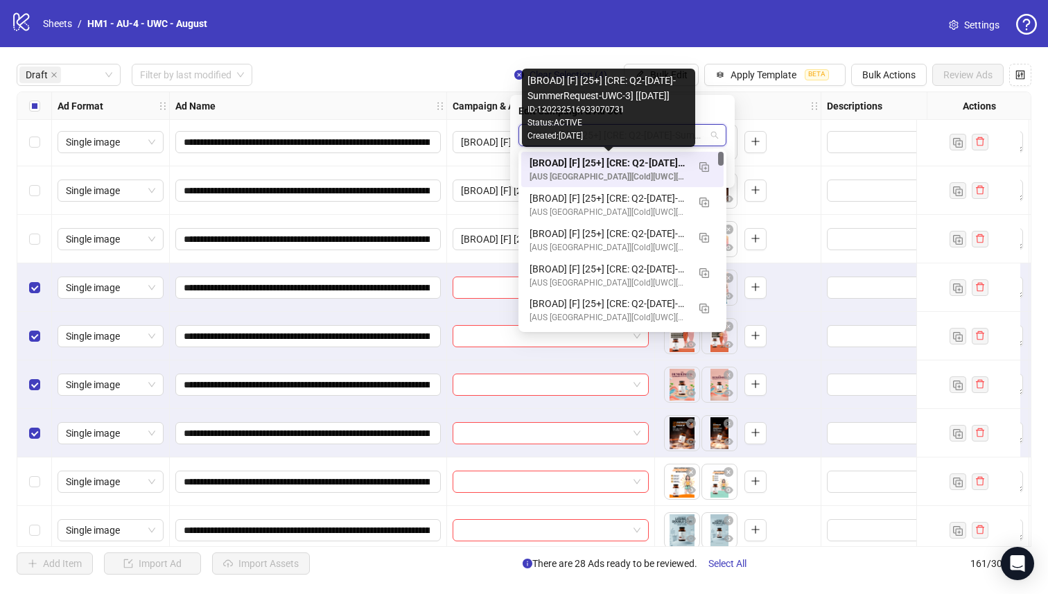
click at [662, 159] on div "[BROAD] [F] [25+] [CRE: Q2-[DATE]-SummerRequest-UWC-3] [[DATE]]" at bounding box center [609, 162] width 158 height 15
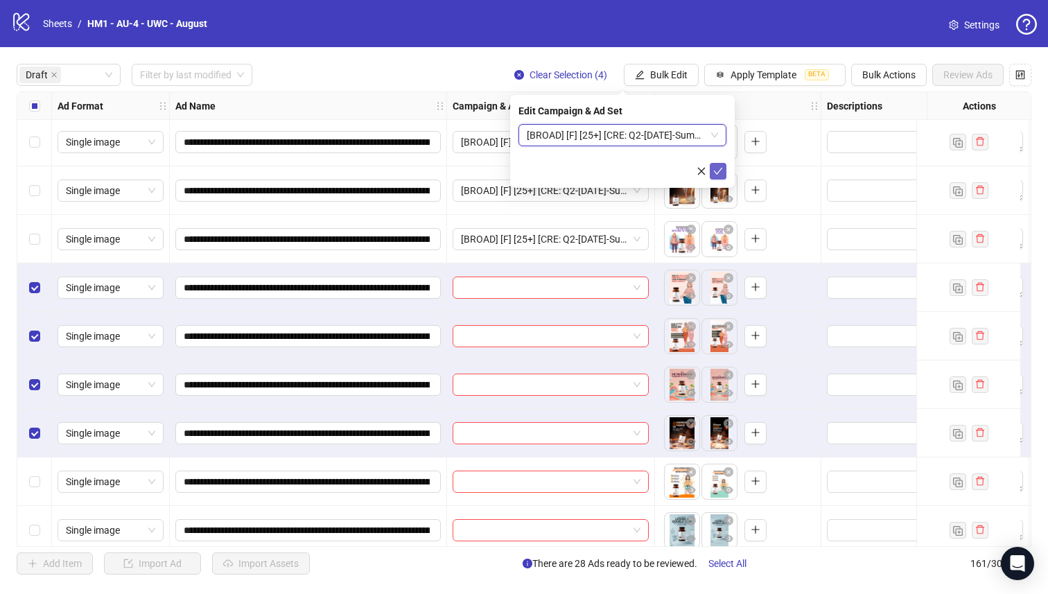
click at [720, 172] on icon "check" at bounding box center [718, 171] width 10 height 10
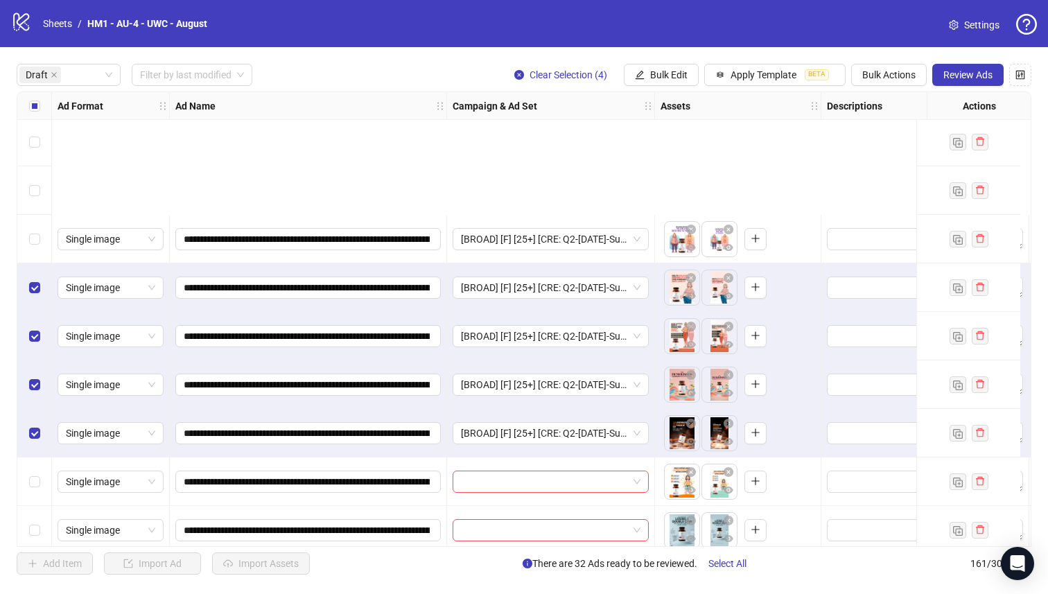
scroll to position [1398, 0]
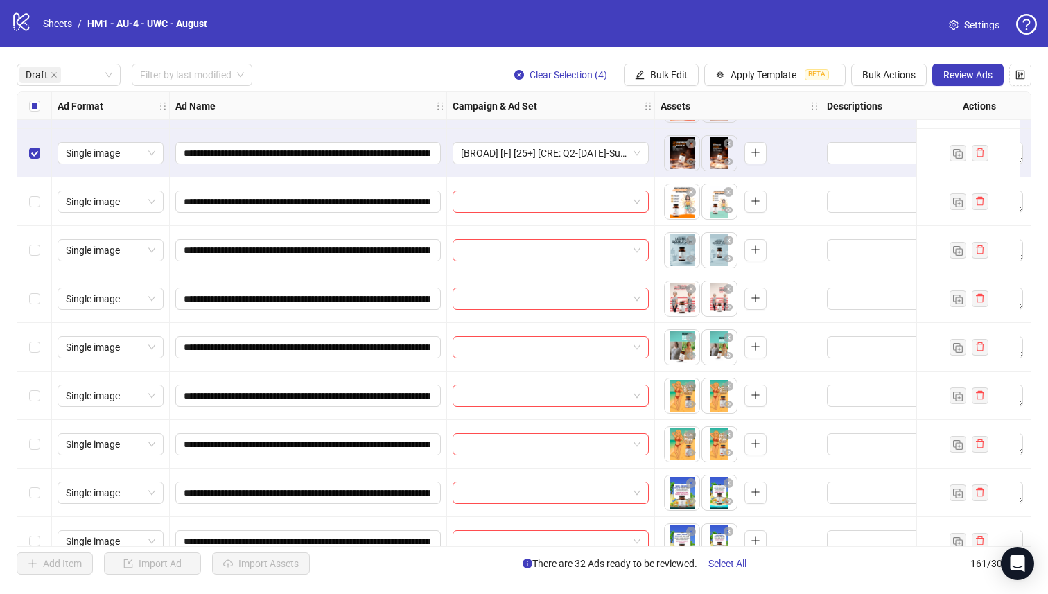
click at [42, 114] on div "Select all rows" at bounding box center [34, 106] width 35 height 28
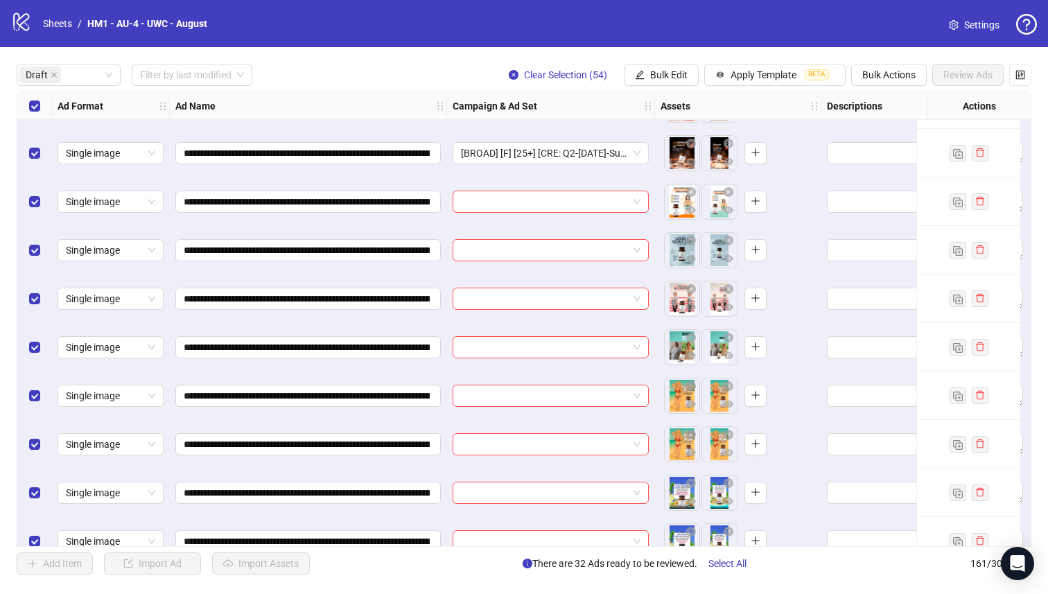
click at [42, 114] on div "Select all rows" at bounding box center [34, 106] width 35 height 28
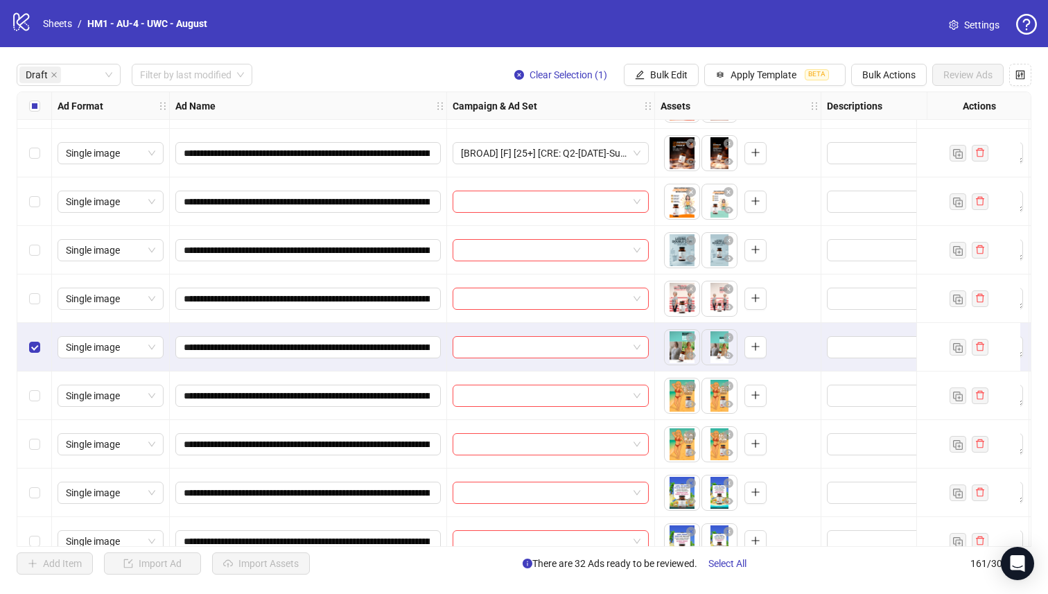
click at [37, 288] on div "Select row 33" at bounding box center [34, 299] width 35 height 49
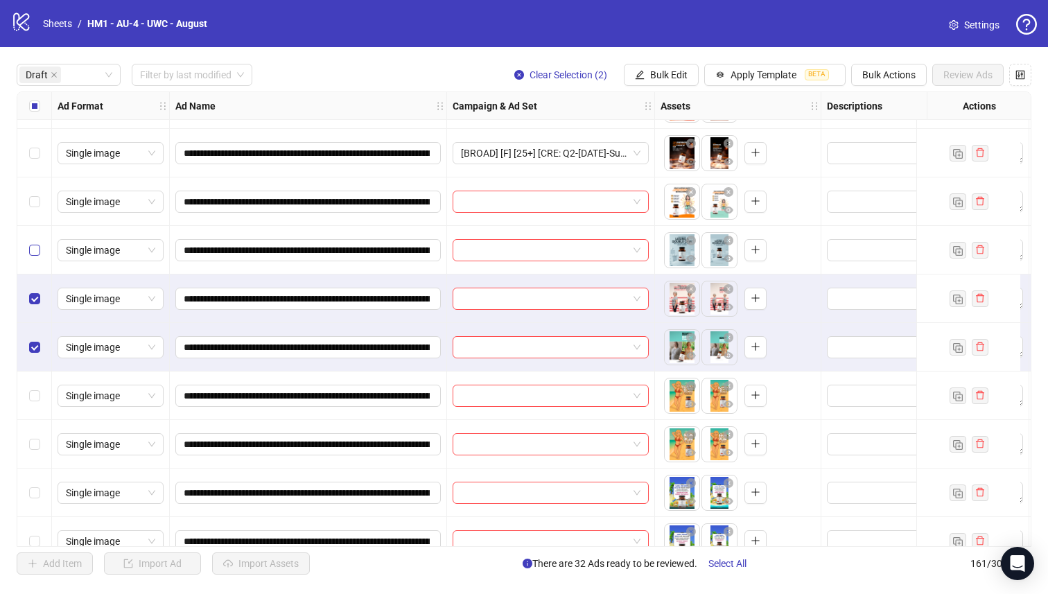
click at [36, 269] on div "Select row 32" at bounding box center [34, 250] width 35 height 49
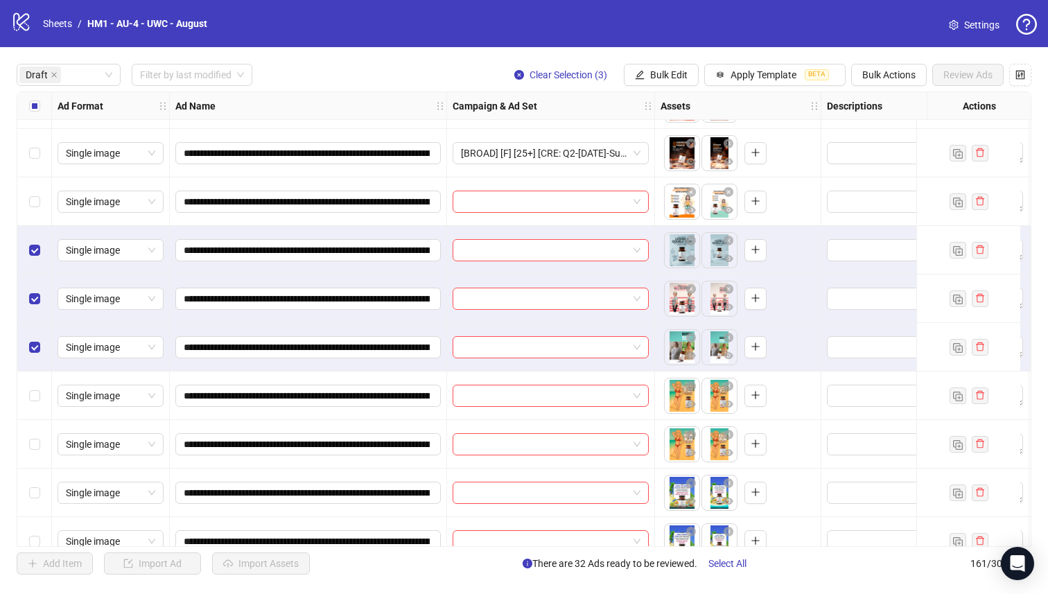
click at [28, 209] on div "Select row 31" at bounding box center [34, 201] width 35 height 49
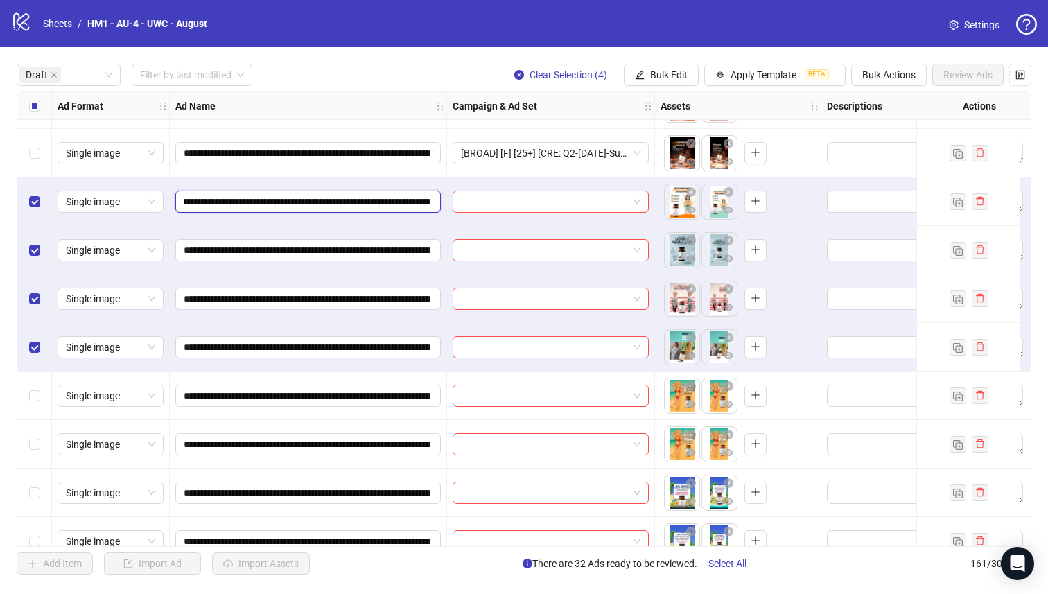
scroll to position [0, 202]
drag, startPoint x: 360, startPoint y: 203, endPoint x: 335, endPoint y: 201, distance: 25.7
click at [335, 201] on input "**********" at bounding box center [307, 201] width 246 height 15
click at [650, 82] on button "Bulk Edit" at bounding box center [661, 75] width 75 height 22
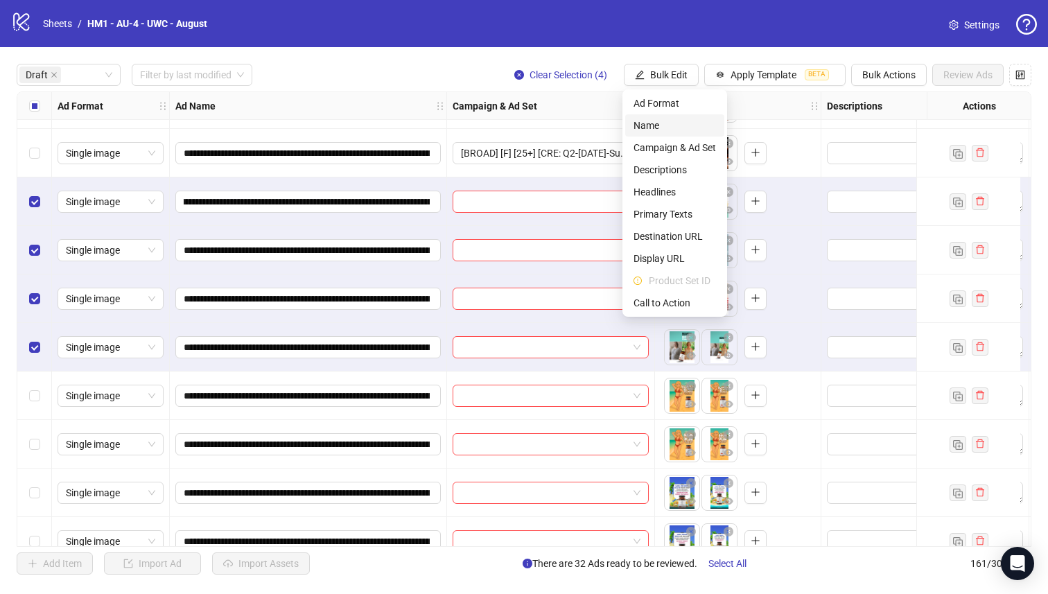
scroll to position [0, 0]
click at [683, 144] on span "Campaign & Ad Set" at bounding box center [675, 147] width 82 height 15
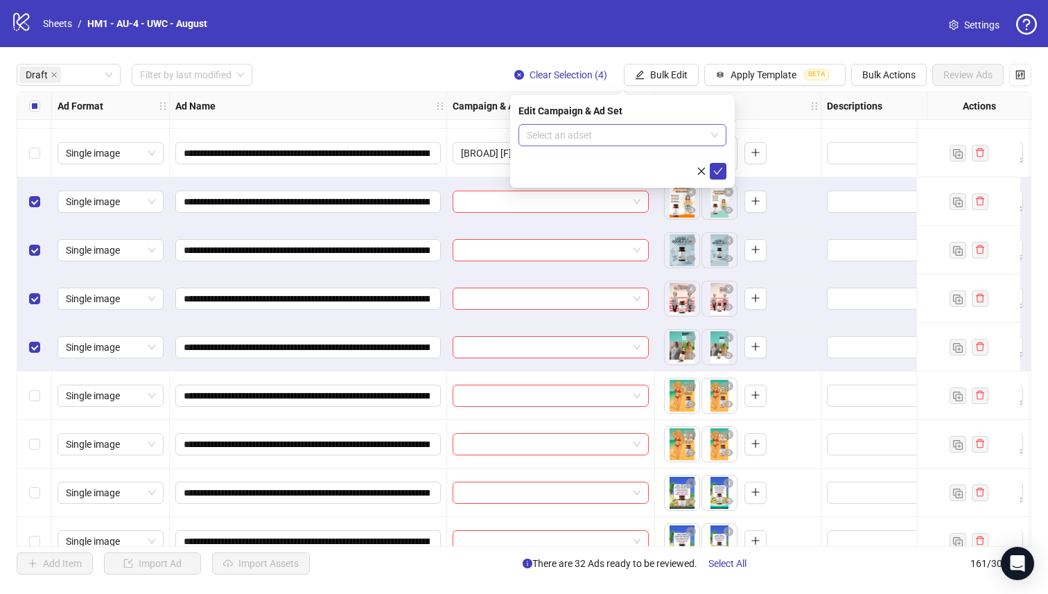
click at [613, 140] on input "search" at bounding box center [616, 135] width 179 height 21
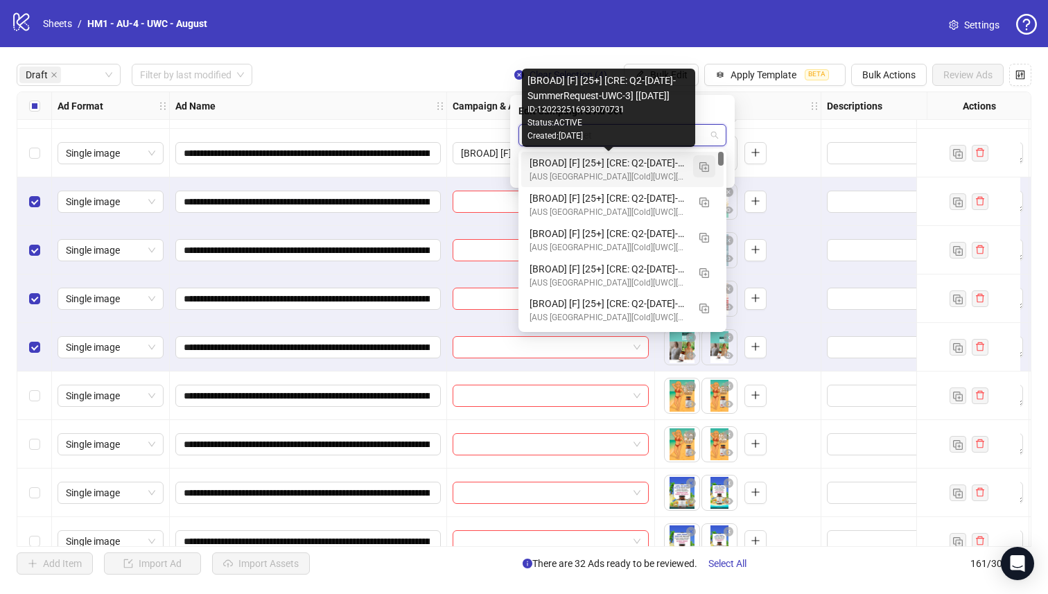
click at [703, 164] on img "button" at bounding box center [704, 167] width 10 height 10
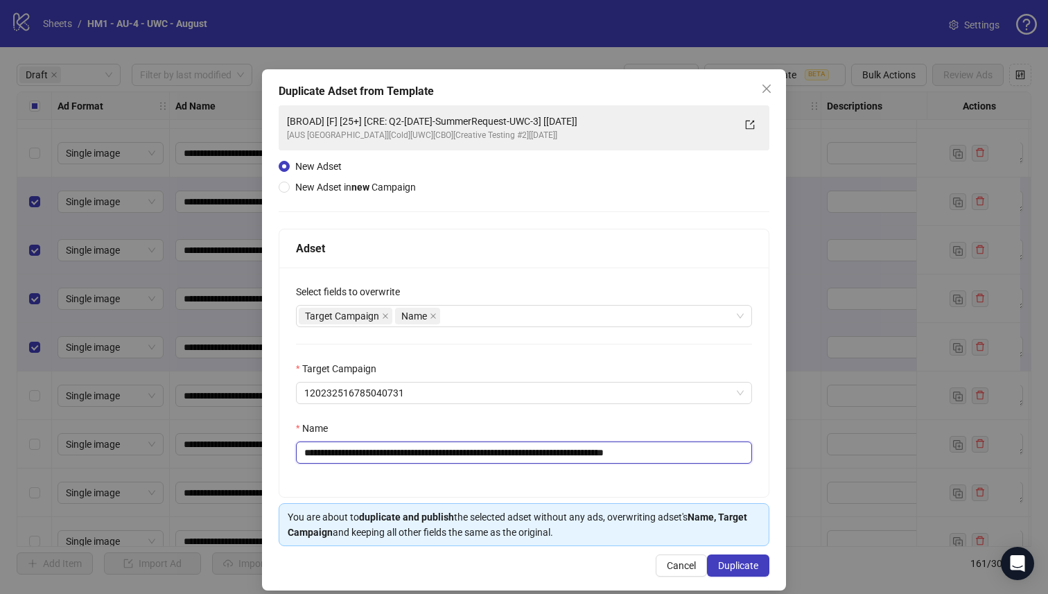
click at [578, 455] on input "**********" at bounding box center [524, 453] width 456 height 22
type input "**********"
click at [708, 559] on button "Duplicate" at bounding box center [738, 566] width 62 height 22
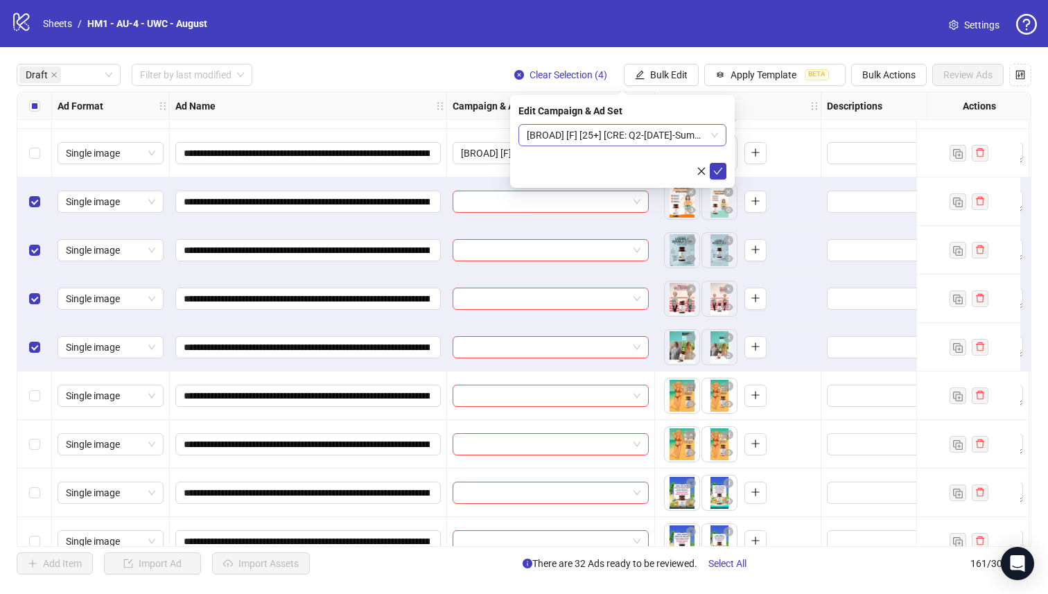
click at [643, 135] on span "[BROAD] [F] [25+] [CRE: Q2-[DATE]-SummerRequest-UWC-4] [[DATE]]" at bounding box center [622, 135] width 191 height 21
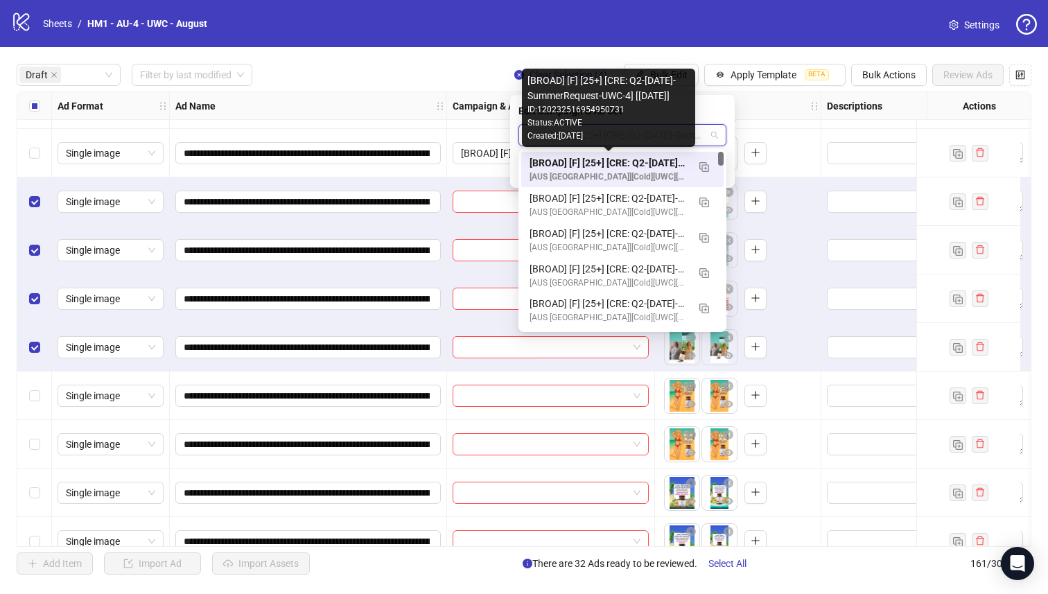
click at [629, 164] on div "[BROAD] [F] [25+] [CRE: Q2-[DATE]-SummerRequest-UWC-4] [[DATE]]" at bounding box center [609, 162] width 158 height 15
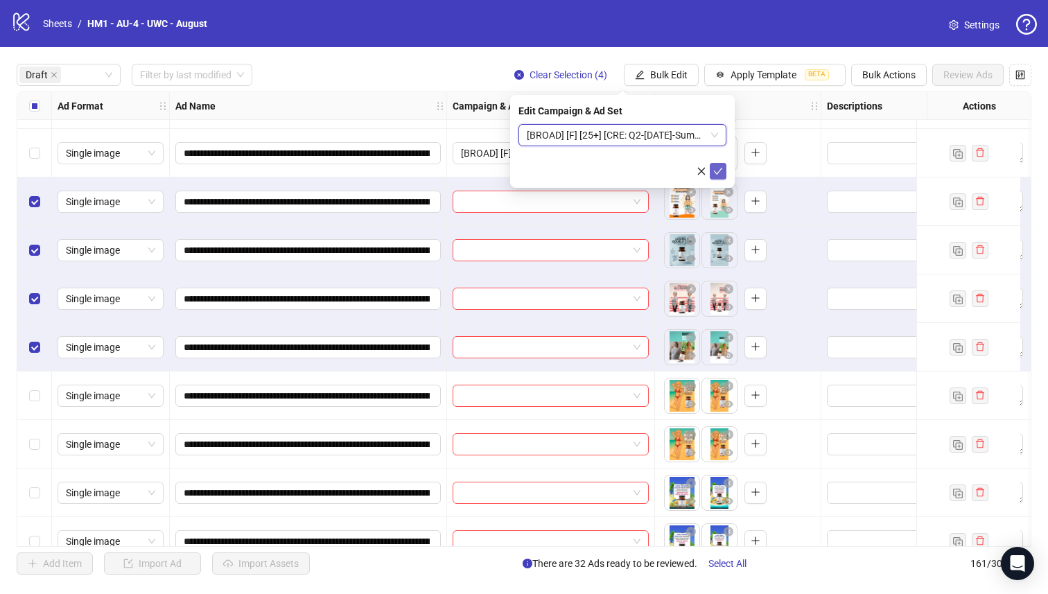
click at [725, 168] on button "submit" at bounding box center [718, 171] width 17 height 17
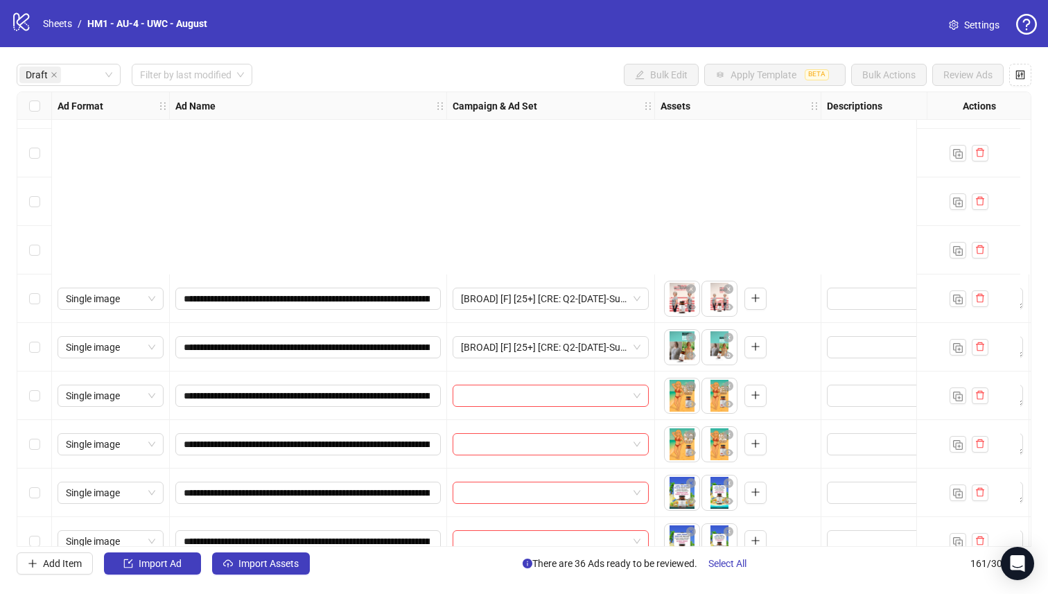
scroll to position [1648, 0]
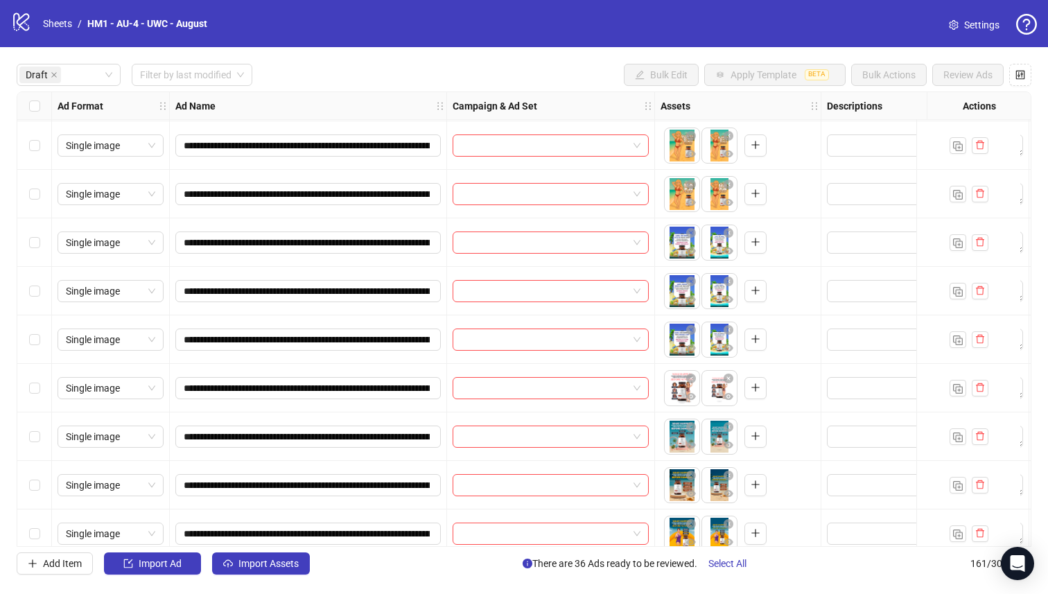
click at [41, 390] on div "Select row 40" at bounding box center [34, 388] width 35 height 49
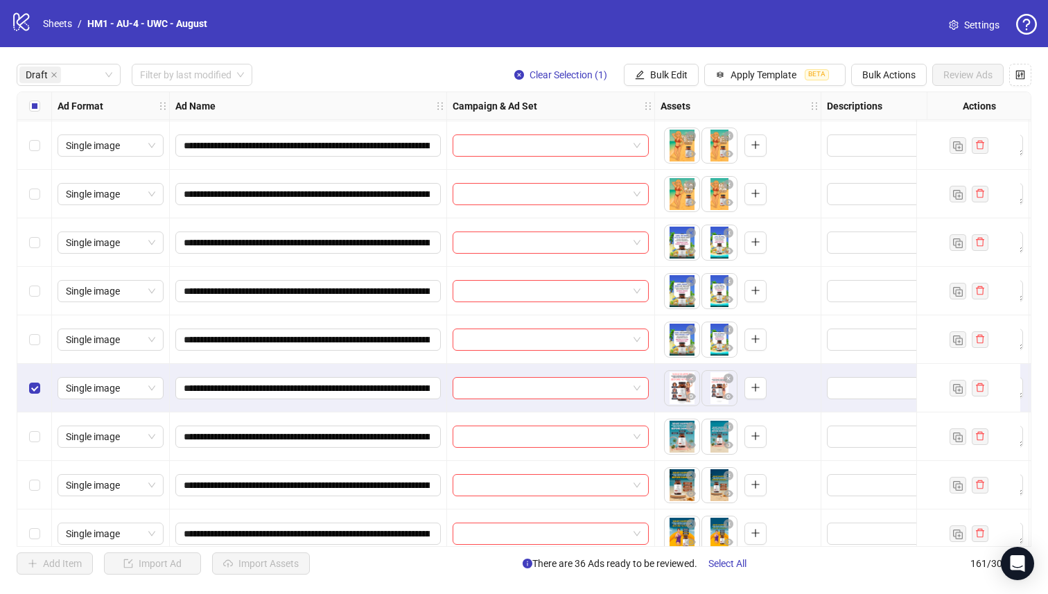
click at [44, 326] on div "Select row 39" at bounding box center [34, 339] width 35 height 49
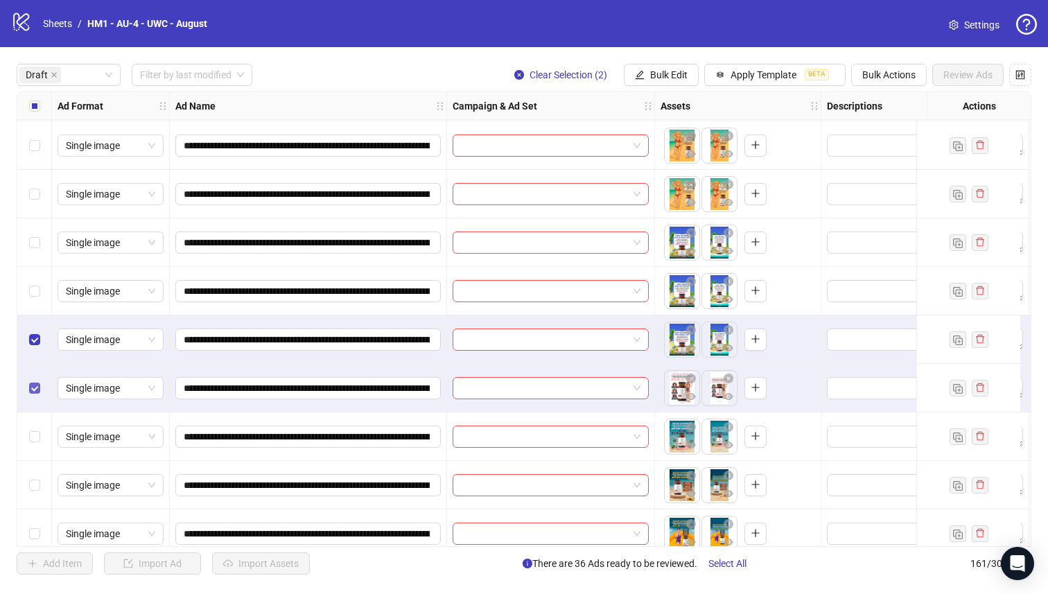
click at [29, 381] on label "Select row 40" at bounding box center [34, 388] width 11 height 15
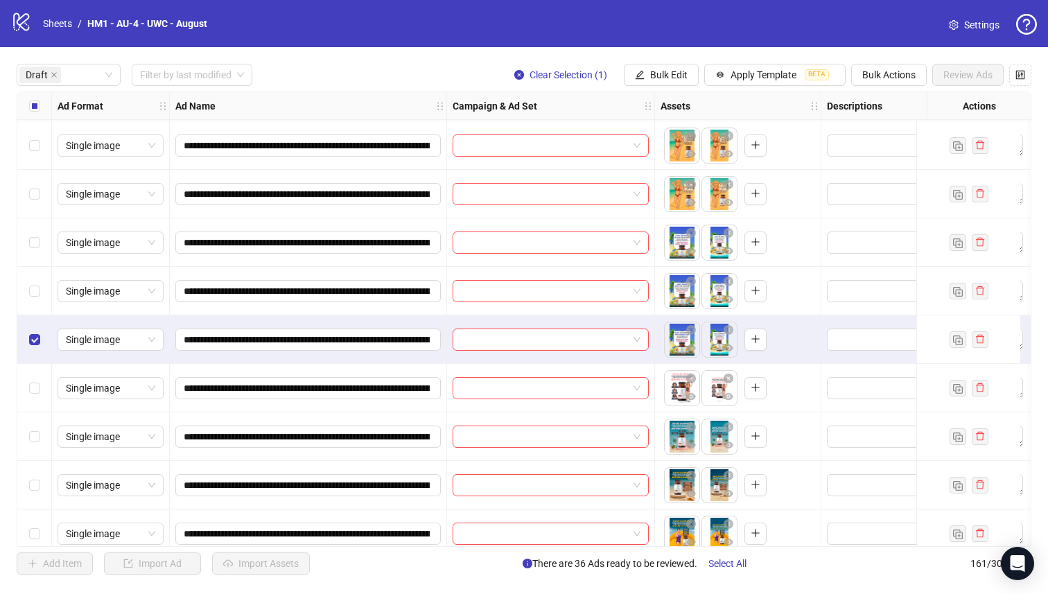
click at [40, 271] on div "Select row 38" at bounding box center [34, 291] width 35 height 49
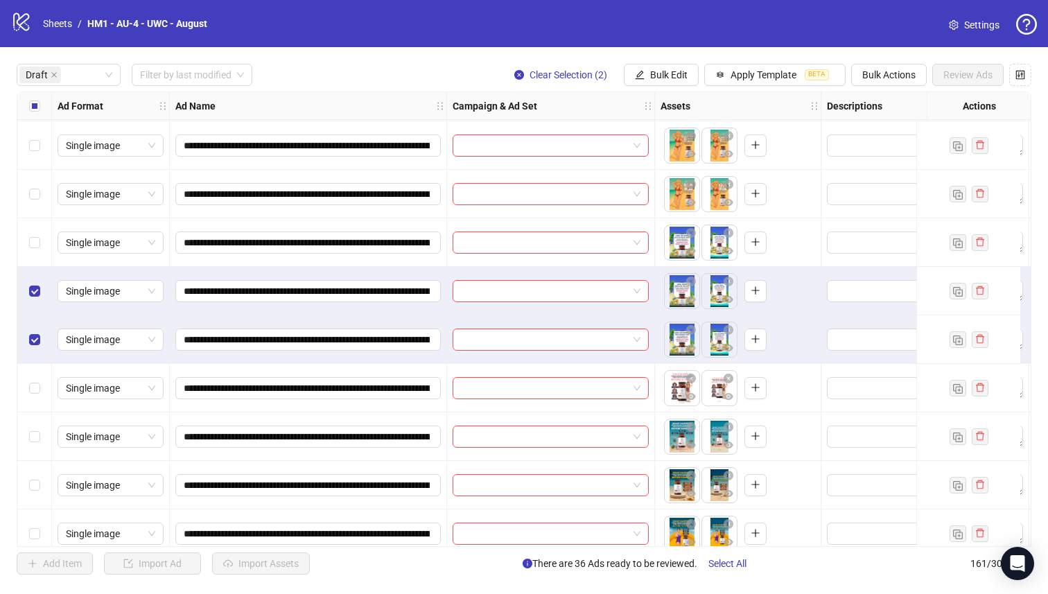
click at [39, 234] on div "Select row 37" at bounding box center [34, 242] width 35 height 49
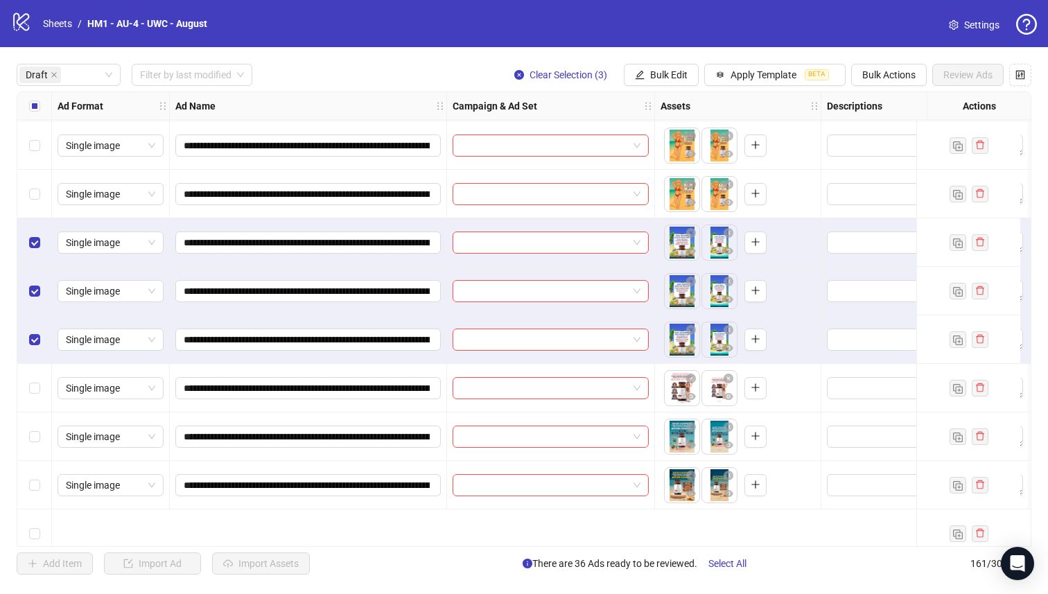
scroll to position [1512, 0]
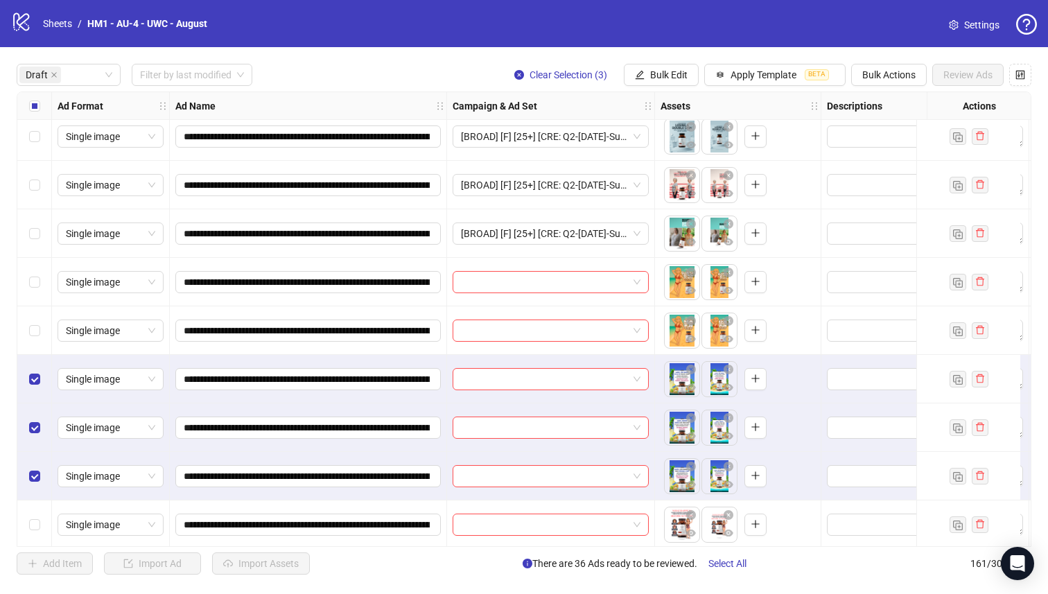
click at [29, 98] on div "Select all rows" at bounding box center [34, 106] width 35 height 28
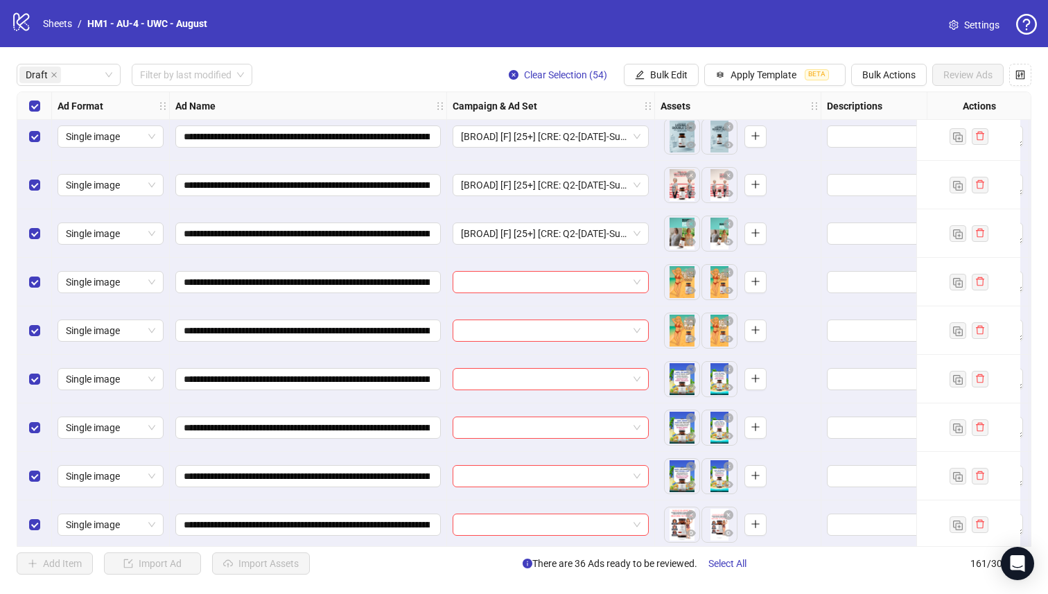
click at [29, 98] on div "Select all rows" at bounding box center [34, 106] width 35 height 28
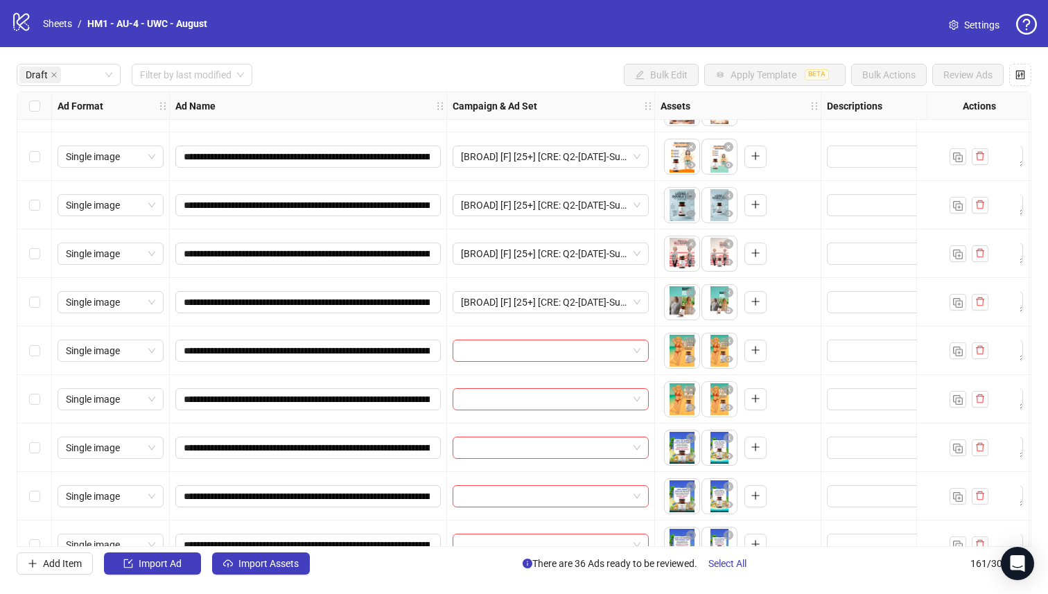
scroll to position [1406, 0]
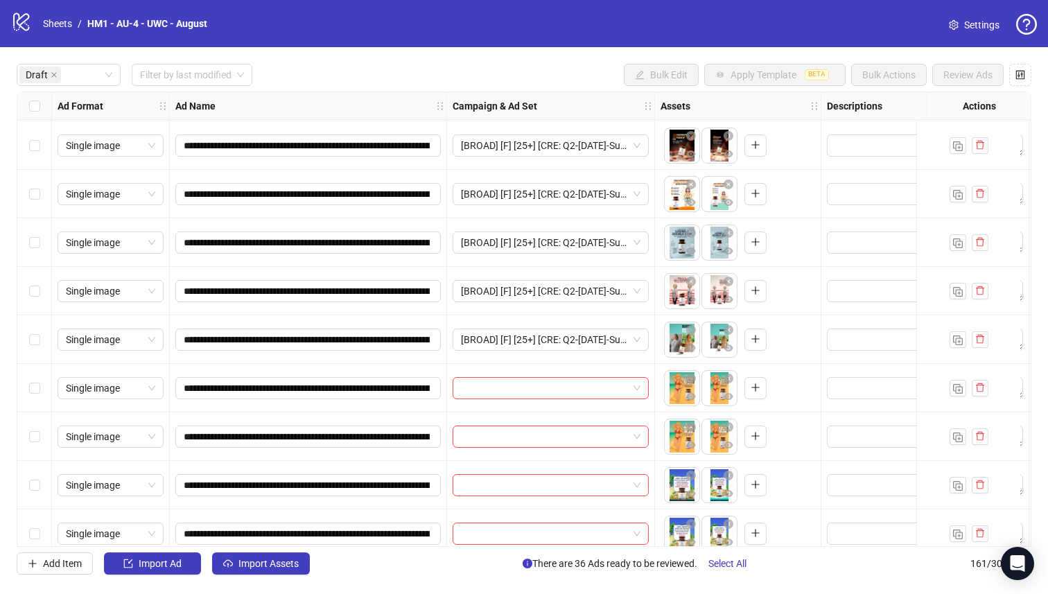
click at [24, 460] on div "Select row 36" at bounding box center [34, 436] width 35 height 49
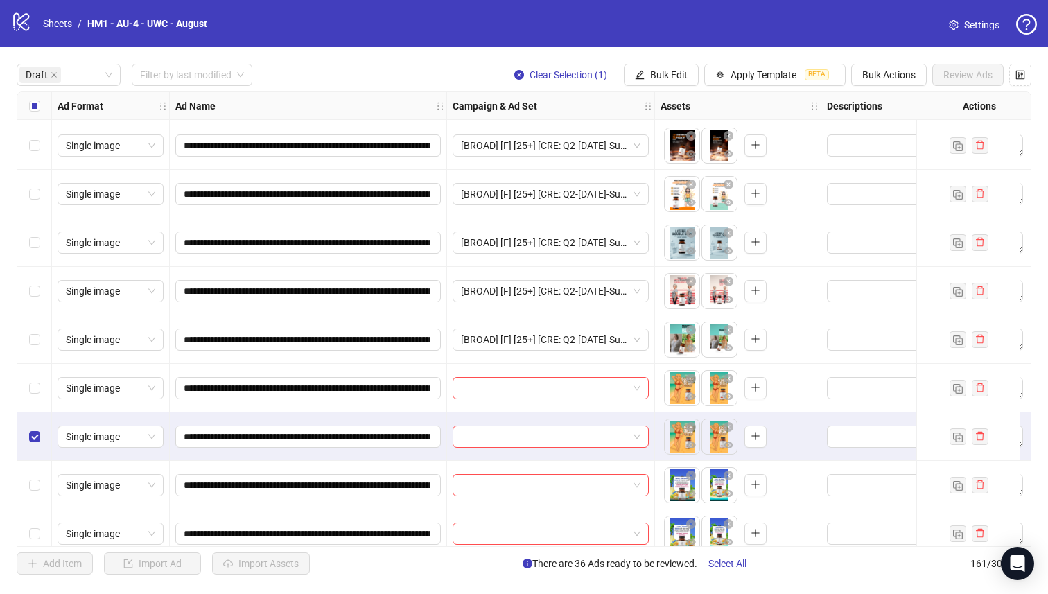
click at [30, 408] on div "Select row 35" at bounding box center [34, 388] width 35 height 49
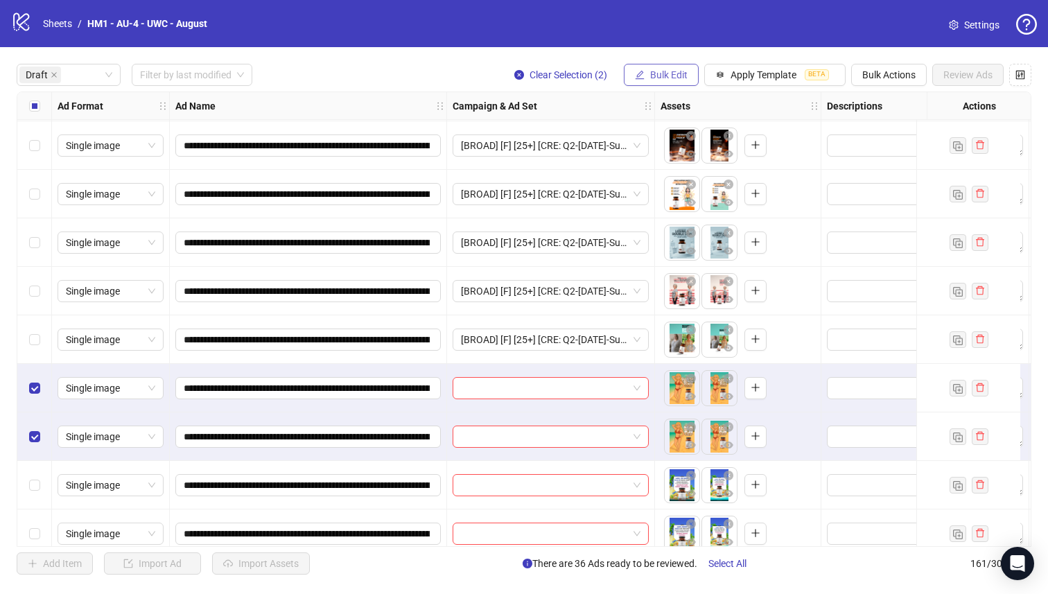
click at [656, 75] on span "Bulk Edit" at bounding box center [668, 74] width 37 height 11
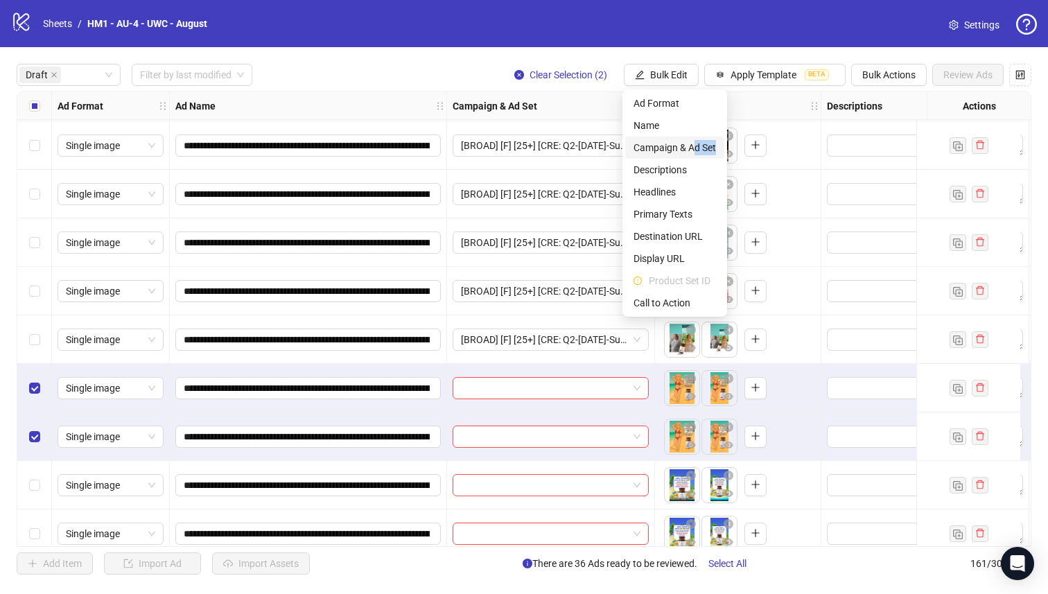
click at [695, 153] on li "Campaign & Ad Set" at bounding box center [674, 148] width 99 height 22
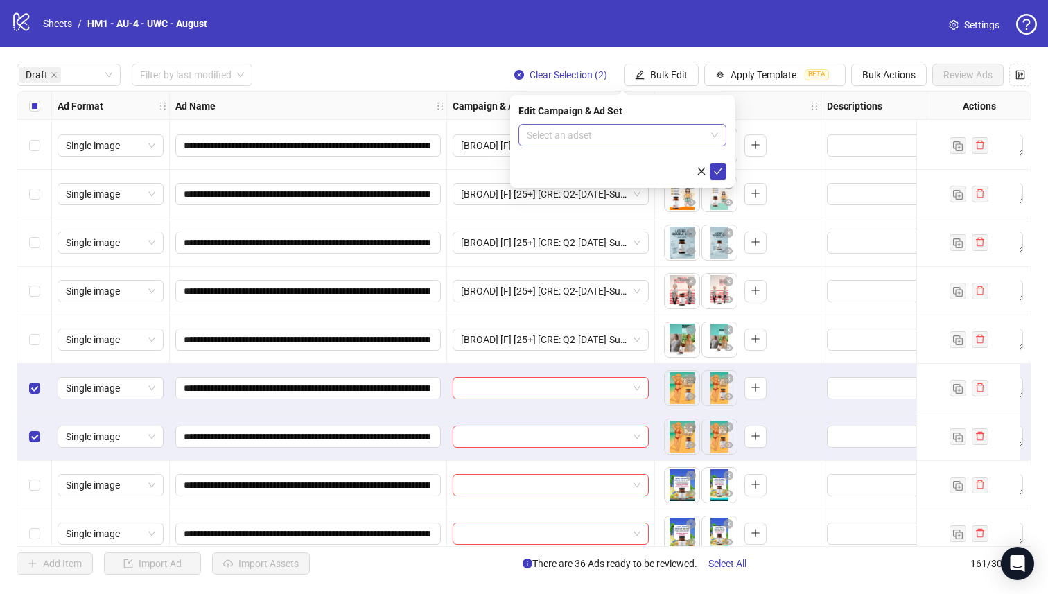
click at [676, 139] on input "search" at bounding box center [616, 135] width 179 height 21
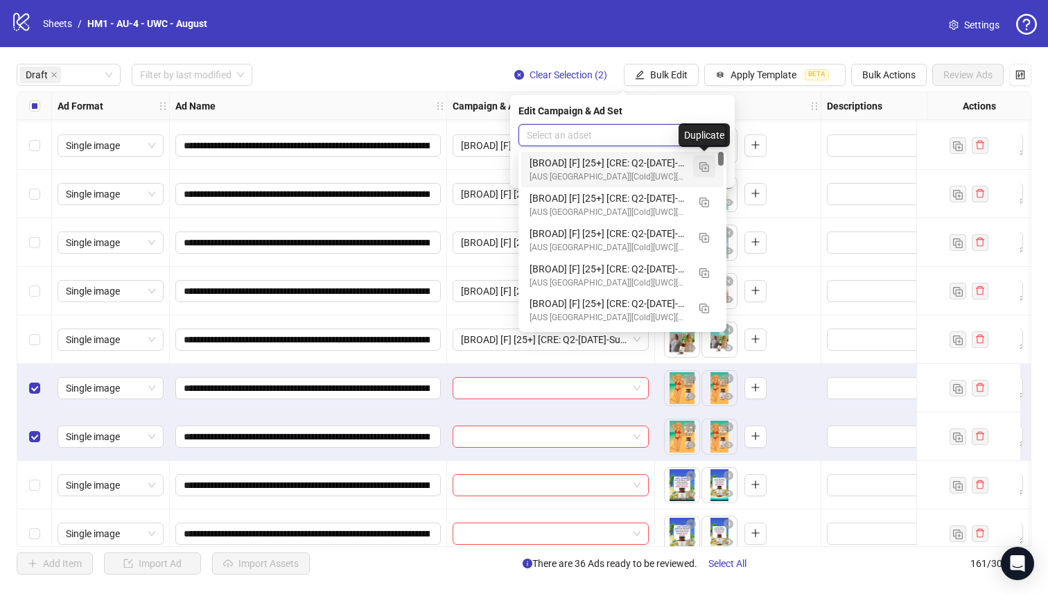
click at [706, 166] on img "button" at bounding box center [704, 167] width 10 height 10
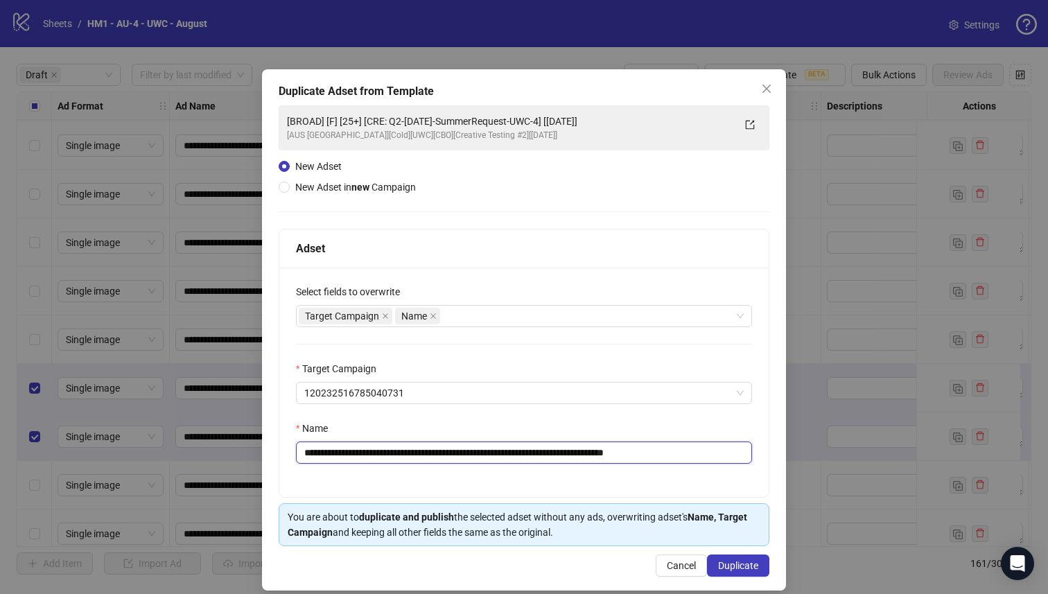
click at [577, 457] on input "**********" at bounding box center [524, 453] width 456 height 22
type input "**********"
click at [757, 561] on button "Duplicate" at bounding box center [738, 566] width 62 height 22
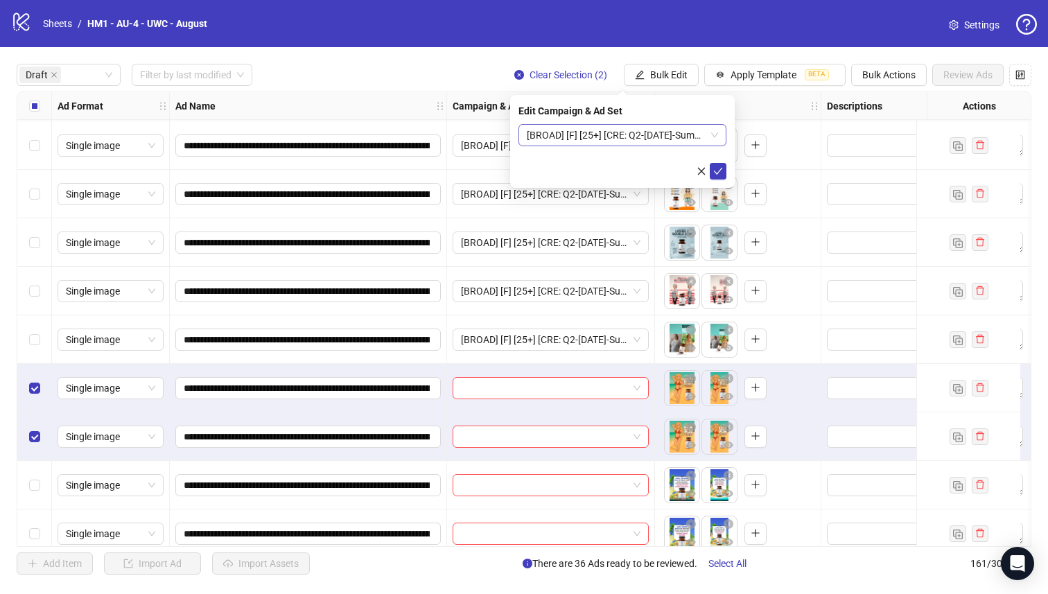
click at [684, 140] on span "[BROAD] [F] [25+] [CRE: Q2-[DATE]-SummerRequest-UWC-5] [[DATE]]" at bounding box center [622, 135] width 191 height 21
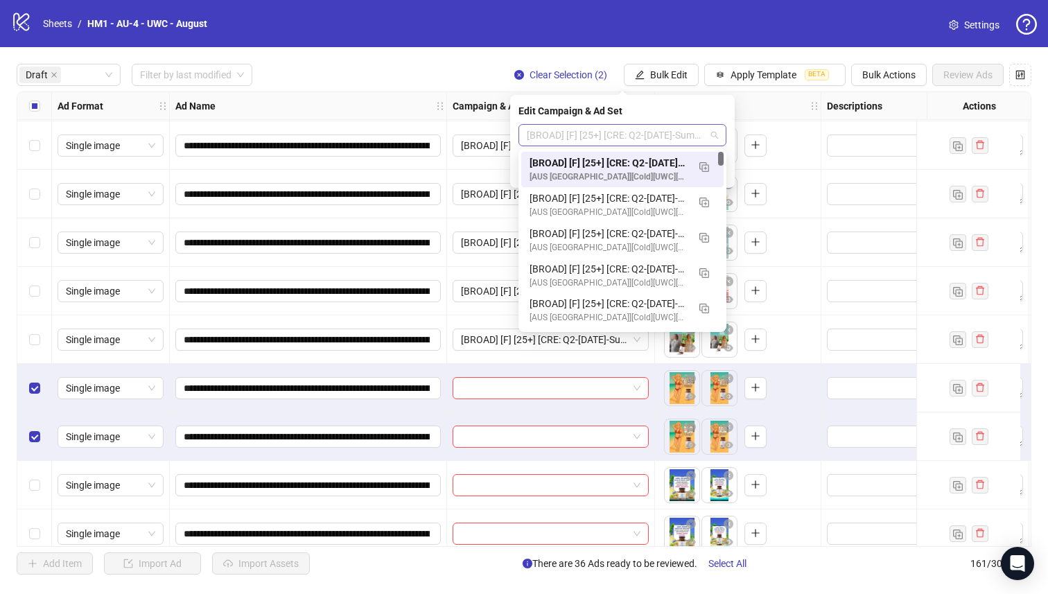
scroll to position [0, 0]
click at [674, 156] on div "[BROAD] [F] [25+] [CRE: Q2-[DATE]-SummerRequest-UWC-5] [[DATE]]" at bounding box center [609, 162] width 158 height 15
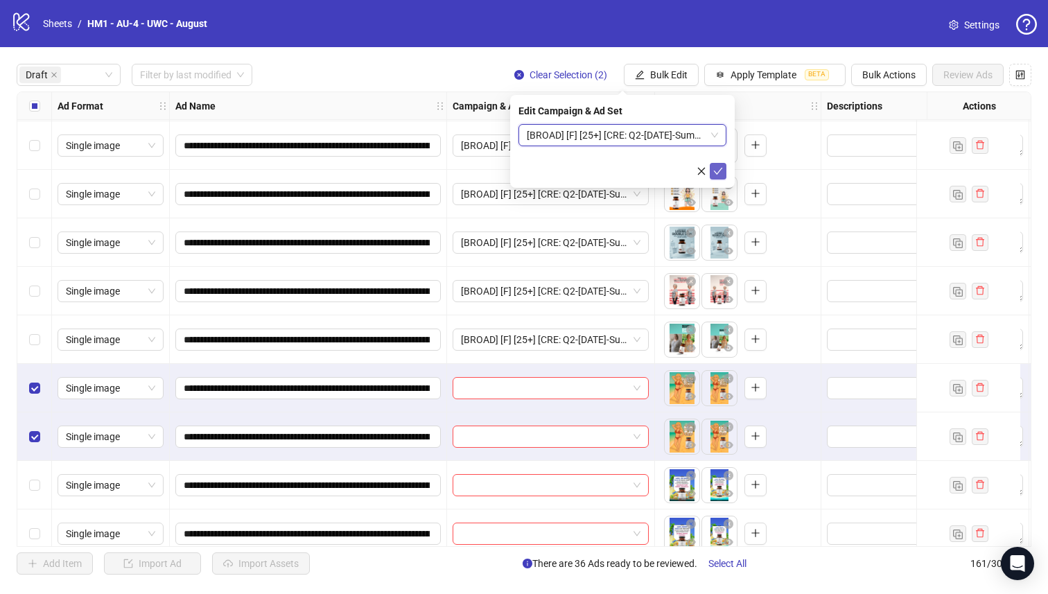
click at [716, 173] on icon "check" at bounding box center [718, 171] width 9 height 7
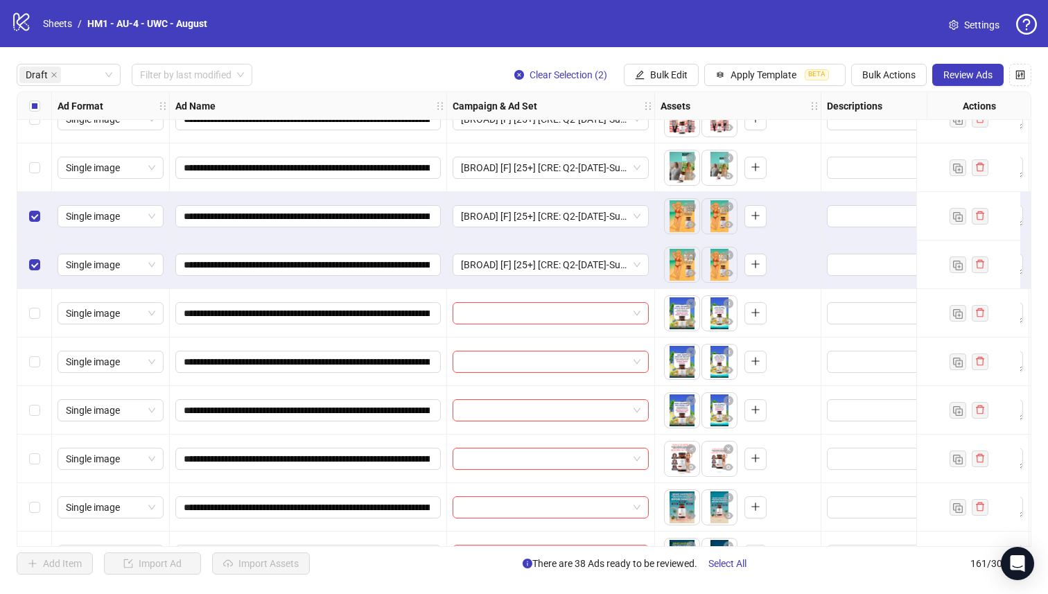
scroll to position [1675, 0]
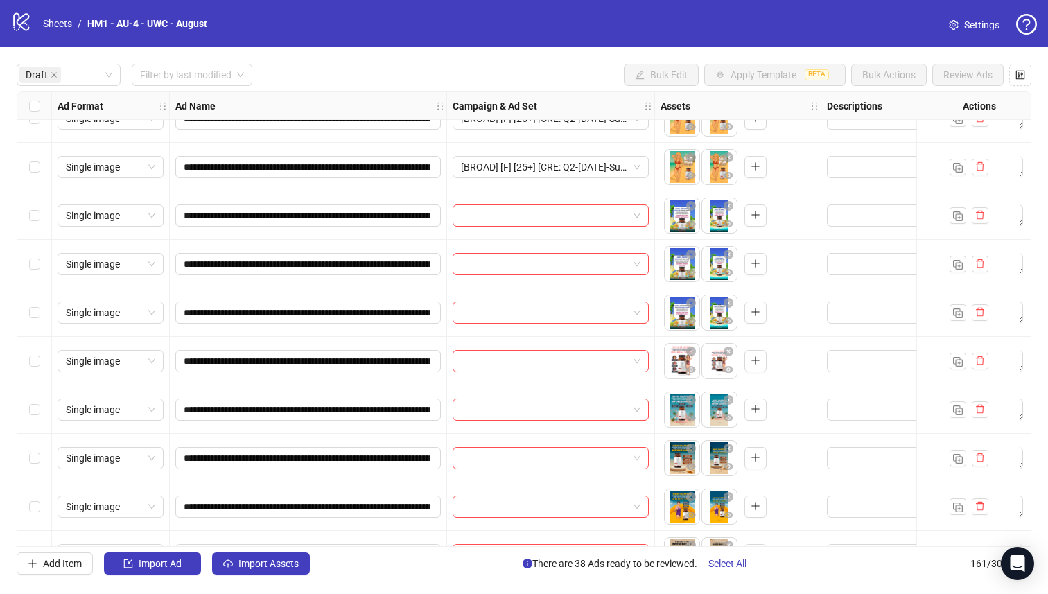
click at [33, 324] on div "Select row 39" at bounding box center [34, 312] width 35 height 49
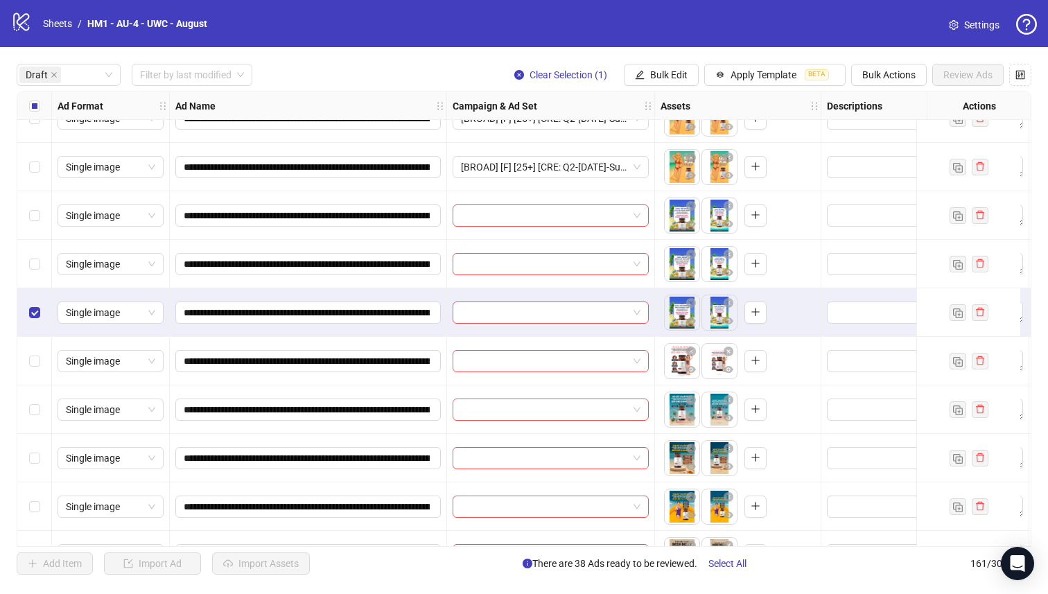
click at [36, 272] on div "Select row 38" at bounding box center [34, 264] width 35 height 49
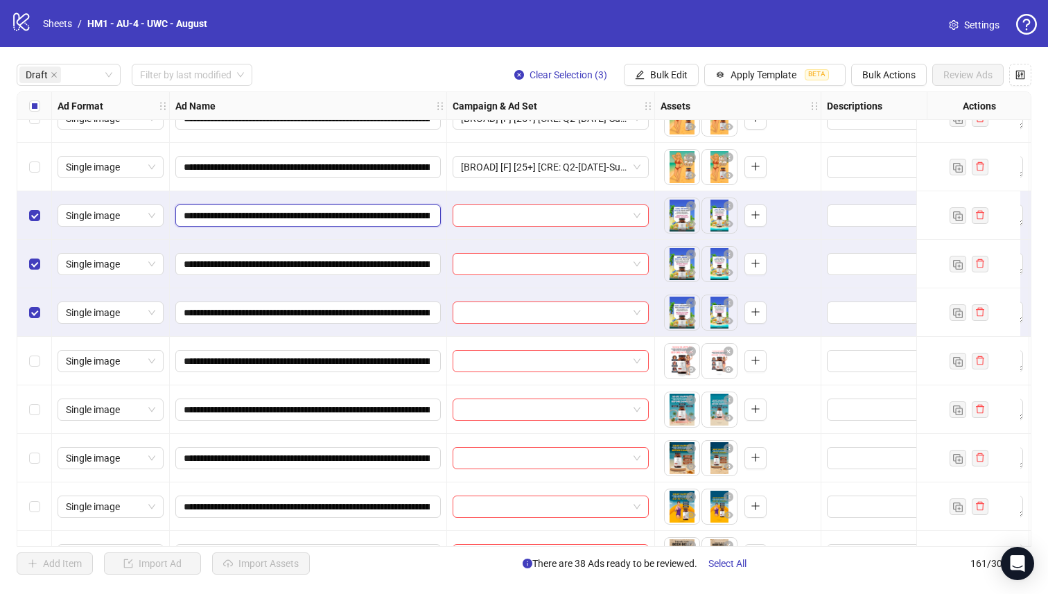
scroll to position [0, 19]
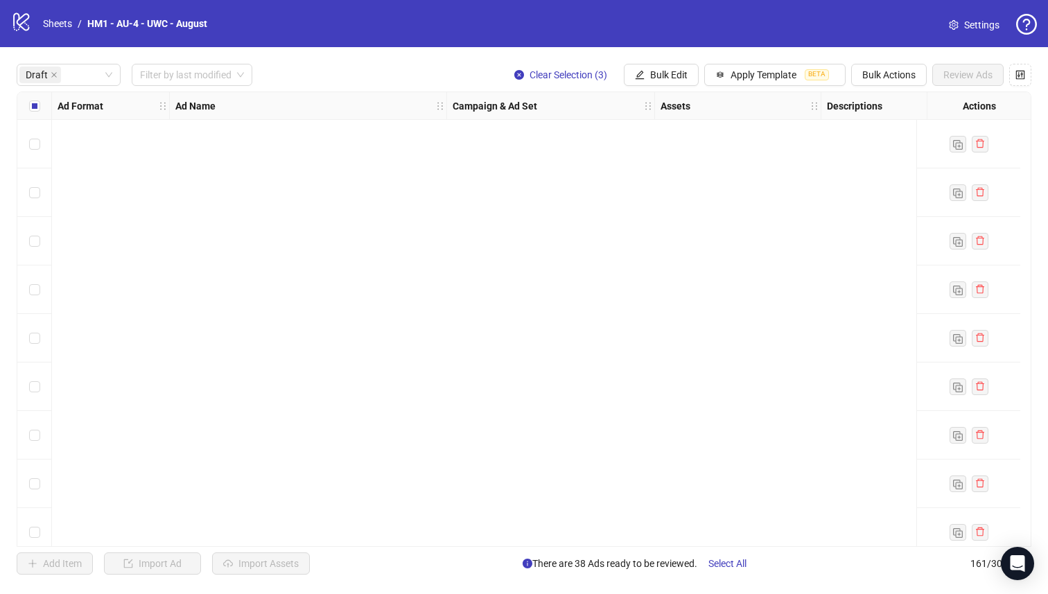
scroll to position [0, 184]
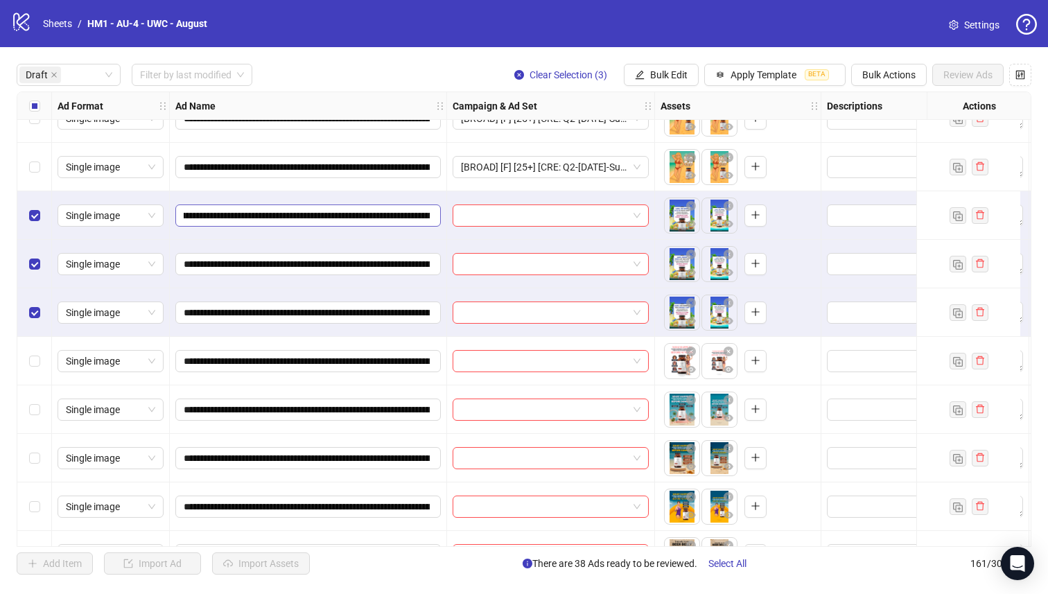
click at [338, 214] on input "**********" at bounding box center [307, 215] width 246 height 15
click at [661, 72] on span "Bulk Edit" at bounding box center [668, 74] width 37 height 11
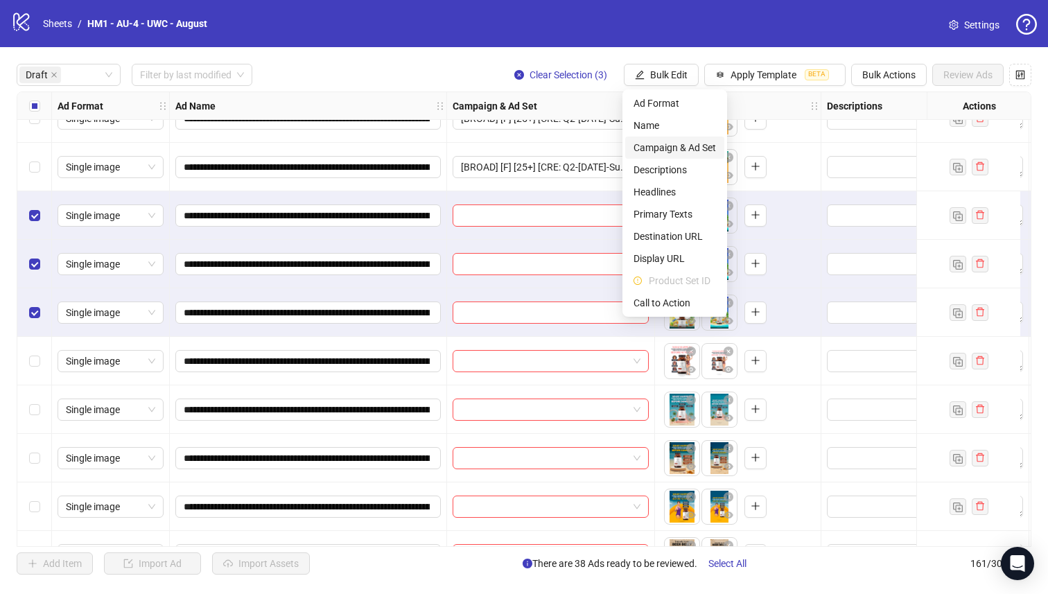
click at [713, 146] on span "Campaign & Ad Set" at bounding box center [675, 147] width 82 height 15
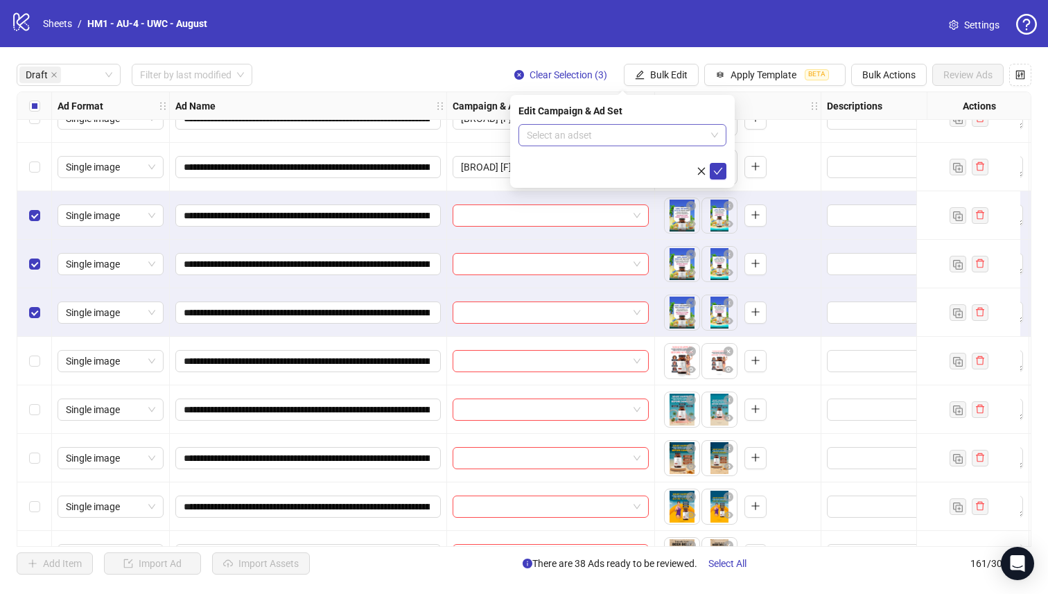
click at [713, 142] on span at bounding box center [622, 135] width 191 height 21
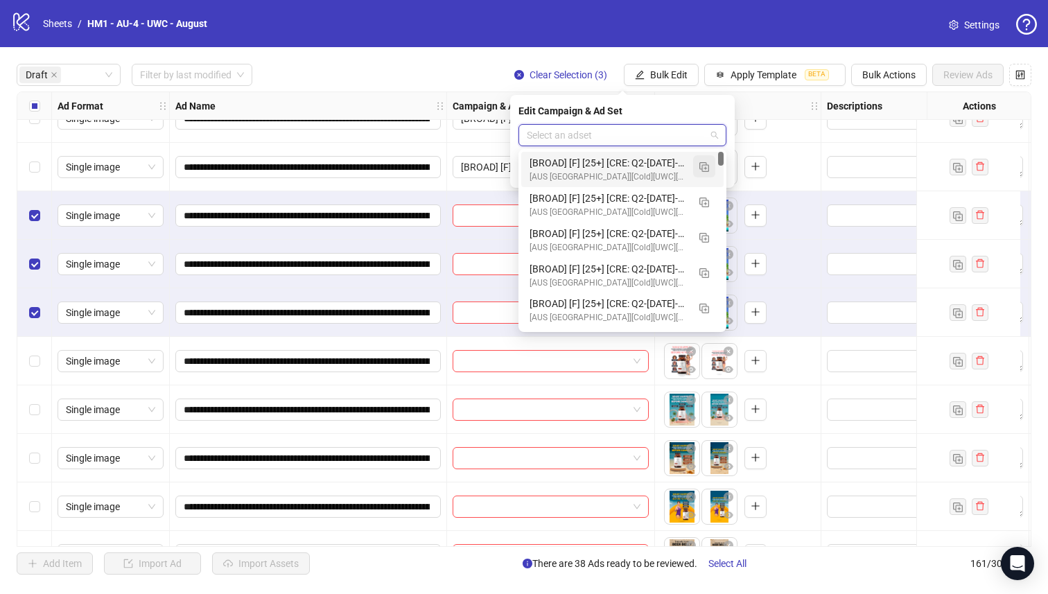
click at [708, 163] on img "button" at bounding box center [704, 167] width 10 height 10
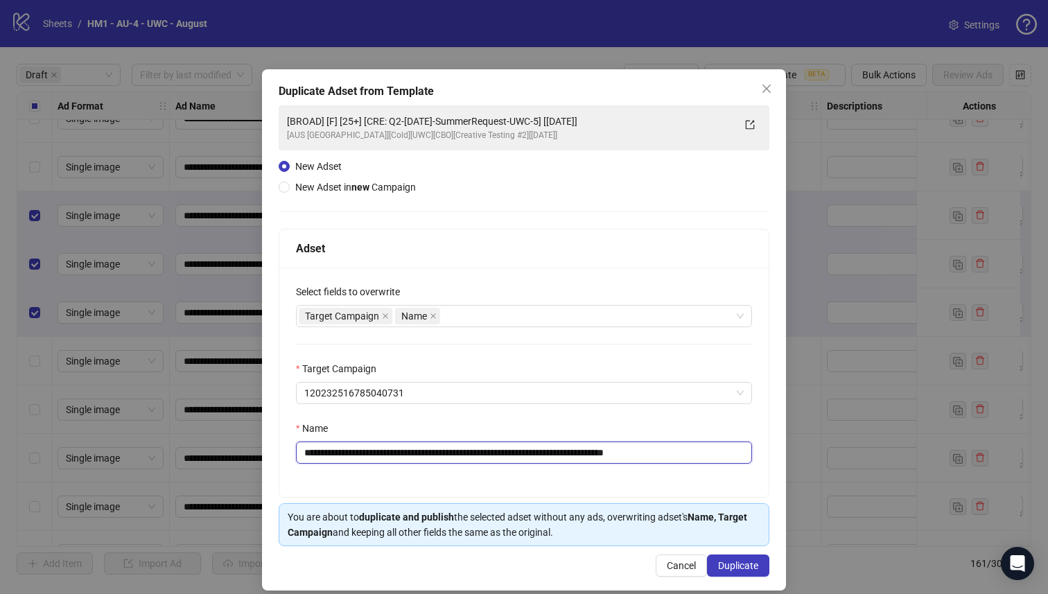
drag, startPoint x: 579, startPoint y: 453, endPoint x: 403, endPoint y: 458, distance: 176.2
click at [403, 458] on input "**********" at bounding box center [524, 453] width 456 height 22
paste input "text"
type input "**********"
click at [744, 566] on span "Duplicate" at bounding box center [738, 565] width 40 height 11
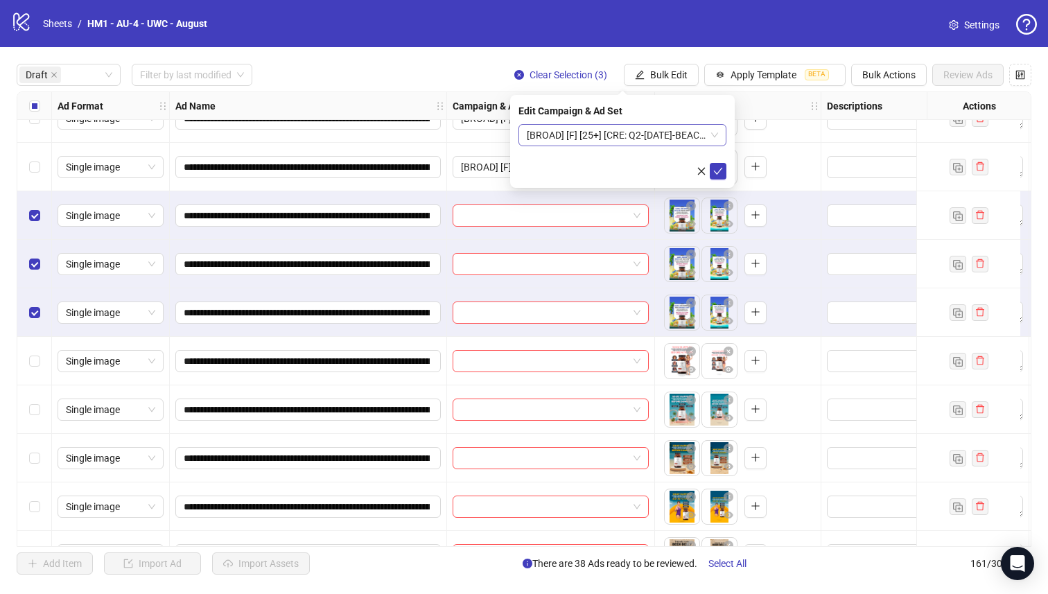
click at [631, 133] on span "[BROAD] [F] [25+] [CRE: Q2-04-APR-2025-BEACH-BOARD-UWC-1] [01 September 2025]" at bounding box center [622, 135] width 191 height 21
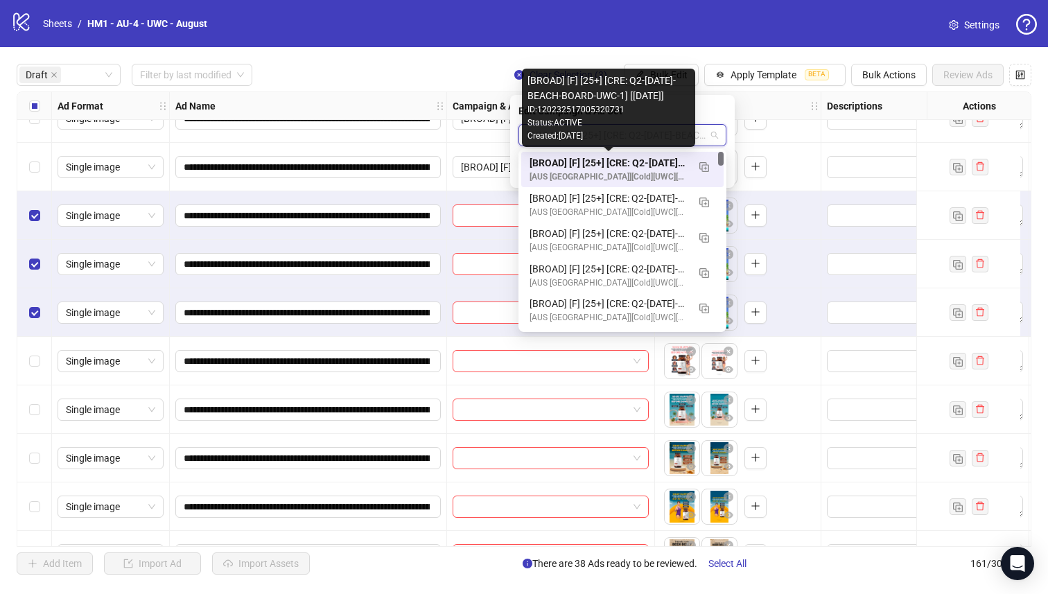
click at [623, 158] on div "[BROAD] [F] [25+] [CRE: Q2-04-APR-2025-BEACH-BOARD-UWC-1] [01 September 2025]" at bounding box center [609, 162] width 158 height 15
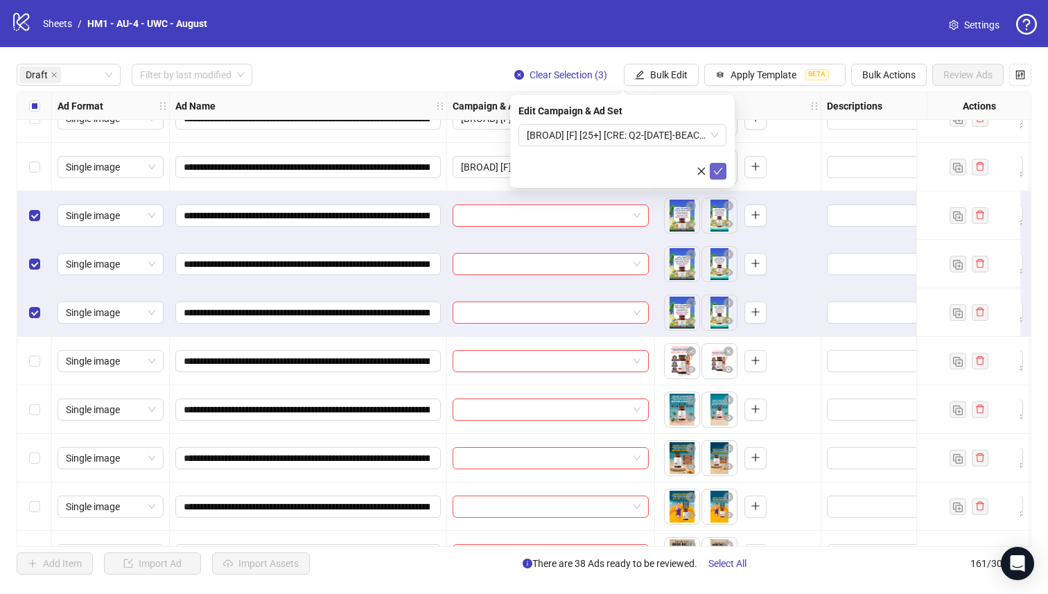
click at [722, 169] on icon "check" at bounding box center [718, 171] width 10 height 10
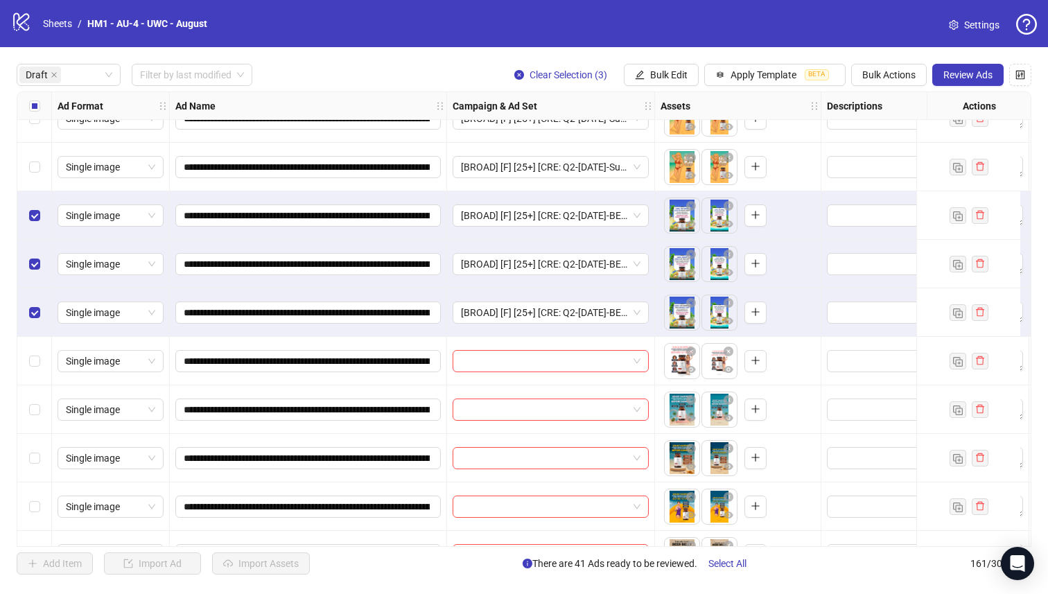
click at [31, 98] on div "Select all rows" at bounding box center [34, 106] width 35 height 28
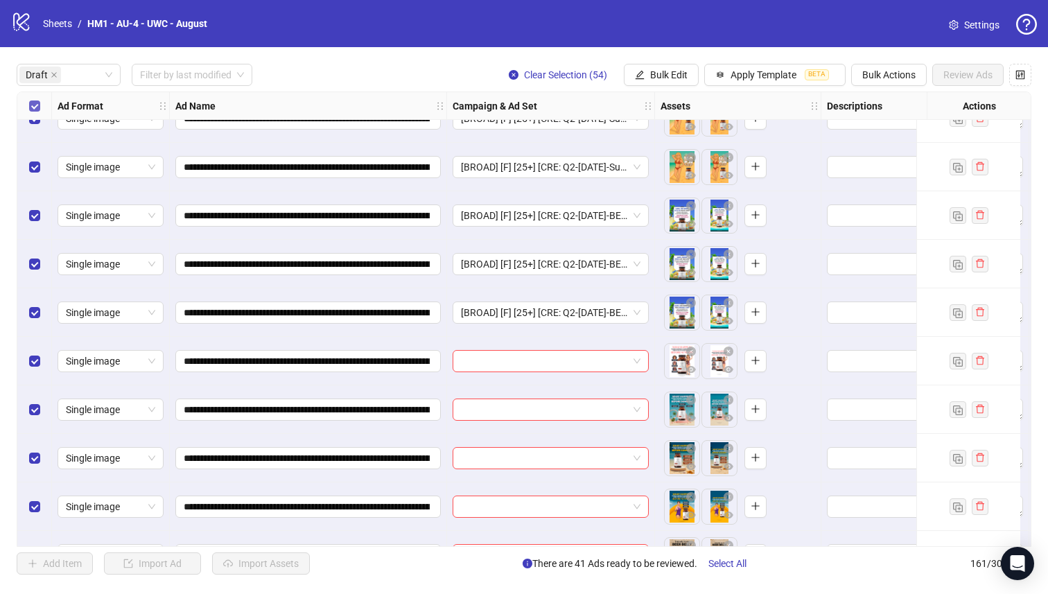
click at [31, 98] on label "Select all rows" at bounding box center [34, 105] width 11 height 15
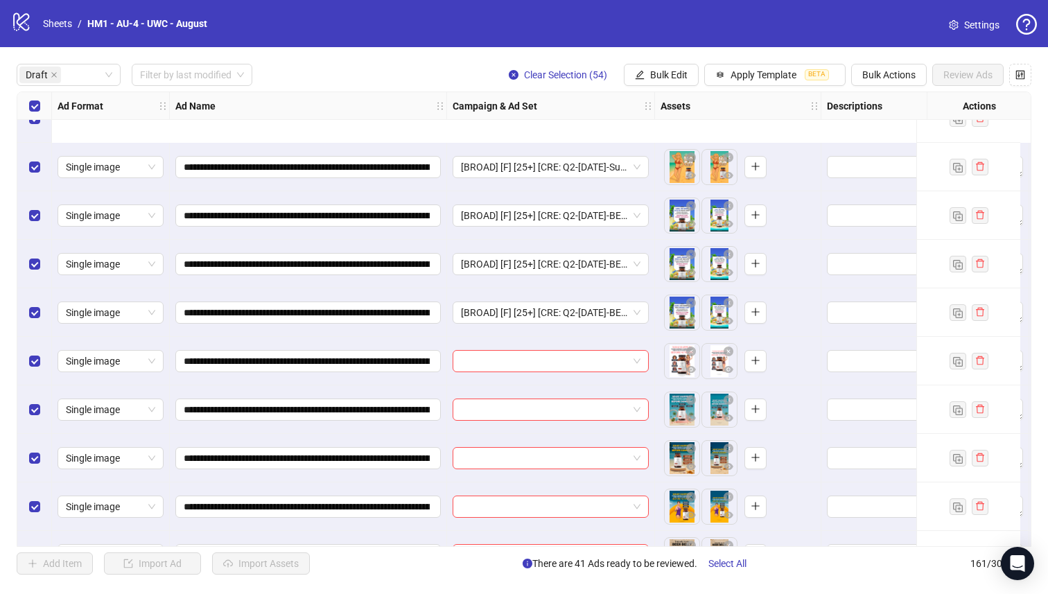
scroll to position [1800, 0]
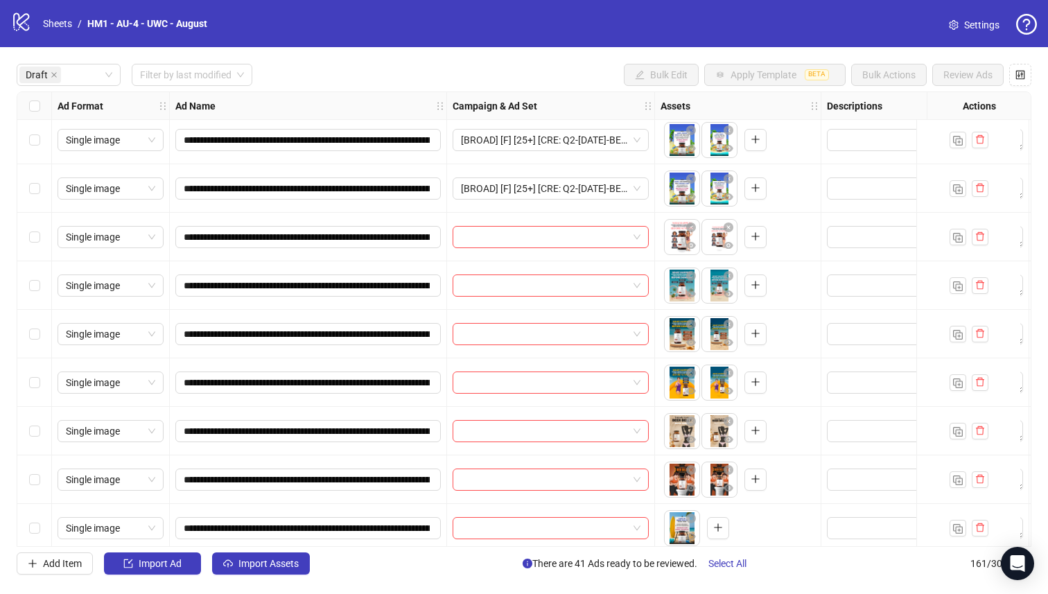
click at [42, 383] on div "Select row 43" at bounding box center [34, 382] width 35 height 49
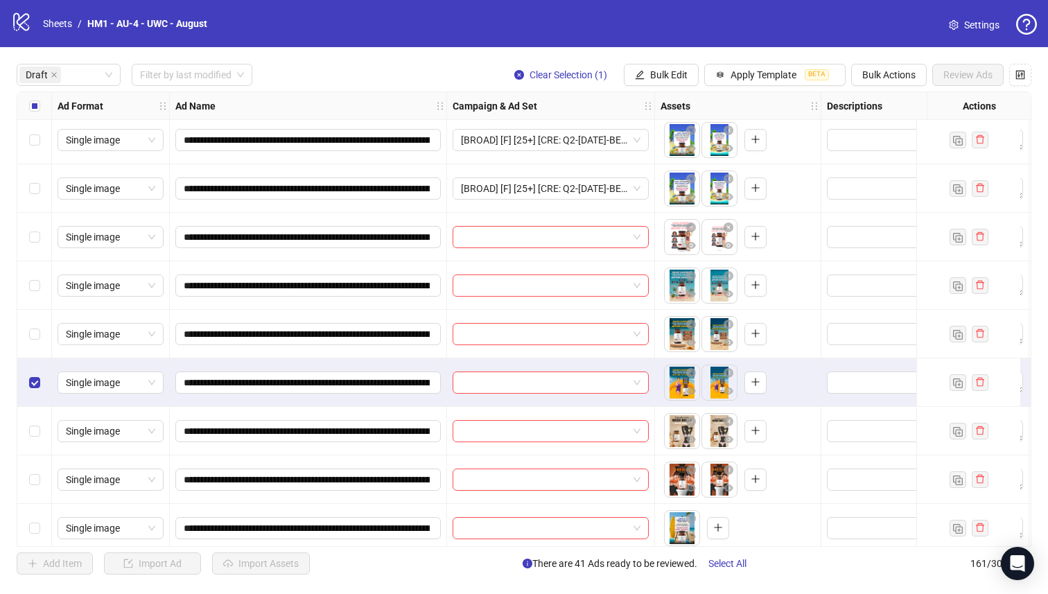
drag, startPoint x: 40, startPoint y: 306, endPoint x: 42, endPoint y: 269, distance: 36.8
click at [40, 306] on div "Select row 41" at bounding box center [34, 285] width 35 height 49
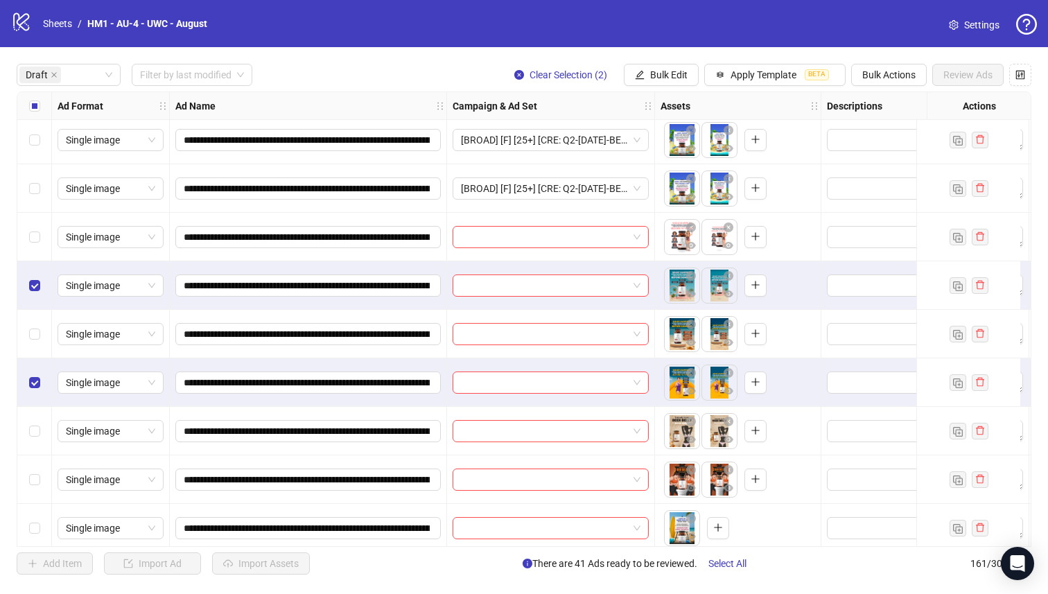
click at [41, 268] on div "Select row 41" at bounding box center [34, 285] width 35 height 49
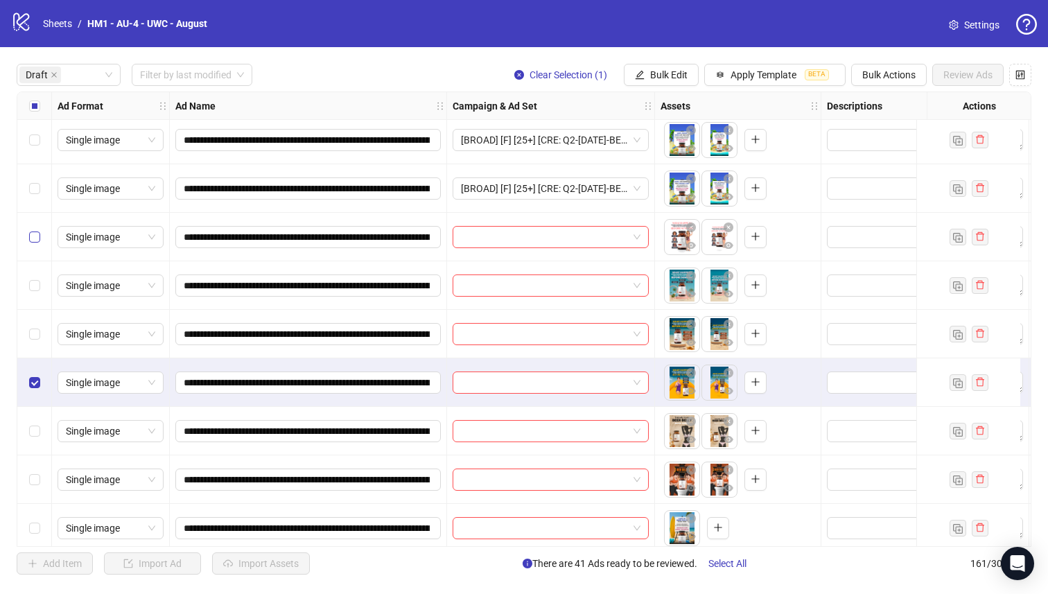
click at [34, 230] on label "Select row 40" at bounding box center [34, 236] width 11 height 15
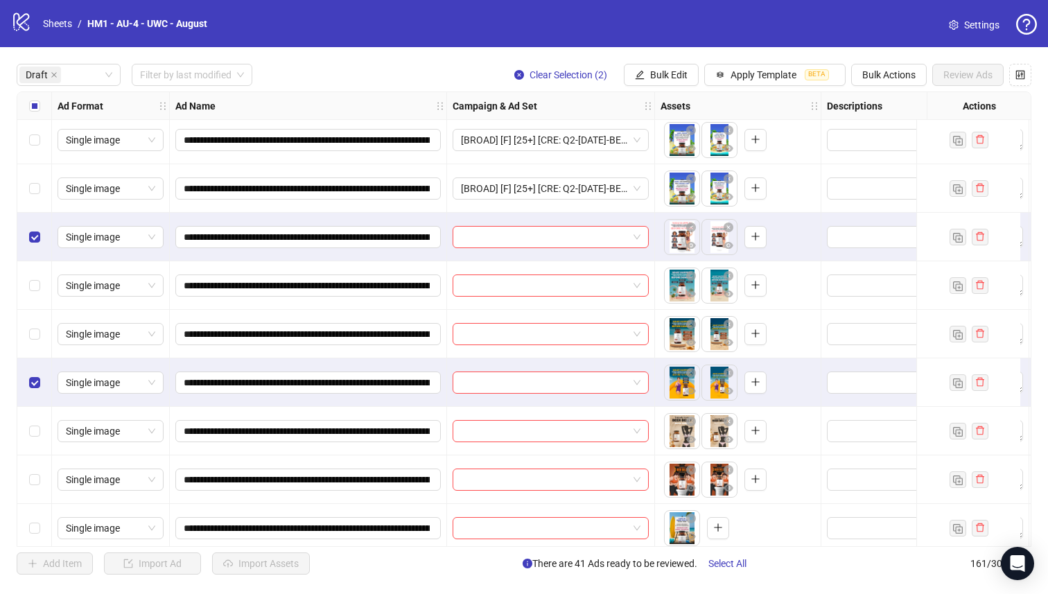
click at [22, 310] on div "Select row 42" at bounding box center [34, 334] width 35 height 49
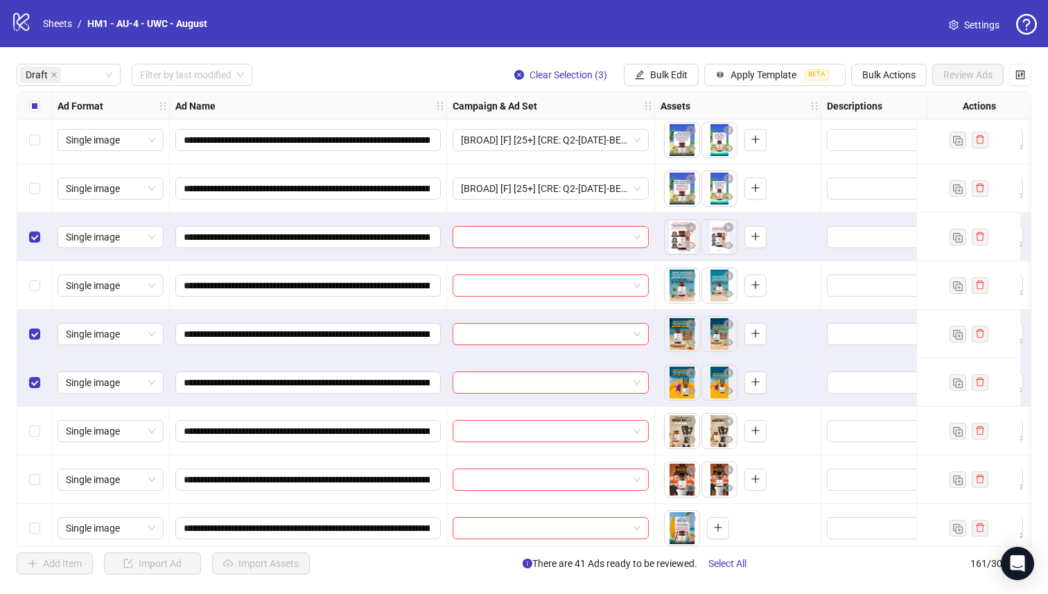
click at [17, 350] on div "Select row 42" at bounding box center [34, 334] width 35 height 49
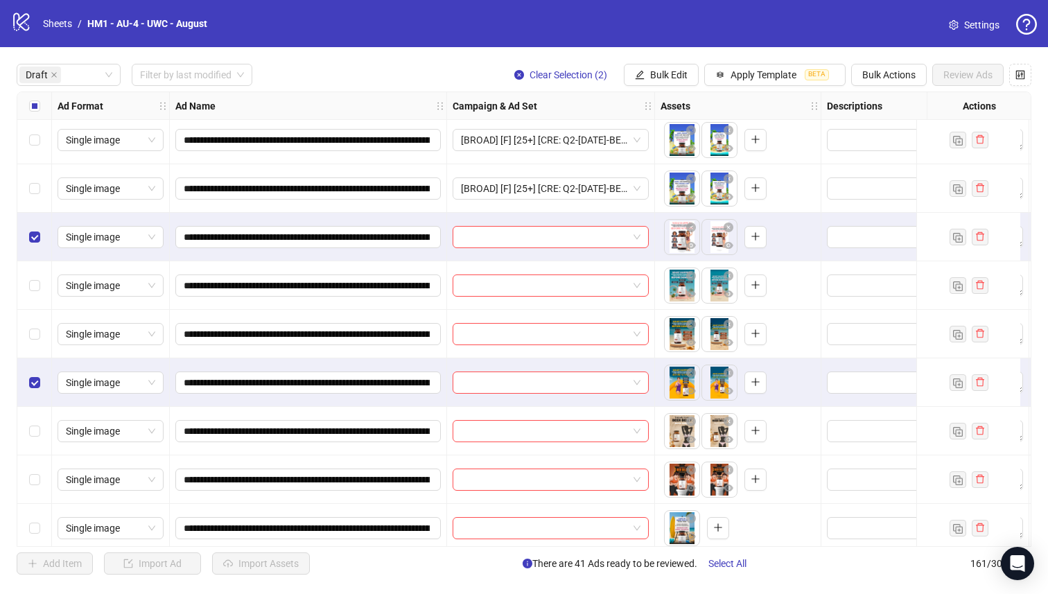
click at [26, 266] on div "Select row 41" at bounding box center [34, 285] width 35 height 49
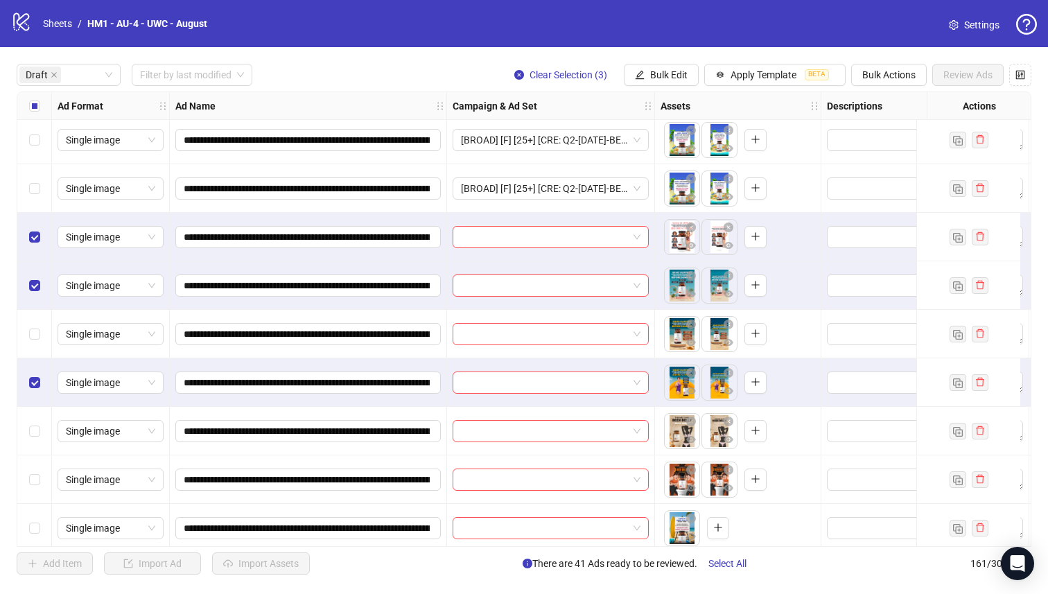
click at [18, 318] on div "Select row 42" at bounding box center [34, 334] width 35 height 49
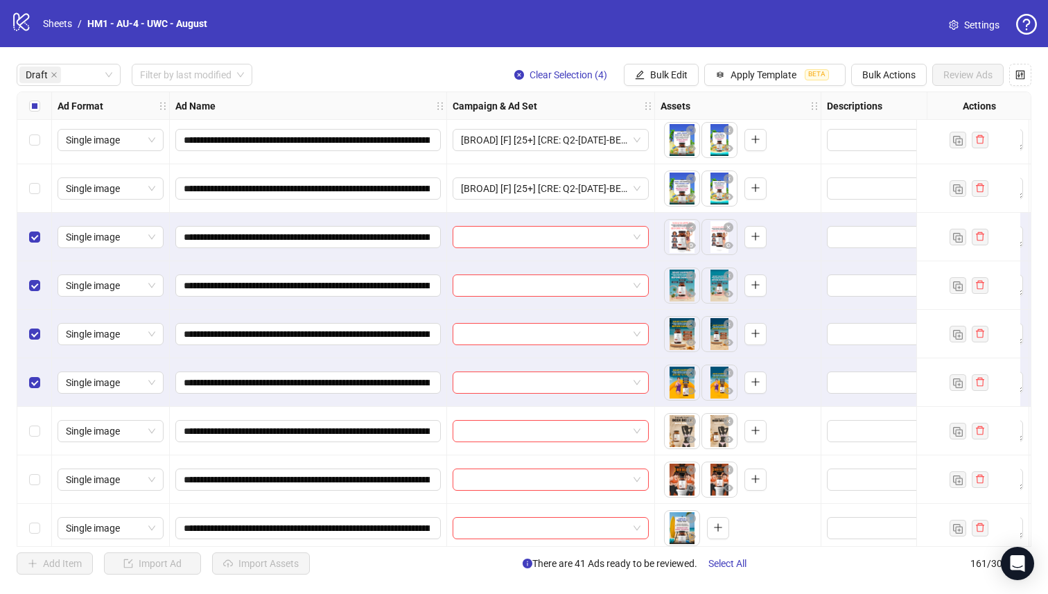
scroll to position [1824, 0]
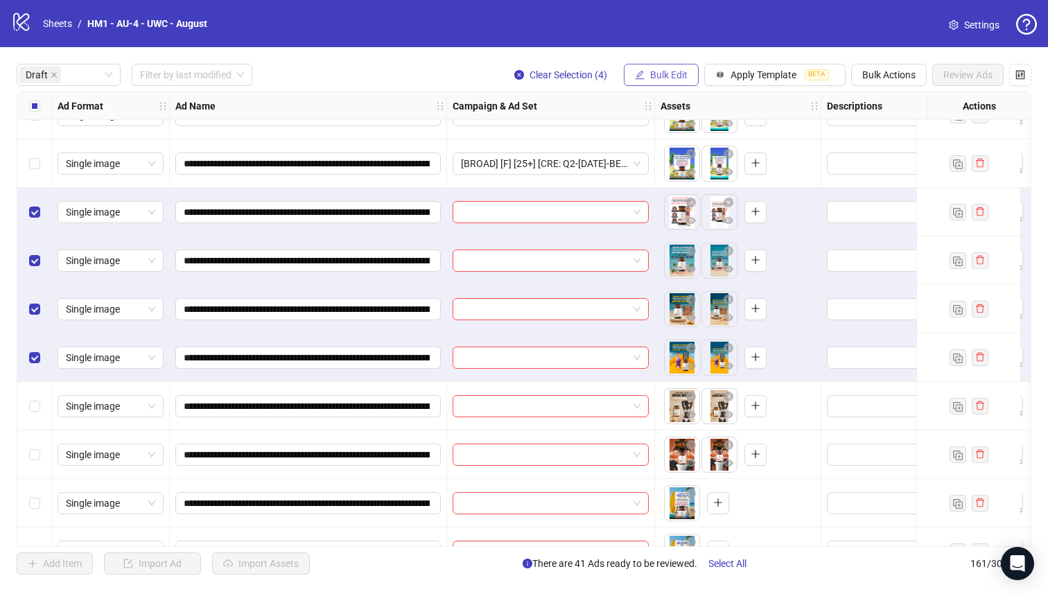
click at [669, 69] on span "Bulk Edit" at bounding box center [668, 74] width 37 height 11
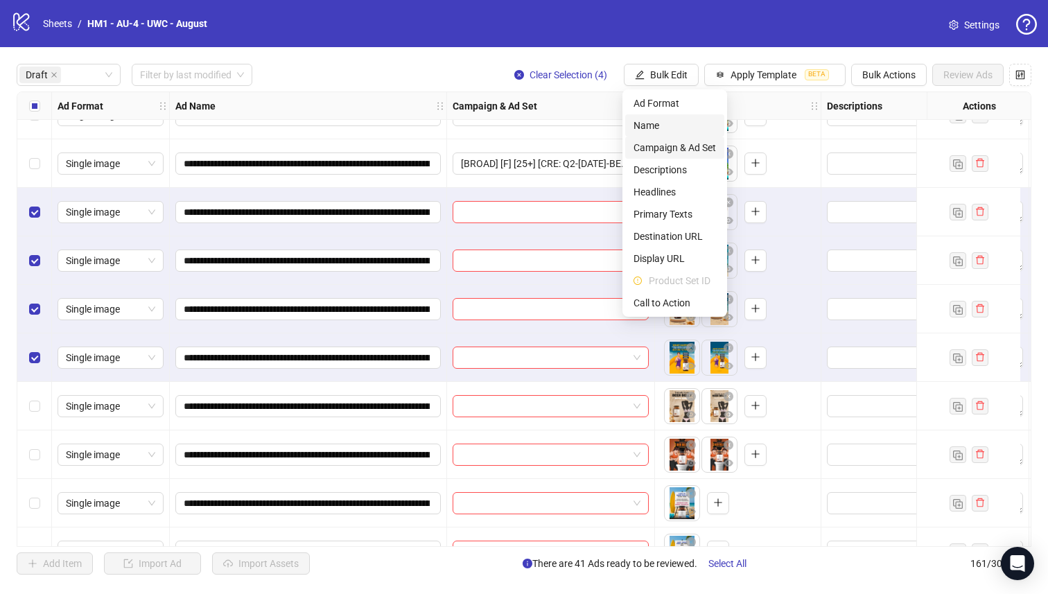
click at [699, 143] on span "Campaign & Ad Set" at bounding box center [675, 147] width 82 height 15
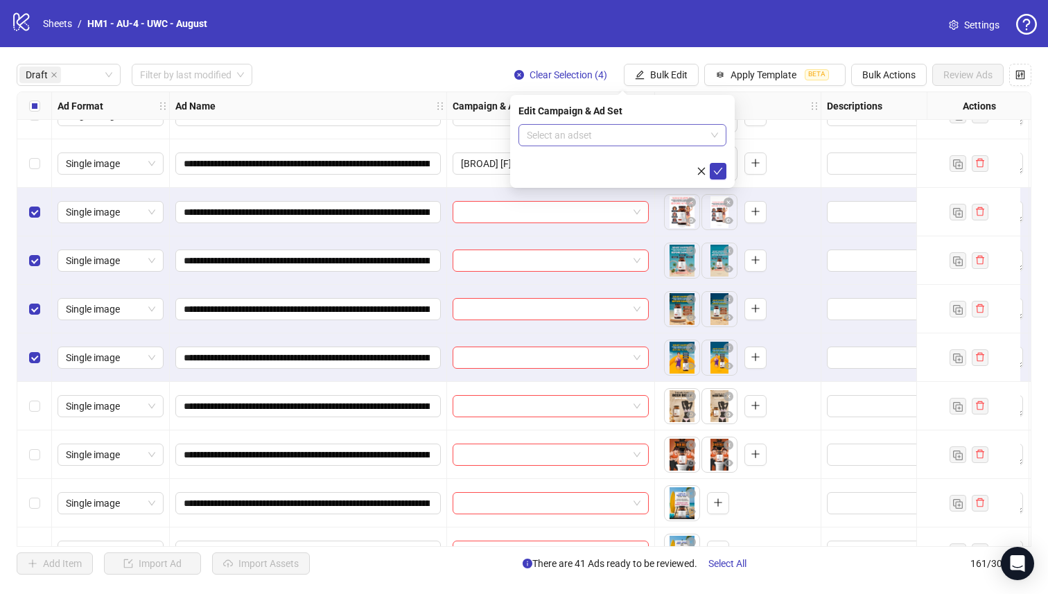
click at [650, 133] on input "search" at bounding box center [616, 135] width 179 height 21
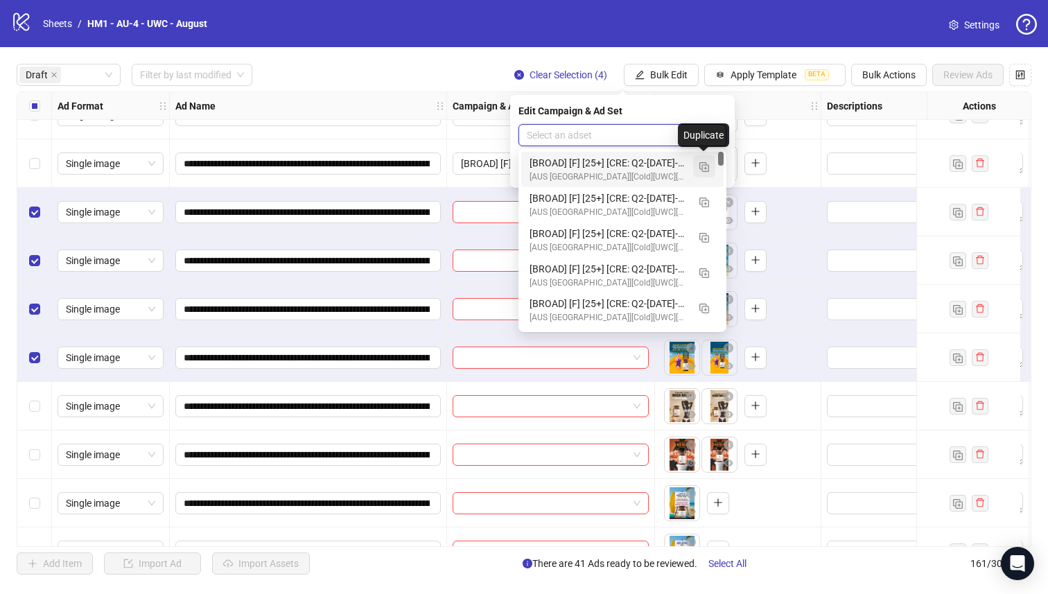
click at [709, 169] on button "button" at bounding box center [704, 166] width 22 height 22
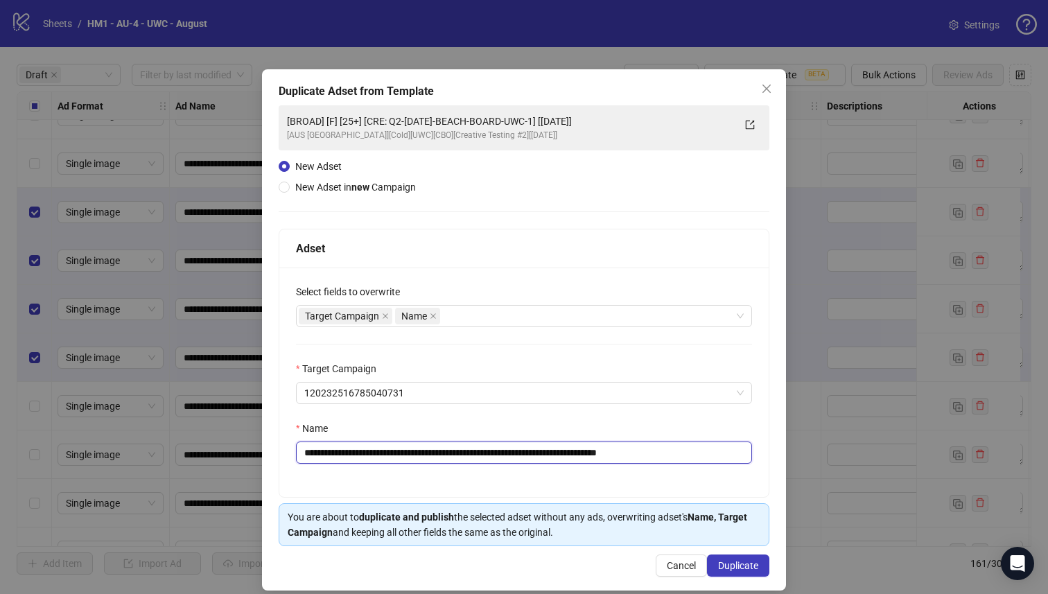
click at [573, 450] on input "**********" at bounding box center [524, 453] width 456 height 22
type input "**********"
click at [722, 559] on button "Duplicate" at bounding box center [738, 566] width 62 height 22
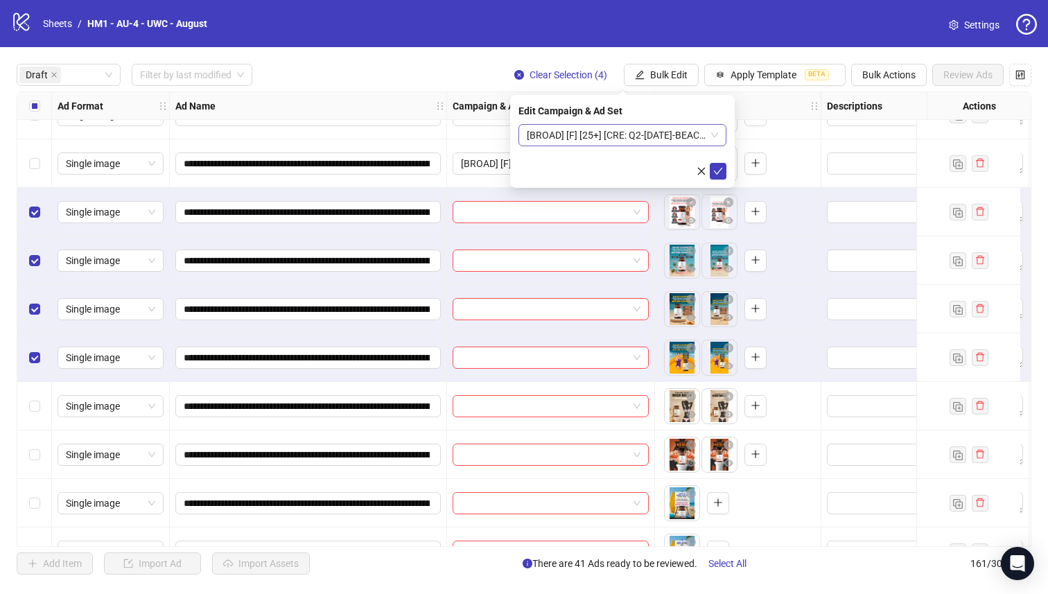
click at [663, 141] on span "[BROAD] [F] [25+] [CRE: Q2-04-APR-2025-BEACH-BOARD-UWC-2] [01 September 2025]" at bounding box center [622, 135] width 191 height 21
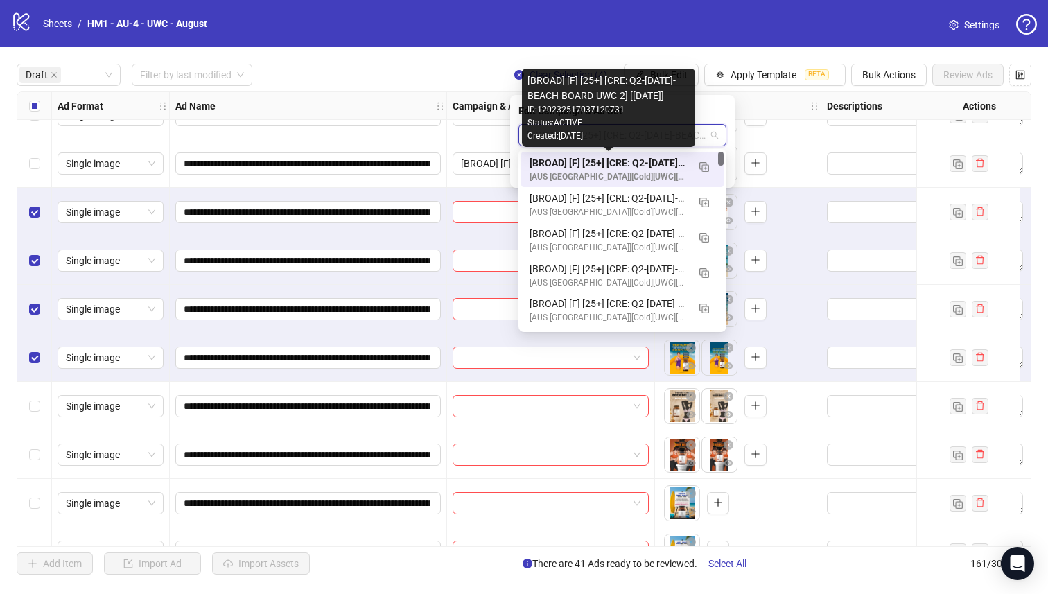
click at [664, 159] on div "[BROAD] [F] [25+] [CRE: Q2-04-APR-2025-BEACH-BOARD-UWC-2] [01 September 2025]" at bounding box center [609, 162] width 158 height 15
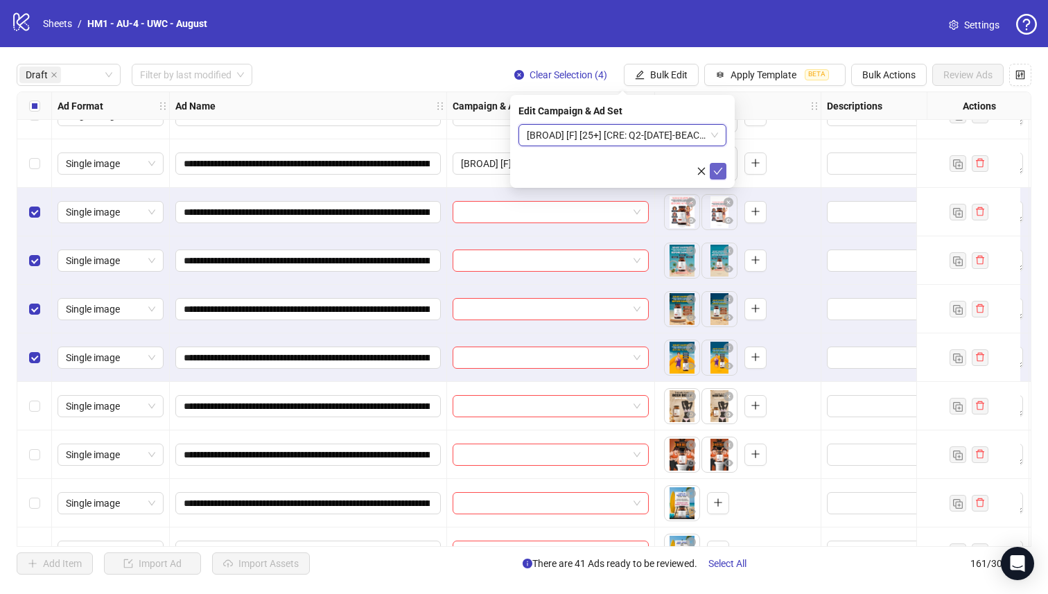
click at [721, 171] on icon "check" at bounding box center [718, 171] width 10 height 10
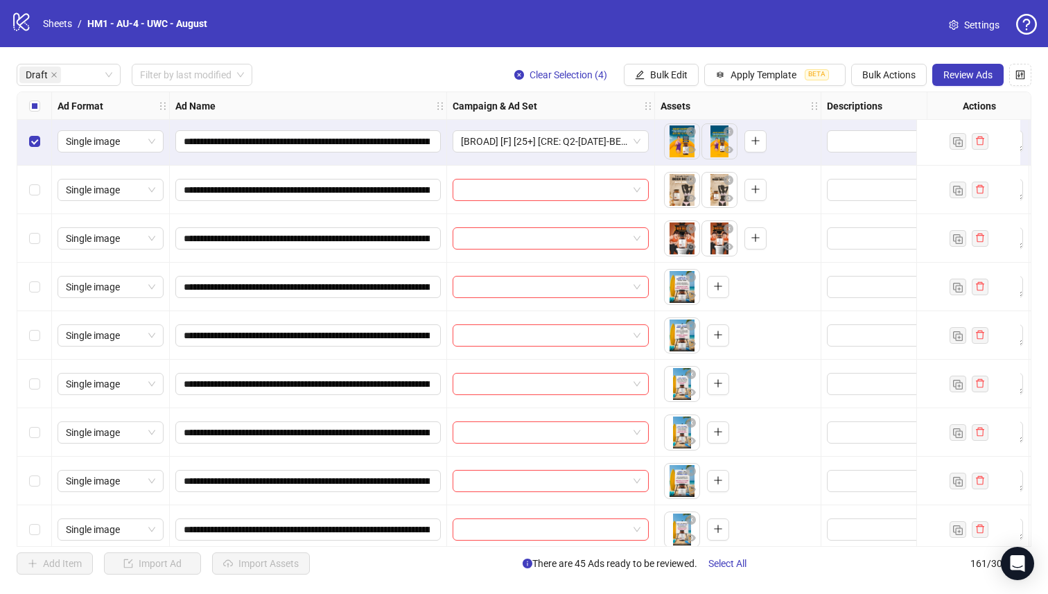
scroll to position [2039, 0]
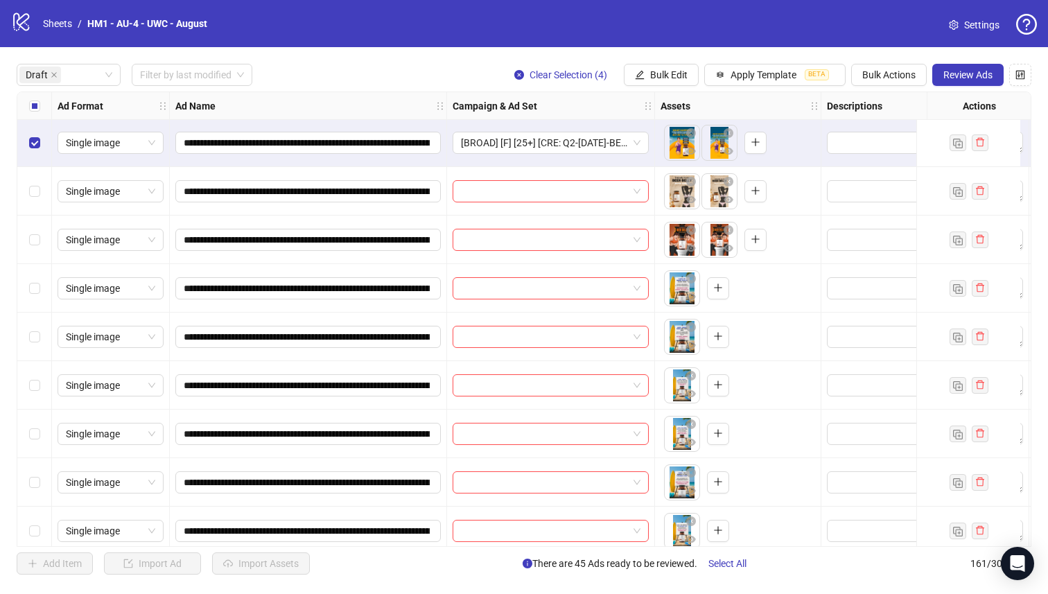
click at [28, 103] on div "Select all rows" at bounding box center [34, 106] width 35 height 28
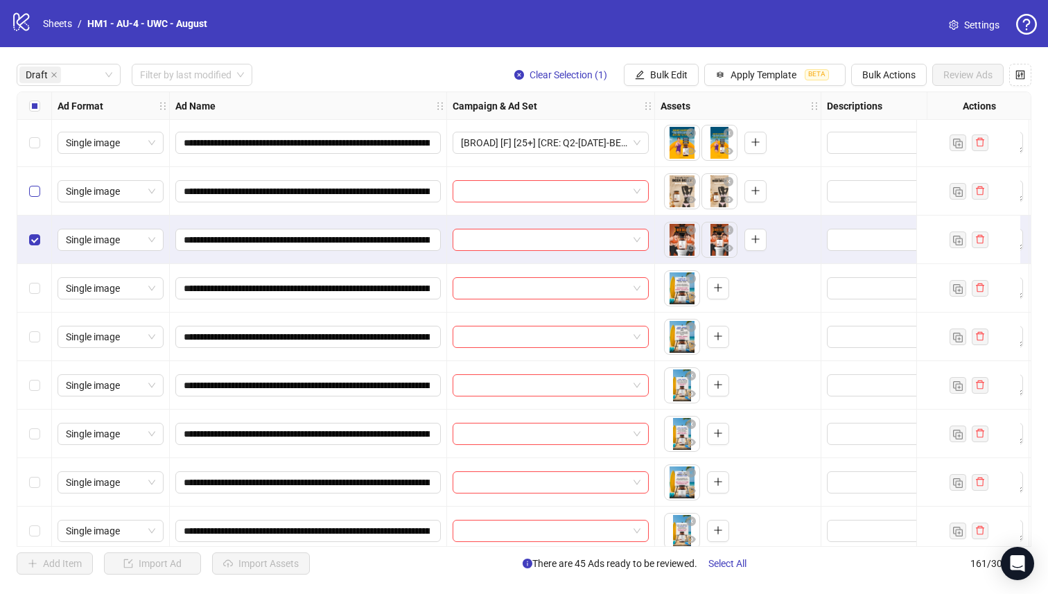
click at [36, 196] on label "Select row 44" at bounding box center [34, 191] width 11 height 15
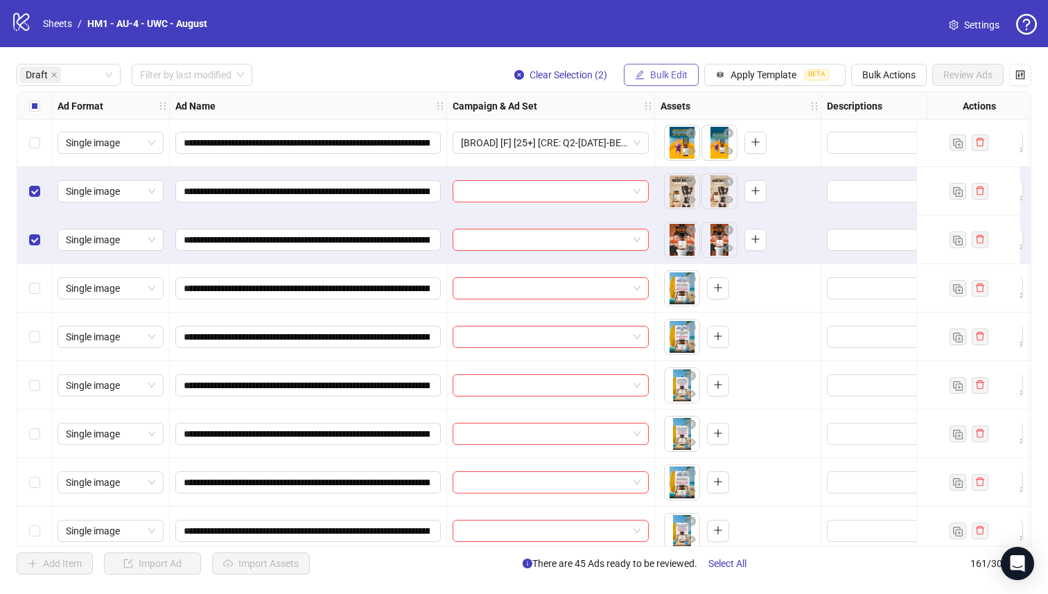
click at [661, 82] on button "Bulk Edit" at bounding box center [661, 75] width 75 height 22
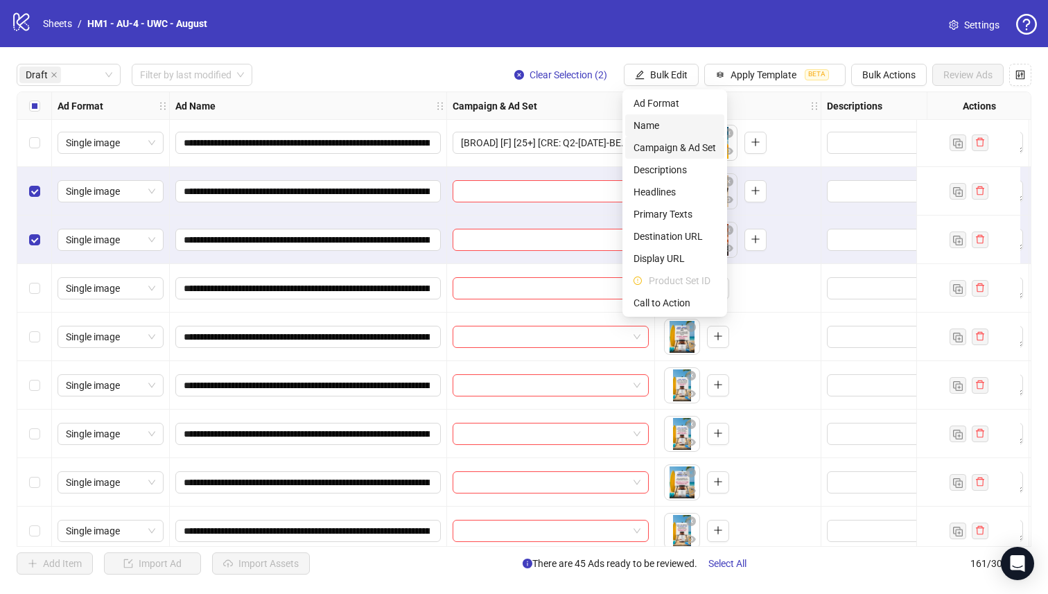
click at [683, 155] on li "Campaign & Ad Set" at bounding box center [674, 148] width 99 height 22
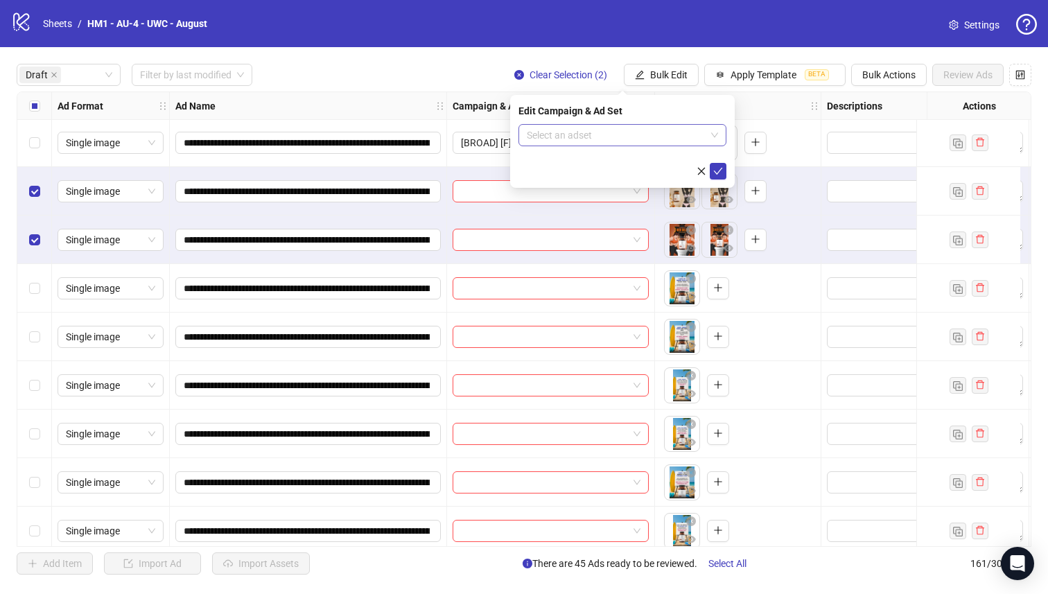
click at [656, 133] on input "search" at bounding box center [616, 135] width 179 height 21
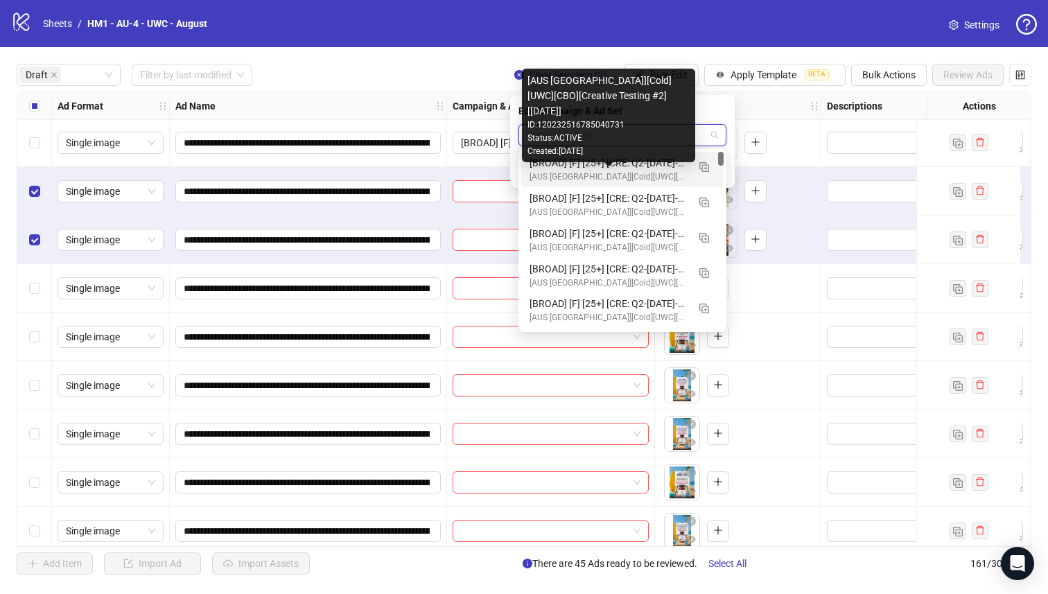
click at [675, 157] on div "Created: 2025-09-01" at bounding box center [609, 151] width 162 height 13
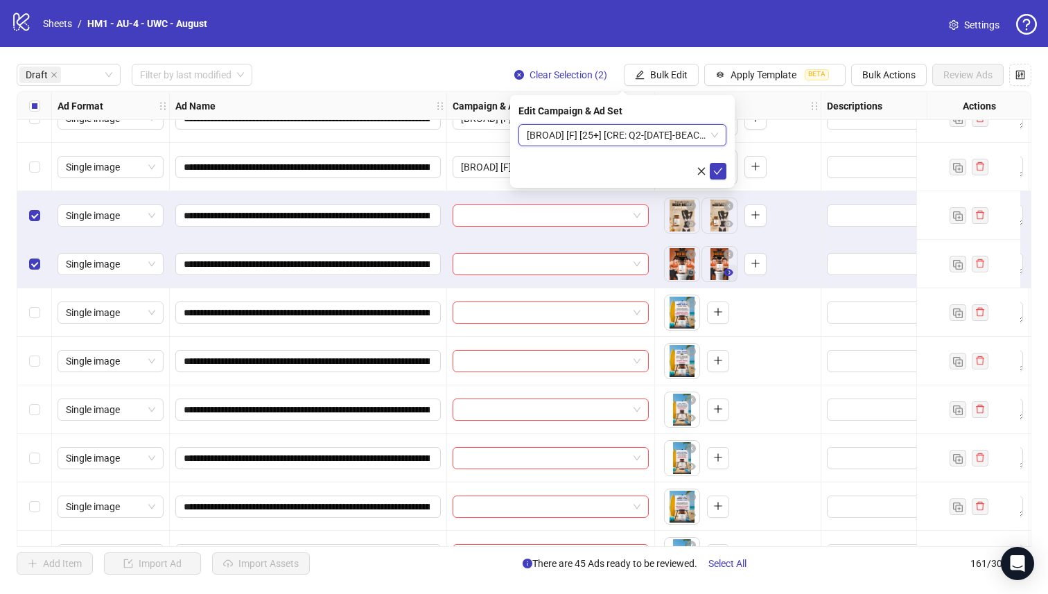
scroll to position [2012, 0]
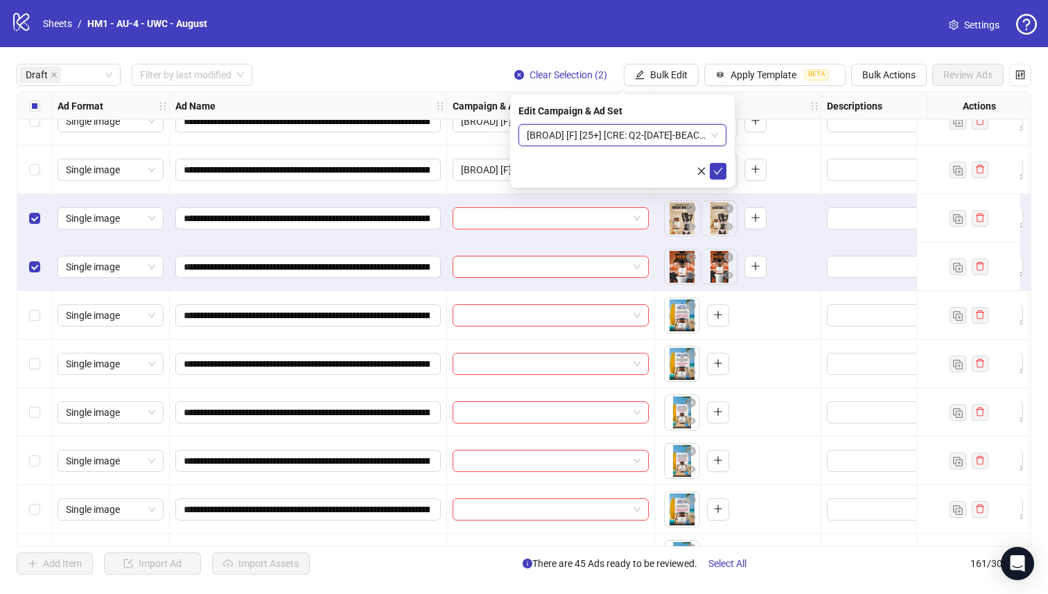
click at [618, 135] on span "[BROAD] [F] [25+] [CRE: Q2-04-APR-2025-BEACH-BOARD-UWC-2] [01 September 2025]" at bounding box center [622, 135] width 191 height 21
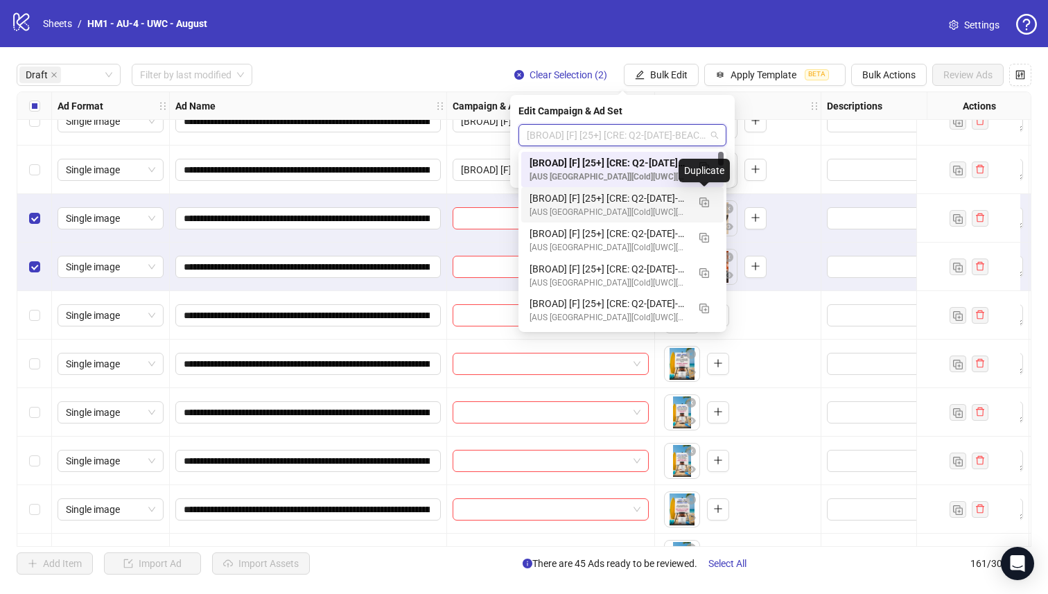
click at [796, 294] on div "To pick up a draggable item, press the space bar. While dragging, use the arrow…" at bounding box center [738, 315] width 155 height 43
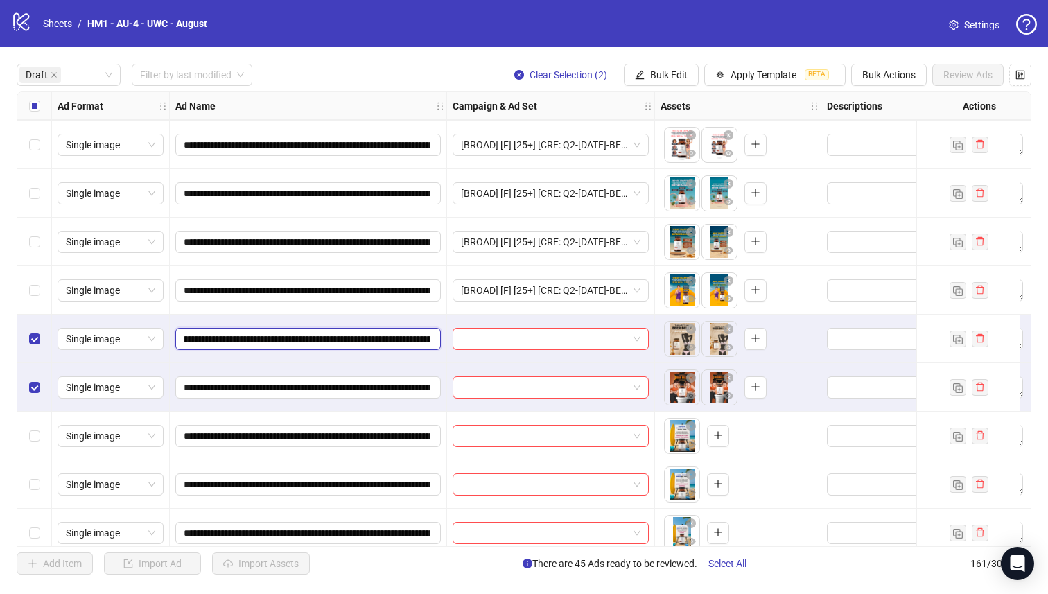
scroll to position [0, 191]
drag, startPoint x: 353, startPoint y: 340, endPoint x: 418, endPoint y: 338, distance: 65.2
click at [418, 338] on input "**********" at bounding box center [307, 338] width 246 height 15
click at [648, 83] on button "Bulk Edit" at bounding box center [661, 75] width 75 height 22
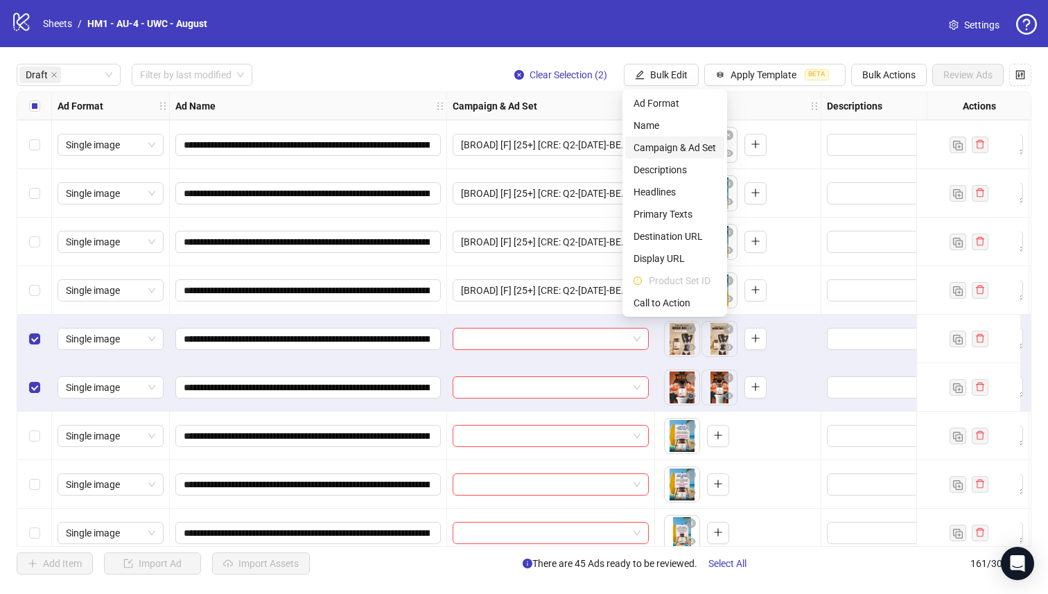
click at [687, 139] on li "Campaign & Ad Set" at bounding box center [674, 148] width 99 height 22
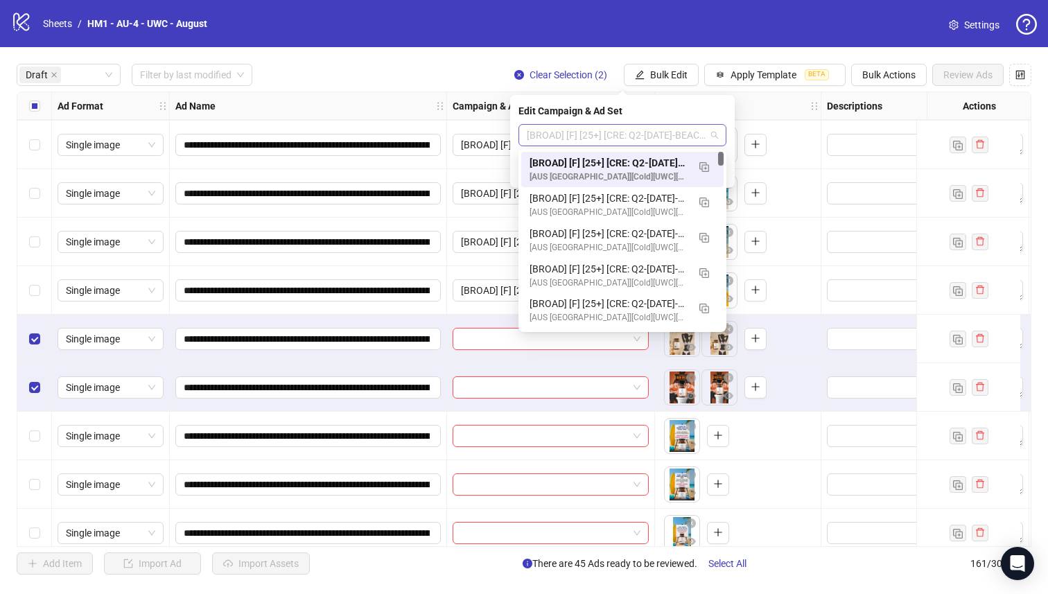
click at [639, 126] on span "[BROAD] [F] [25+] [CRE: Q2-04-APR-2025-BEACH-BOARD-UWC-2] [01 September 2025]" at bounding box center [622, 135] width 191 height 21
click at [703, 166] on img "button" at bounding box center [704, 167] width 10 height 10
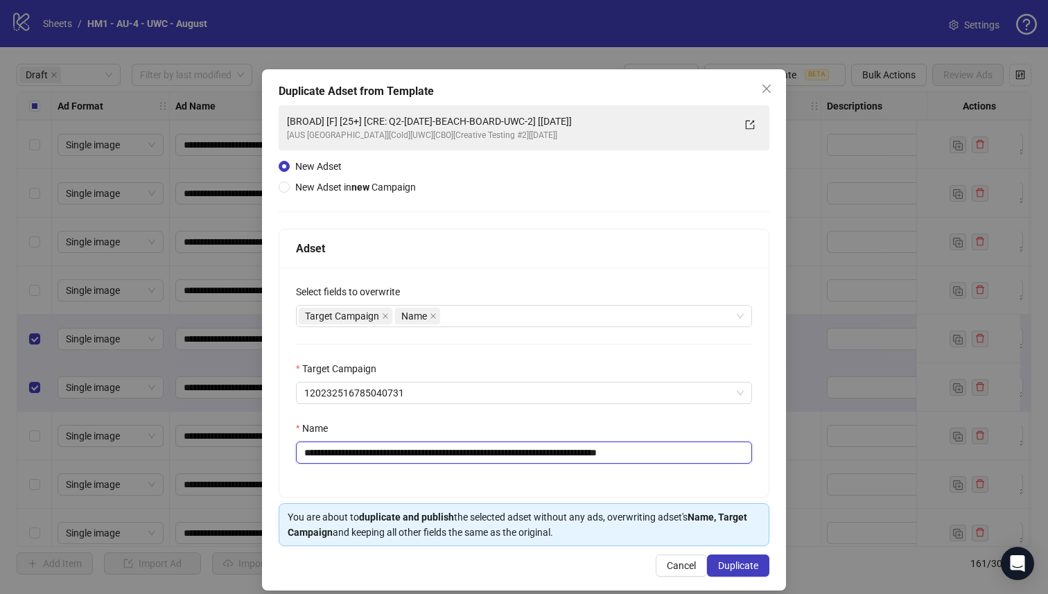
drag, startPoint x: 575, startPoint y: 453, endPoint x: 403, endPoint y: 459, distance: 171.3
click at [403, 459] on input "**********" at bounding box center [524, 453] width 456 height 22
paste input "**********"
type input "**********"
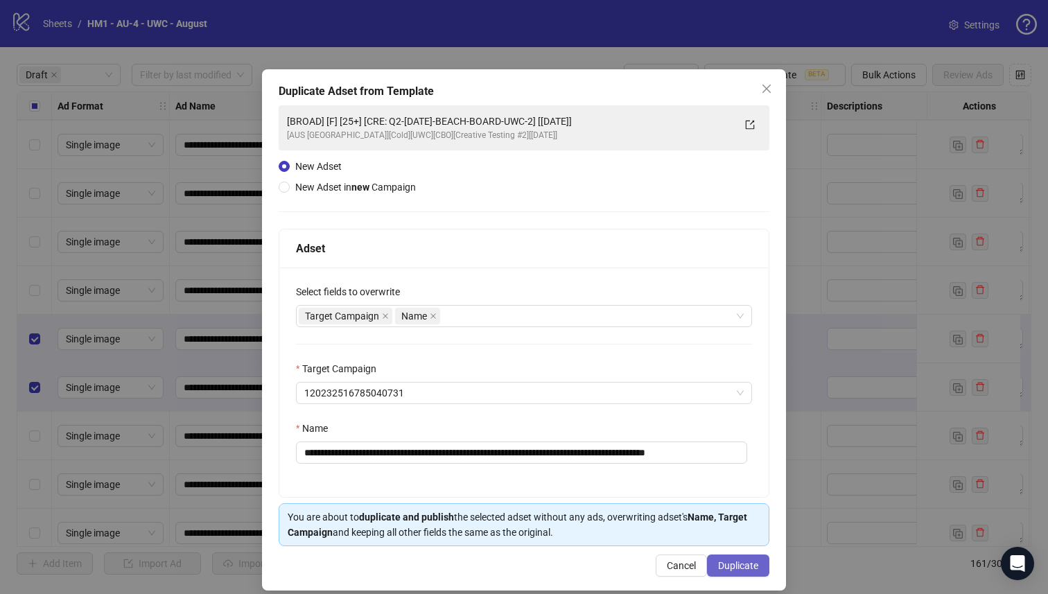
click at [720, 569] on span "Duplicate" at bounding box center [738, 565] width 40 height 11
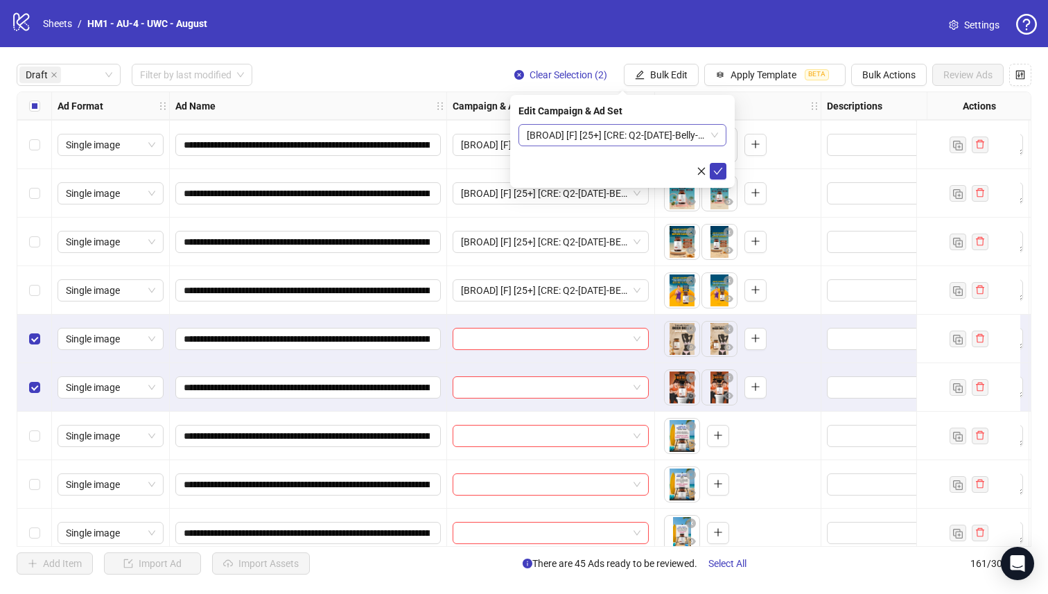
click at [701, 138] on span "[BROAD] [F] [25+] [CRE: Q2-06-JUN-2025-Belly-Mirror-WeightLoss-Comparison-UWC] …" at bounding box center [622, 135] width 191 height 21
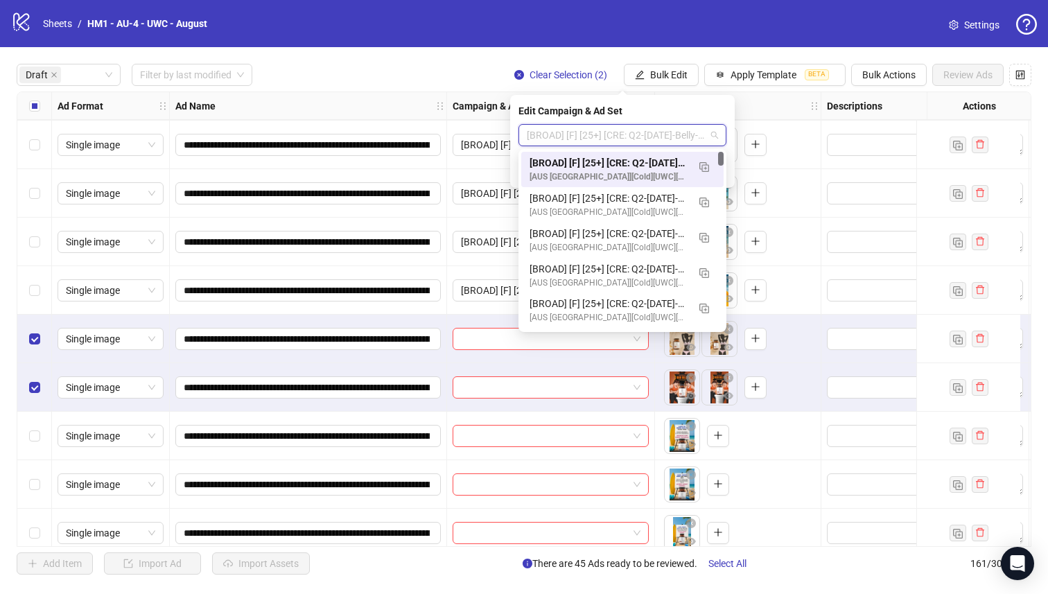
click at [672, 156] on div "[BROAD] [F] [25+] [CRE: Q2-06-JUN-2025-Belly-Mirror-WeightLoss-Comparison-UWC] …" at bounding box center [609, 162] width 158 height 15
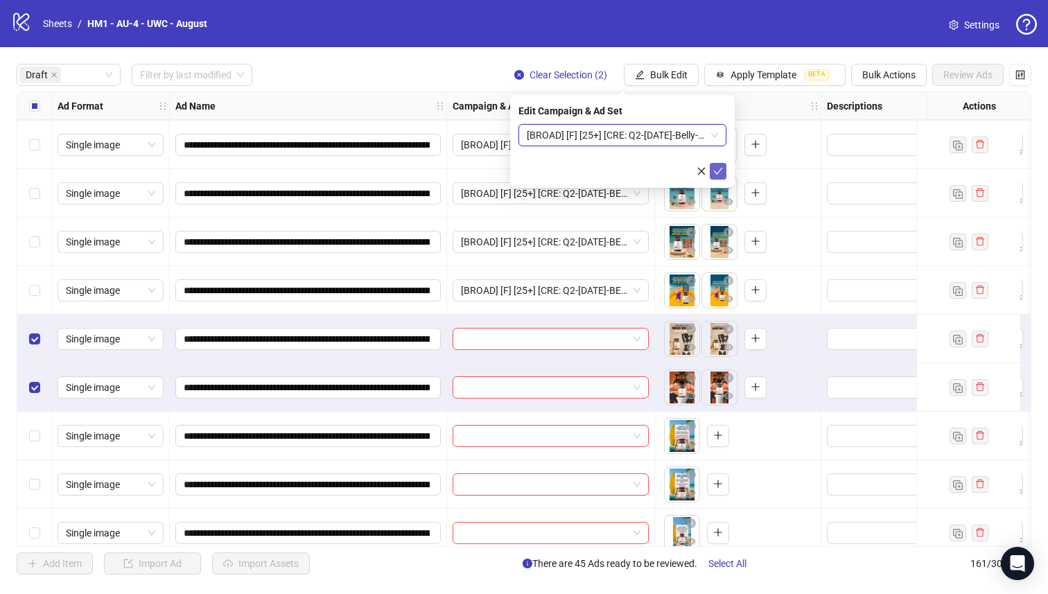
click at [719, 171] on icon "check" at bounding box center [718, 171] width 10 height 10
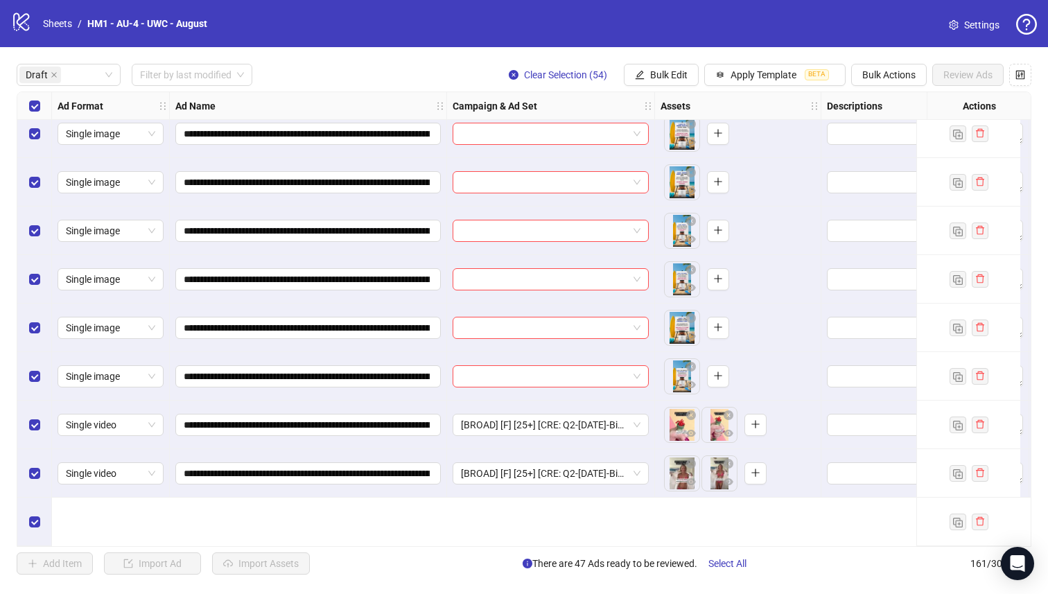
scroll to position [2074, 0]
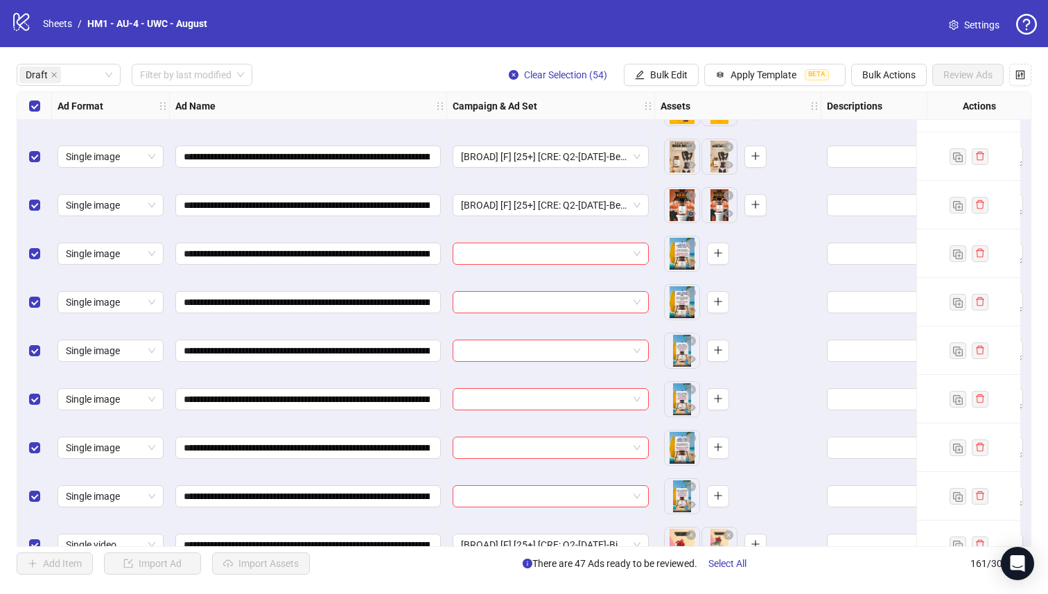
drag, startPoint x: 16, startPoint y: 505, endPoint x: 25, endPoint y: 491, distance: 16.5
click at [17, 505] on div "**********" at bounding box center [524, 319] width 1015 height 455
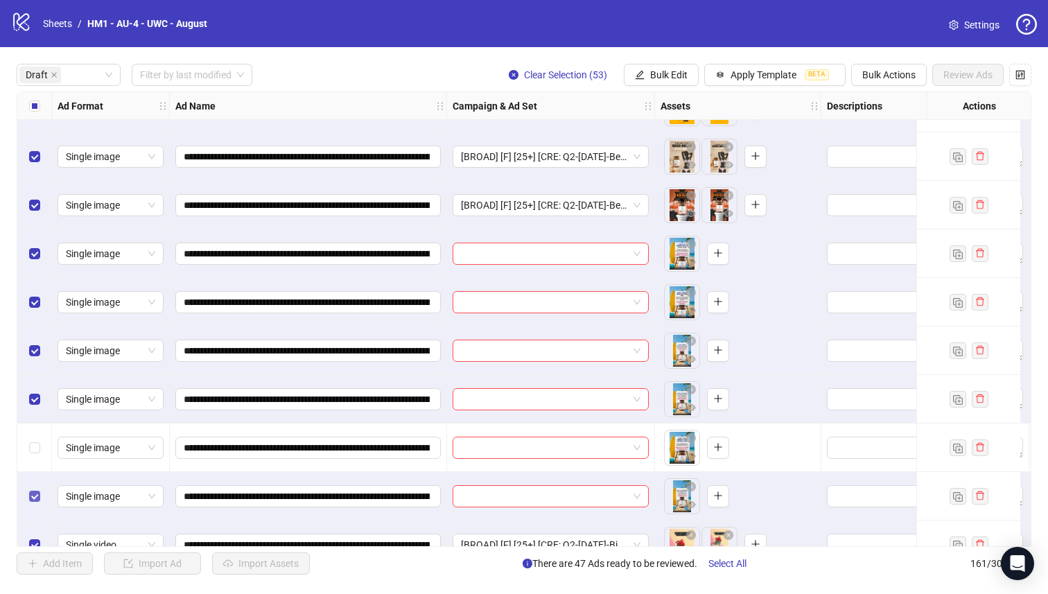
click at [31, 489] on label "Select row 51" at bounding box center [34, 496] width 11 height 15
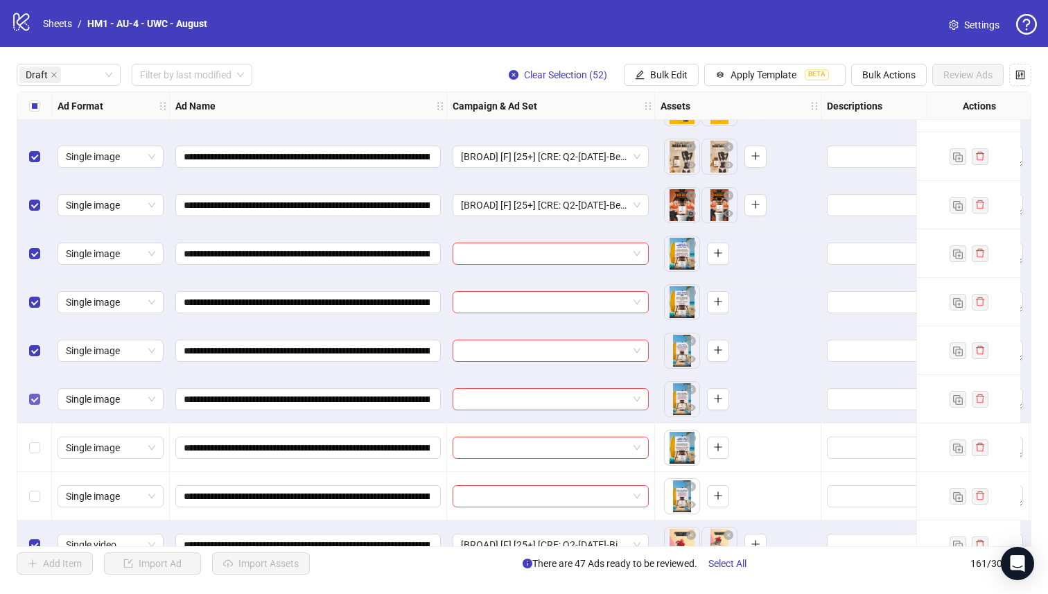
click at [37, 406] on label "Select row 49" at bounding box center [34, 399] width 11 height 15
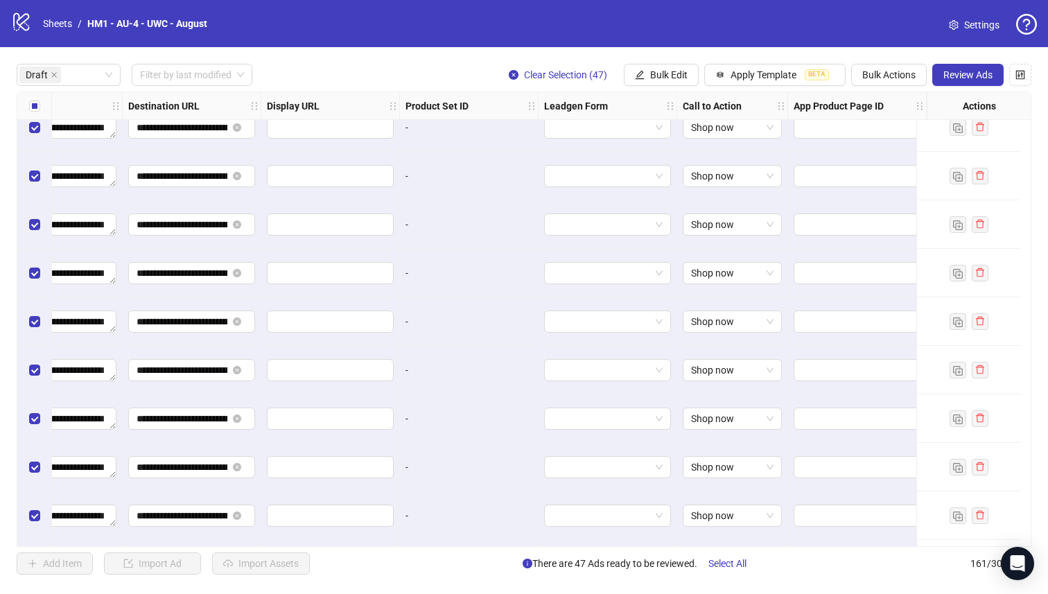
scroll to position [0, 1264]
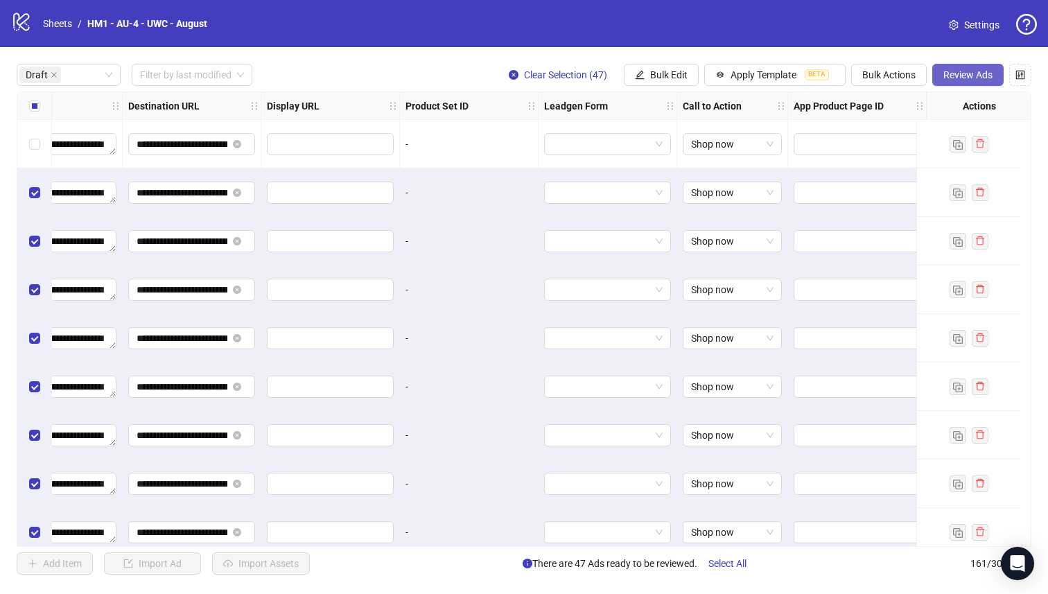
click at [949, 64] on button "Review Ads" at bounding box center [967, 75] width 71 height 22
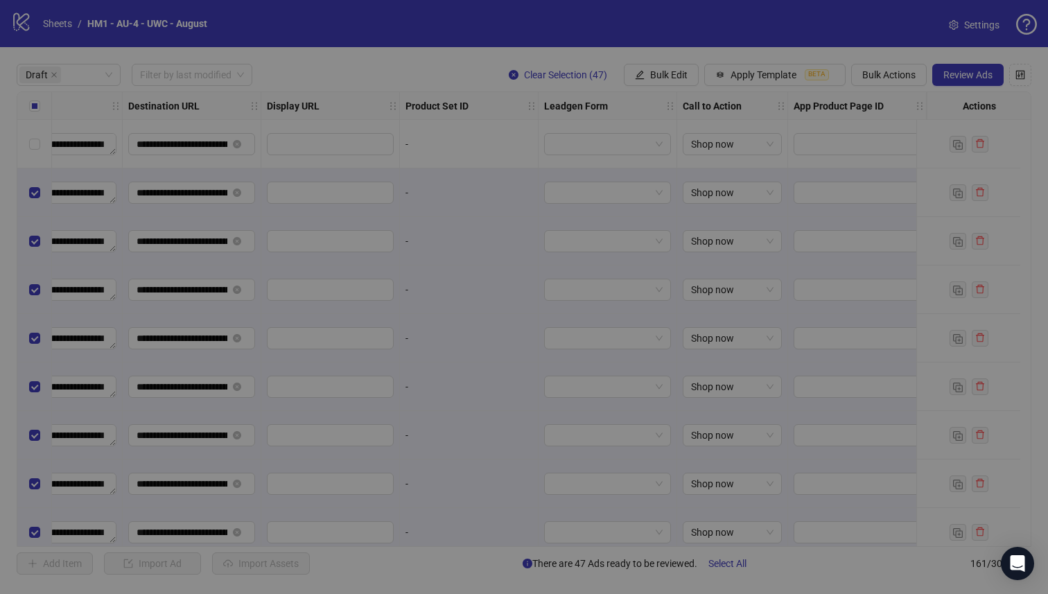
click at [953, 72] on div "Review Ads Ad Name Ad Set Assets Headlines Primary Texts Descriptions Destinati…" at bounding box center [524, 309] width 943 height 480
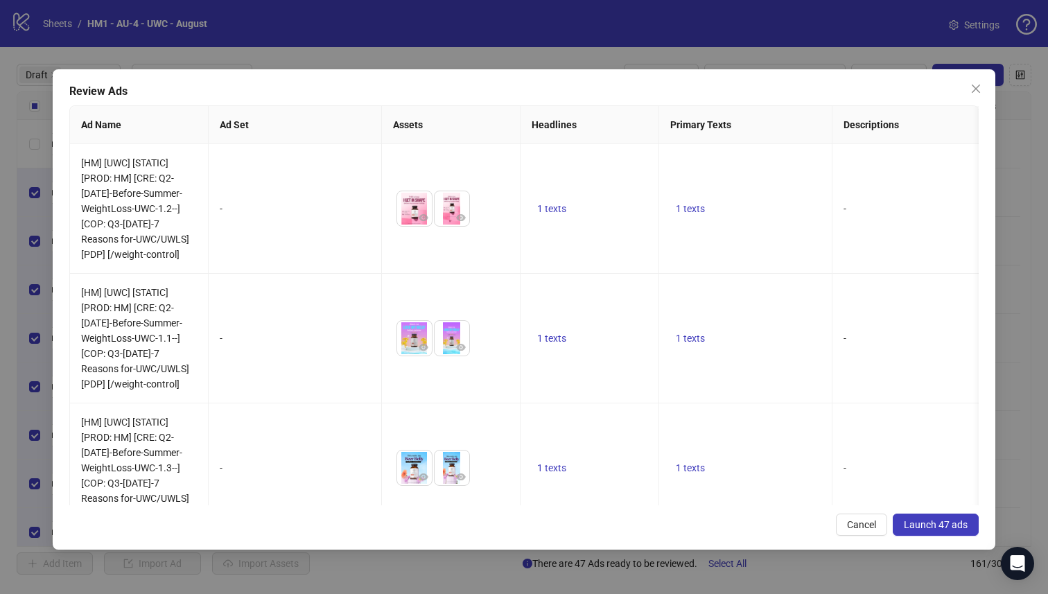
click at [964, 525] on span "Launch 47 ads" at bounding box center [936, 524] width 64 height 11
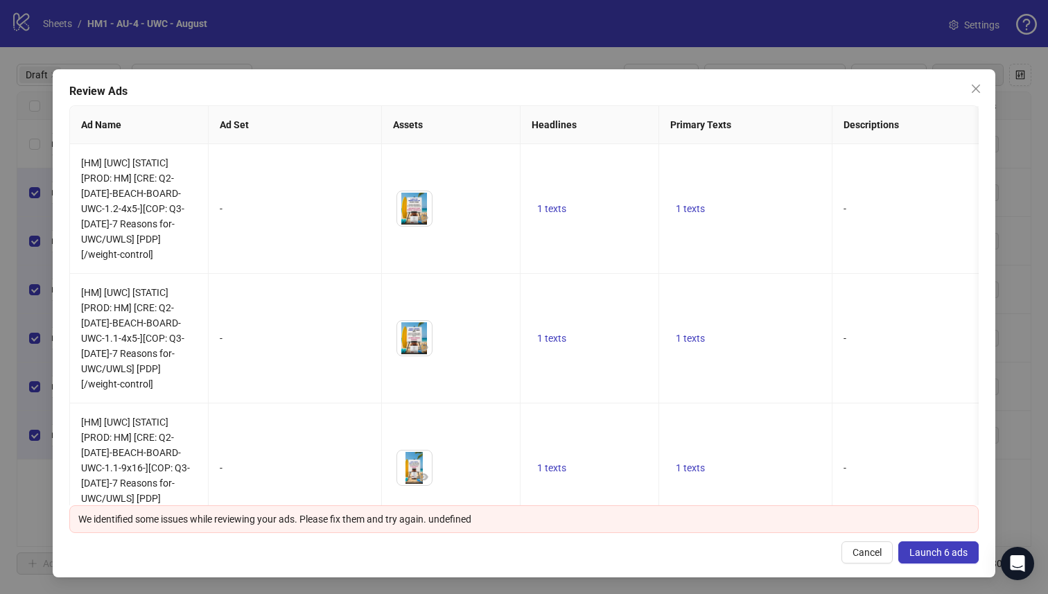
scroll to position [0, 1253]
click at [970, 92] on icon "close" at bounding box center [975, 88] width 11 height 11
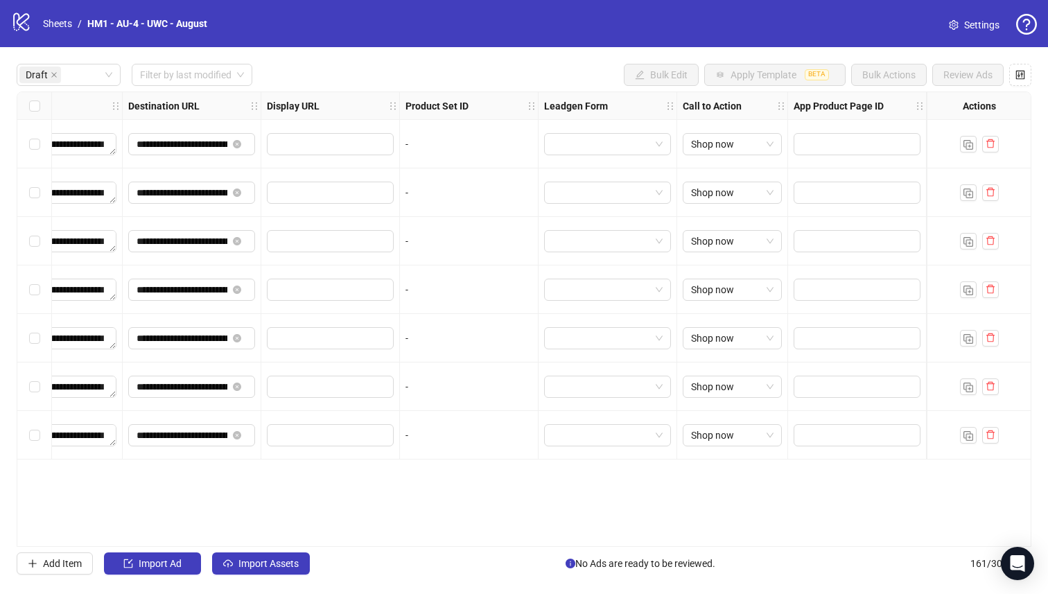
scroll to position [0, 0]
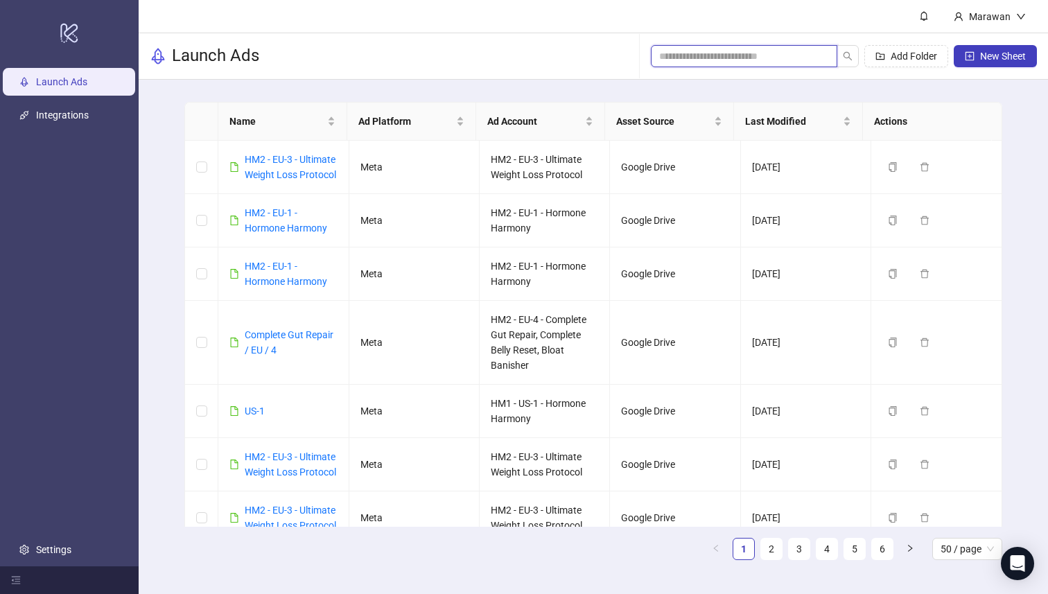
click at [790, 49] on input "search" at bounding box center [738, 56] width 159 height 15
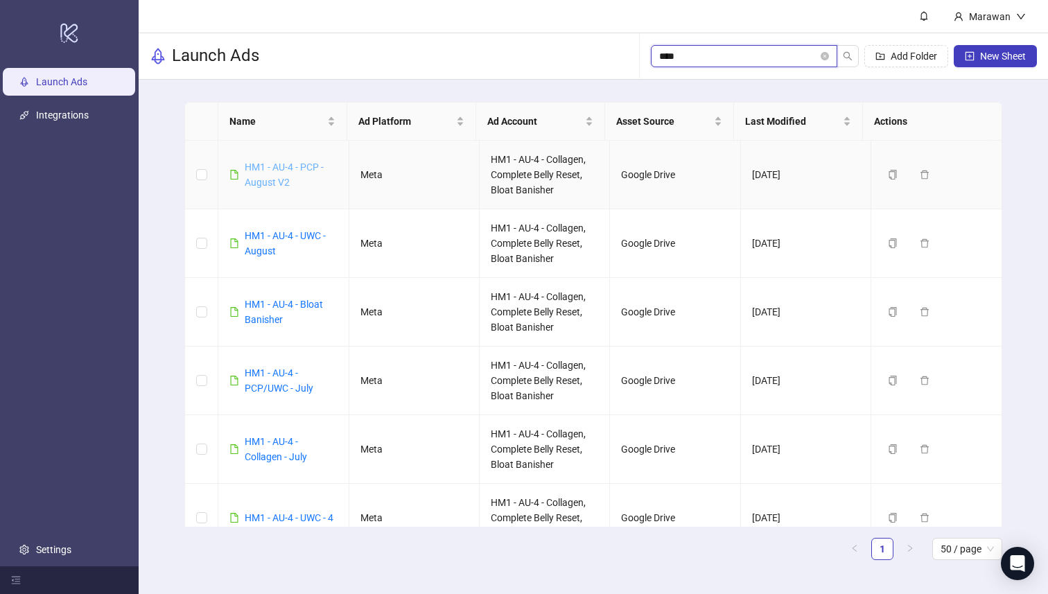
type input "****"
click at [263, 168] on link "HM1 - AU-4 - PCP - August V2" at bounding box center [284, 175] width 79 height 26
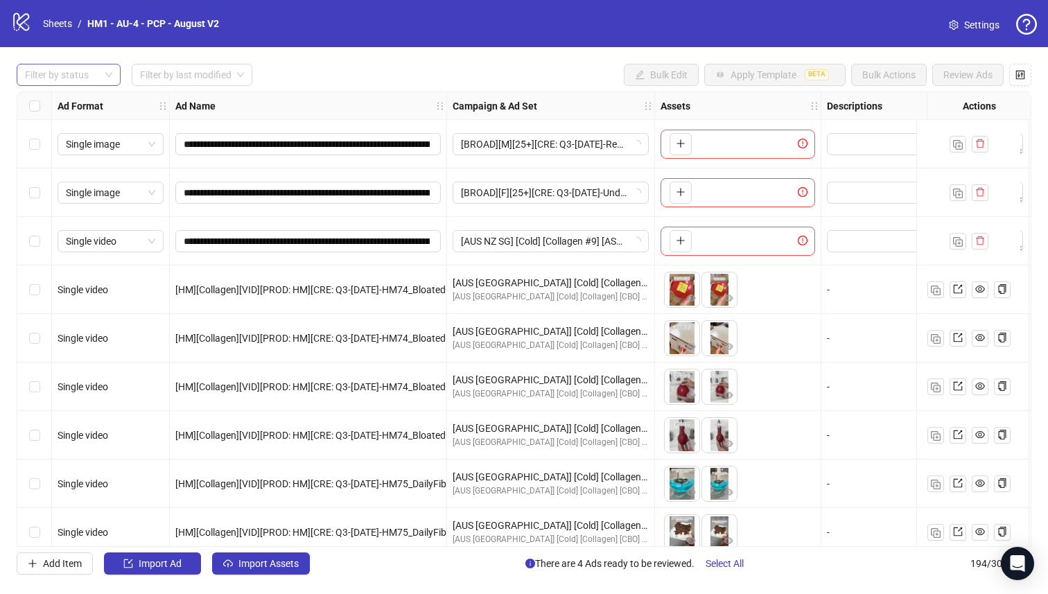
click at [92, 73] on div at bounding box center [61, 74] width 84 height 19
click at [98, 107] on div "Draft" at bounding box center [69, 103] width 82 height 15
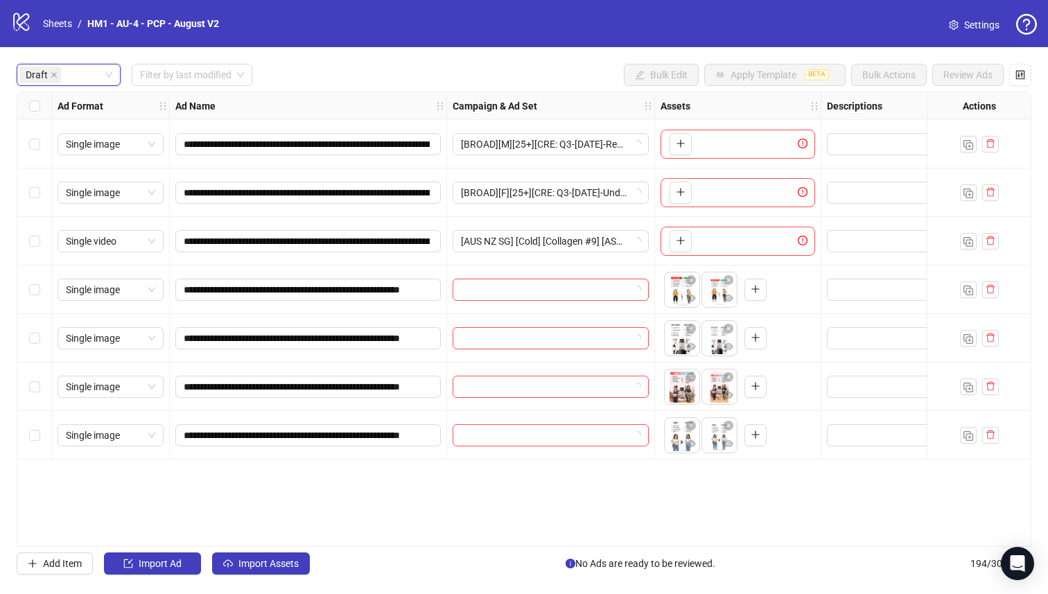
drag, startPoint x: 349, startPoint y: 492, endPoint x: 338, endPoint y: 519, distance: 28.9
click at [349, 492] on div "**********" at bounding box center [524, 319] width 1015 height 455
